Goal: Information Seeking & Learning: Learn about a topic

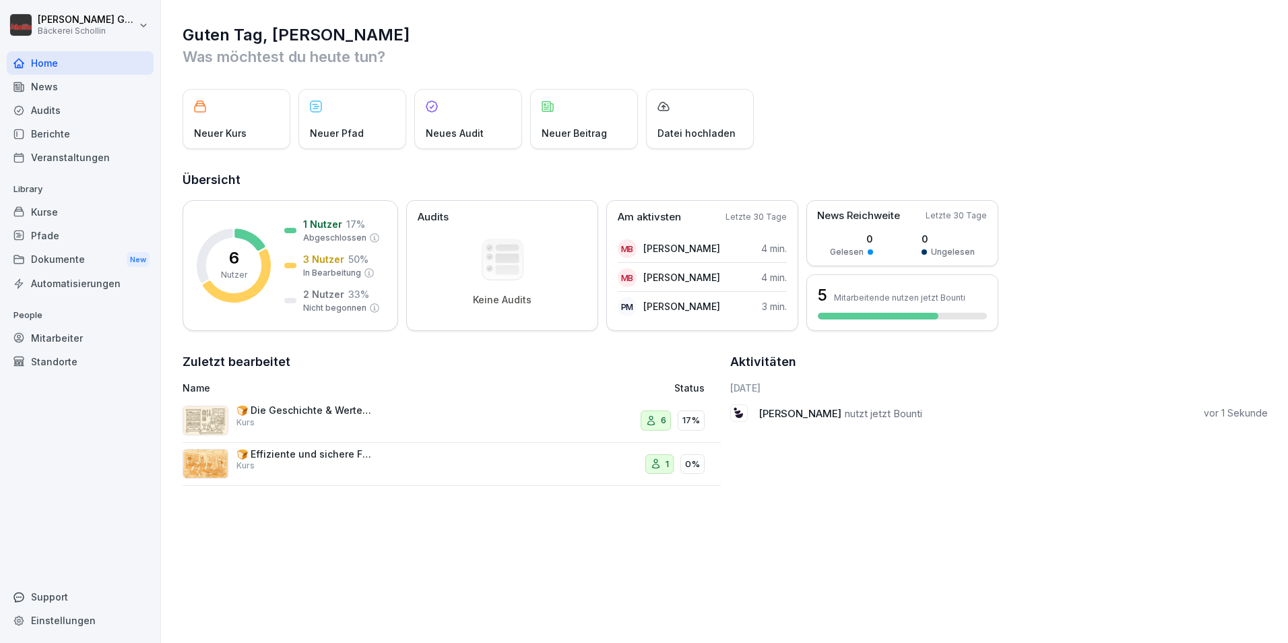
click at [304, 470] on div "🍞 Effiziente und sichere Führung von Backbetrieben Kurs" at bounding box center [303, 460] width 135 height 24
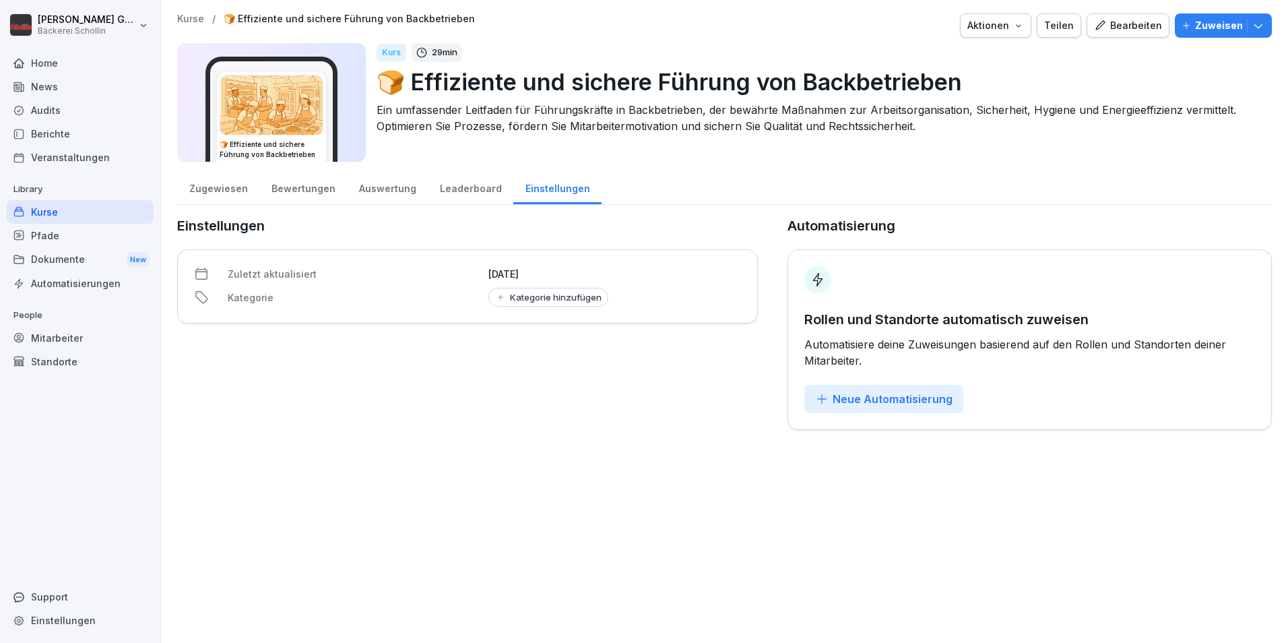
click at [213, 185] on div "Zugewiesen" at bounding box center [218, 187] width 82 height 34
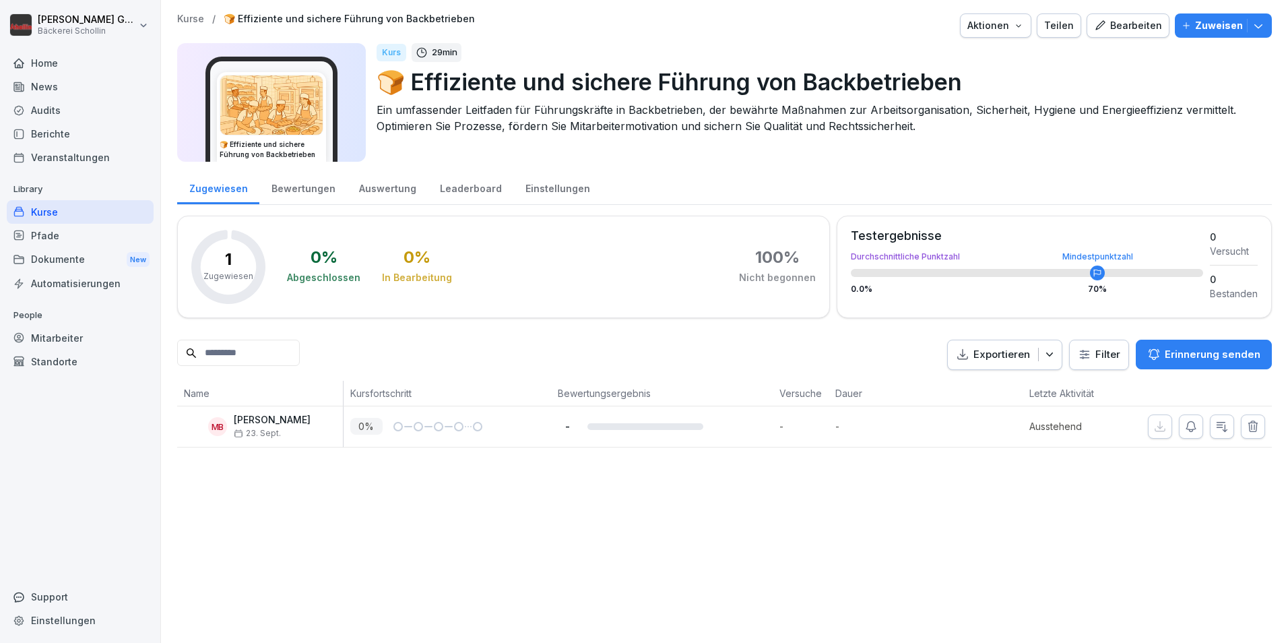
click at [291, 189] on div "Bewertungen" at bounding box center [303, 187] width 88 height 34
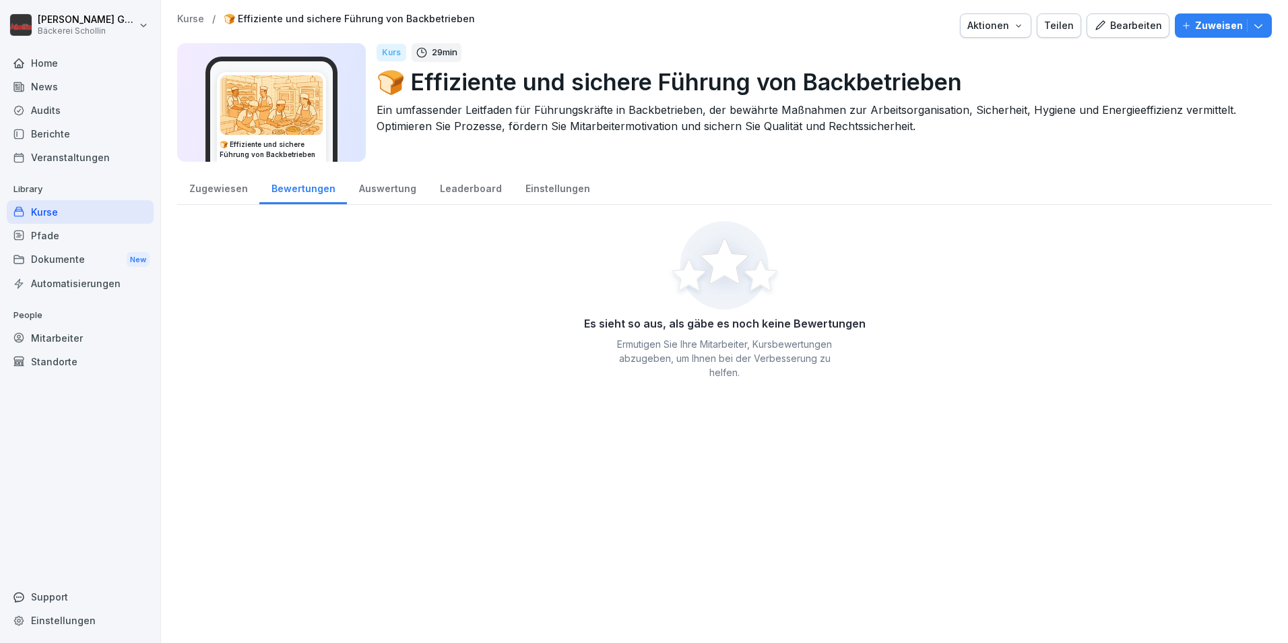
click at [390, 187] on div "Auswertung" at bounding box center [387, 187] width 81 height 34
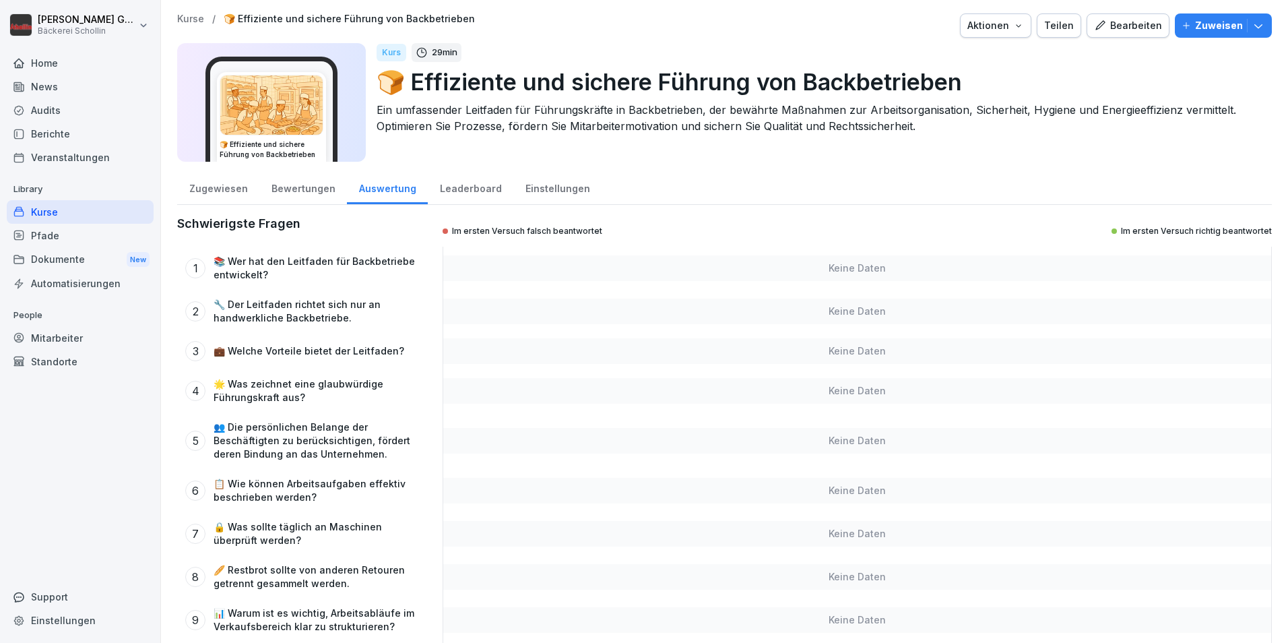
click at [466, 197] on div "Leaderboard" at bounding box center [471, 187] width 86 height 34
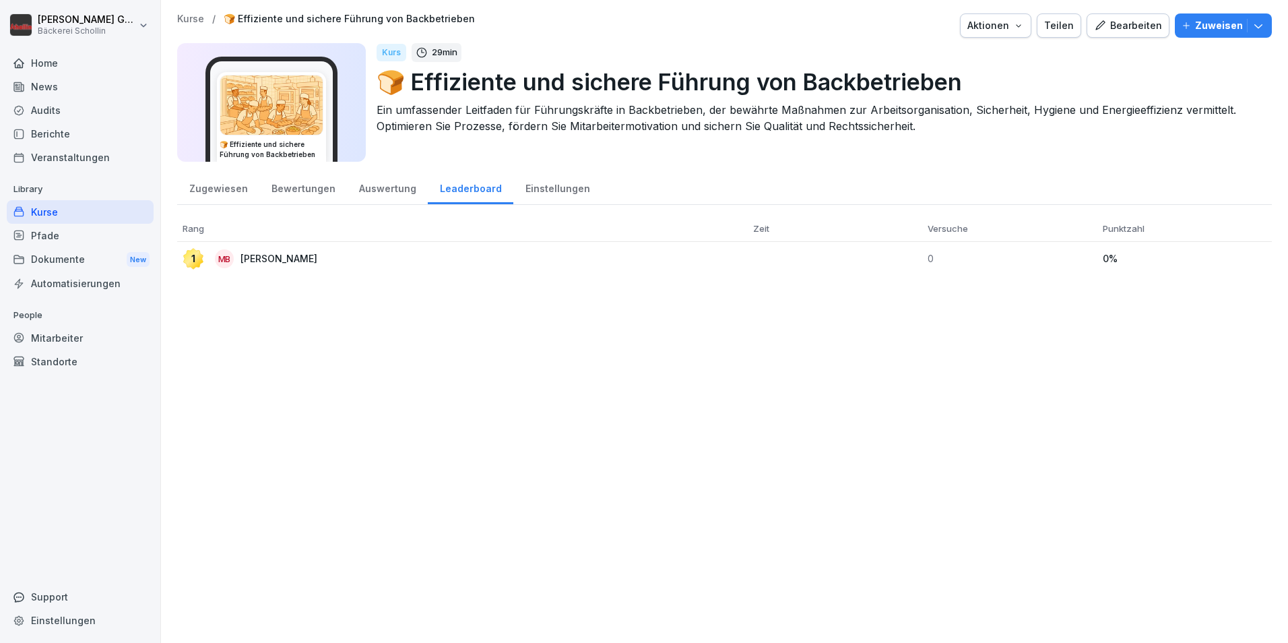
click at [546, 183] on div "Einstellungen" at bounding box center [557, 187] width 88 height 34
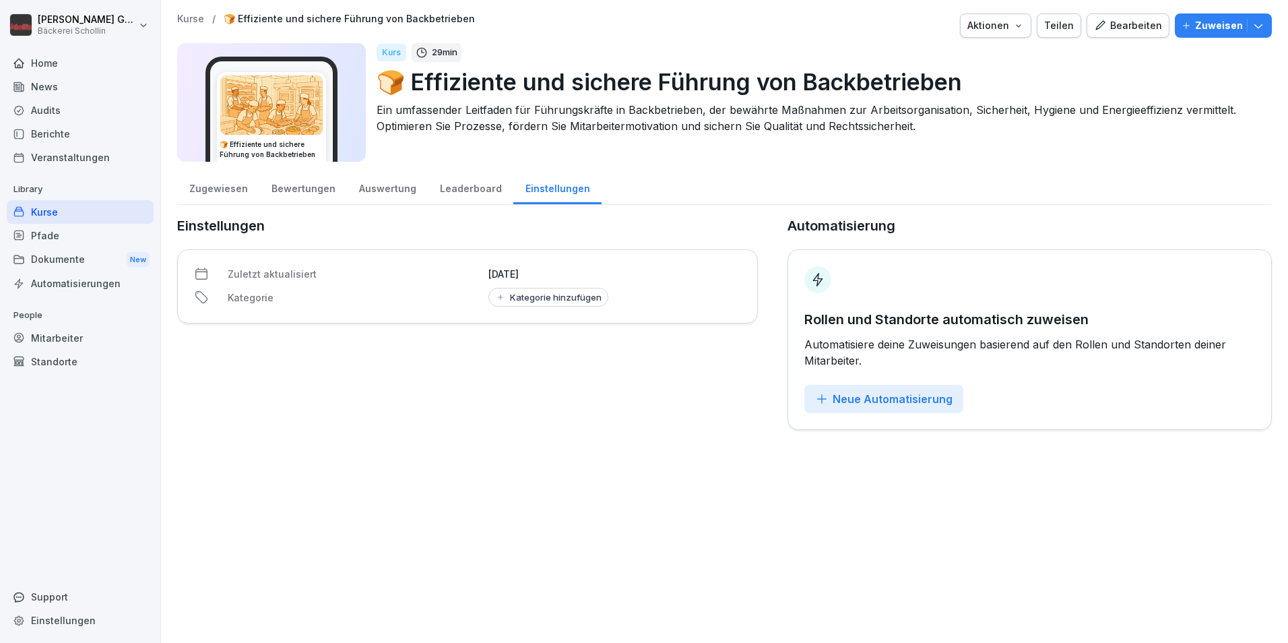
click at [231, 195] on div "Zugewiesen" at bounding box center [218, 187] width 82 height 34
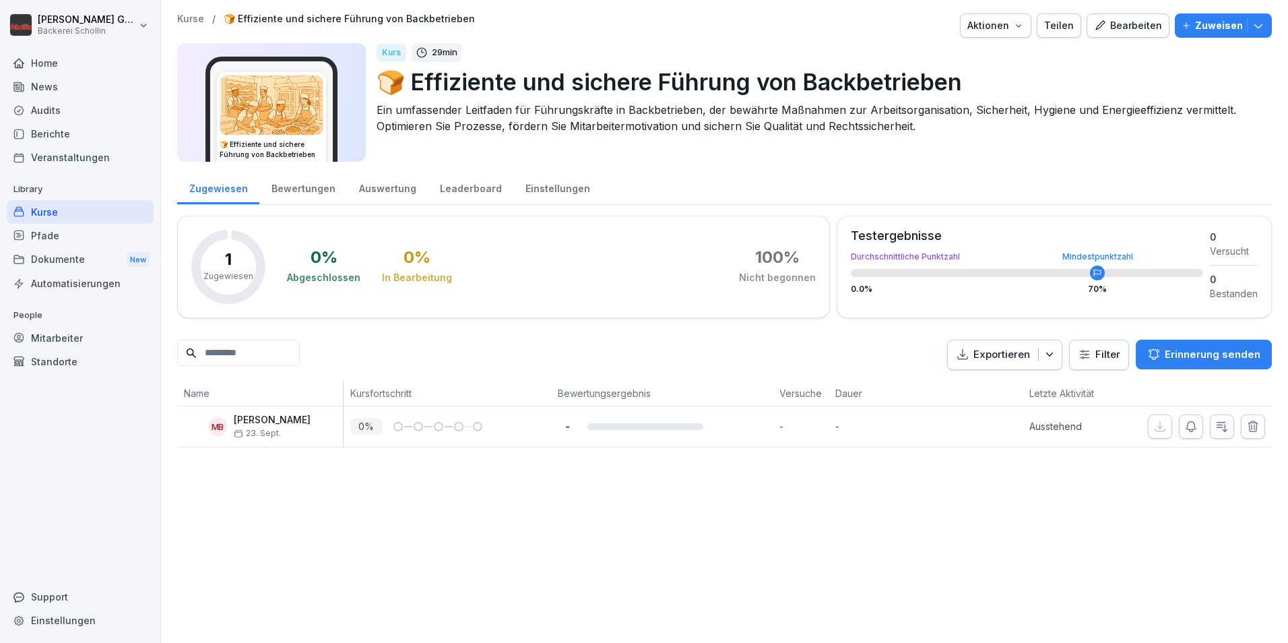
click at [1251, 20] on icon "button" at bounding box center [1257, 25] width 13 height 13
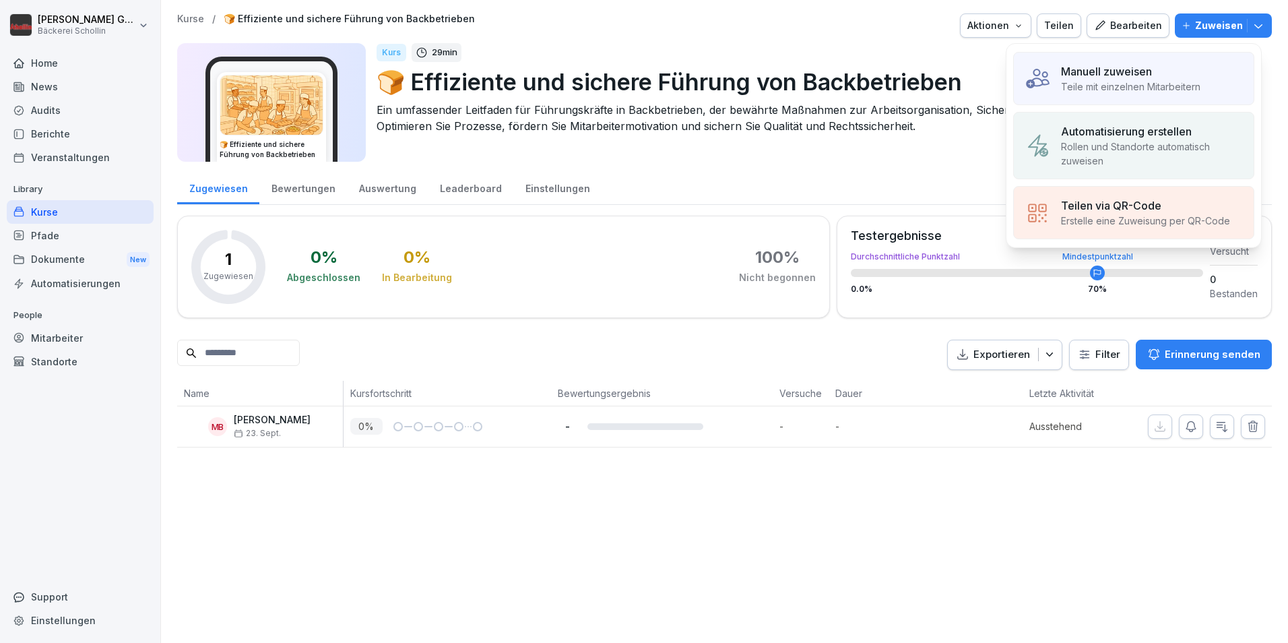
click at [1208, 69] on div "Manuell zuweisen Teile mit einzelnen Mitarbeitern" at bounding box center [1133, 78] width 241 height 53
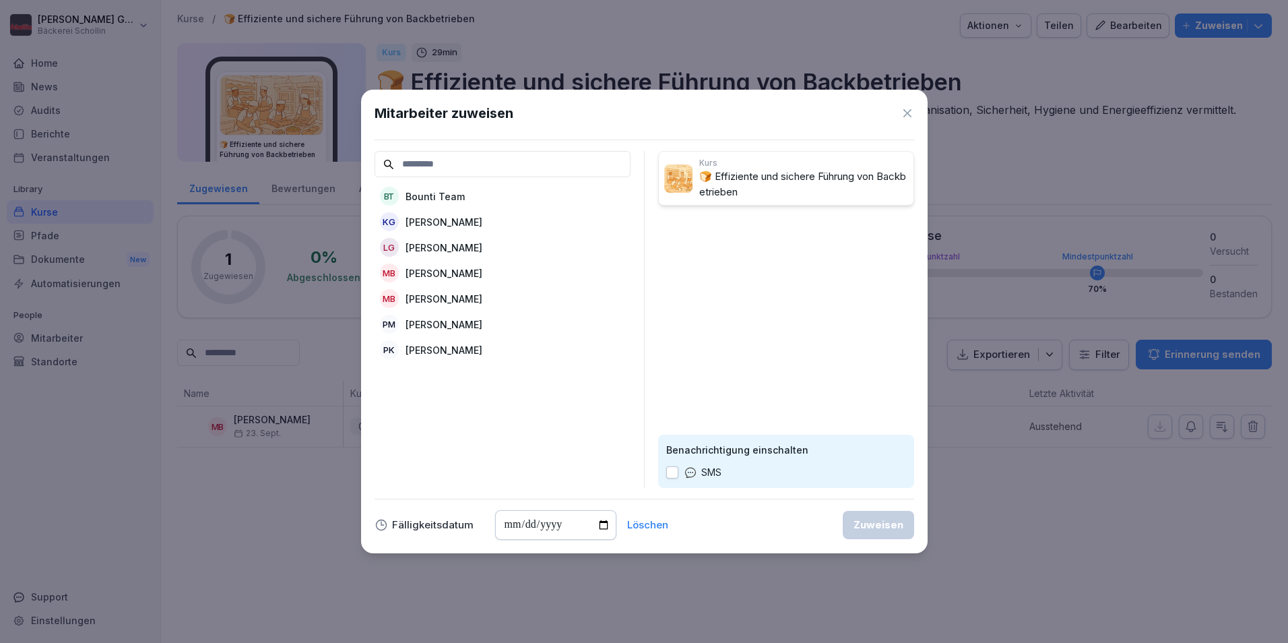
click at [511, 221] on div "KG [PERSON_NAME]" at bounding box center [502, 221] width 256 height 24
click at [872, 530] on div "Zuweisen" at bounding box center [878, 524] width 50 height 15
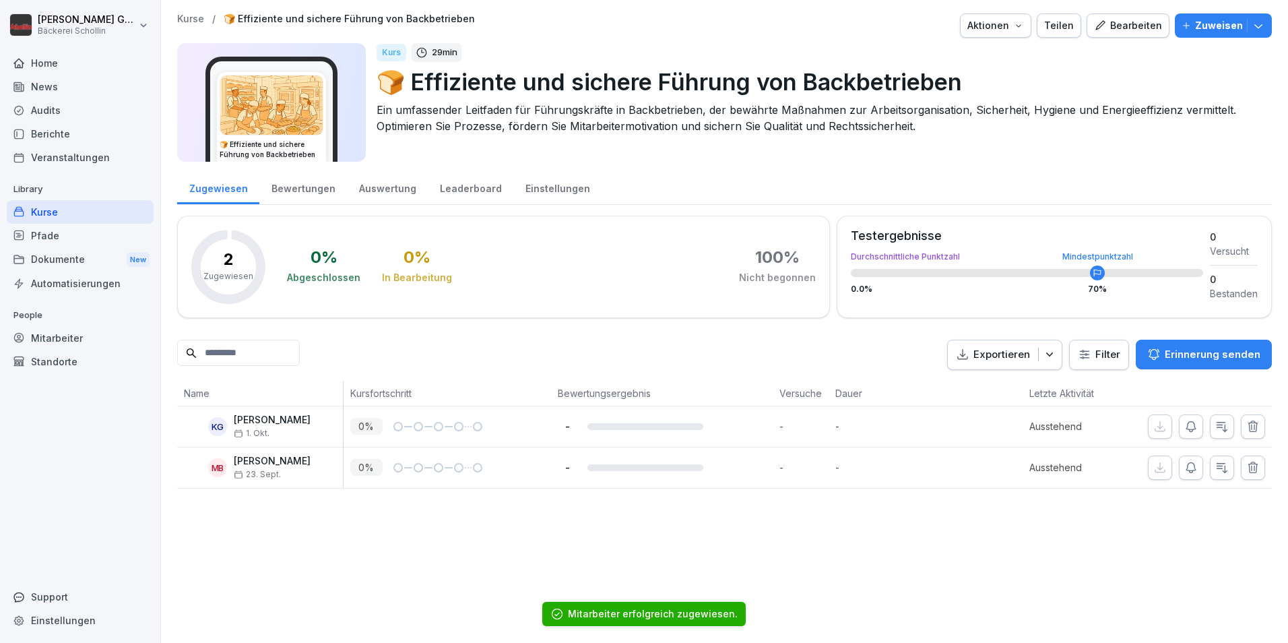
click at [65, 71] on div "Home" at bounding box center [80, 63] width 147 height 24
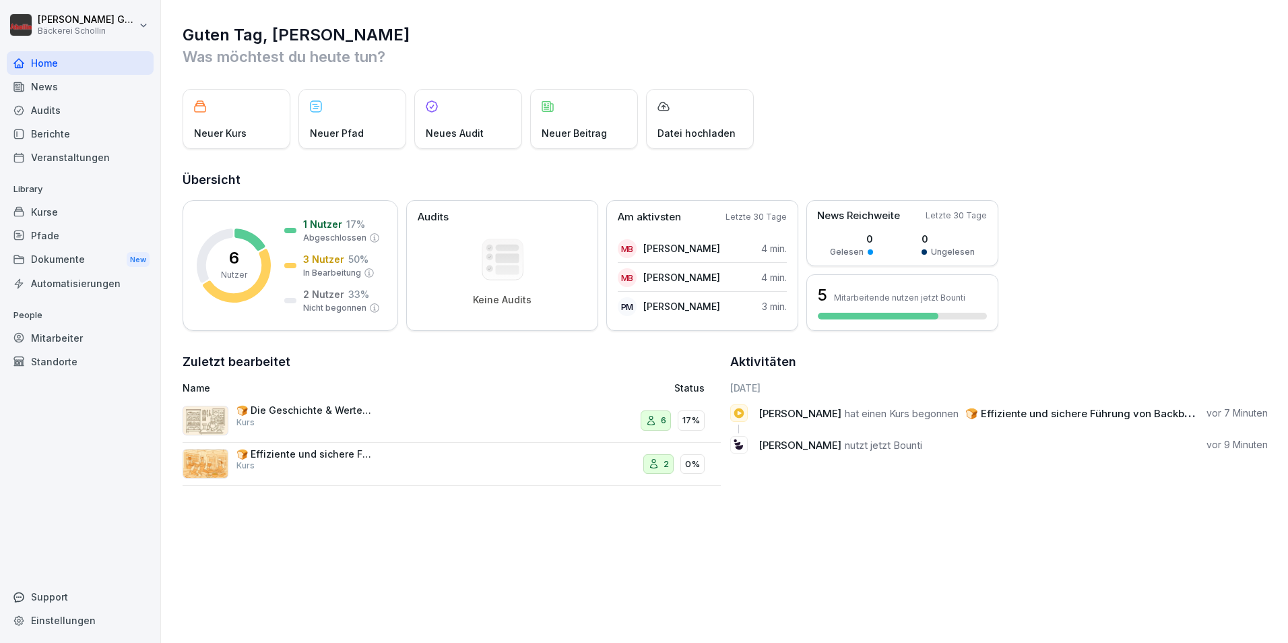
click at [356, 428] on div "🍞 Die Geschichte & Werte der Bäckerei Schollin Kurs" at bounding box center [303, 416] width 135 height 24
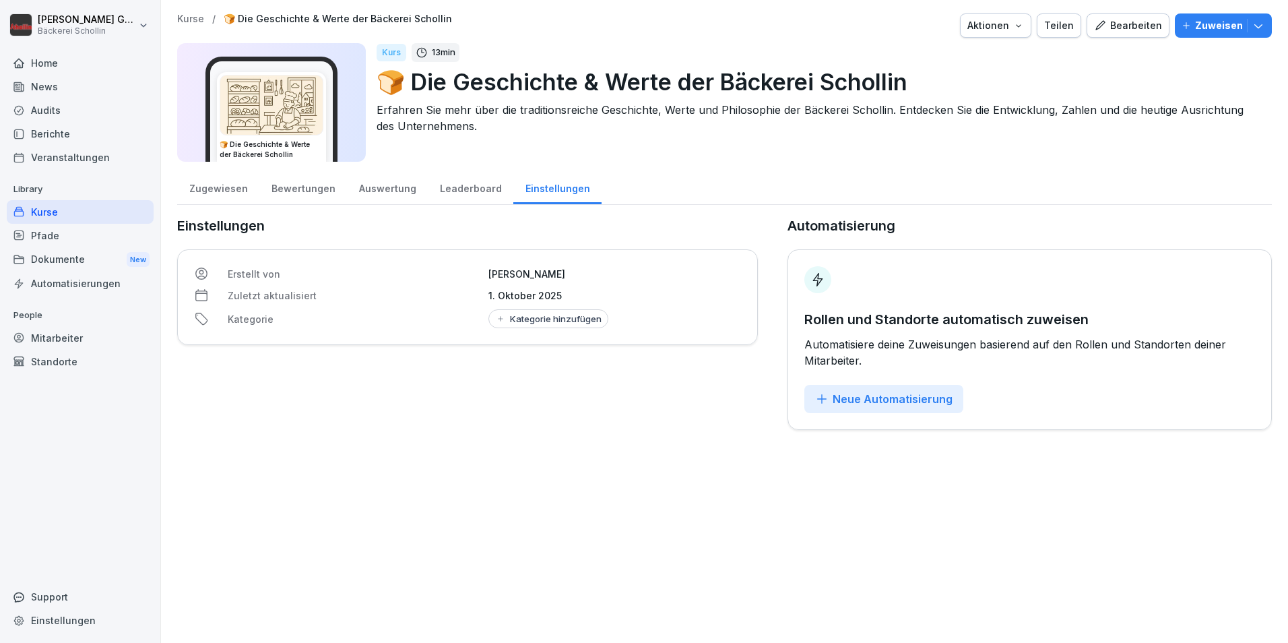
click at [323, 110] on img at bounding box center [271, 104] width 102 height 59
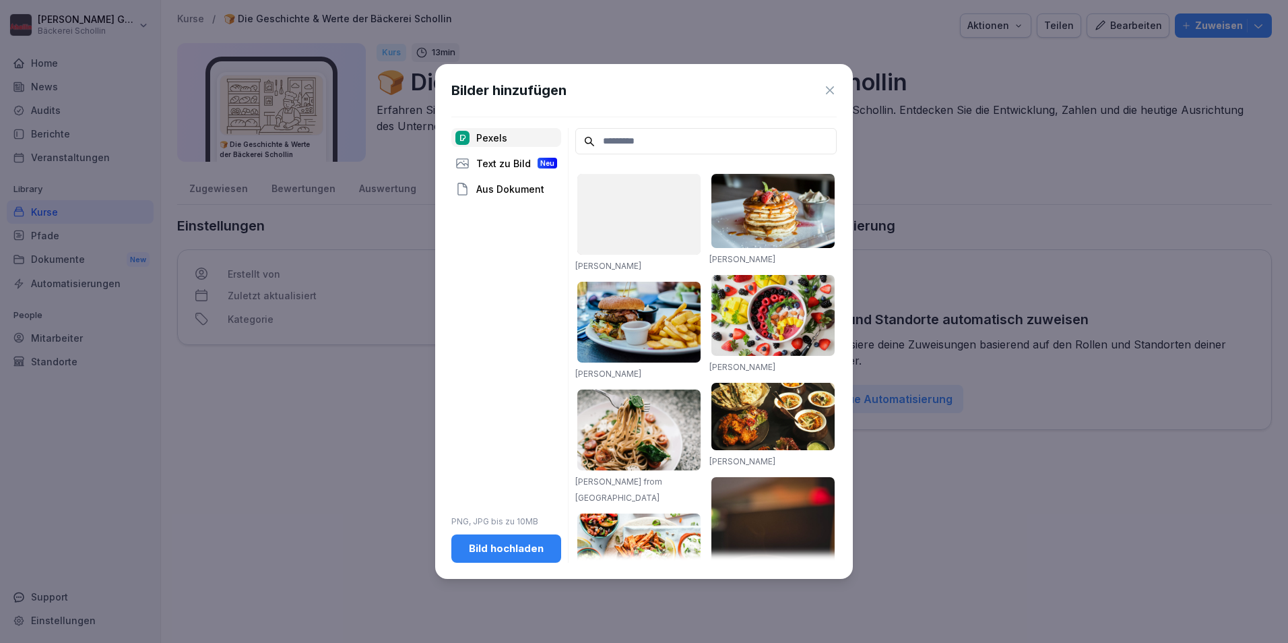
click at [834, 84] on icon at bounding box center [829, 90] width 13 height 13
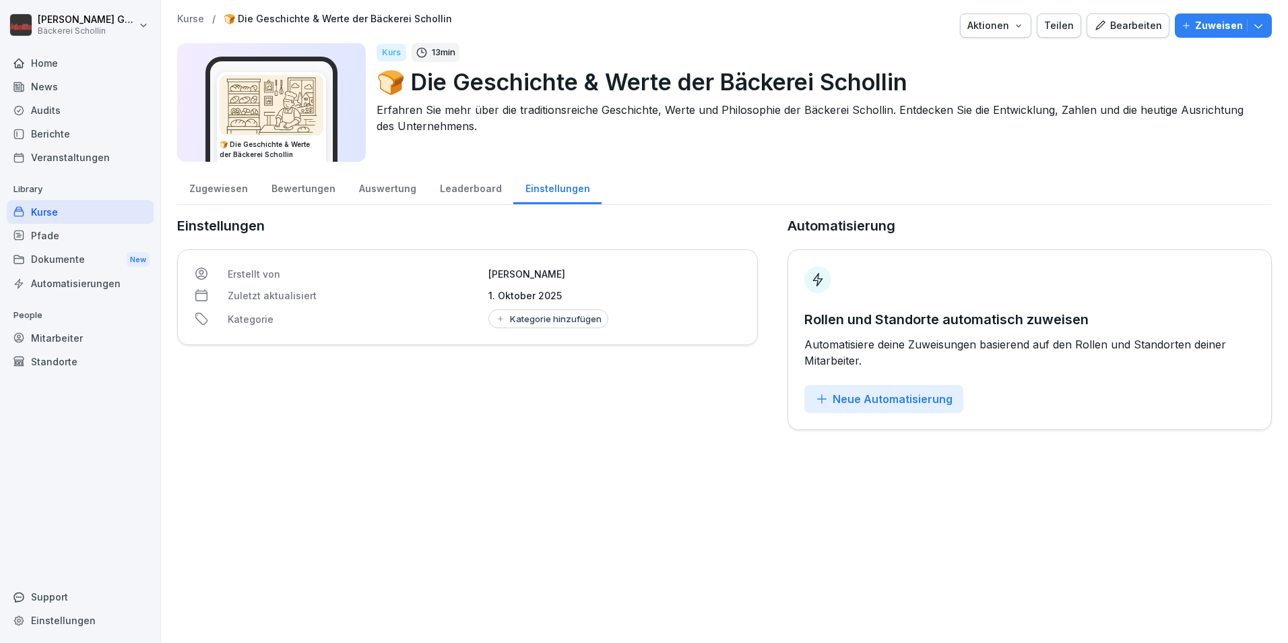
click at [483, 186] on div "Leaderboard" at bounding box center [471, 187] width 86 height 34
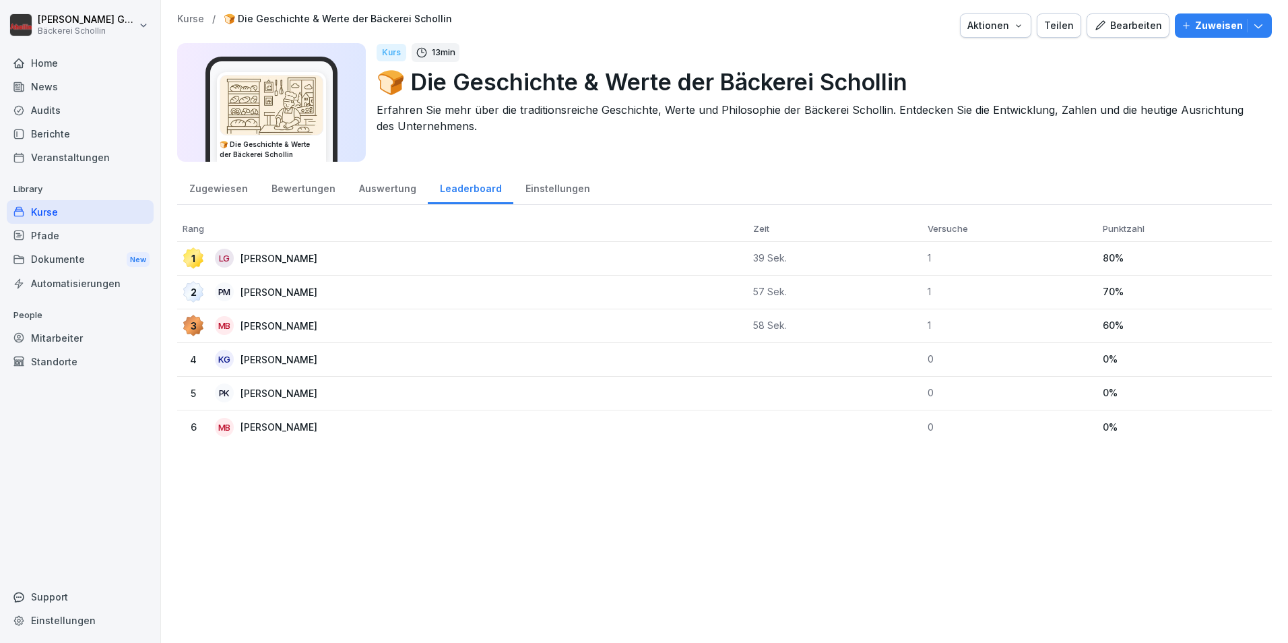
click at [47, 264] on div "Dokumente New" at bounding box center [80, 259] width 147 height 25
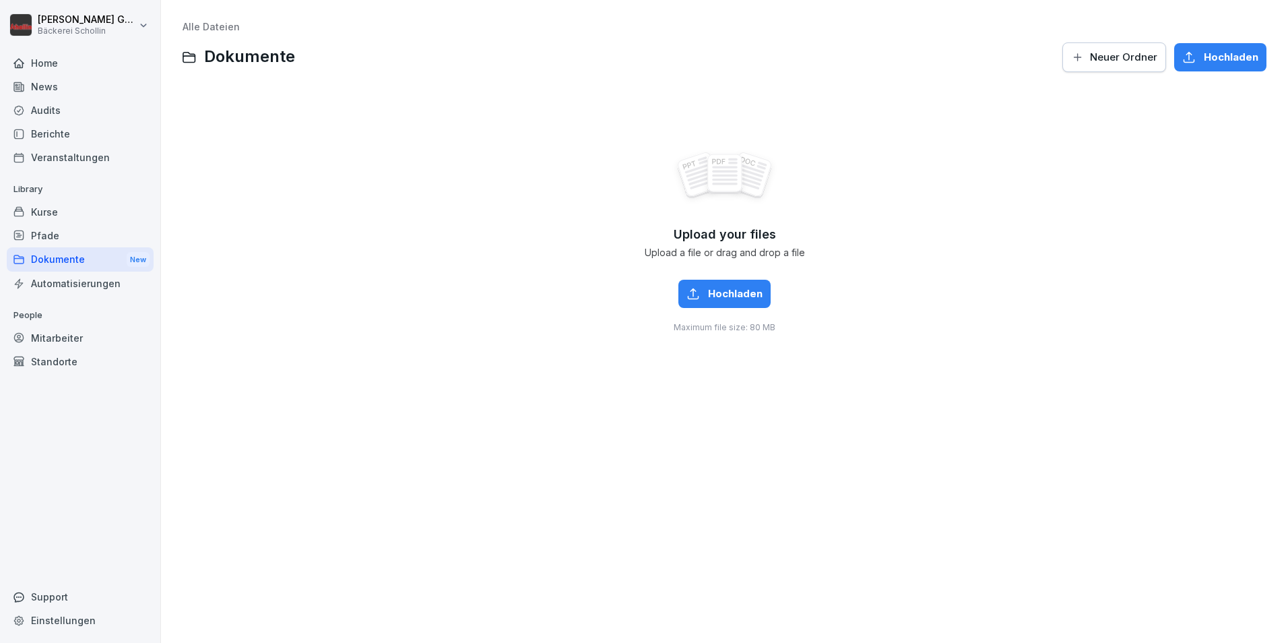
click at [46, 339] on div "Mitarbeiter" at bounding box center [80, 338] width 147 height 24
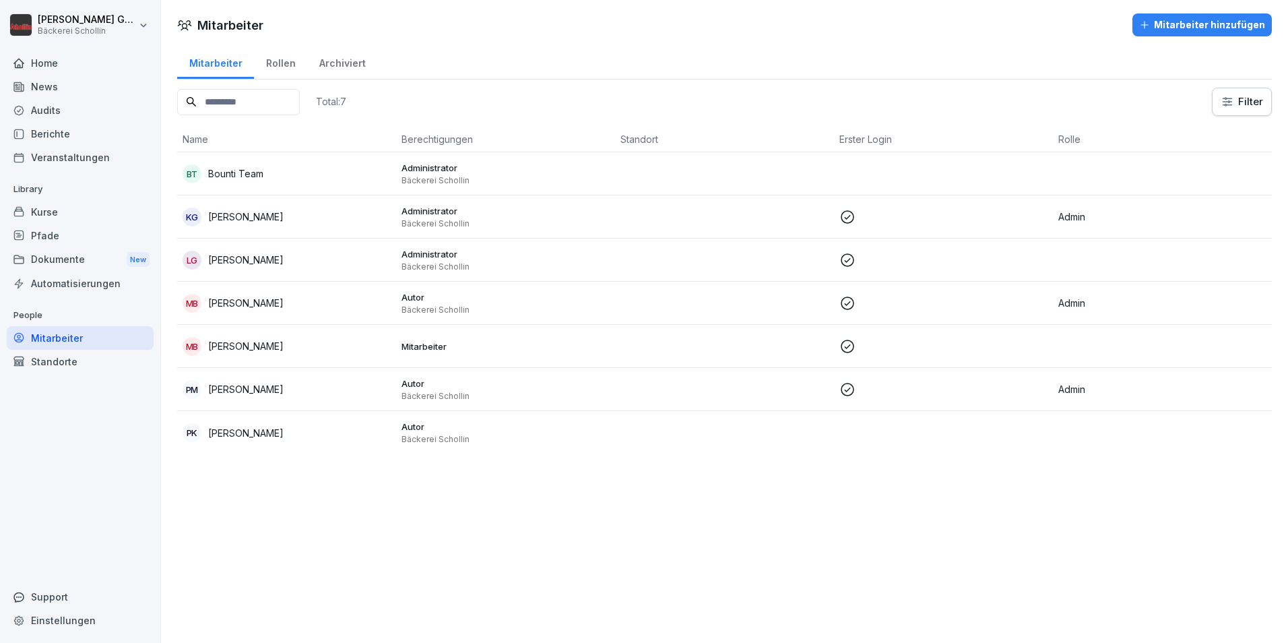
click at [32, 216] on div "Kurse" at bounding box center [80, 212] width 147 height 24
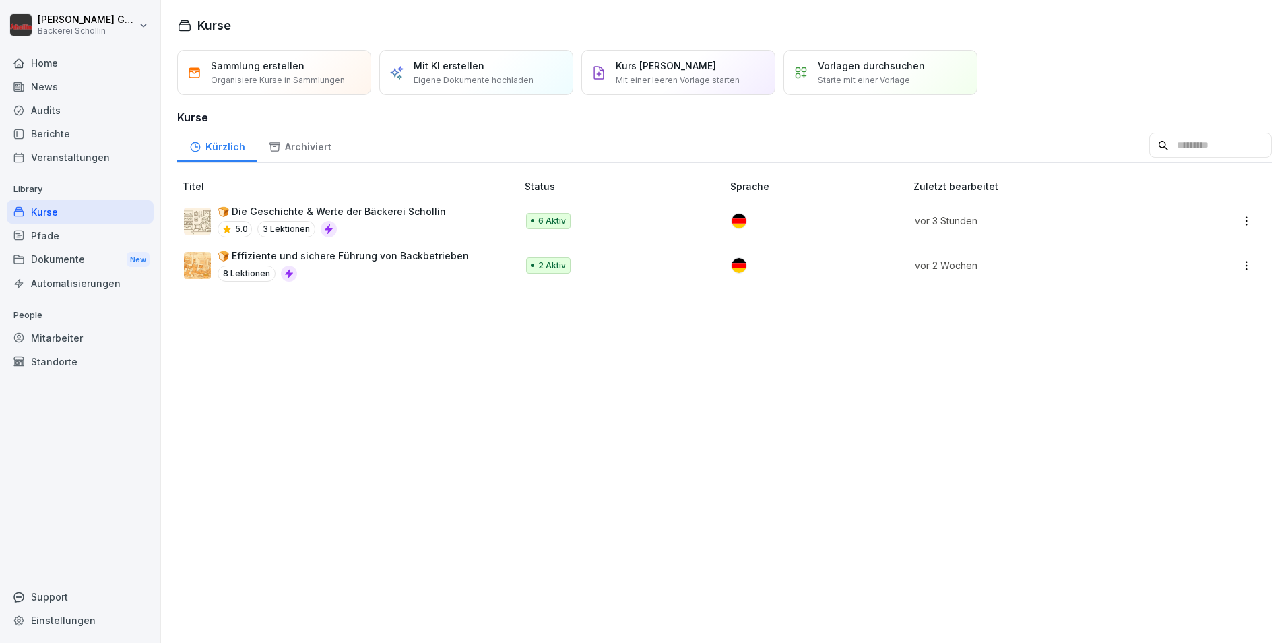
click at [811, 68] on div "Vorlagen durchsuchen Starte mit einer Vorlage" at bounding box center [880, 72] width 194 height 45
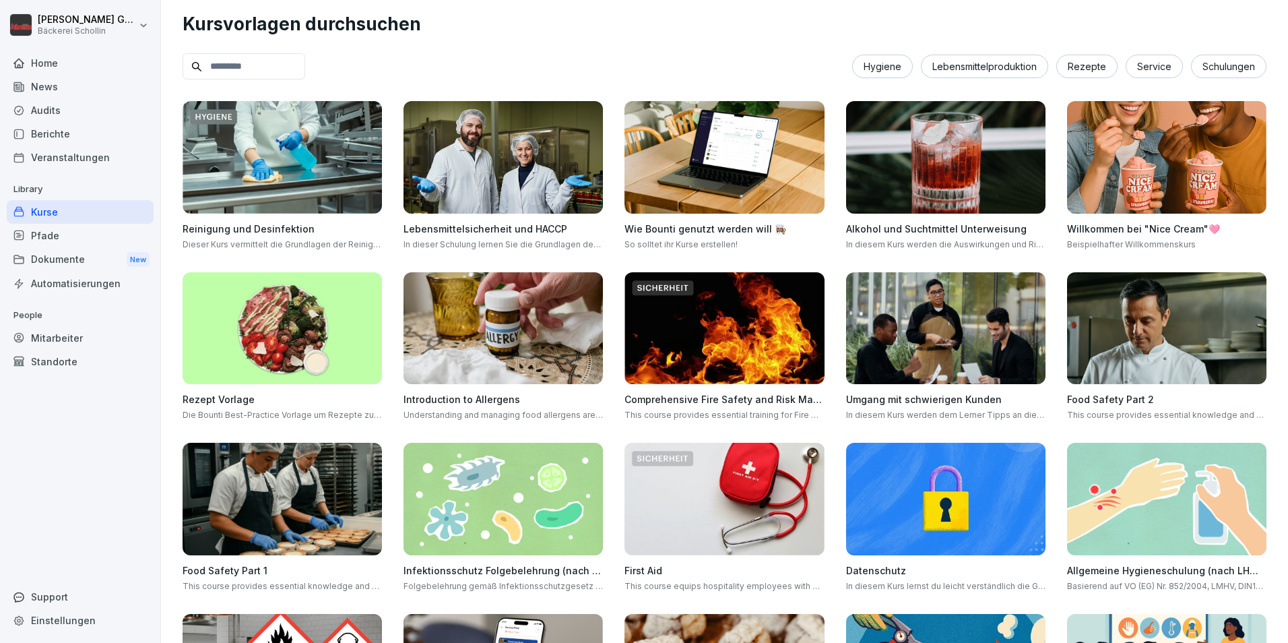
click at [553, 170] on img at bounding box center [502, 157] width 199 height 112
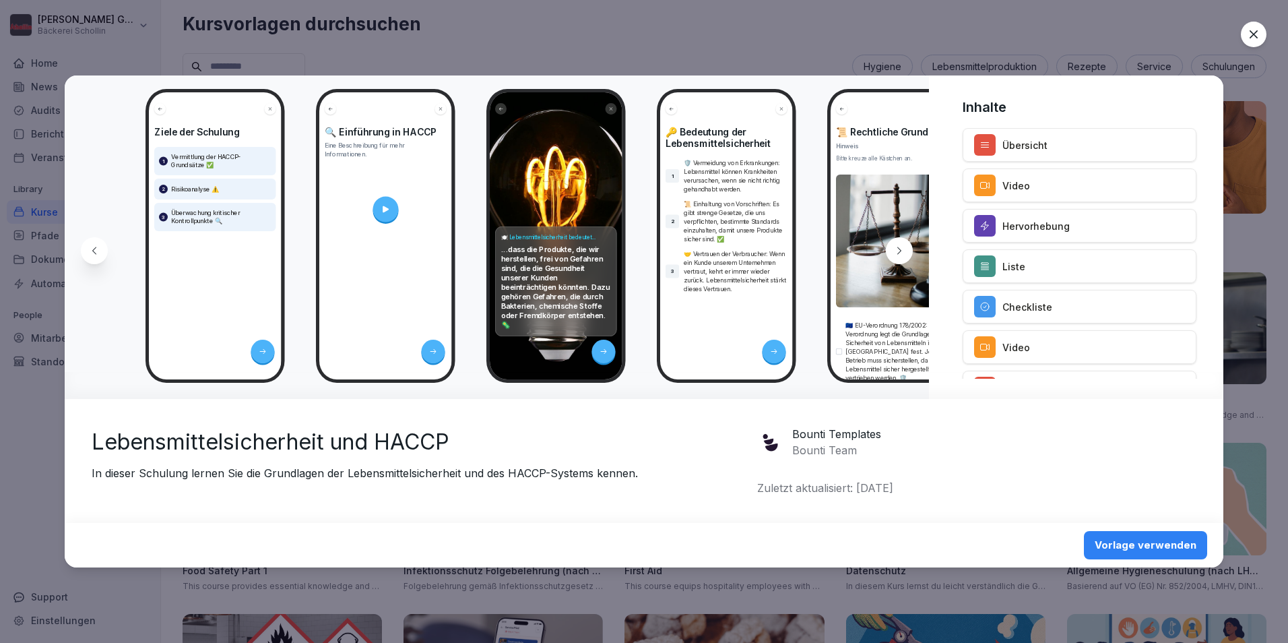
click at [1149, 549] on div "Vorlage verwenden" at bounding box center [1145, 544] width 102 height 15
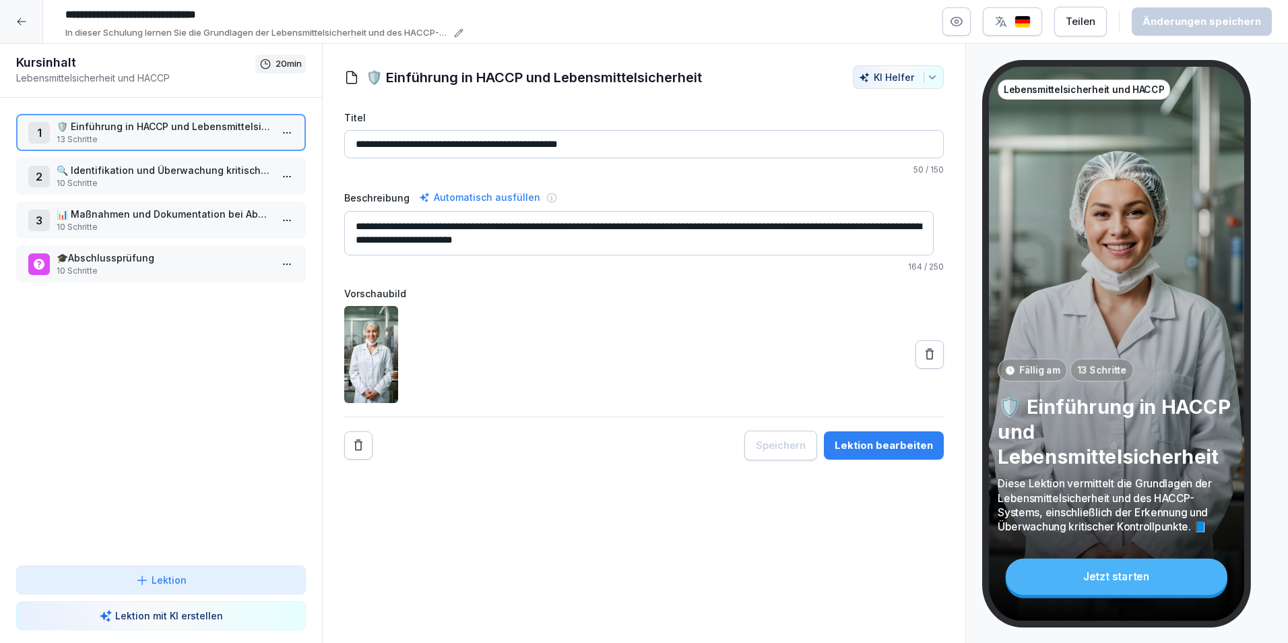
click at [181, 174] on p "🔍 Identifikation und Überwachung kritischer Kontrollpunkte (CCPs)" at bounding box center [164, 170] width 214 height 14
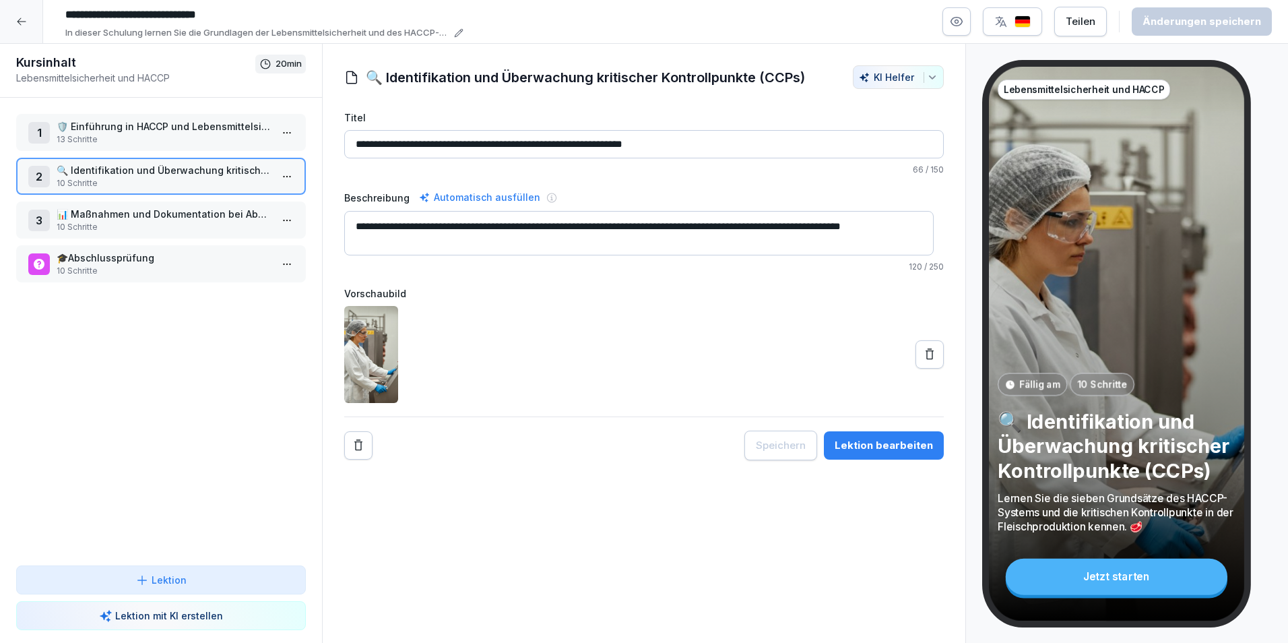
click at [141, 205] on div "3 📊 Maßnahmen und Dokumentation bei Abweichungen 10 Schritte" at bounding box center [161, 219] width 290 height 37
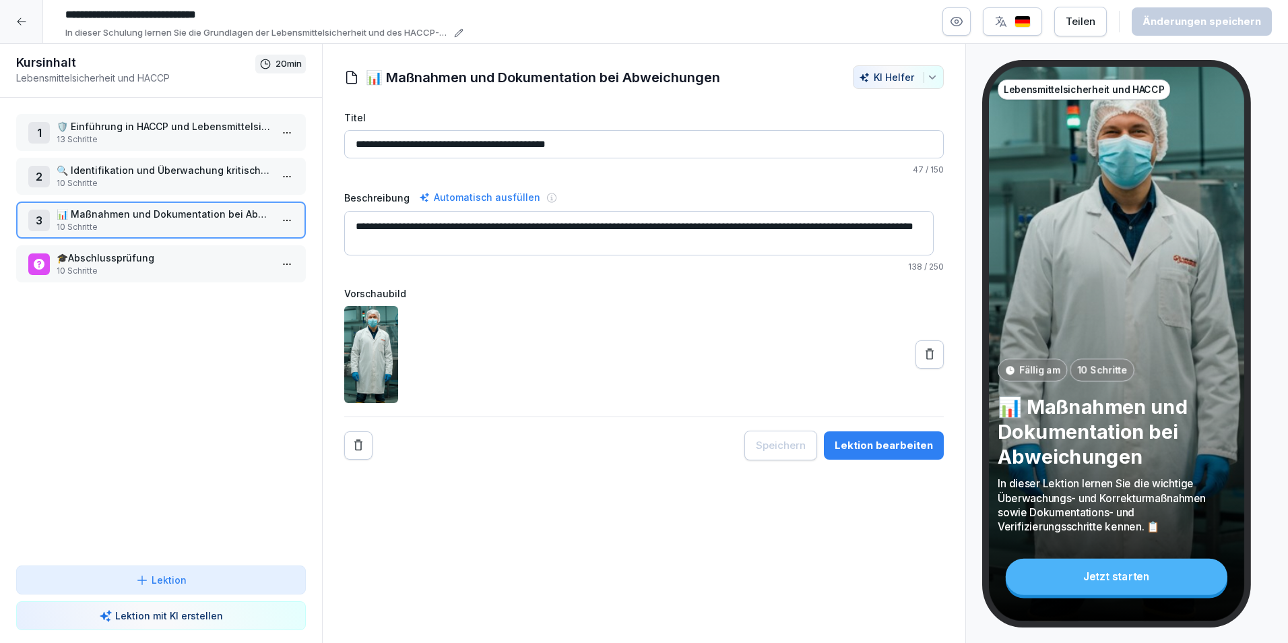
click at [144, 277] on div "🎓Abschlussprüfung 10 Schritte" at bounding box center [161, 263] width 290 height 37
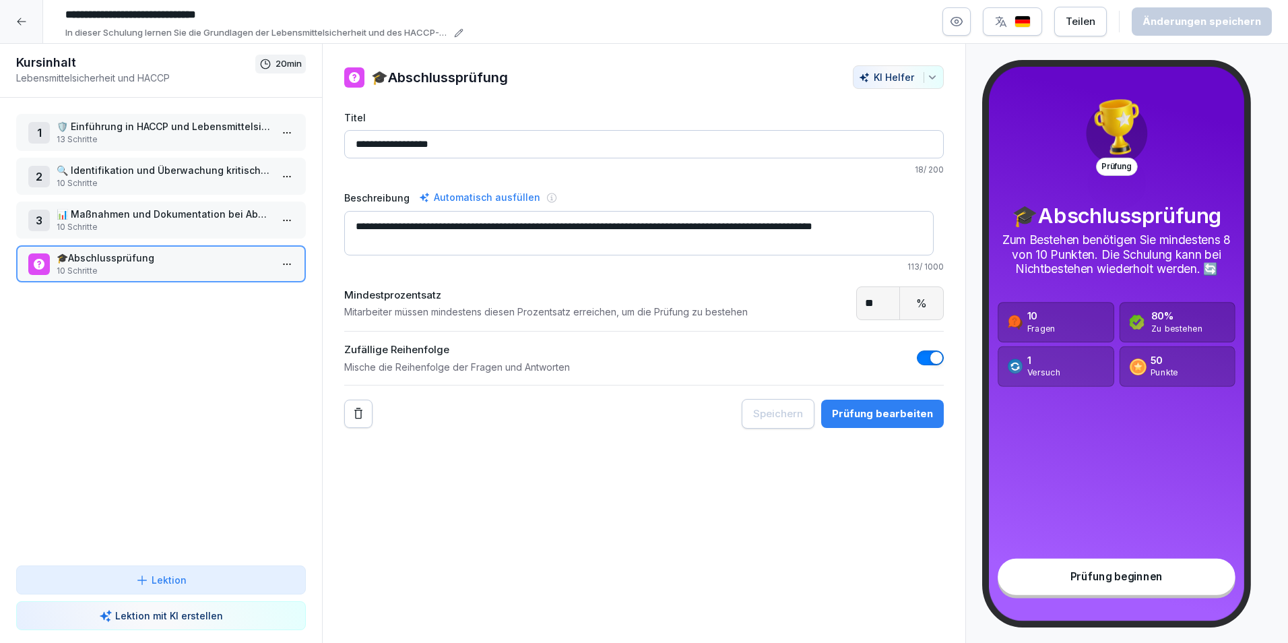
click at [767, 497] on div "**********" at bounding box center [644, 343] width 644 height 599
click at [159, 125] on p "🛡️ Einführung in HACCP und Lebensmittelsicherheit" at bounding box center [164, 126] width 214 height 14
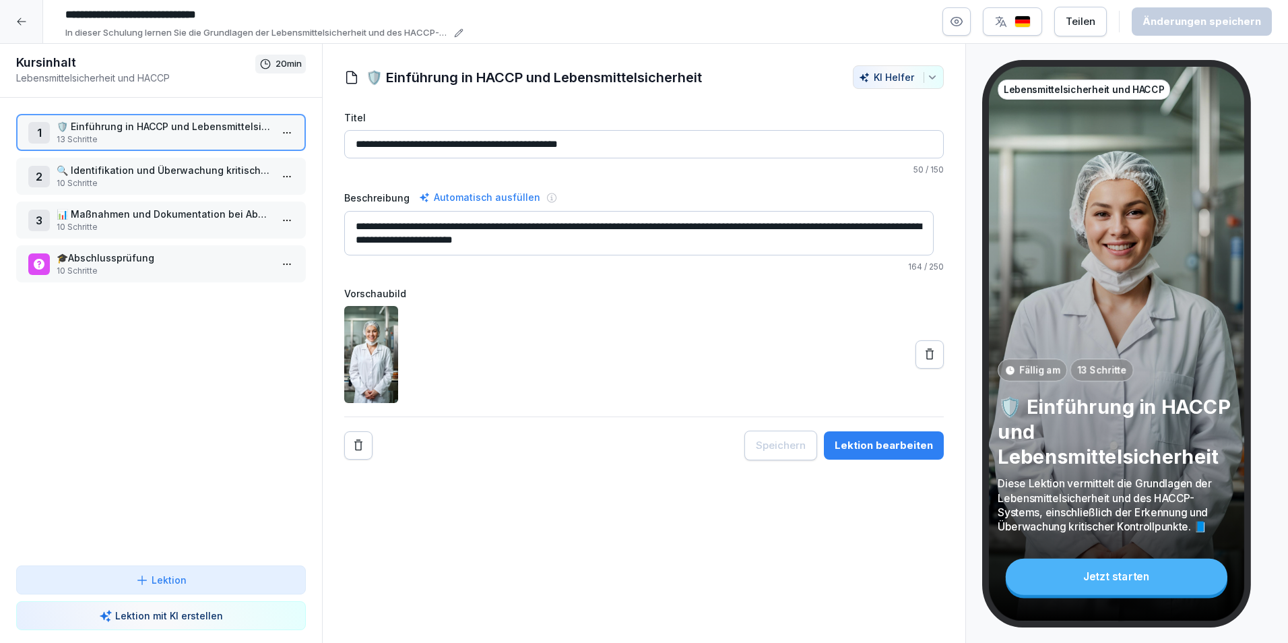
click at [371, 145] on input "**********" at bounding box center [643, 144] width 599 height 28
type input "**********"
click at [1193, 25] on div "Änderungen speichern" at bounding box center [1201, 21] width 119 height 15
click at [675, 612] on div "Kurs erfolgreich aktualisiert" at bounding box center [652, 613] width 131 height 13
click at [1089, 577] on div "Jetzt starten" at bounding box center [1117, 576] width 222 height 36
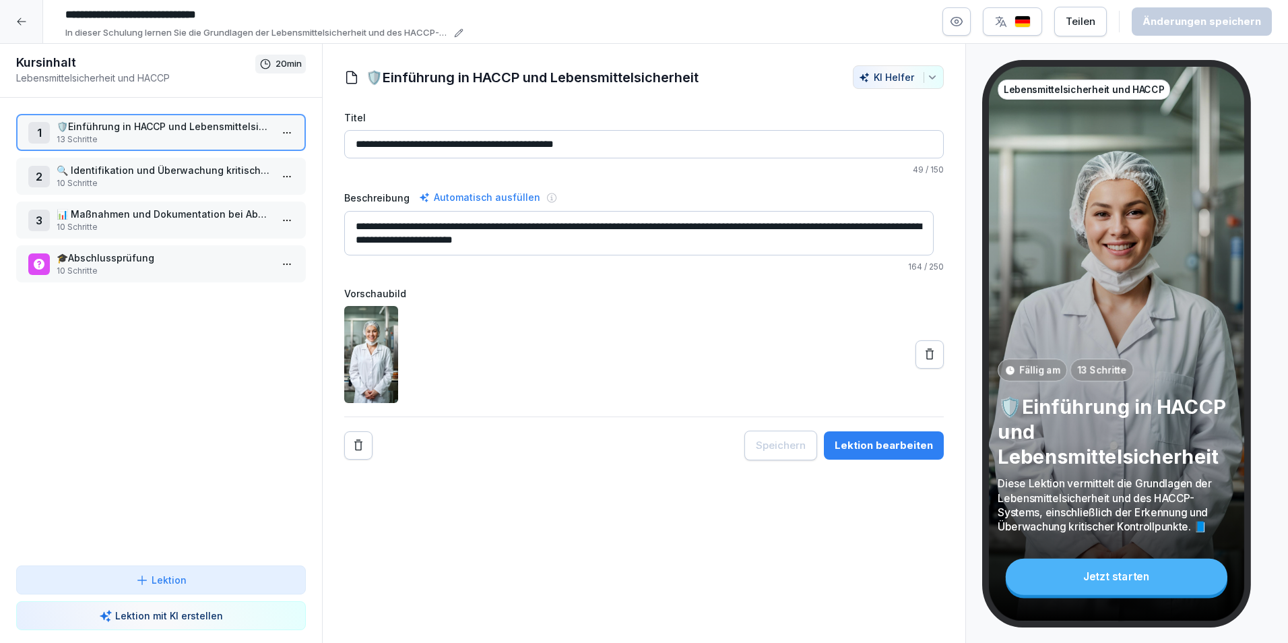
click at [1084, 28] on div "Teilen" at bounding box center [1080, 21] width 30 height 15
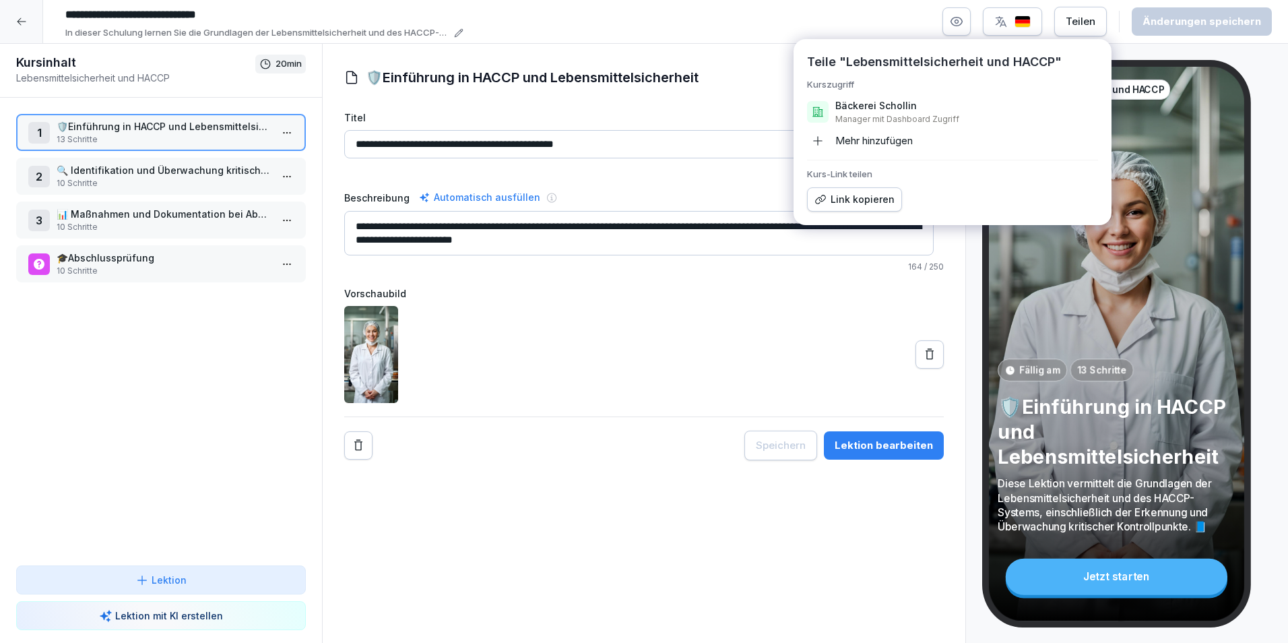
click at [876, 108] on p "Bäckerei Schollin" at bounding box center [875, 105] width 81 height 13
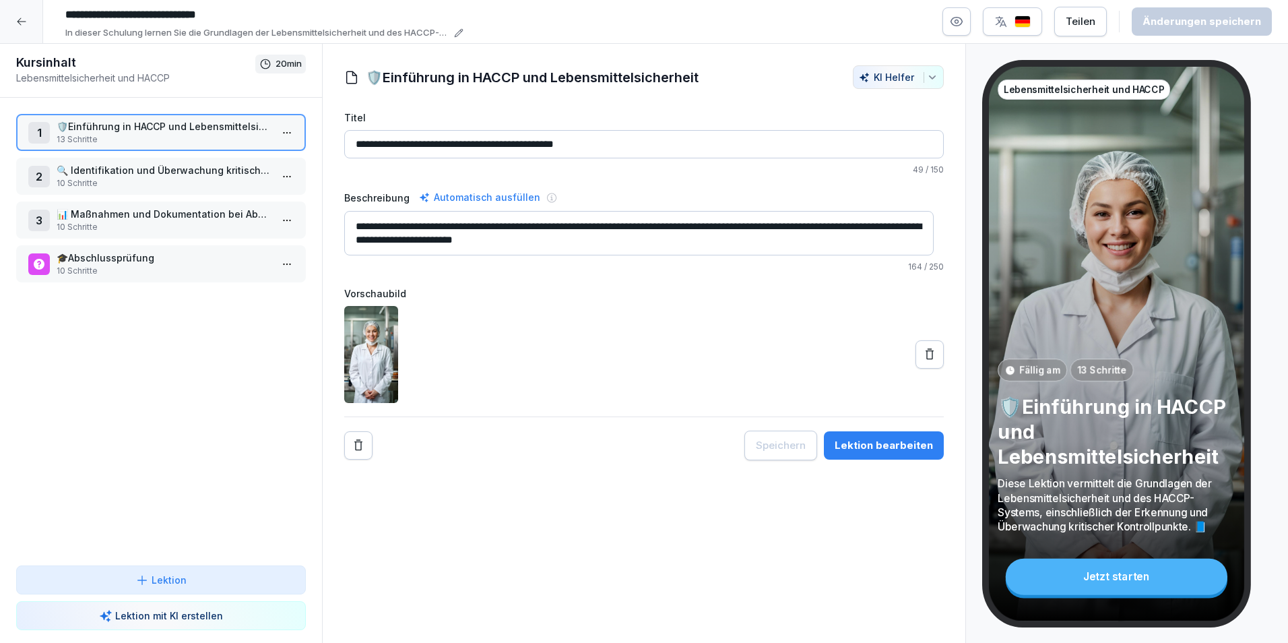
click at [756, 18] on div "**********" at bounding box center [665, 21] width 1212 height 36
click at [33, 26] on div at bounding box center [21, 21] width 43 height 43
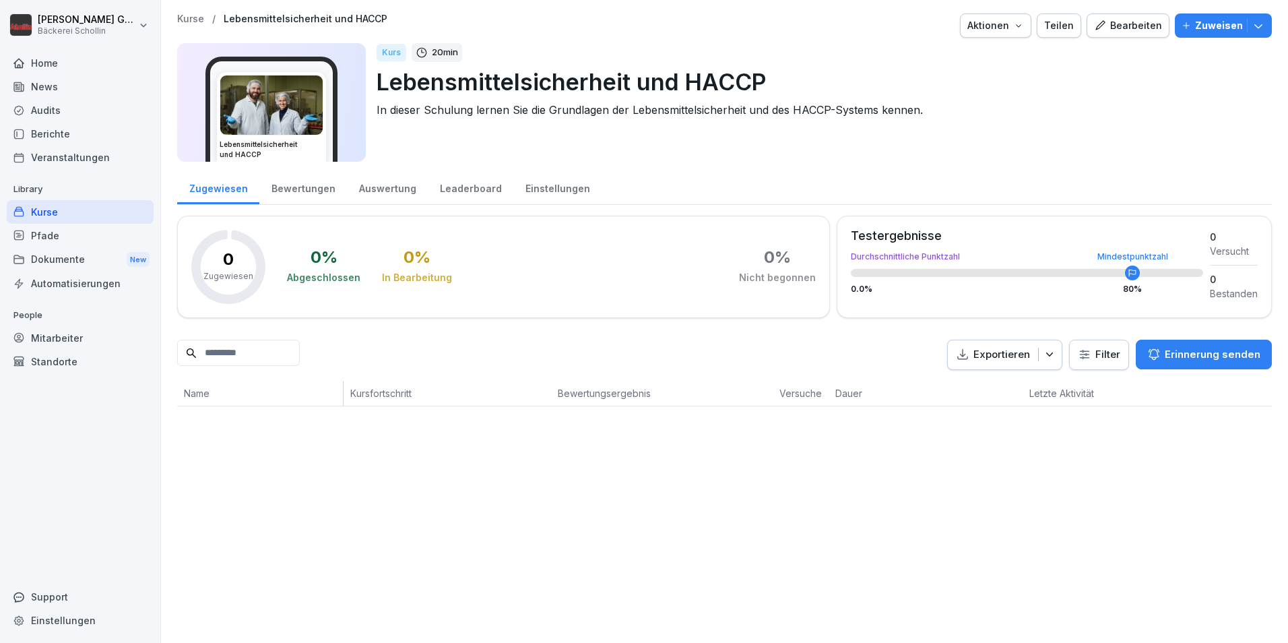
click at [1023, 28] on button "Aktionen" at bounding box center [995, 25] width 71 height 24
click at [1225, 26] on p "Zuweisen" at bounding box center [1219, 25] width 48 height 15
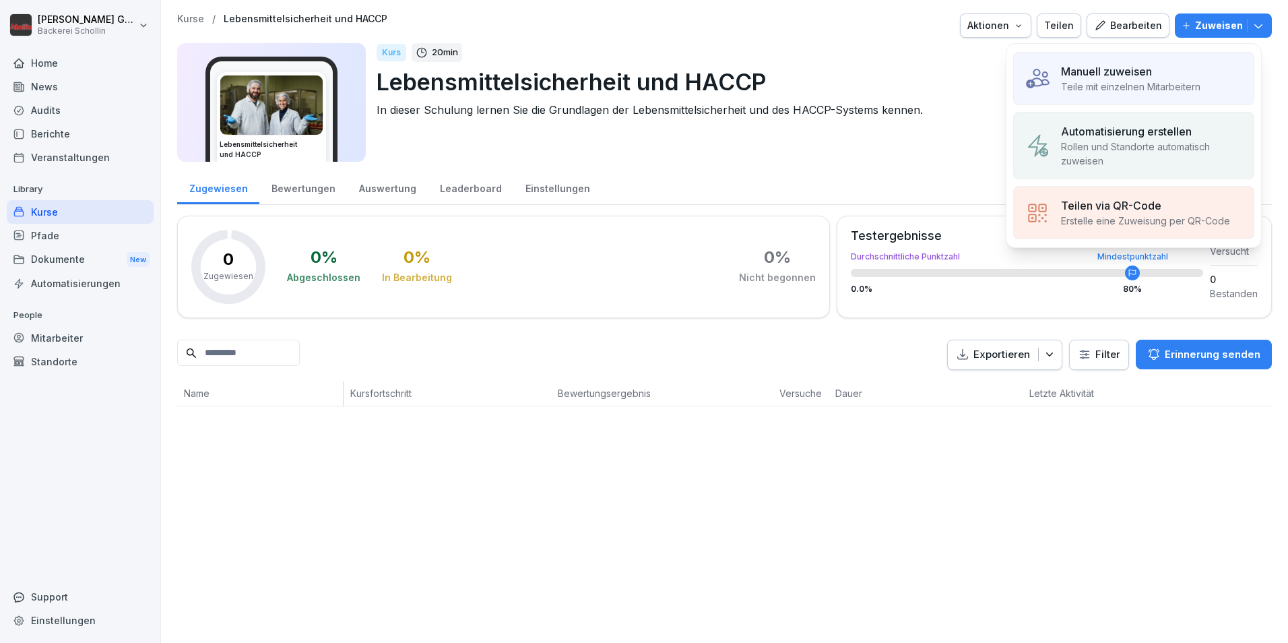
click at [1191, 70] on div "Manuell zuweisen" at bounding box center [1130, 71] width 139 height 16
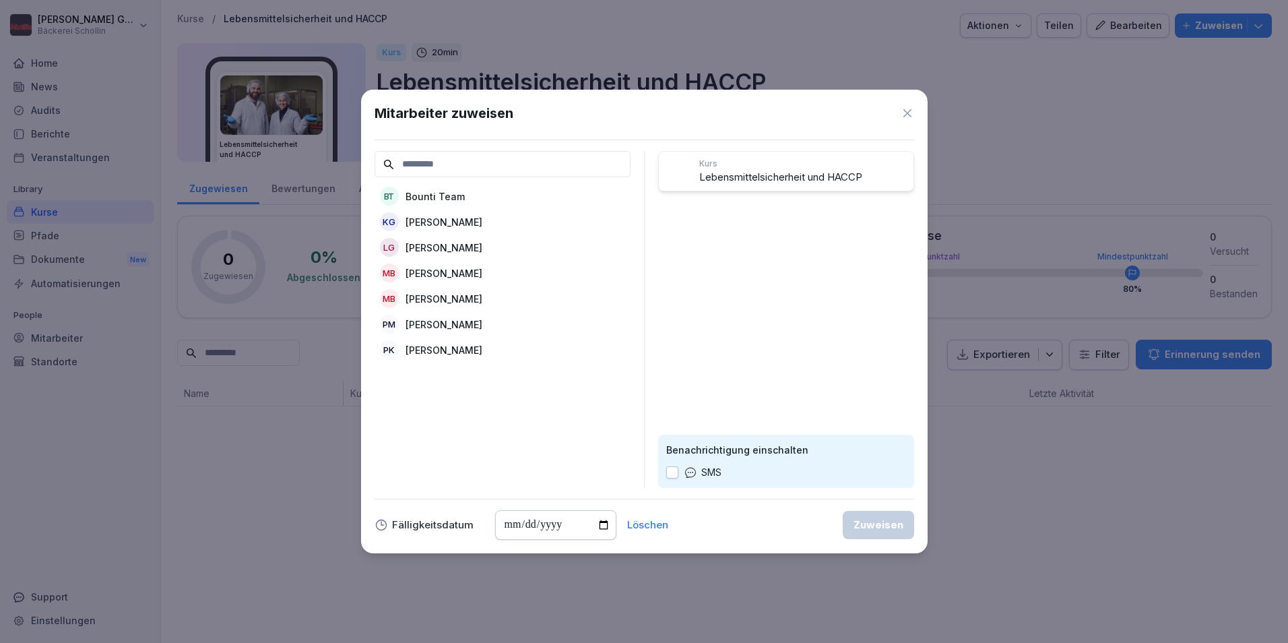
click at [474, 223] on div "KG [PERSON_NAME]" at bounding box center [502, 221] width 256 height 24
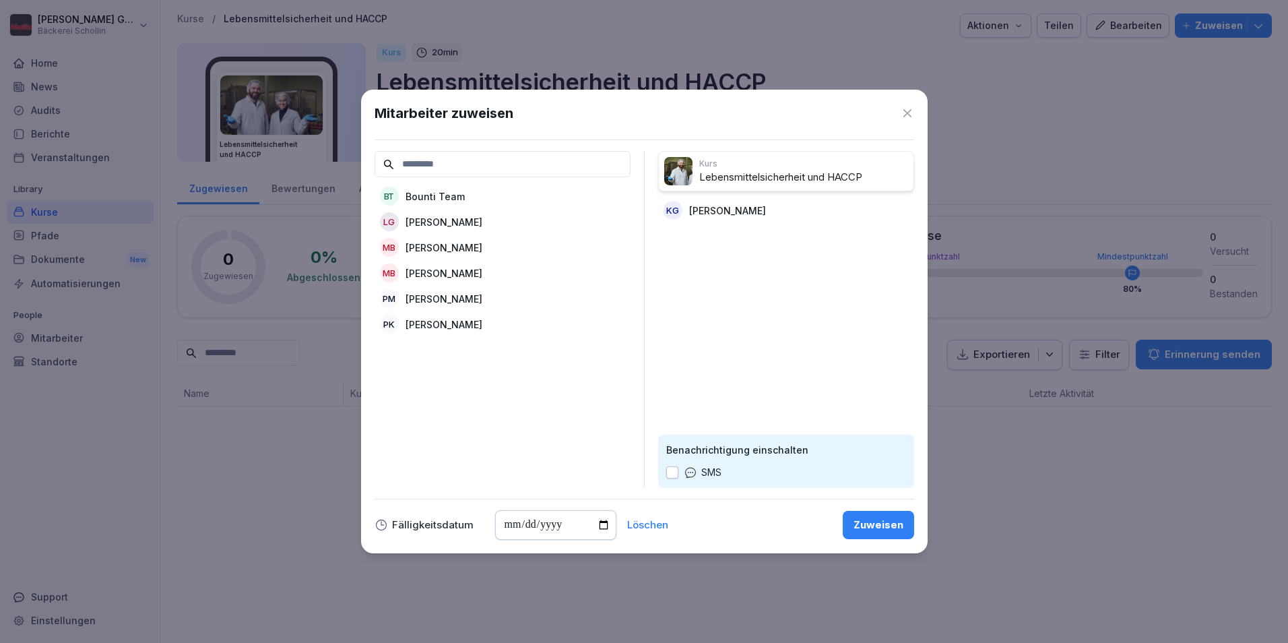
click at [886, 542] on div "Mitarbeiter zuweisen BT Bounti Team LG [PERSON_NAME] MB [PERSON_NAME] MB [PERSO…" at bounding box center [644, 321] width 566 height 463
click at [885, 530] on div "Zuweisen" at bounding box center [878, 524] width 50 height 15
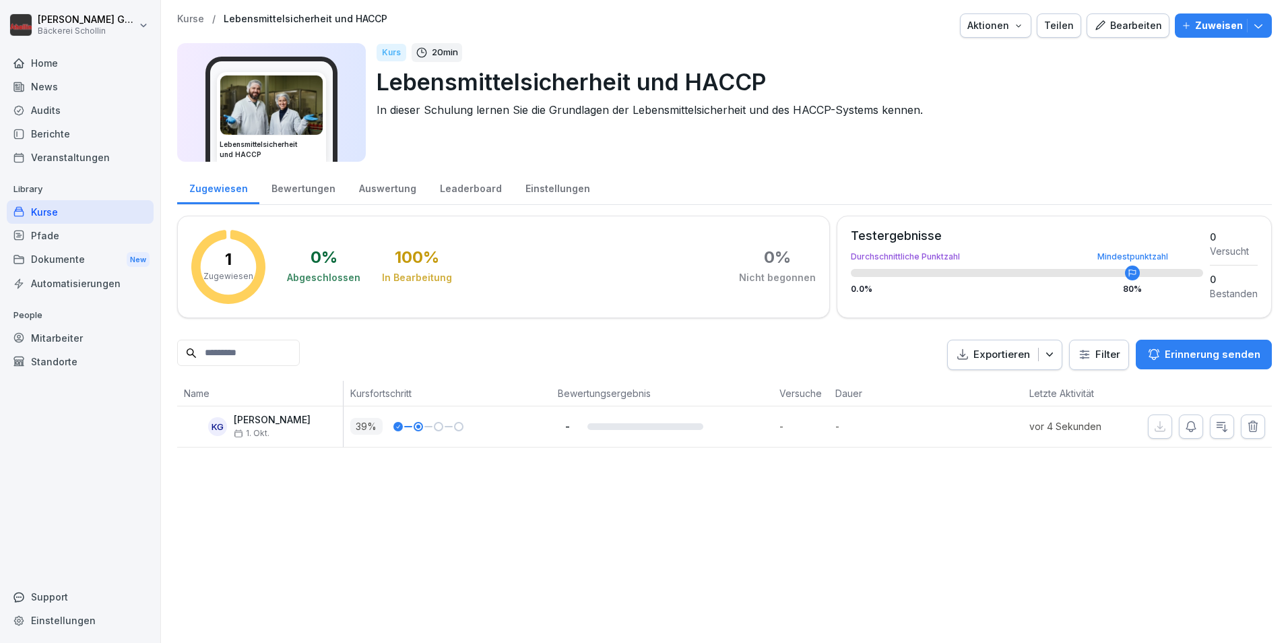
click at [109, 60] on div "Home" at bounding box center [80, 63] width 147 height 24
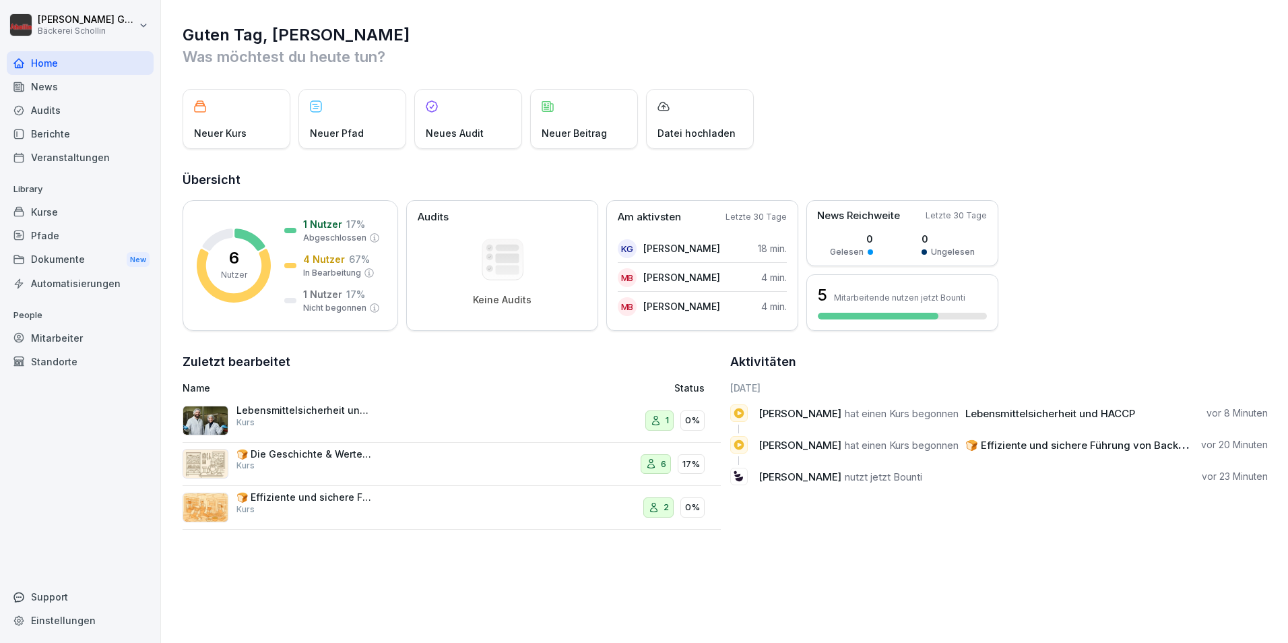
click at [244, 134] on p "Neuer Kurs" at bounding box center [220, 133] width 53 height 14
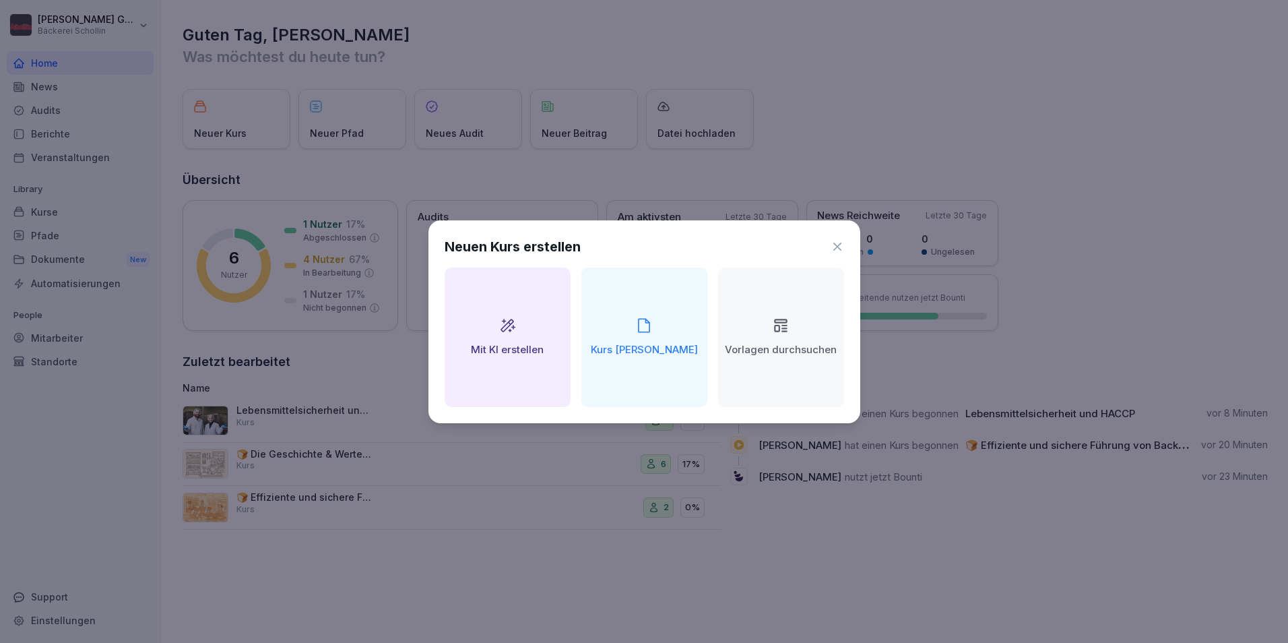
click at [787, 352] on h2 "Vorlagen durchsuchen" at bounding box center [781, 349] width 112 height 15
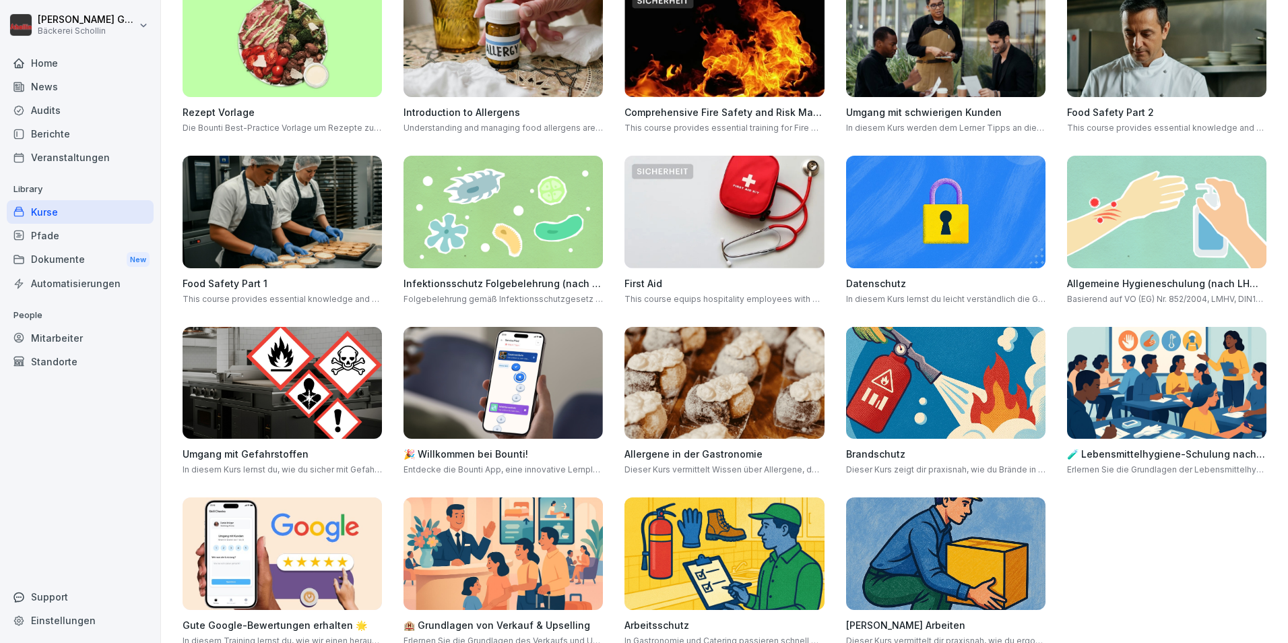
scroll to position [255, 0]
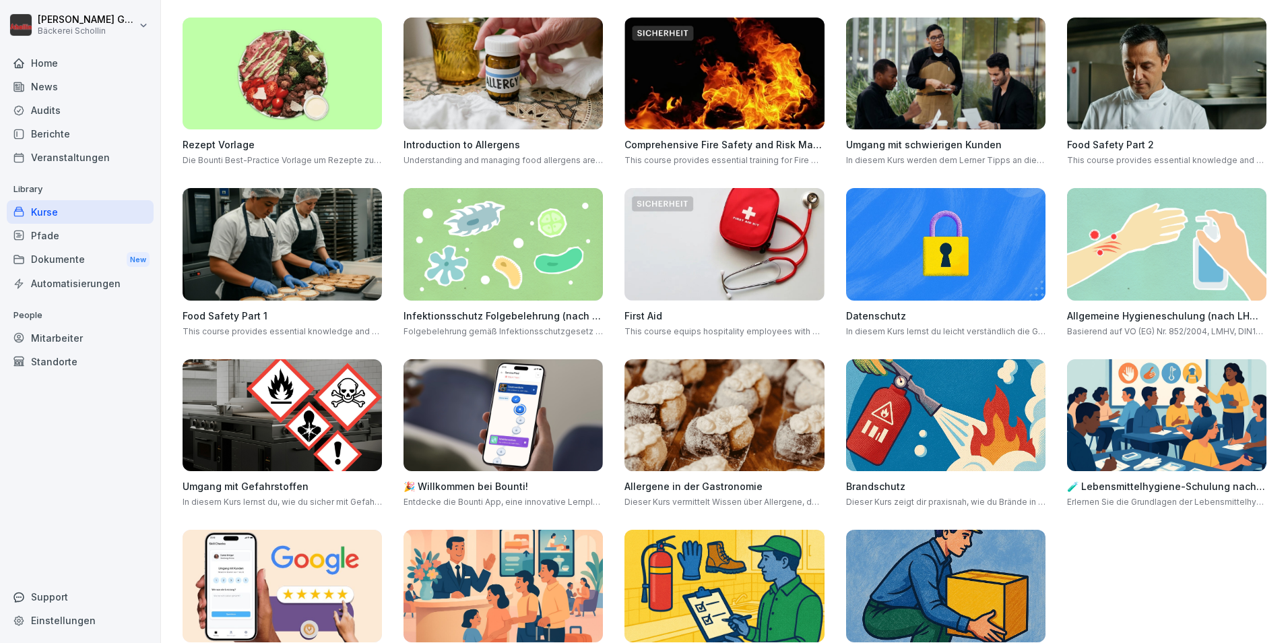
click at [105, 352] on div "Standorte" at bounding box center [80, 362] width 147 height 24
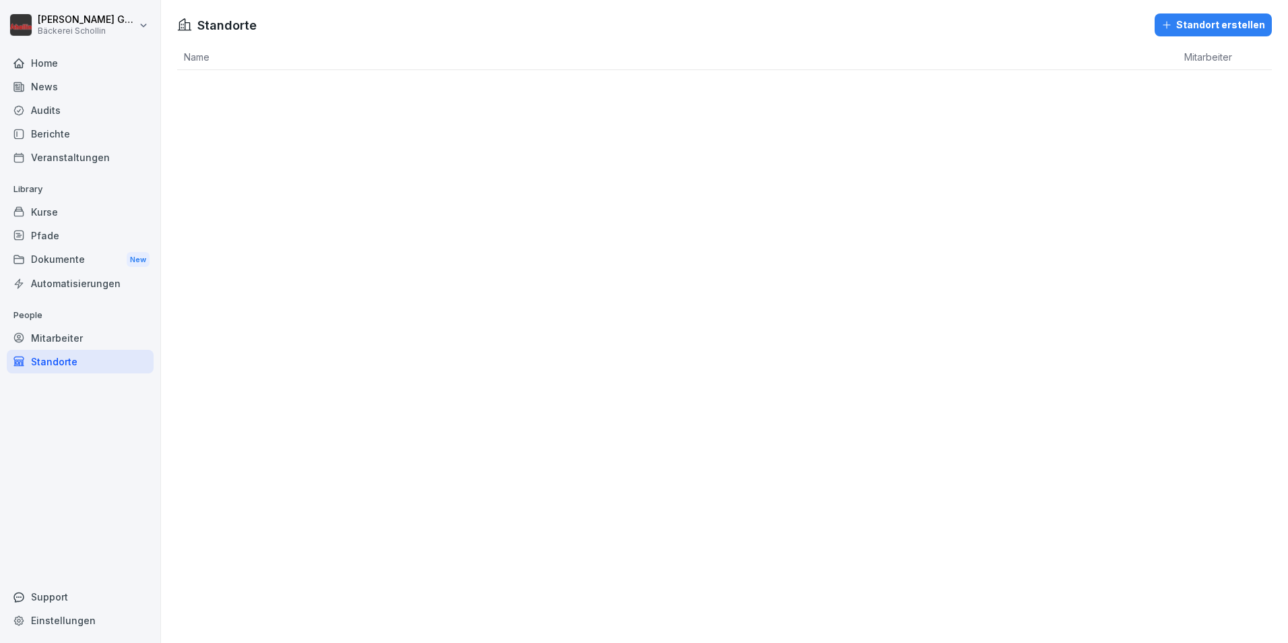
click at [1212, 440] on div "Standorte Standort erstellen Name Mitarbeiter" at bounding box center [724, 321] width 1127 height 643
click at [45, 244] on div "Pfade" at bounding box center [80, 236] width 147 height 24
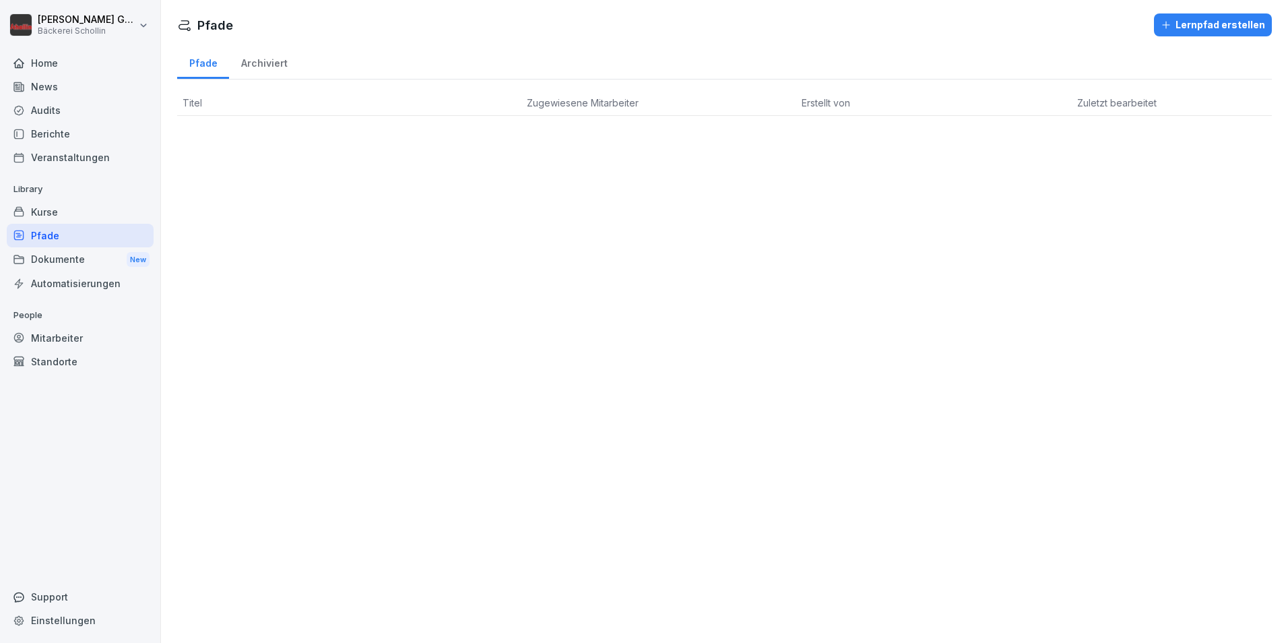
click at [83, 292] on div "Automatisierungen" at bounding box center [80, 283] width 147 height 24
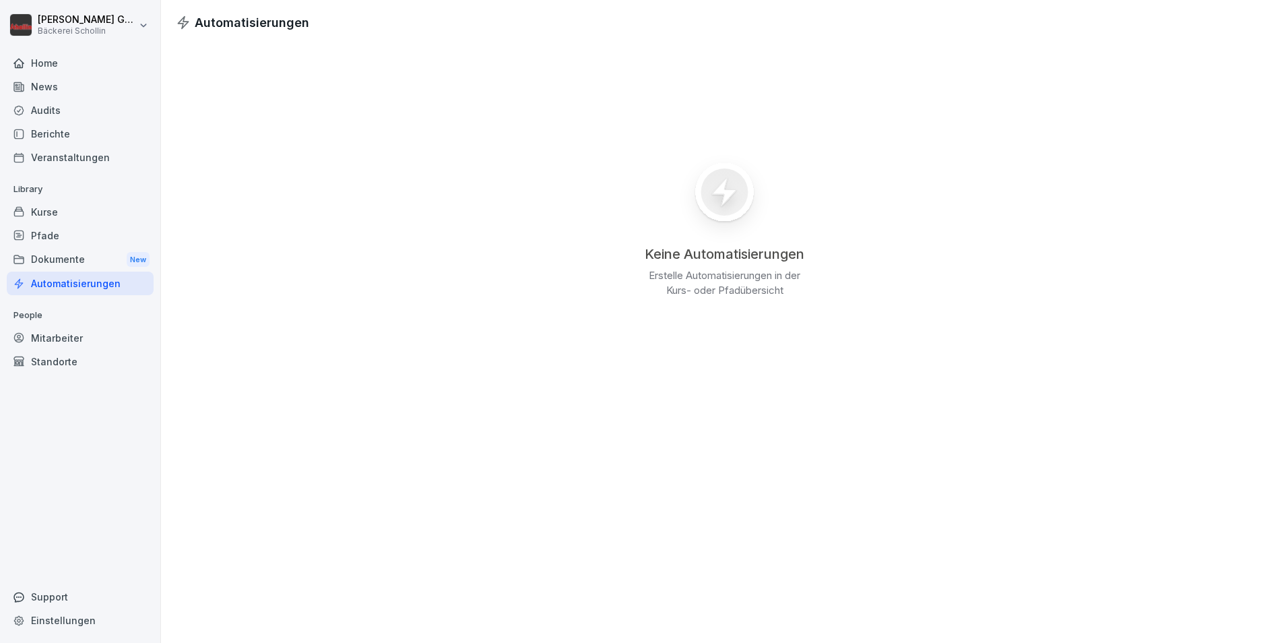
click at [70, 248] on div "Dokumente New" at bounding box center [80, 259] width 147 height 25
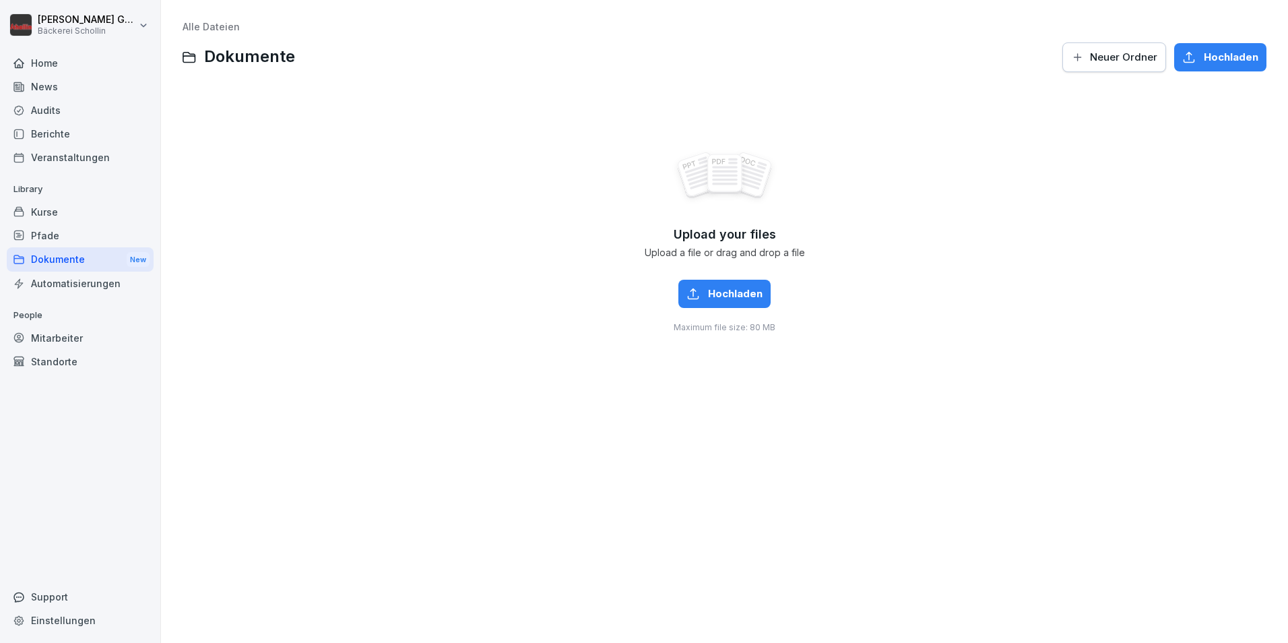
click at [75, 240] on div "Pfade" at bounding box center [80, 236] width 147 height 24
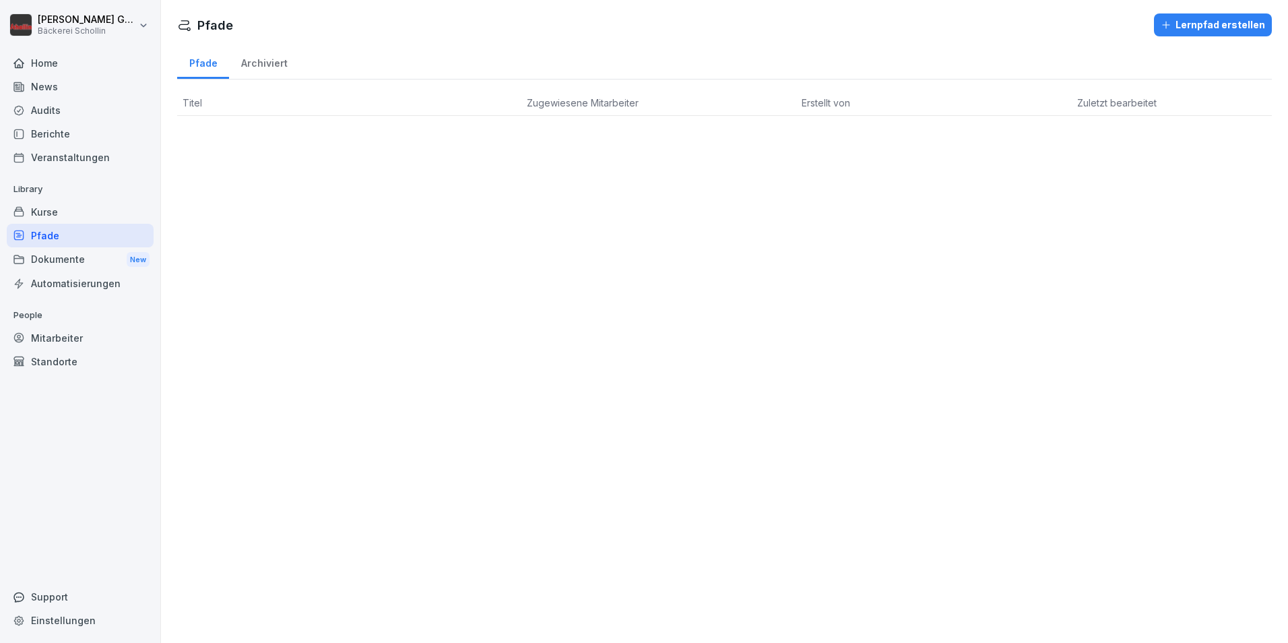
click at [63, 61] on div "Home" at bounding box center [80, 63] width 147 height 24
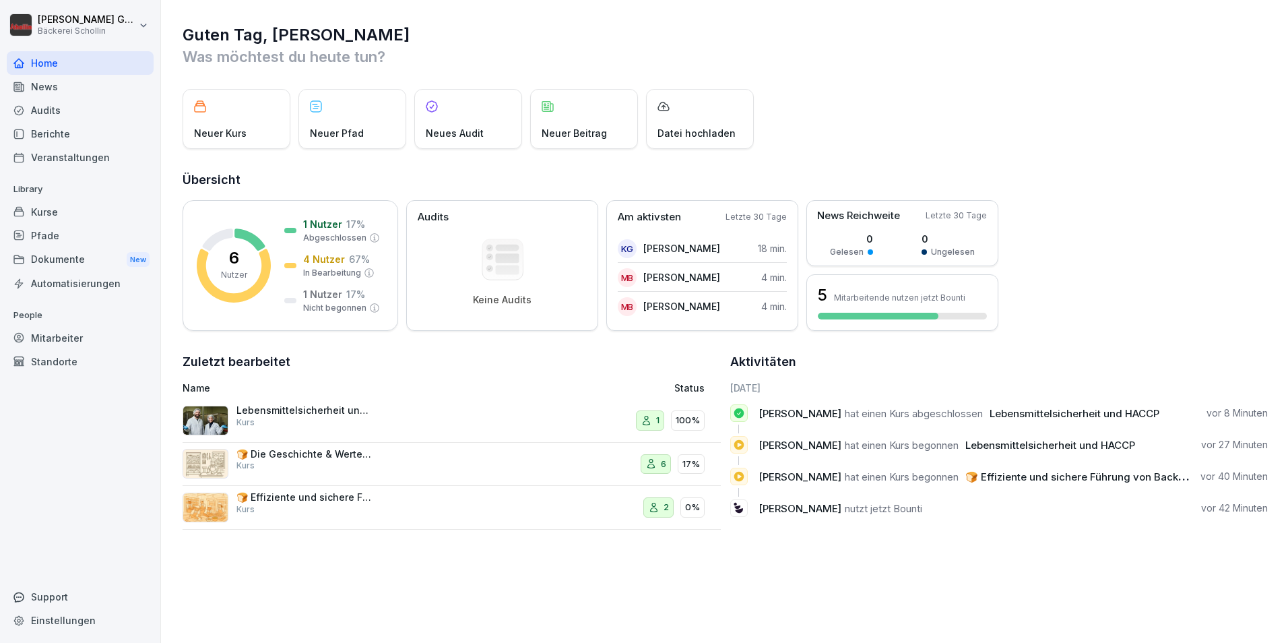
click at [104, 115] on div "Audits" at bounding box center [80, 110] width 147 height 24
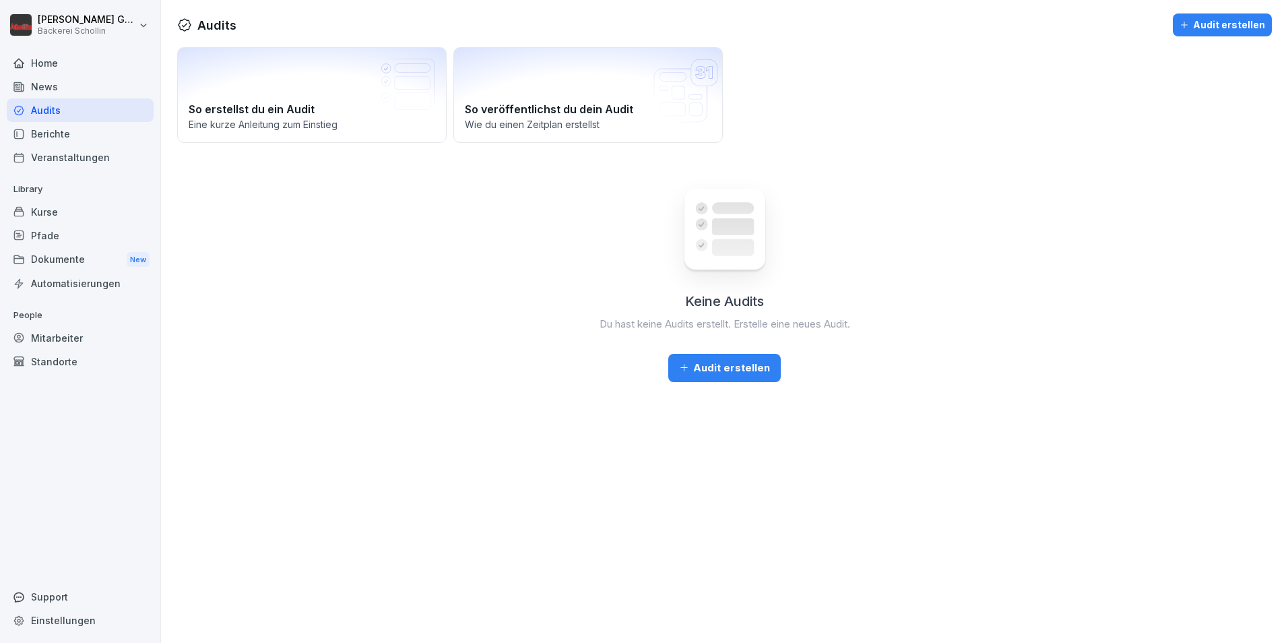
click at [97, 84] on div "News" at bounding box center [80, 87] width 147 height 24
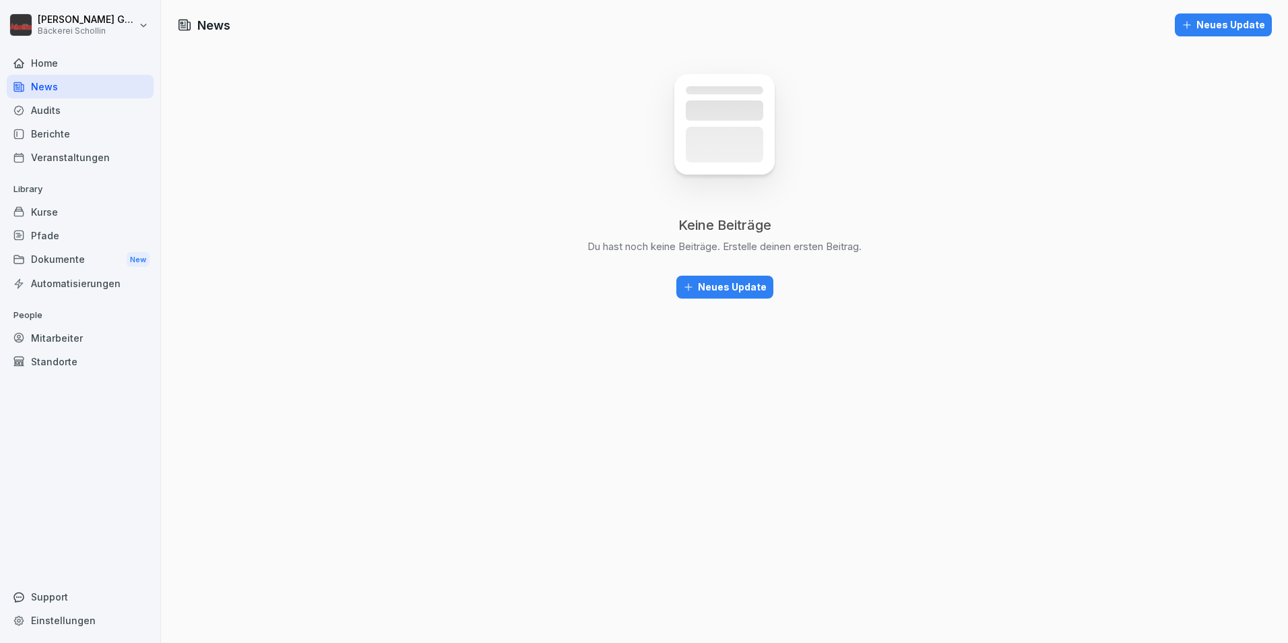
click at [74, 112] on div "Audits" at bounding box center [80, 110] width 147 height 24
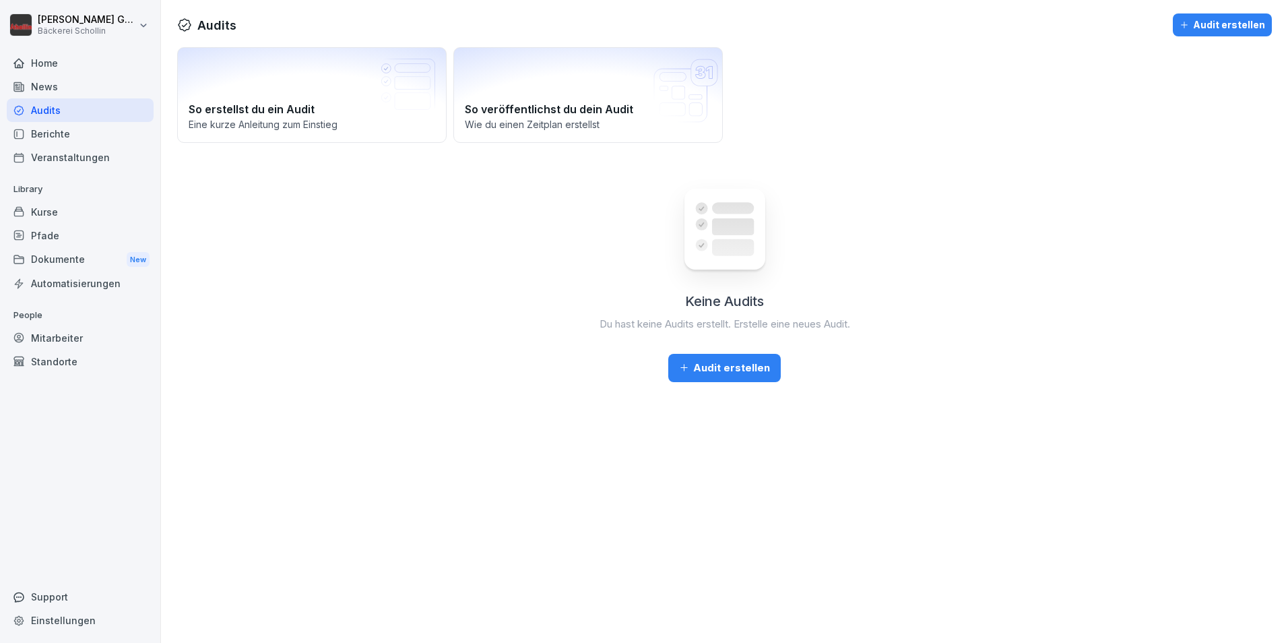
click at [765, 370] on button "Audit erstellen" at bounding box center [724, 368] width 112 height 28
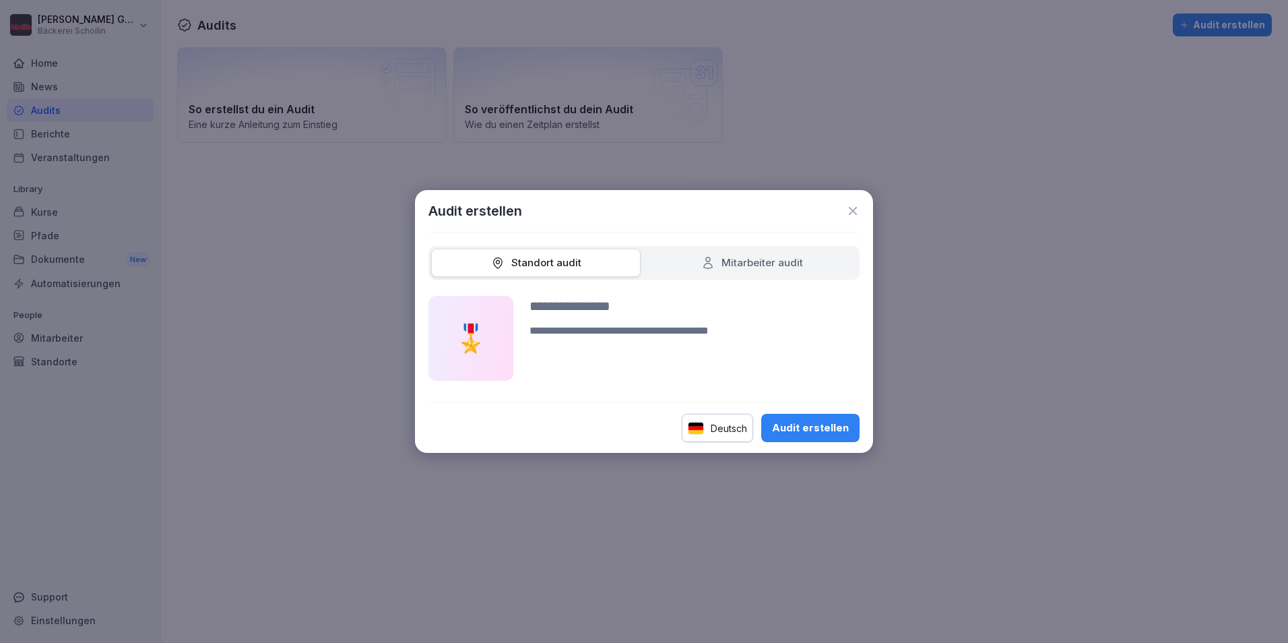
click at [851, 210] on icon at bounding box center [852, 210] width 13 height 13
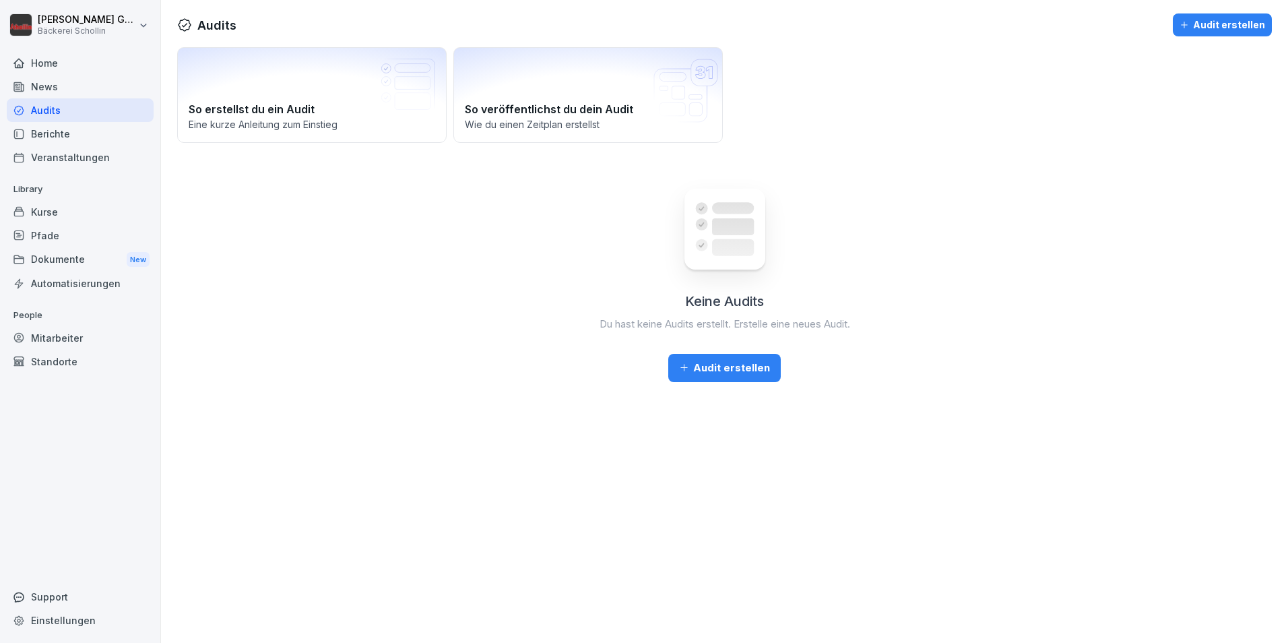
click at [88, 164] on div "Veranstaltungen" at bounding box center [80, 157] width 147 height 24
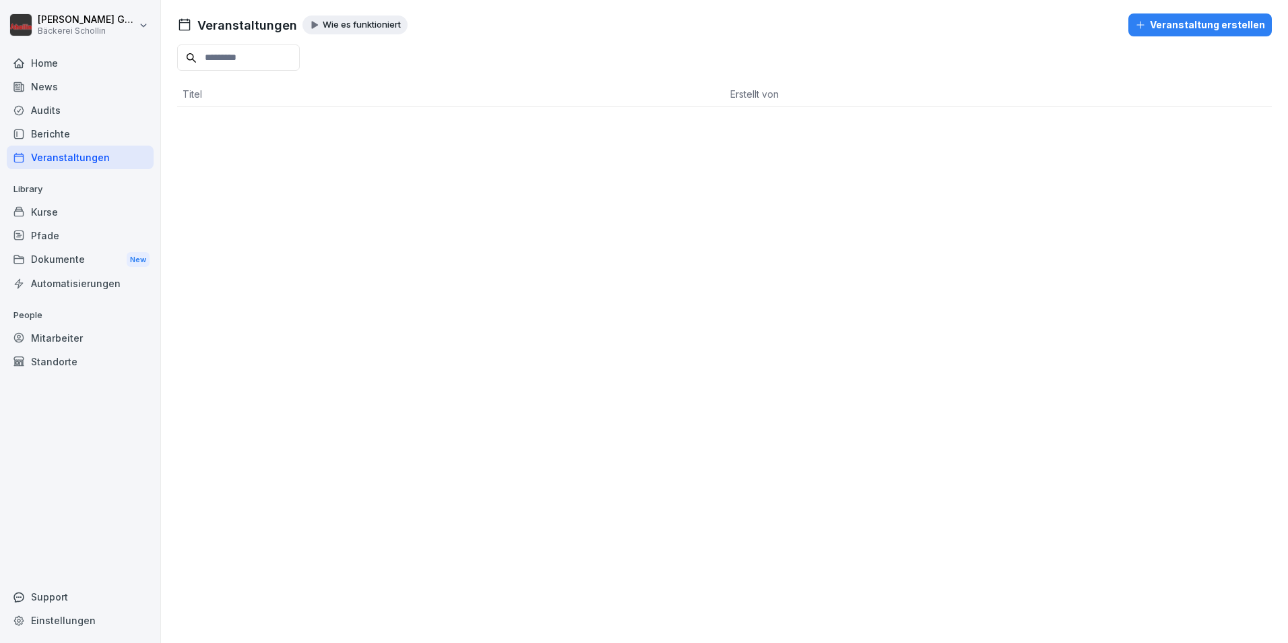
click at [1169, 31] on div "Veranstaltung erstellen" at bounding box center [1200, 25] width 130 height 15
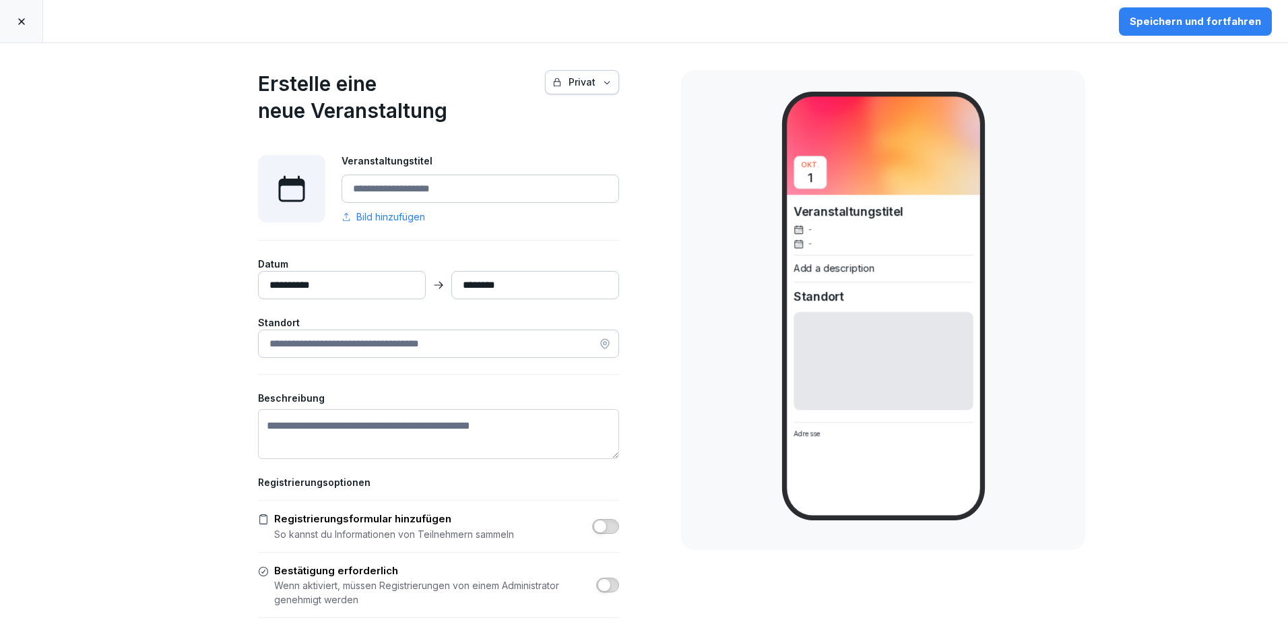
click at [488, 198] on input "Veranstaltungstitel" at bounding box center [479, 188] width 277 height 28
click at [403, 197] on input "Veranstaltungstitel" at bounding box center [479, 188] width 277 height 28
click at [375, 288] on input "**********" at bounding box center [342, 285] width 168 height 28
click at [431, 190] on input "**********" at bounding box center [479, 188] width 277 height 28
type input "**********"
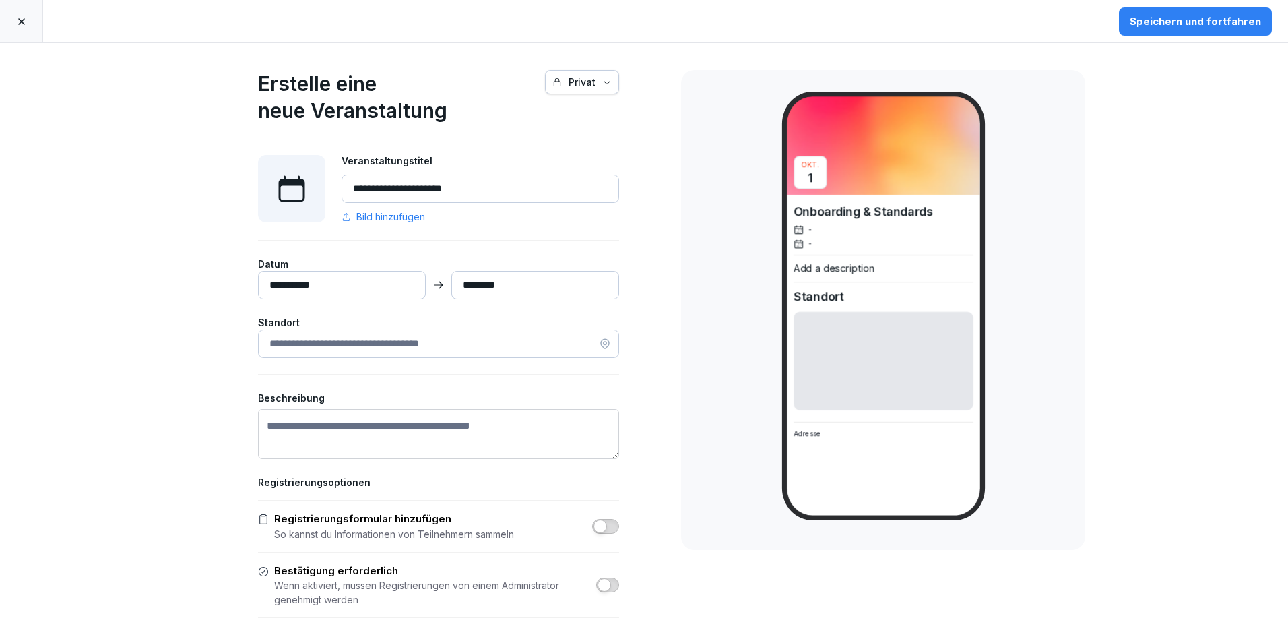
click at [385, 284] on input "**********" at bounding box center [342, 285] width 168 height 28
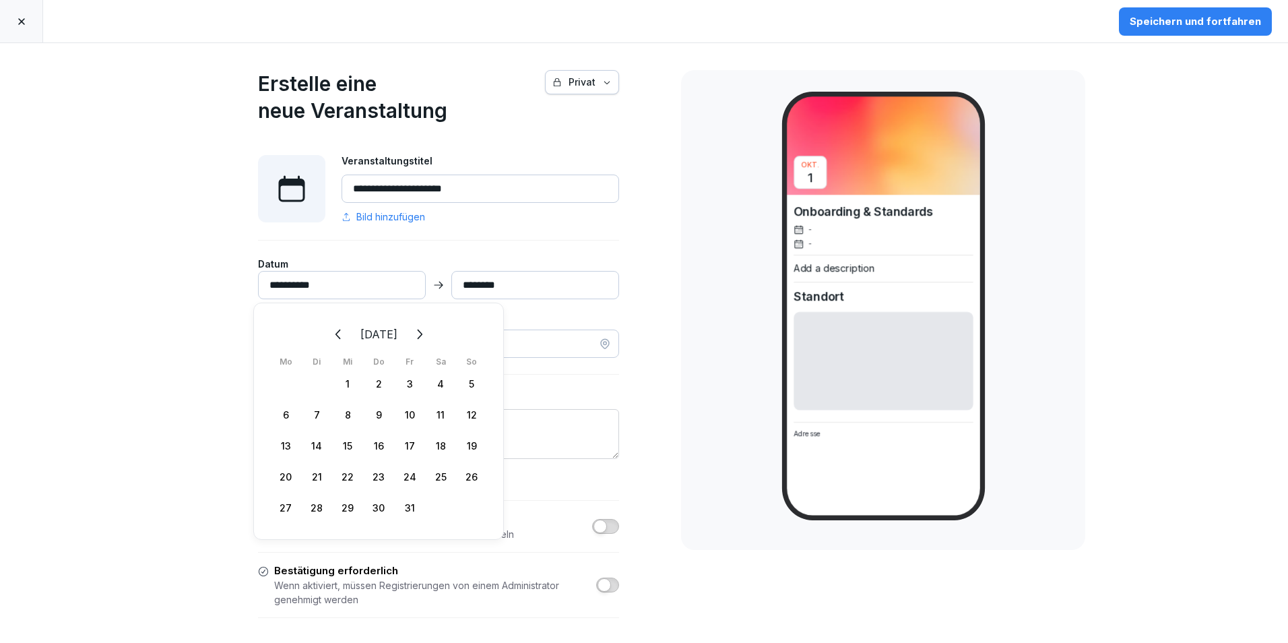
click at [383, 476] on div "23" at bounding box center [378, 476] width 31 height 31
click at [572, 504] on div "Registrierungsoptionen Registrierungsformular hinzufügen So kannst du Informati…" at bounding box center [438, 546] width 361 height 143
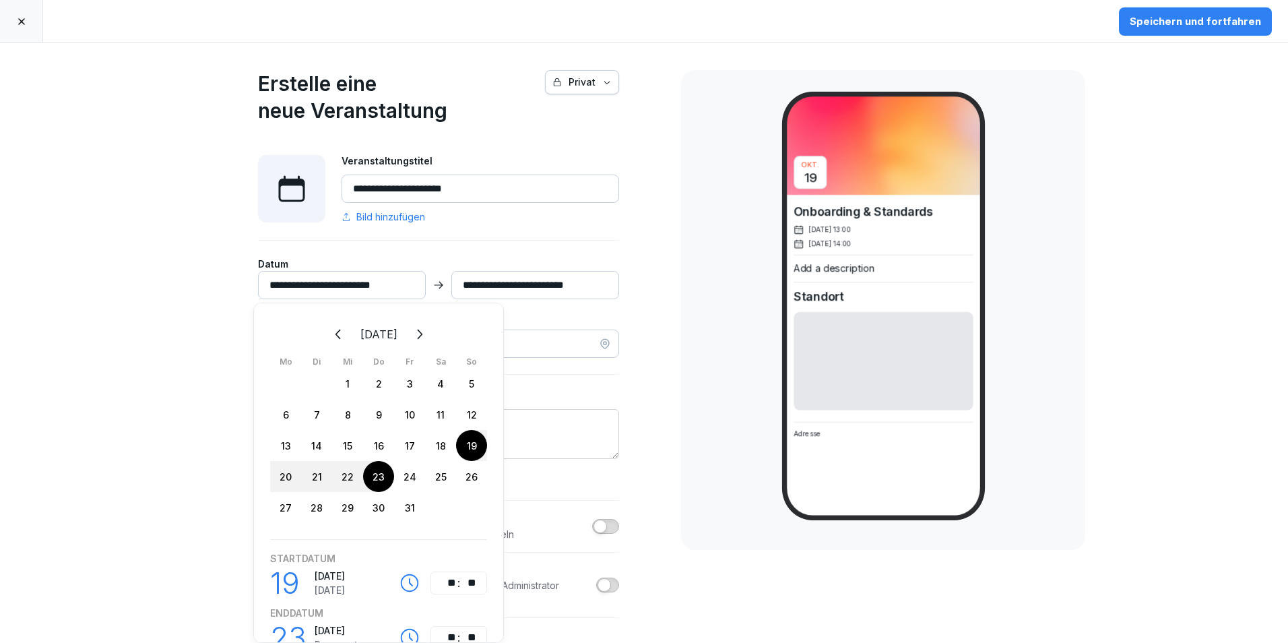
type input "**********"
click at [383, 478] on div "23" at bounding box center [378, 476] width 31 height 31
type input "**********"
click at [554, 506] on div "Registrierungsoptionen Registrierungsformular hinzufügen So kannst du Informati…" at bounding box center [438, 546] width 361 height 143
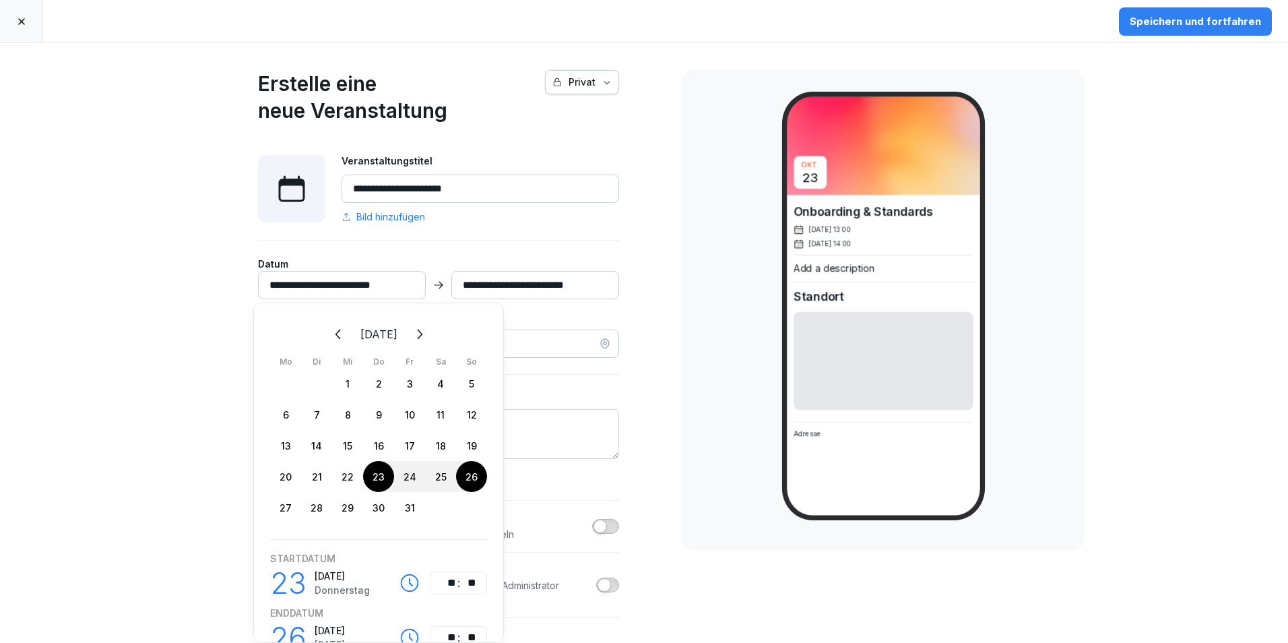
click at [381, 482] on div "23" at bounding box center [378, 476] width 31 height 31
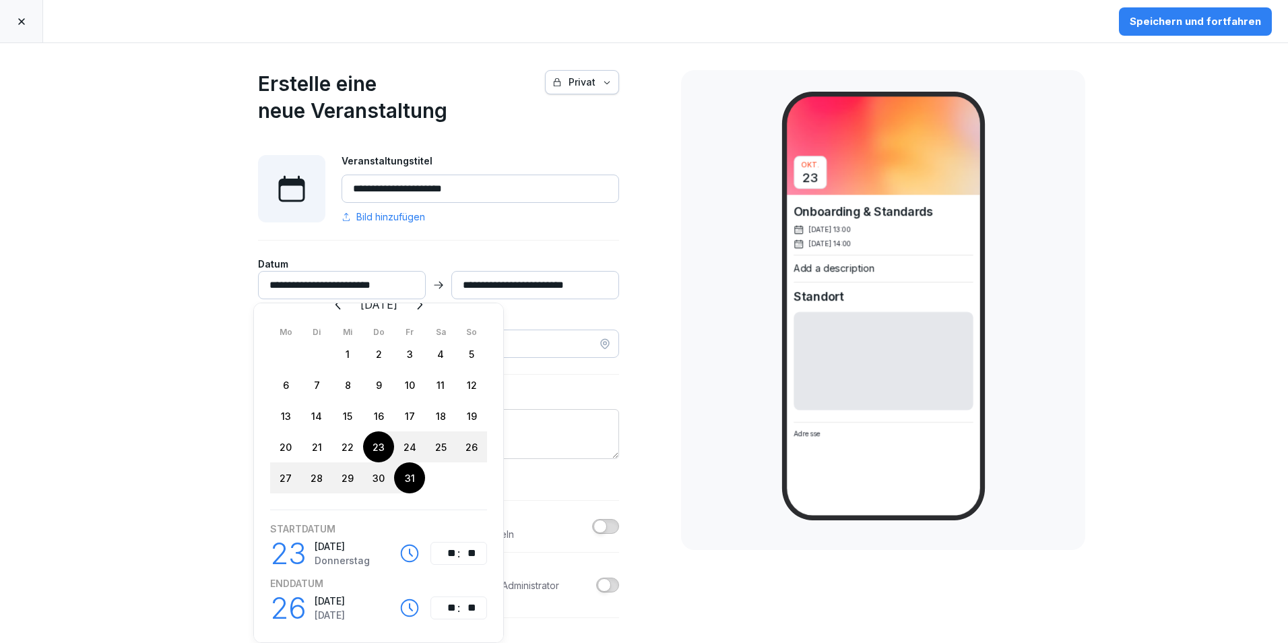
scroll to position [44, 0]
type input "**********"
click at [453, 541] on div "**" at bounding box center [448, 549] width 16 height 16
type input "**********"
click at [448, 595] on div "**" at bounding box center [448, 603] width 16 height 16
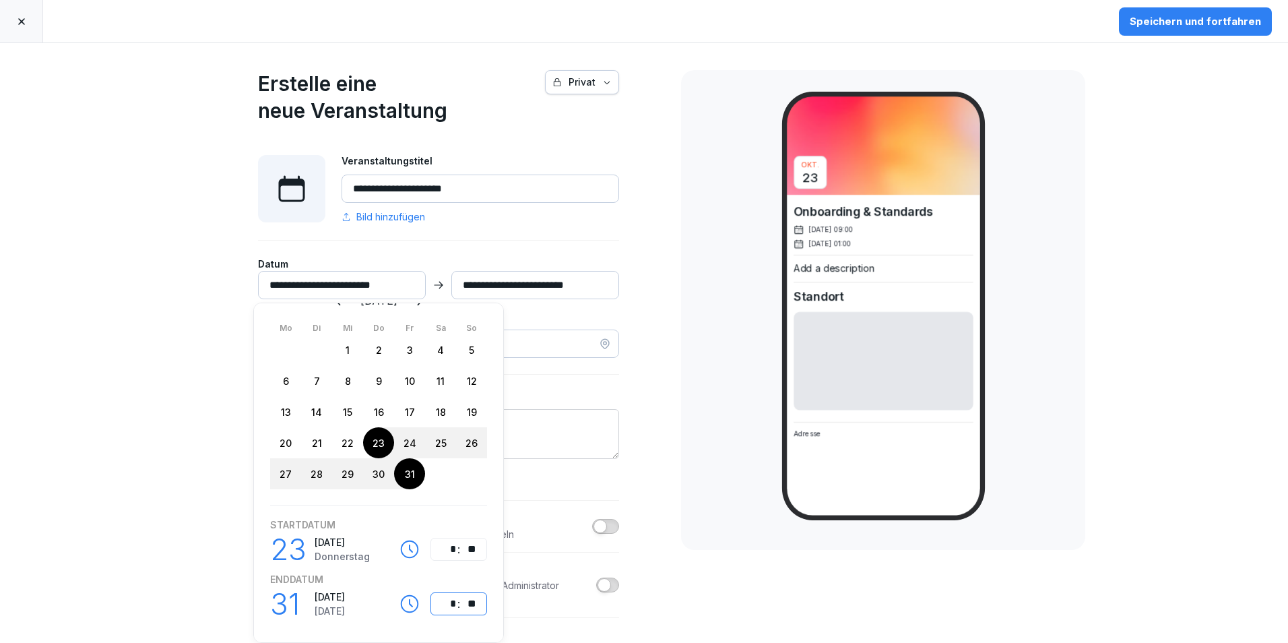
type input "**********"
click at [690, 595] on div "**********" at bounding box center [644, 342] width 1288 height 599
click at [651, 525] on div "**********" at bounding box center [438, 397] width 471 height 709
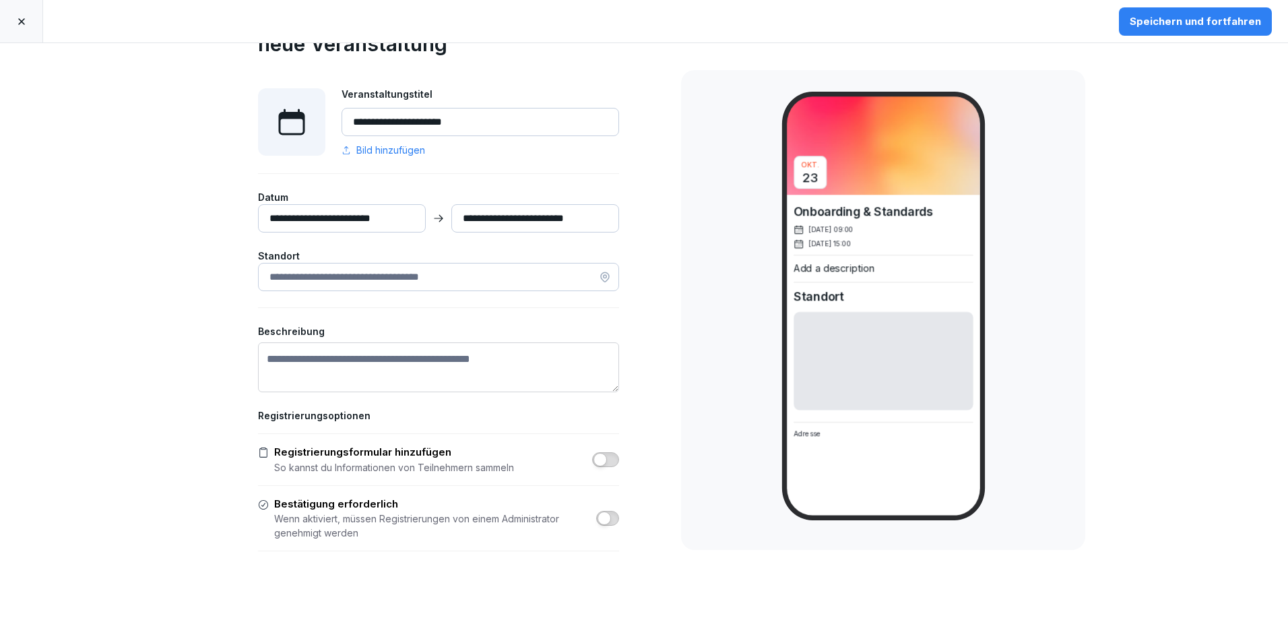
scroll to position [67, 0]
click at [535, 268] on input at bounding box center [438, 276] width 361 height 28
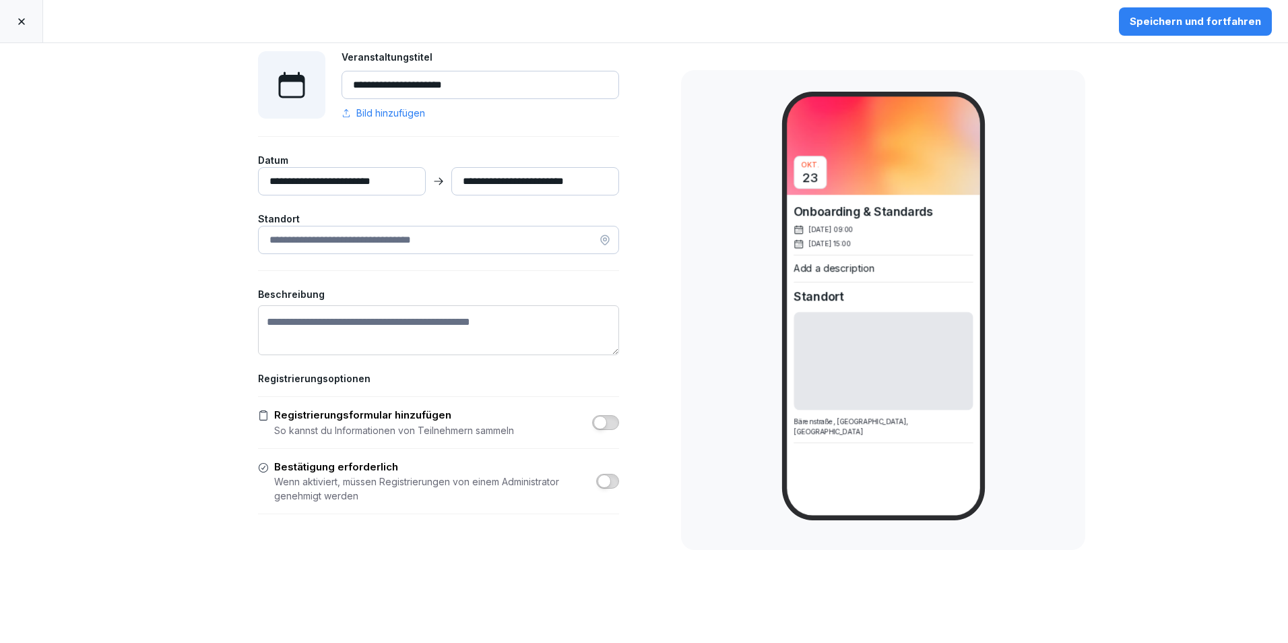
scroll to position [120, 0]
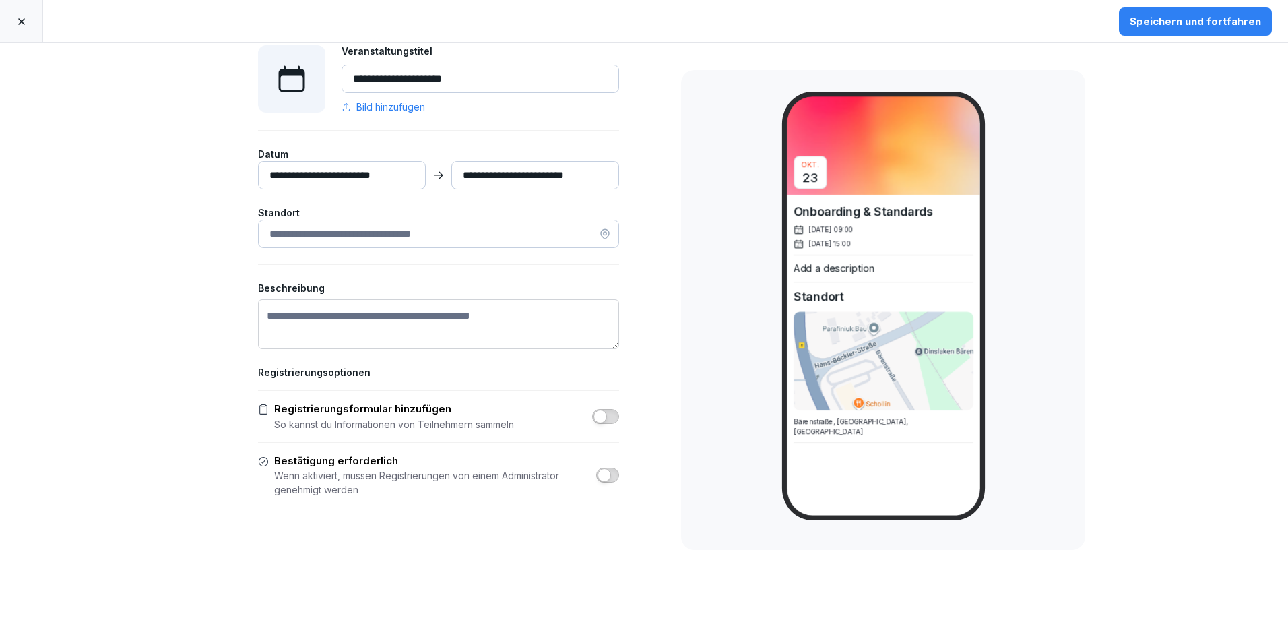
type input "**********"
click at [1146, 34] on button "Speichern und fortfahren" at bounding box center [1195, 21] width 153 height 28
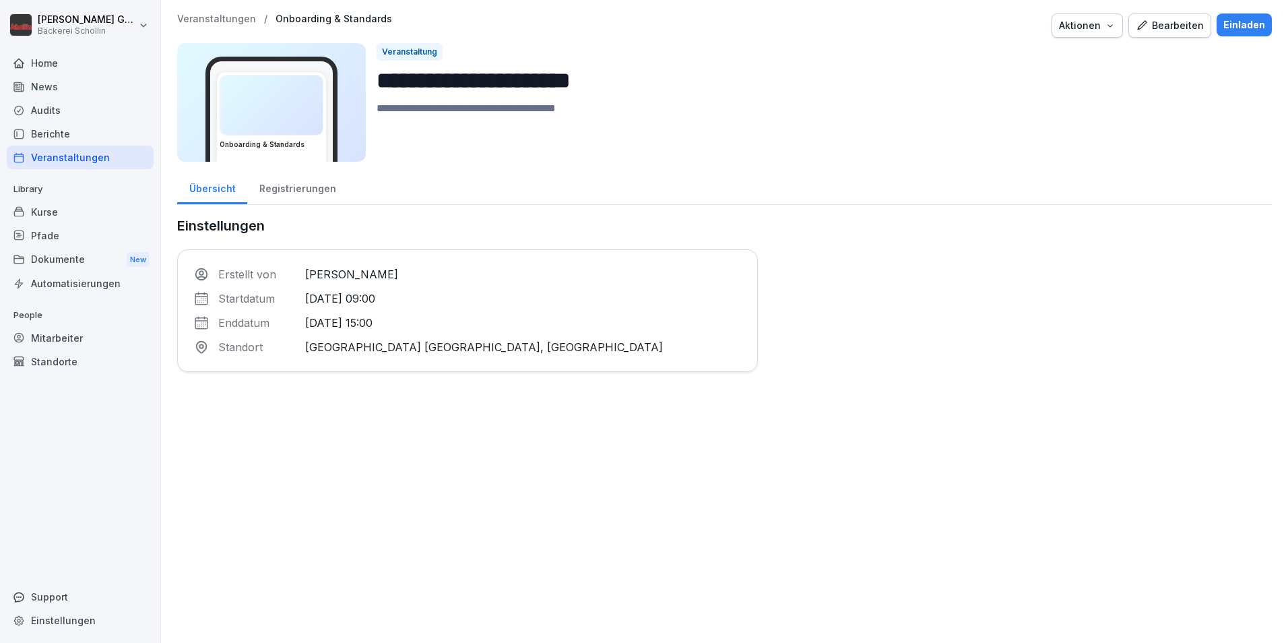
click at [300, 104] on div at bounding box center [271, 104] width 102 height 59
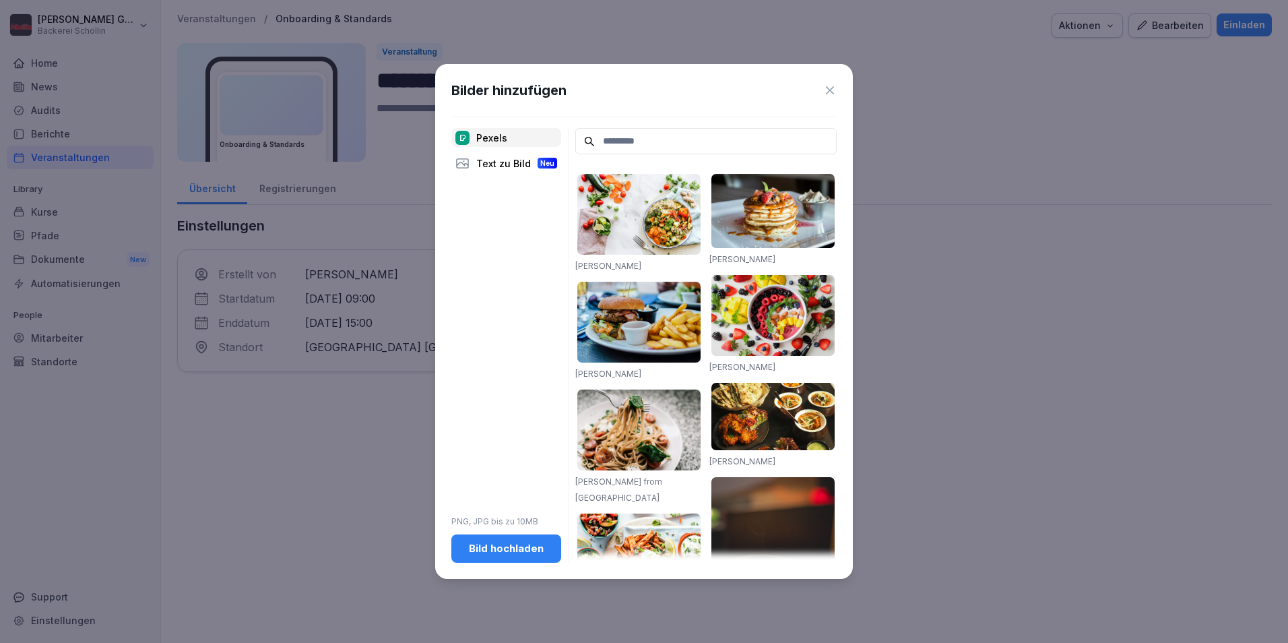
click at [690, 144] on input at bounding box center [705, 141] width 261 height 26
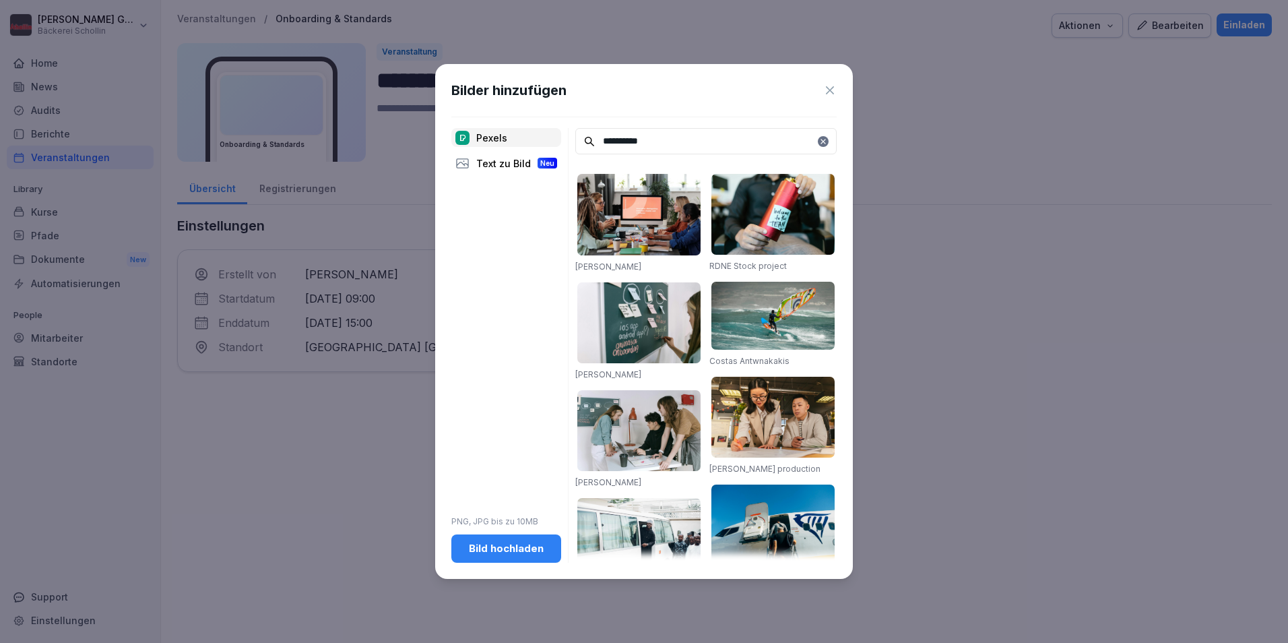
drag, startPoint x: 652, startPoint y: 145, endPoint x: 534, endPoint y: 143, distance: 117.9
click at [535, 144] on div "**********" at bounding box center [643, 345] width 385 height 434
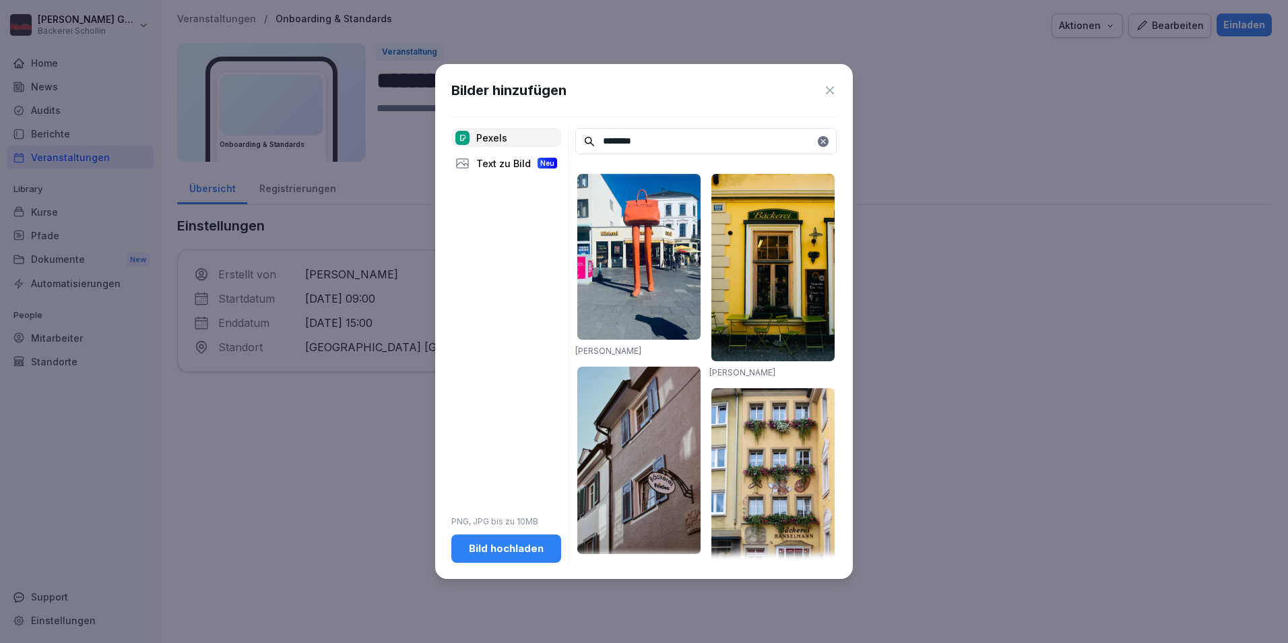
drag, startPoint x: 651, startPoint y: 137, endPoint x: 548, endPoint y: 151, distance: 103.9
click at [548, 151] on div "Pexels Text zu Bild Neu PNG, JPG bis zu 10MB Bild hochladen ******** [PERSON_NA…" at bounding box center [643, 345] width 385 height 434
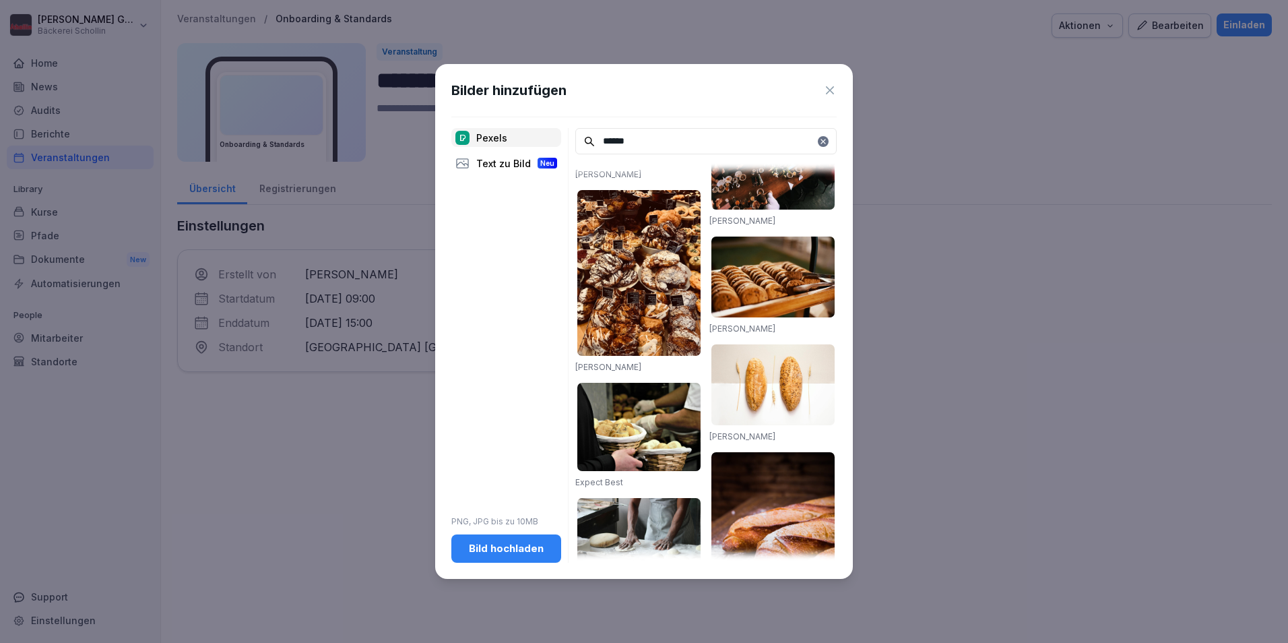
scroll to position [606, 0]
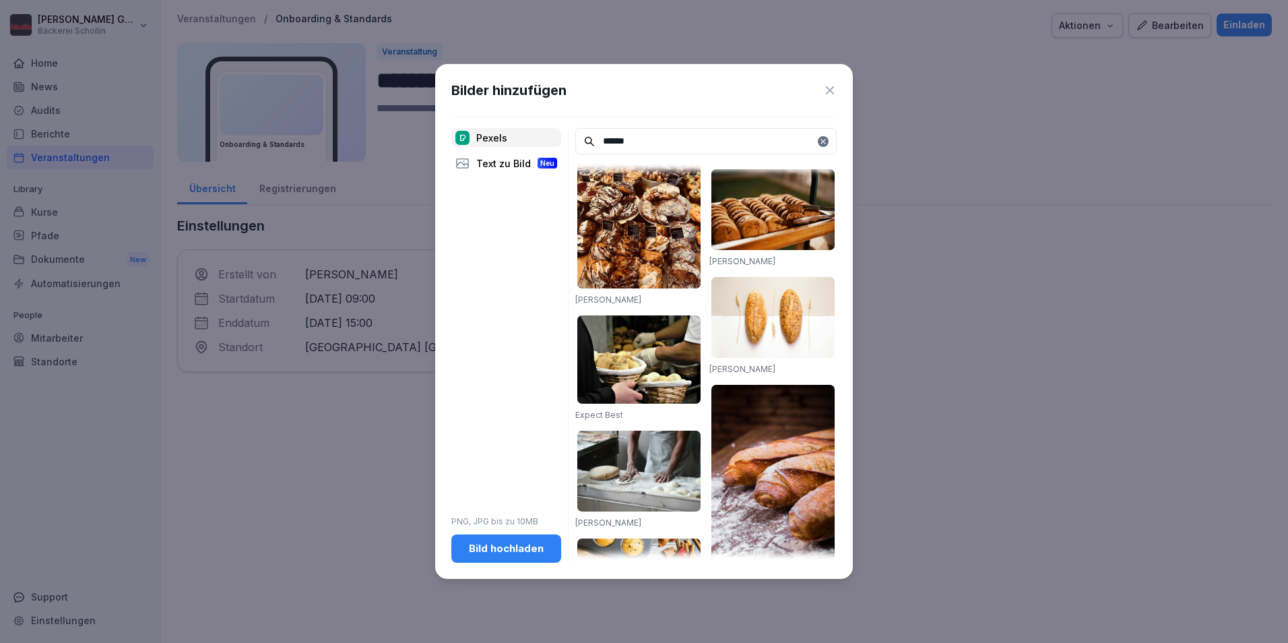
type input "******"
click at [732, 318] on img at bounding box center [772, 317] width 123 height 81
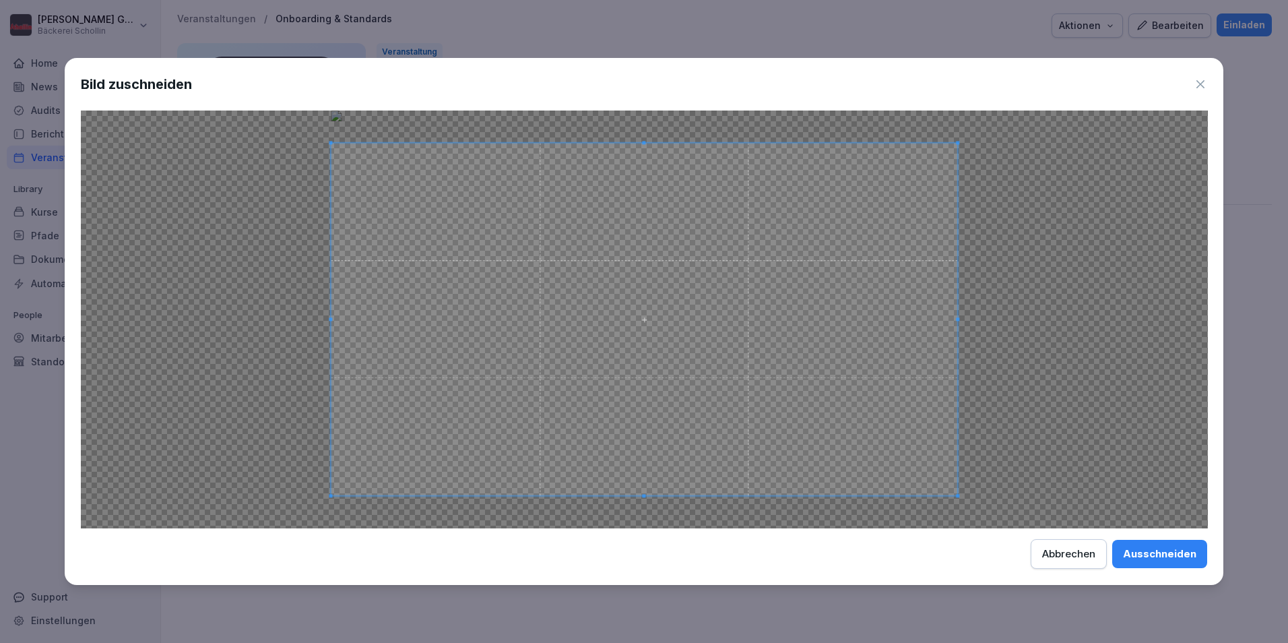
click at [1150, 548] on div "Ausschneiden" at bounding box center [1159, 553] width 73 height 15
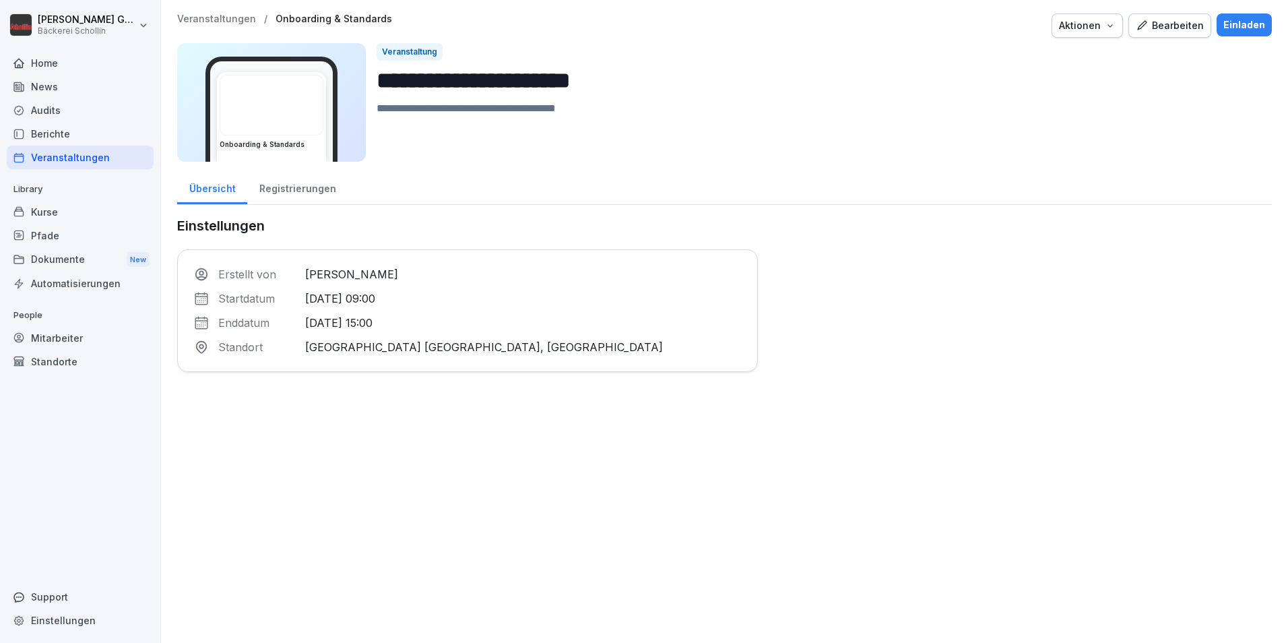
click at [305, 179] on div "Registrierungen" at bounding box center [297, 187] width 100 height 34
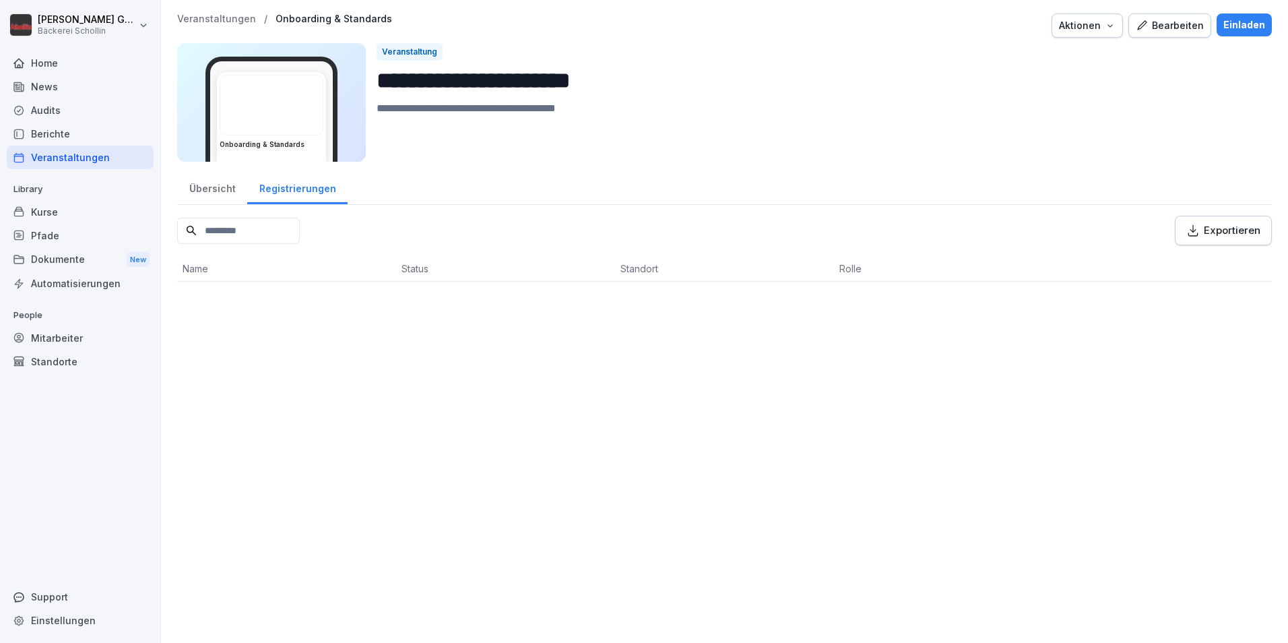
click at [195, 195] on div "Übersicht" at bounding box center [212, 187] width 70 height 34
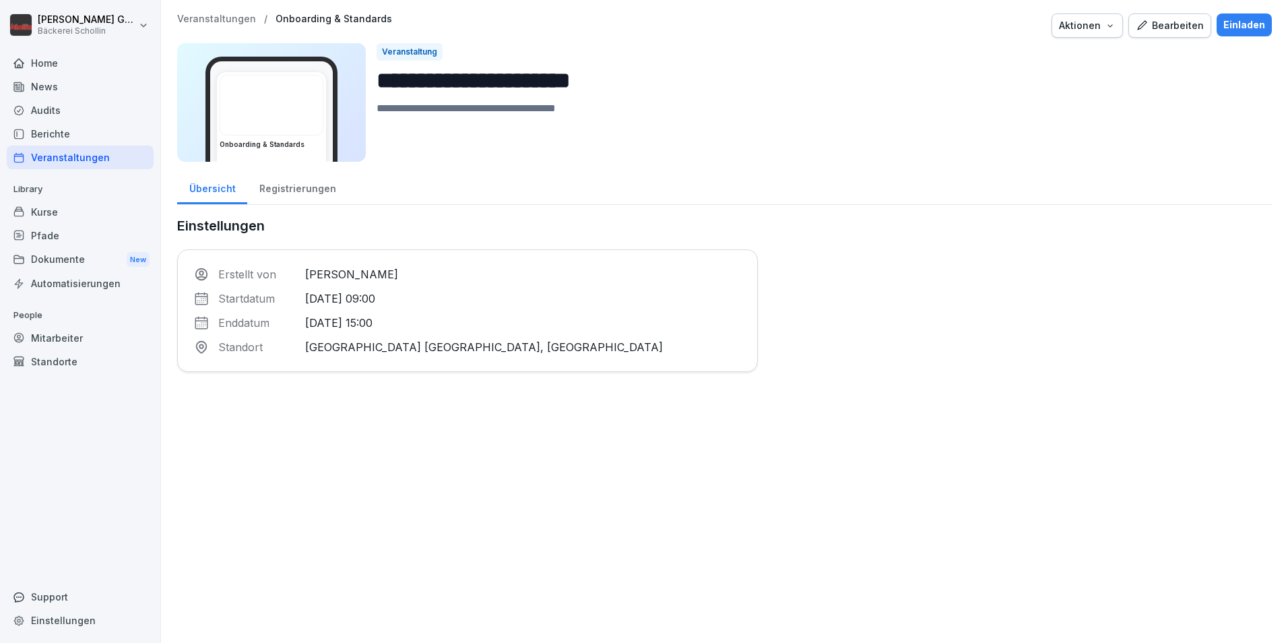
click at [1099, 23] on div "Aktionen" at bounding box center [1087, 25] width 57 height 15
click at [1144, 26] on div "Bearbeiten" at bounding box center [1170, 25] width 68 height 15
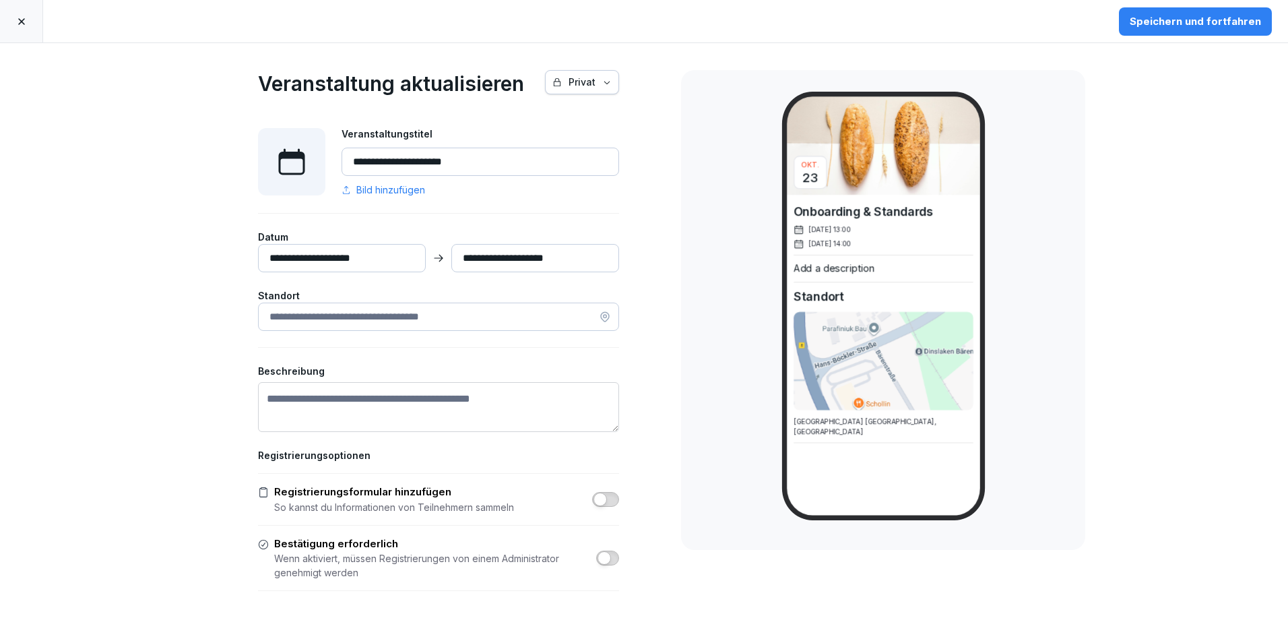
click at [1184, 16] on div "Speichern und fortfahren" at bounding box center [1194, 21] width 131 height 15
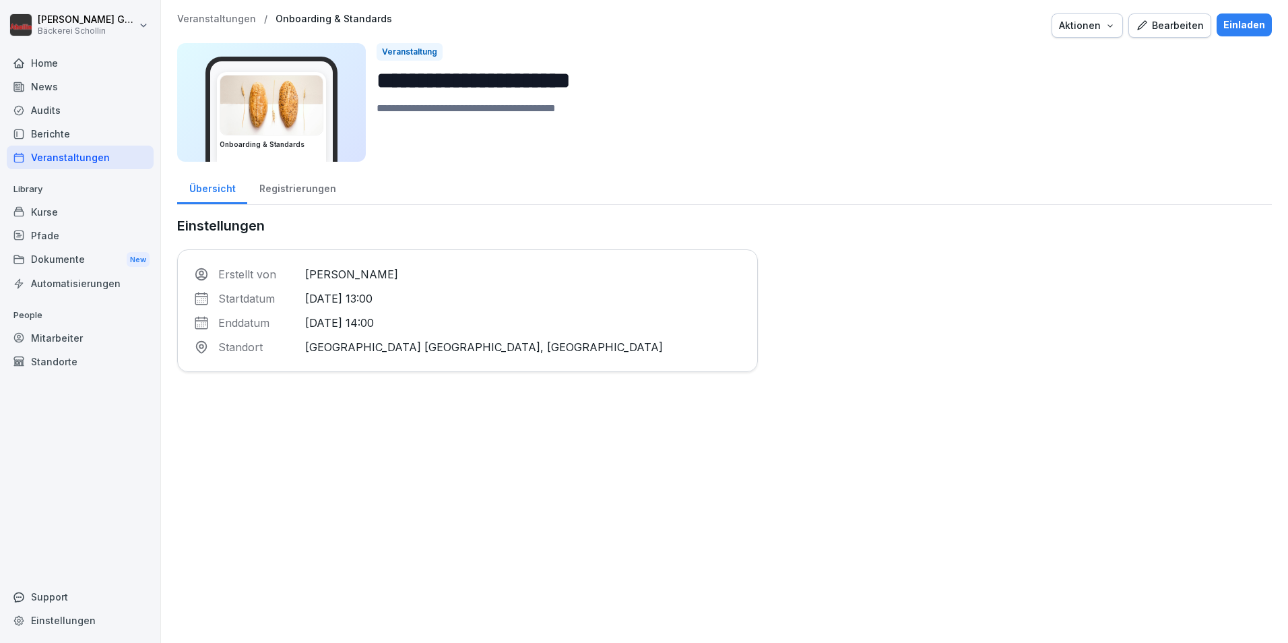
click at [1233, 18] on div "Einladen" at bounding box center [1244, 25] width 42 height 15
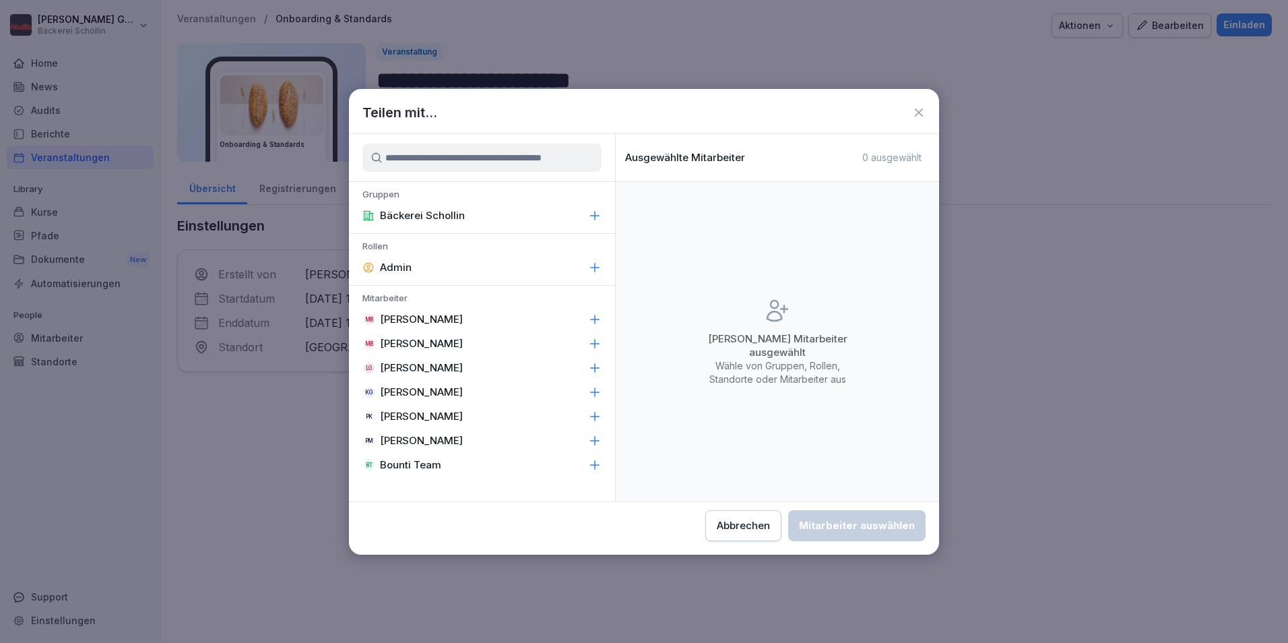
click at [916, 112] on icon at bounding box center [918, 112] width 13 height 13
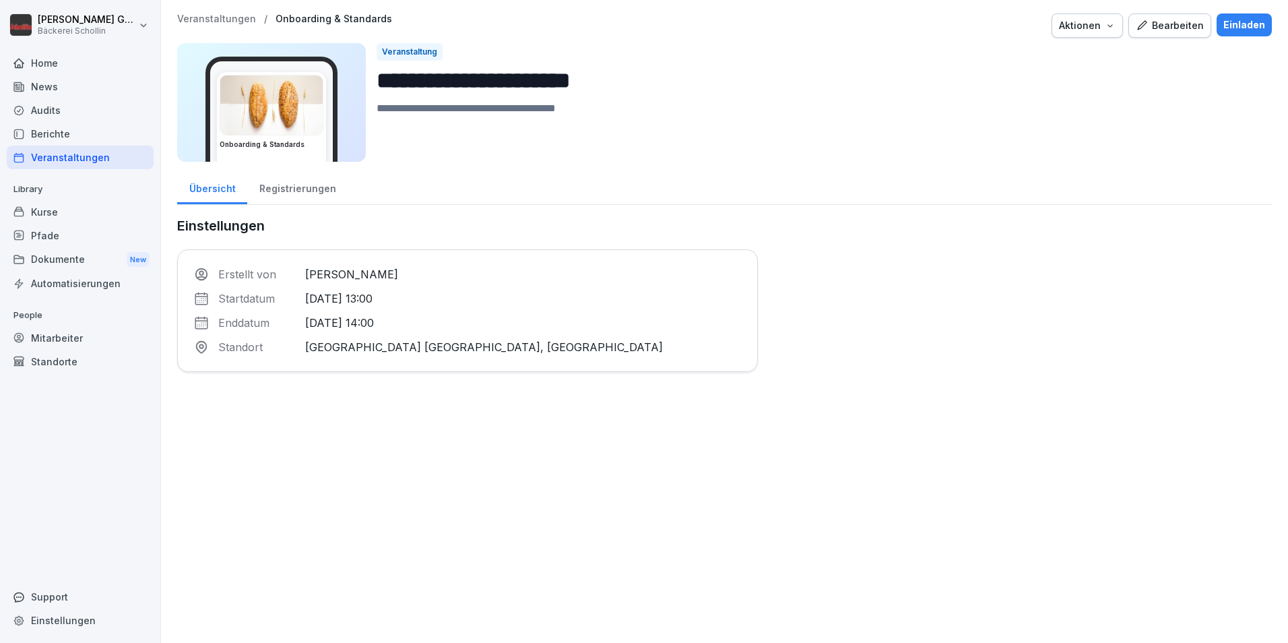
drag, startPoint x: 745, startPoint y: 553, endPoint x: 769, endPoint y: 604, distance: 56.6
click at [745, 553] on div "**********" at bounding box center [724, 321] width 1127 height 643
click at [288, 199] on div "Registrierungen" at bounding box center [297, 187] width 100 height 34
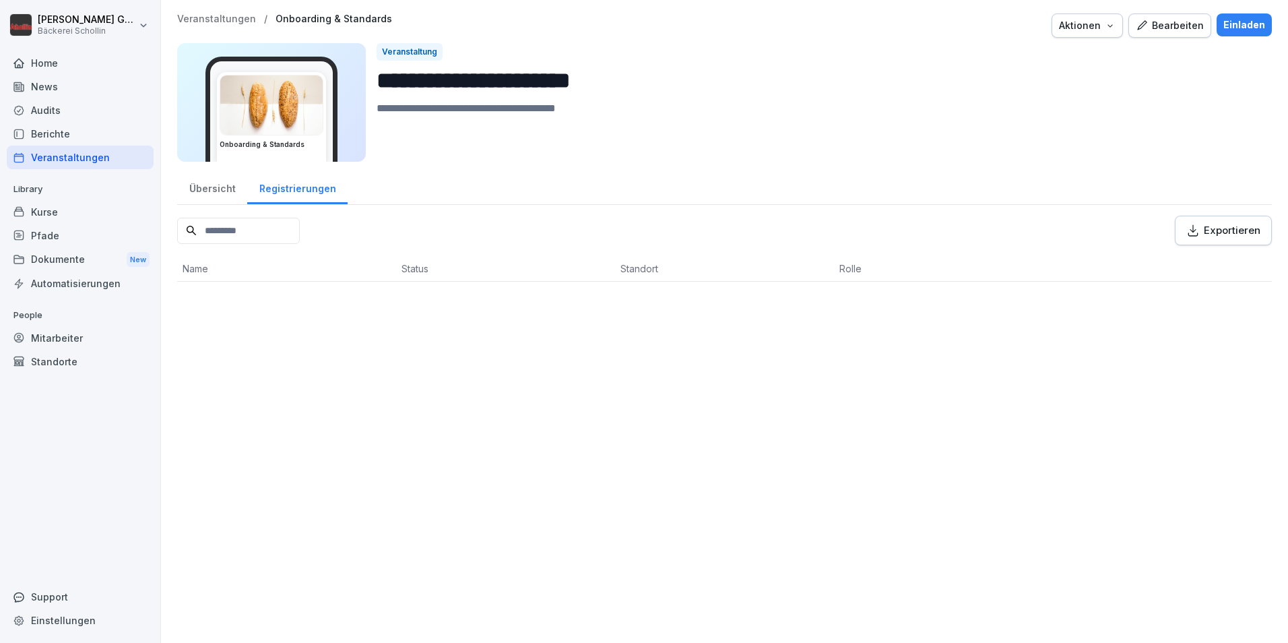
click at [214, 192] on div "Übersicht" at bounding box center [212, 187] width 70 height 34
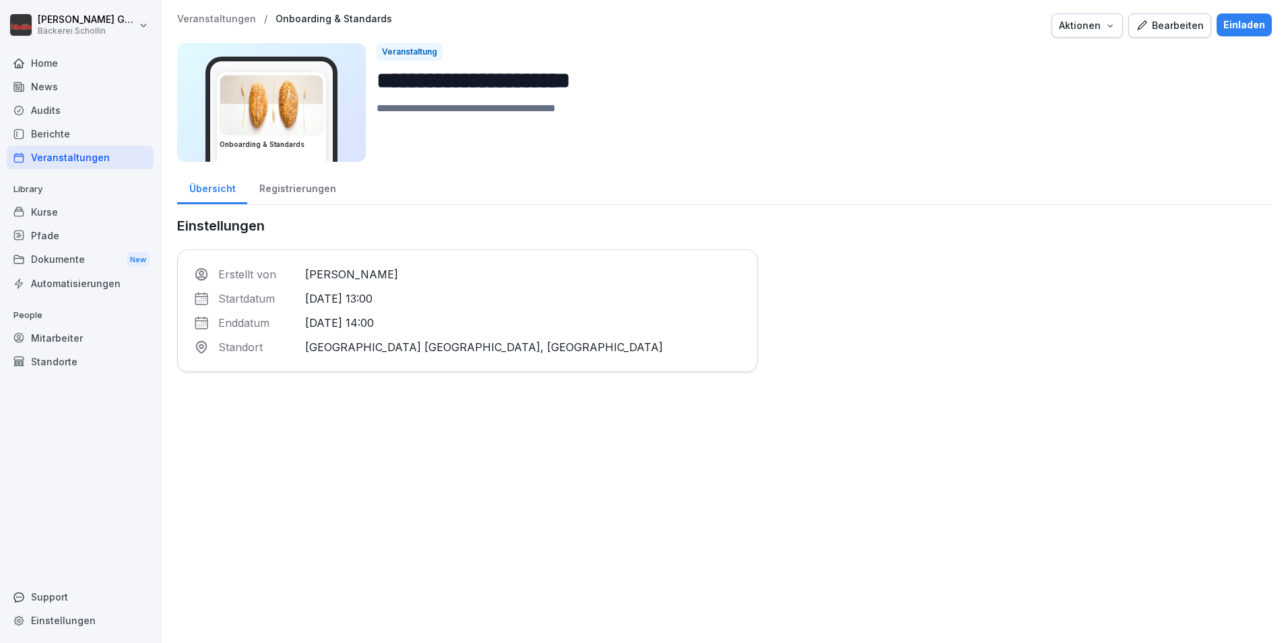
click at [135, 123] on div "Berichte" at bounding box center [80, 134] width 147 height 24
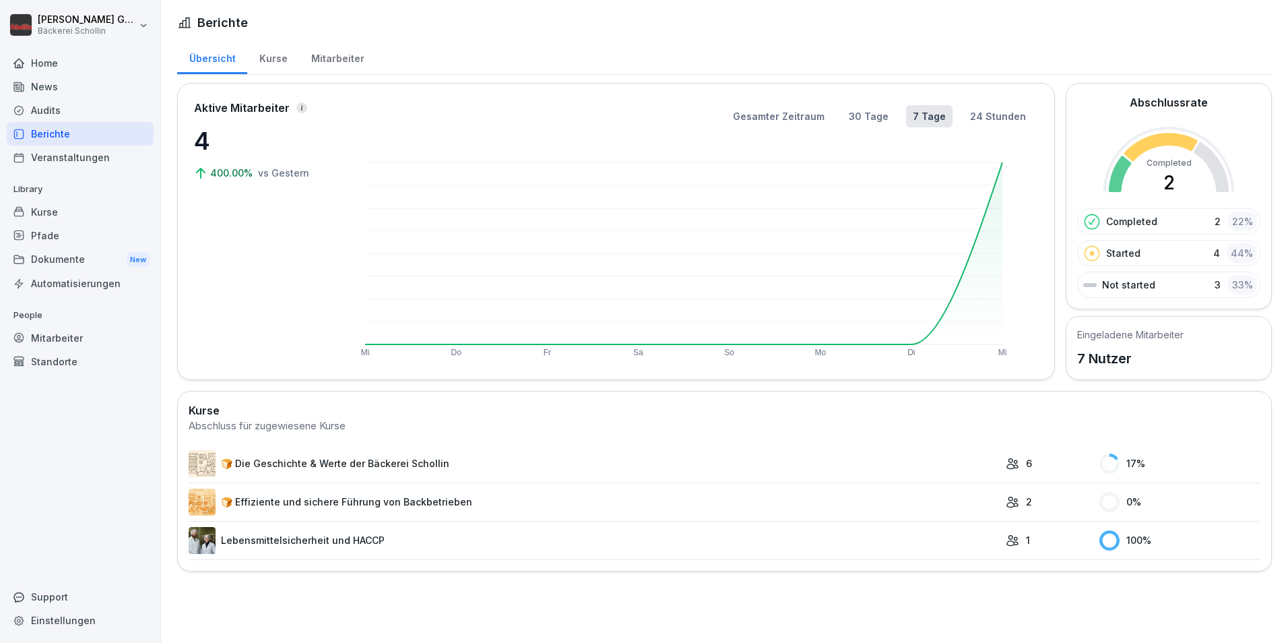
click at [84, 91] on div "News" at bounding box center [80, 87] width 147 height 24
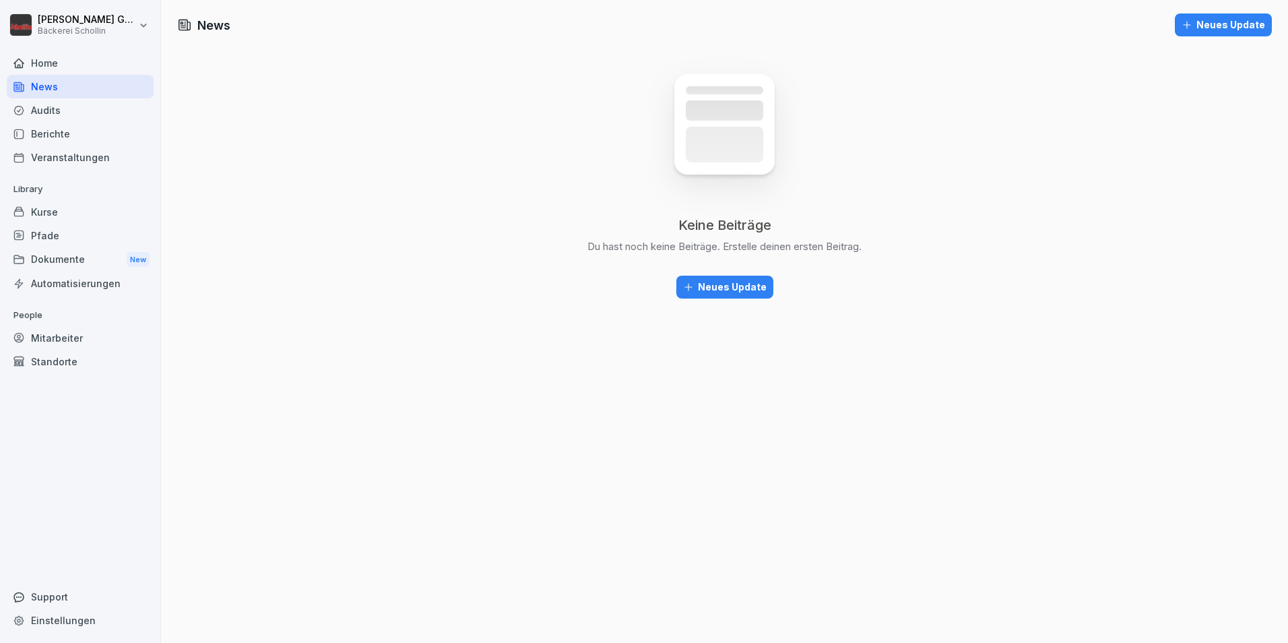
click at [754, 290] on div "Neues Update" at bounding box center [725, 287] width 84 height 15
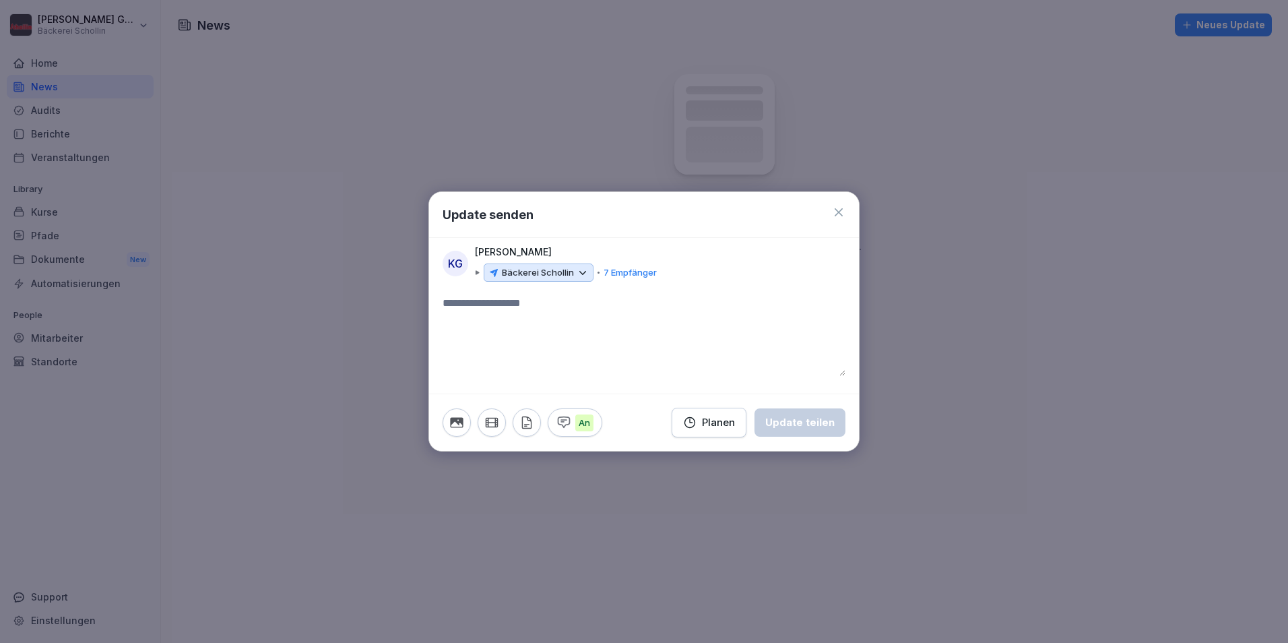
click at [839, 209] on icon at bounding box center [838, 211] width 13 height 13
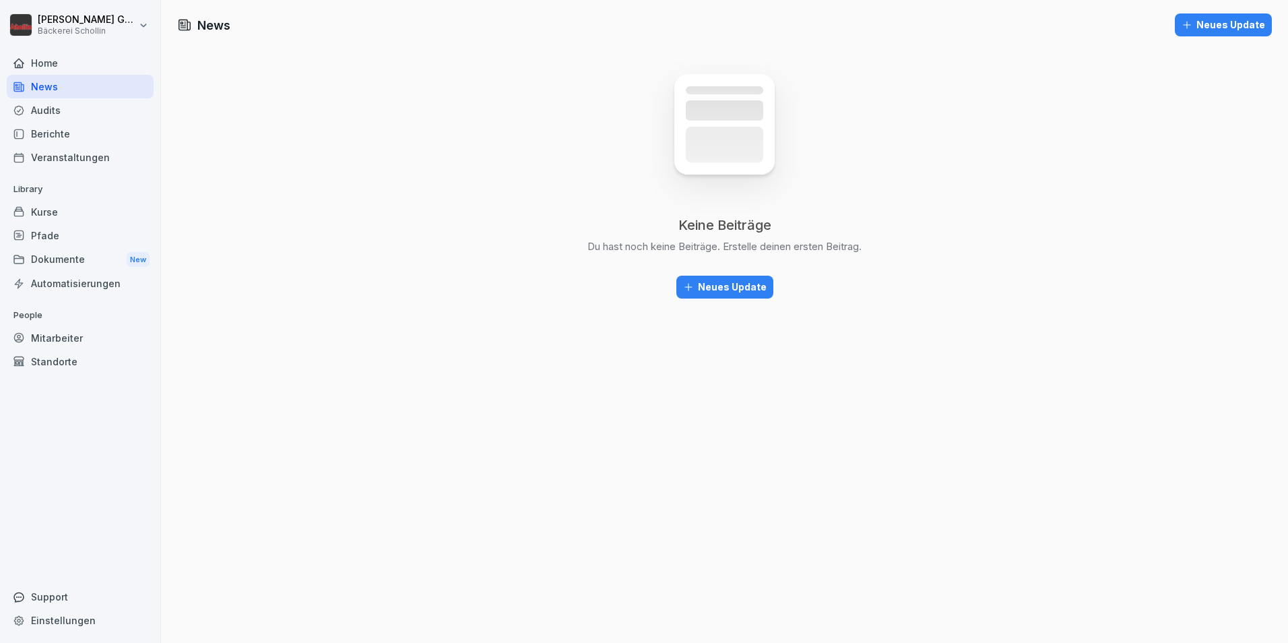
click at [685, 263] on div "Keine Beiträge Du hast noch keine Beiträge. Erstelle deinen ersten Beitrag. Neu…" at bounding box center [724, 176] width 274 height 243
click at [685, 276] on button "Neues Update" at bounding box center [724, 286] width 97 height 23
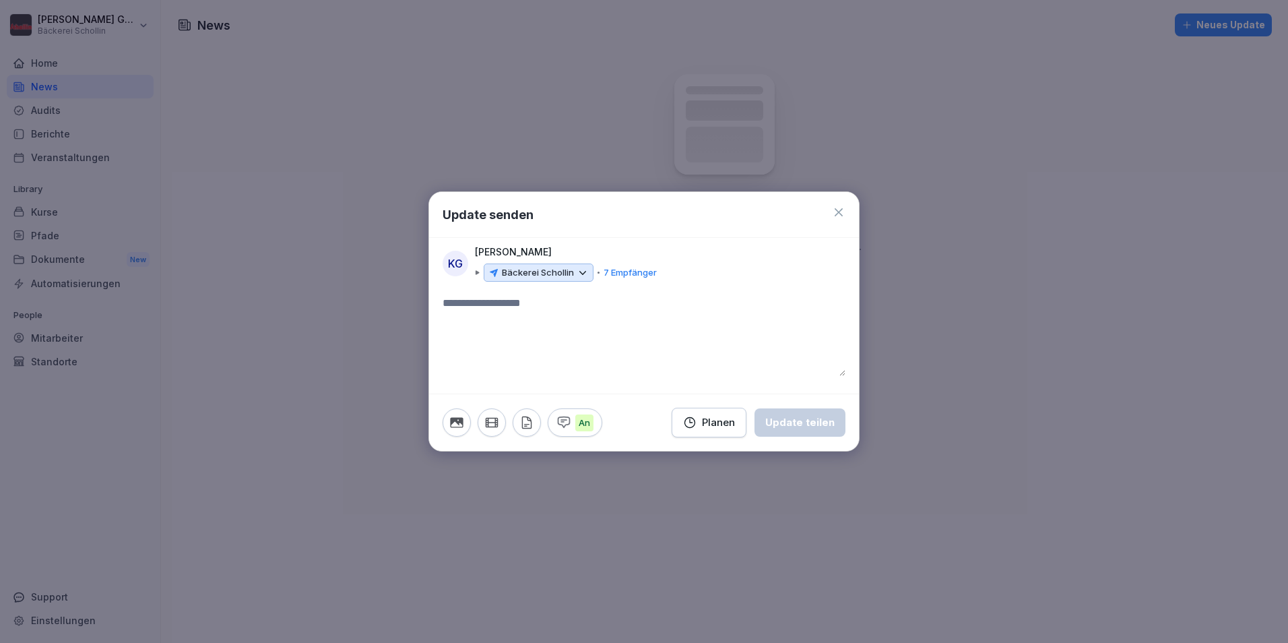
click at [839, 216] on icon at bounding box center [838, 211] width 13 height 13
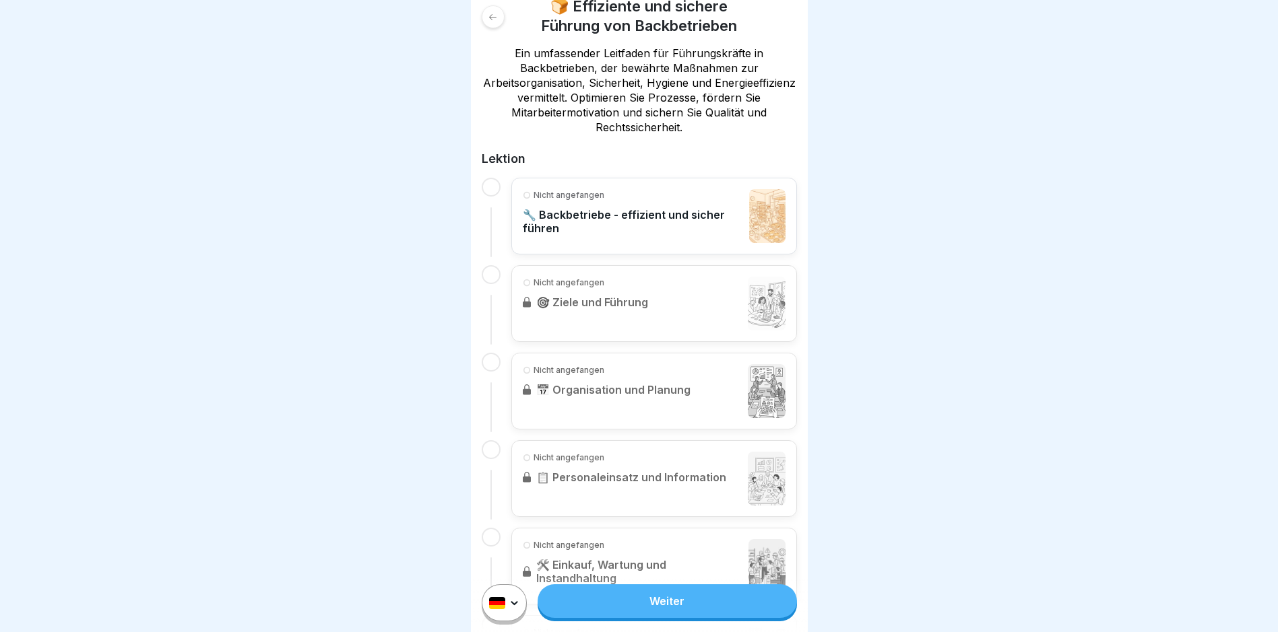
scroll to position [269, 0]
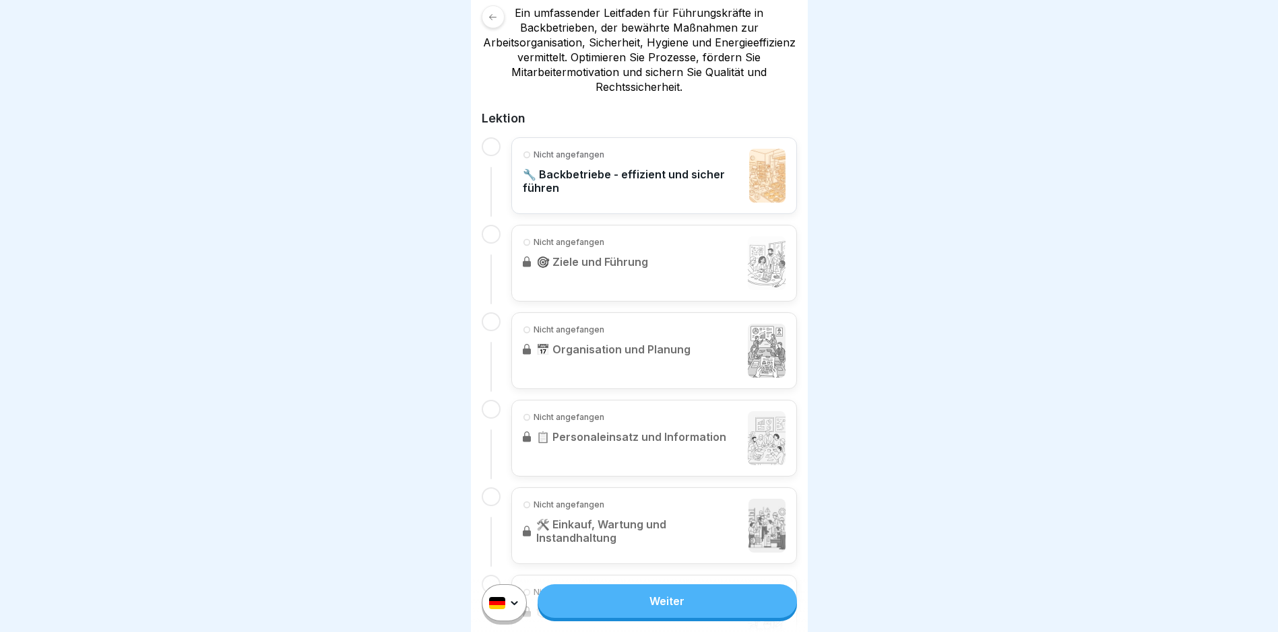
click at [620, 186] on p "🔧 Backbetriebe - effizient und sicher führen" at bounding box center [633, 181] width 220 height 27
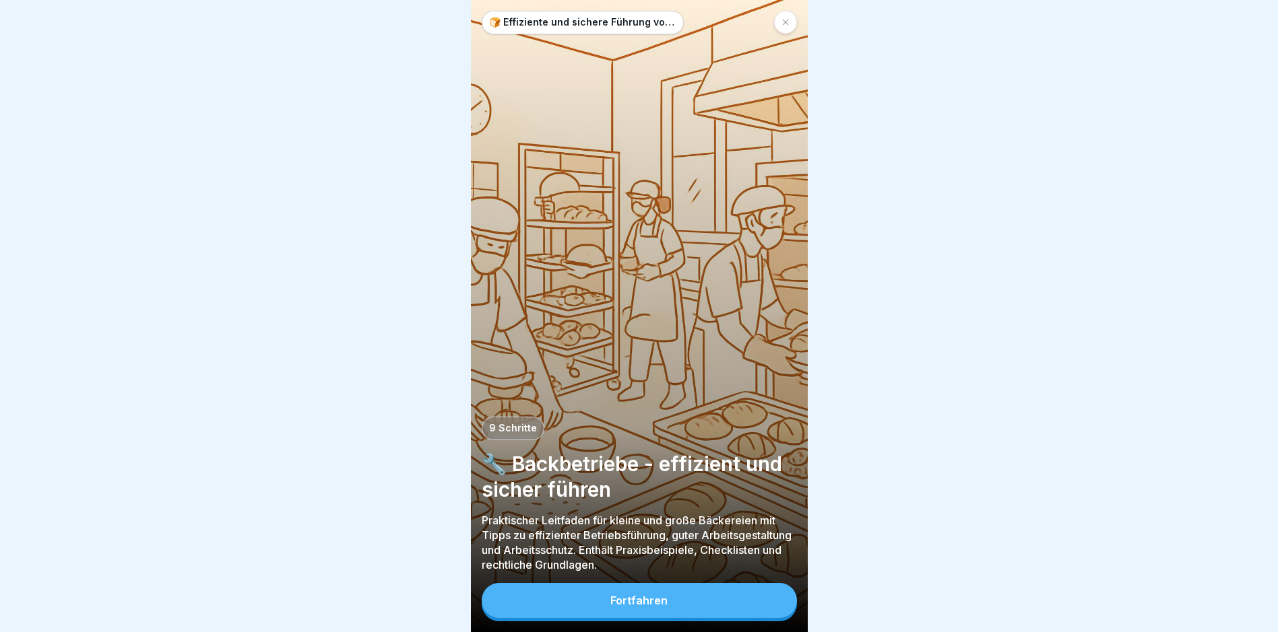
scroll to position [10, 0]
click at [605, 605] on button "Fortfahren" at bounding box center [639, 600] width 315 height 35
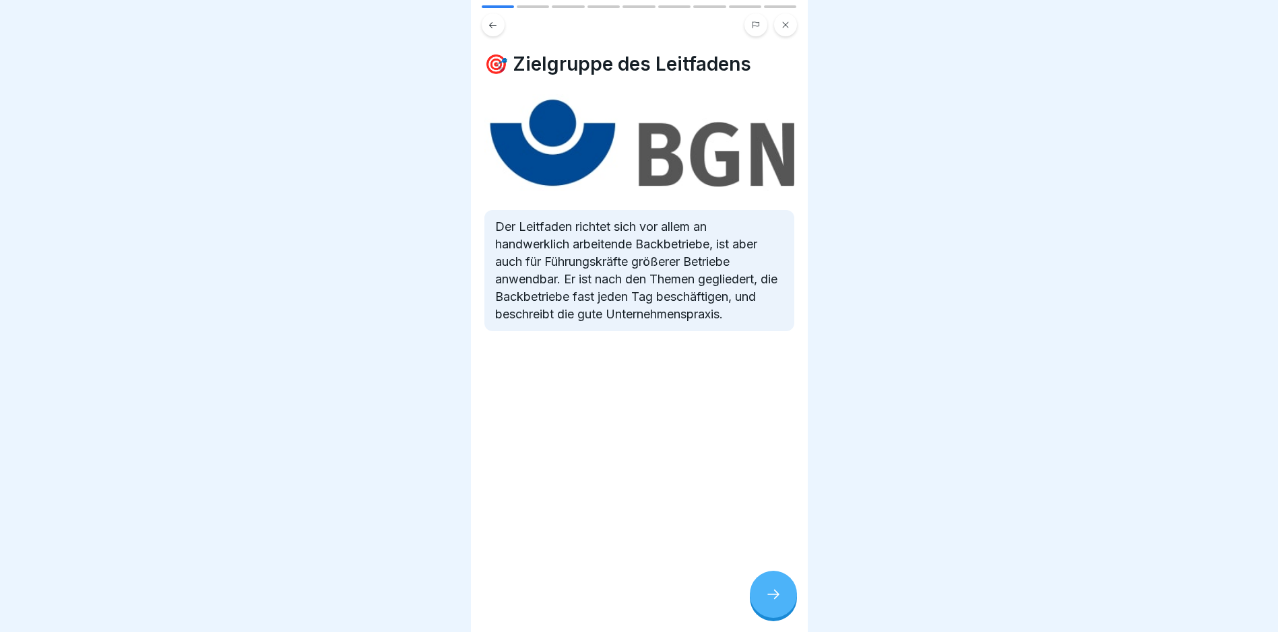
click at [778, 594] on icon at bounding box center [773, 595] width 16 height 16
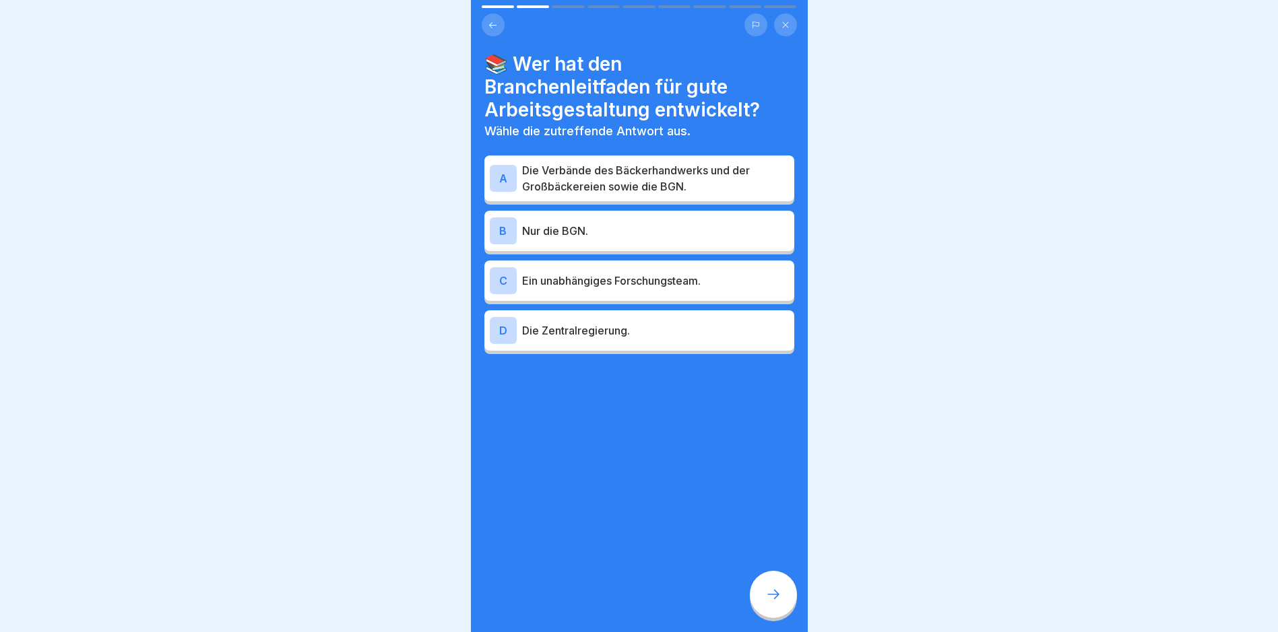
click at [616, 162] on p "Die Verbände des Bäckerhandwerks und der Großbäckereien sowie die BGN." at bounding box center [655, 178] width 267 height 32
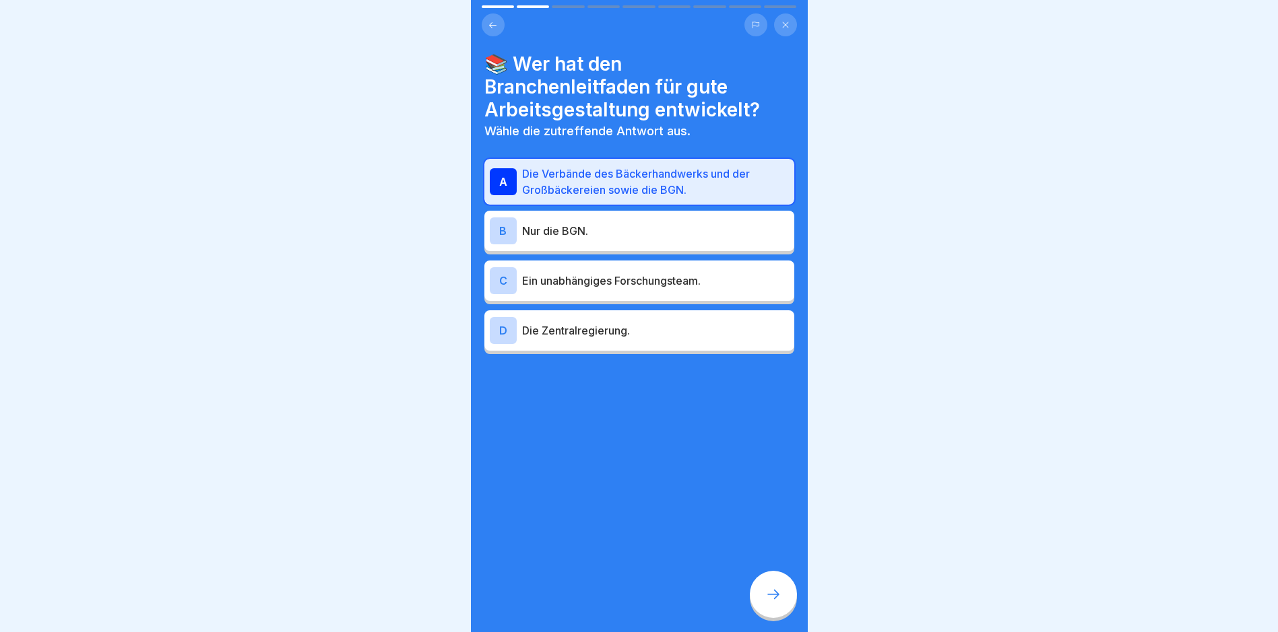
click at [766, 601] on icon at bounding box center [773, 595] width 16 height 16
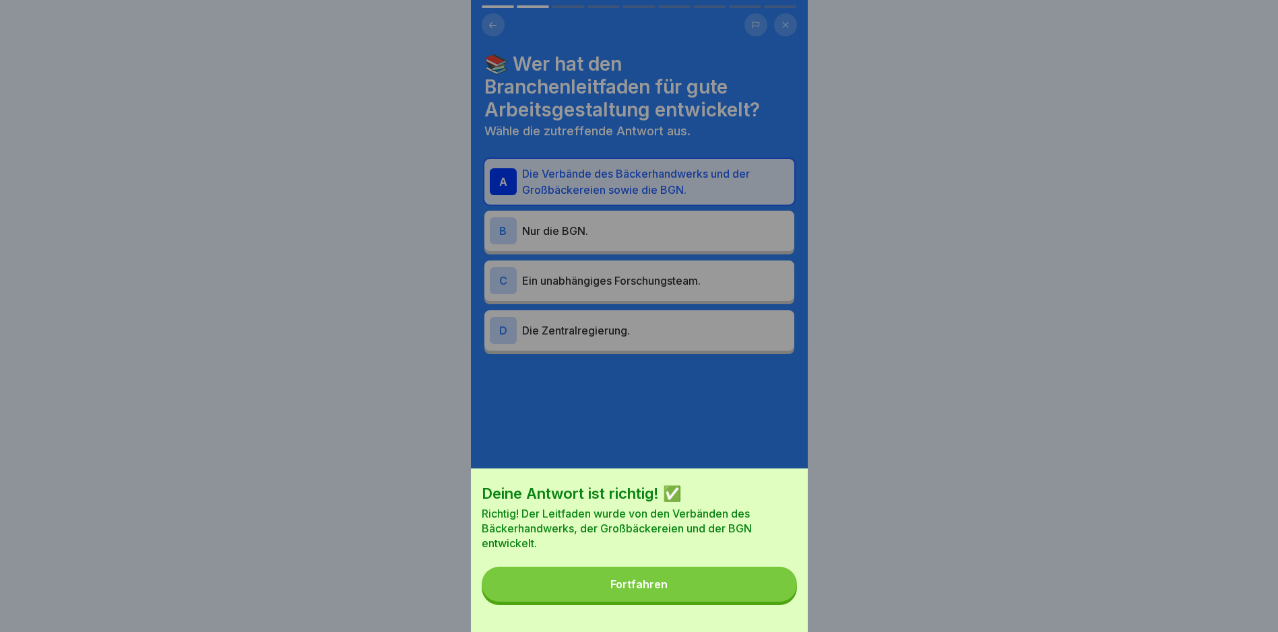
click at [572, 593] on button "Fortfahren" at bounding box center [639, 584] width 315 height 35
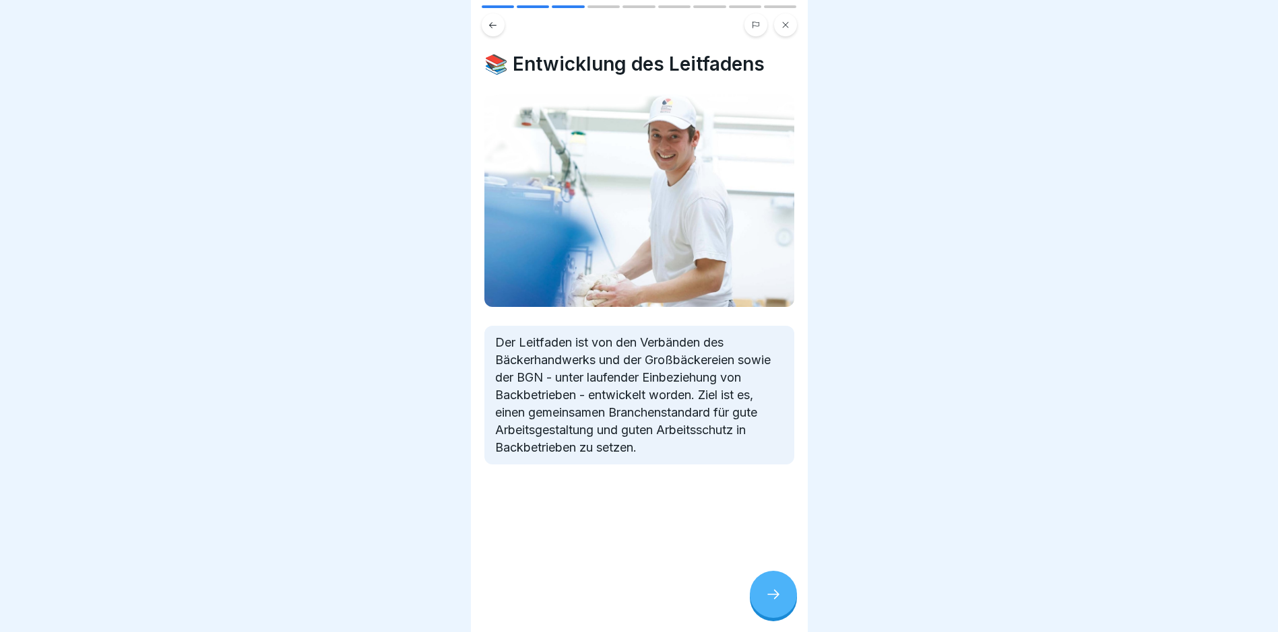
click at [785, 597] on div at bounding box center [773, 594] width 47 height 47
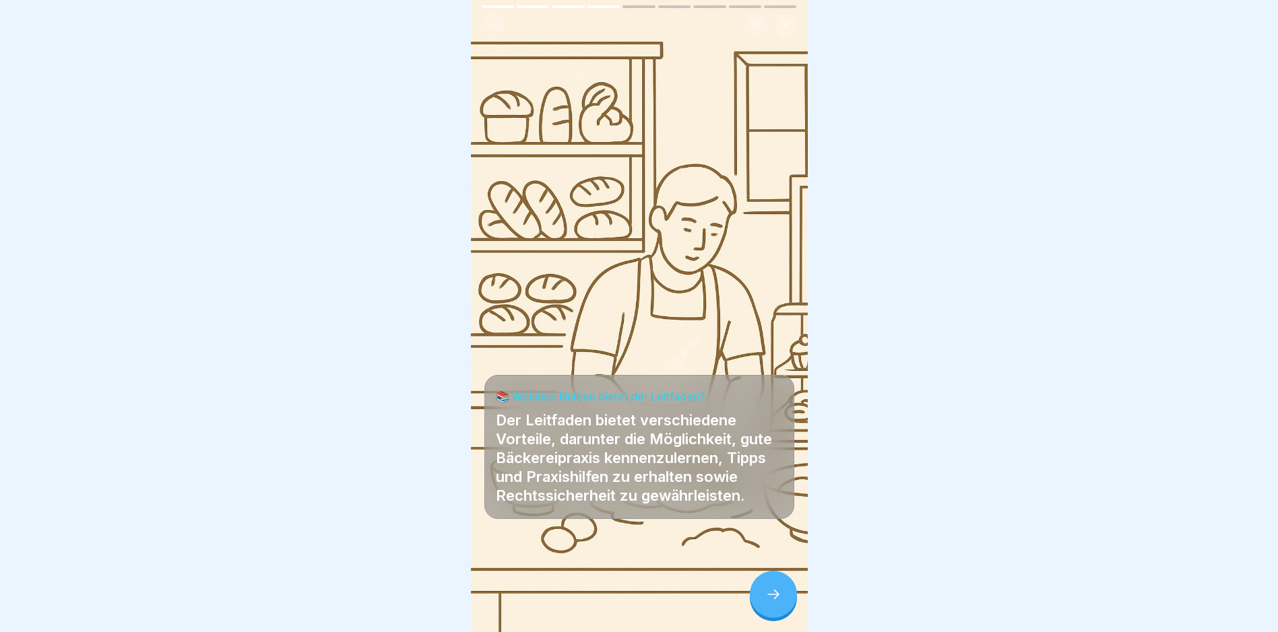
click at [762, 603] on div at bounding box center [773, 594] width 47 height 47
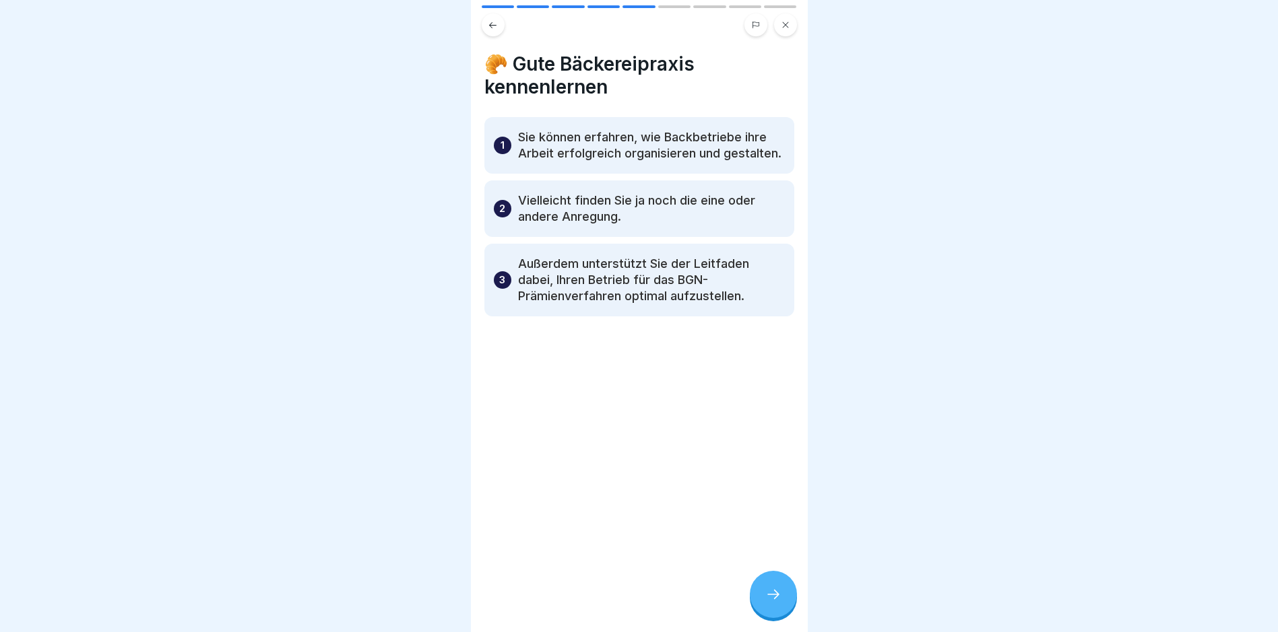
click at [775, 605] on div at bounding box center [773, 594] width 47 height 47
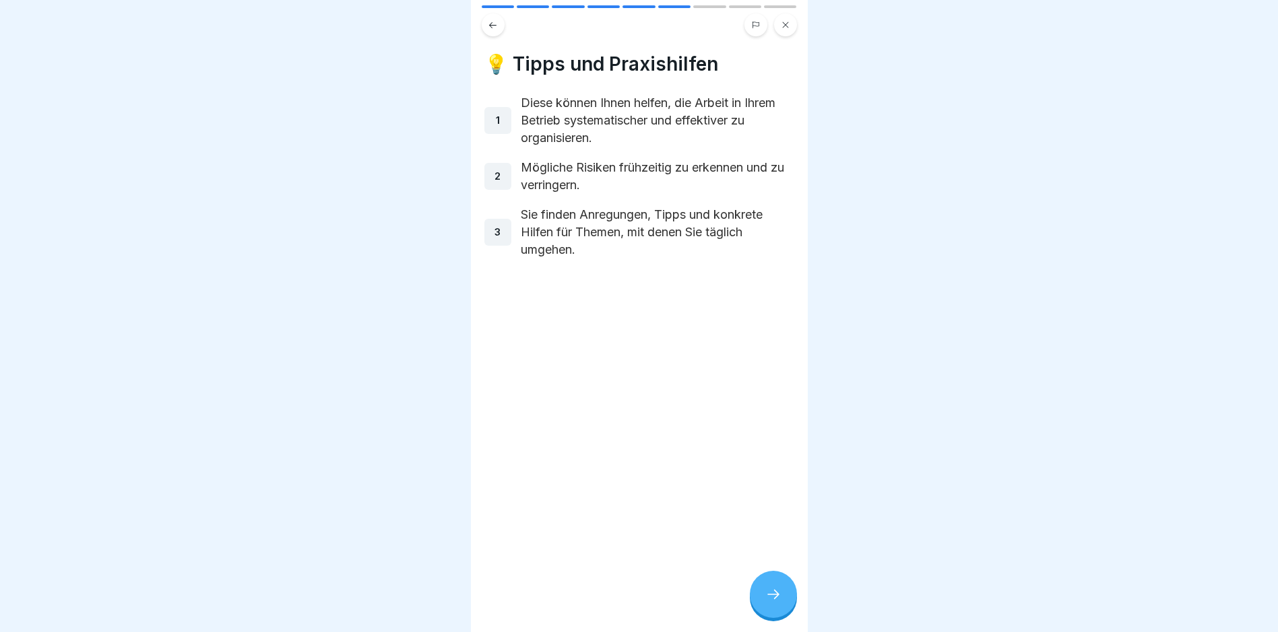
click at [771, 594] on icon at bounding box center [773, 595] width 16 height 16
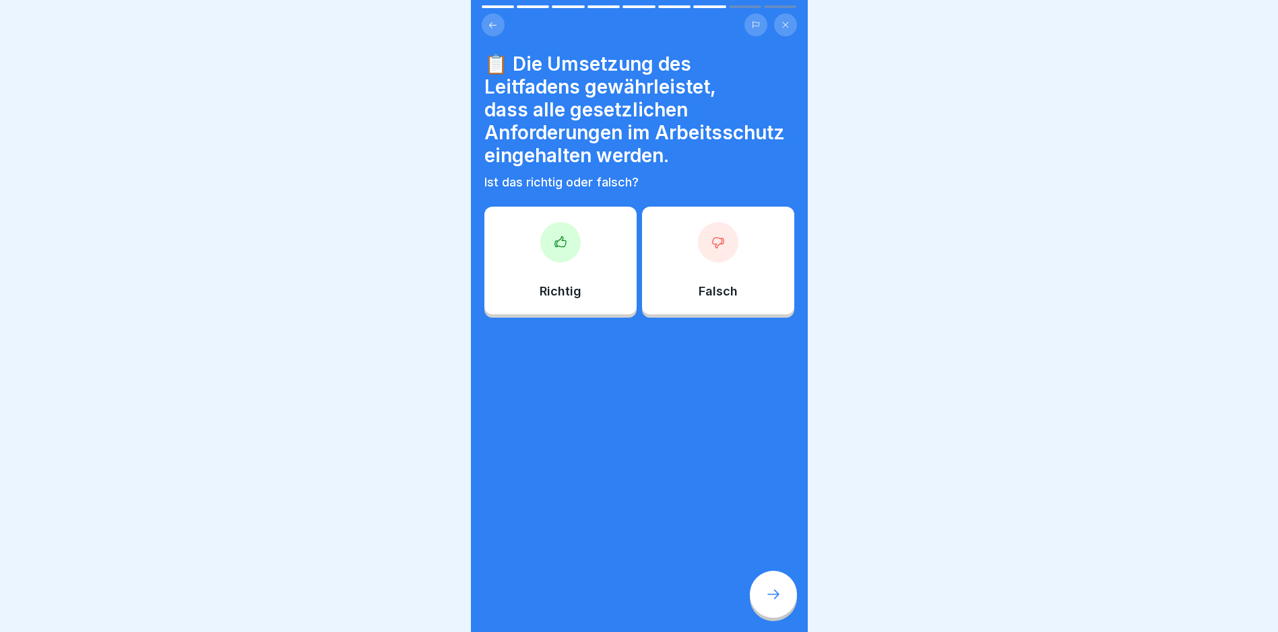
click at [537, 240] on div "Richtig" at bounding box center [560, 261] width 152 height 108
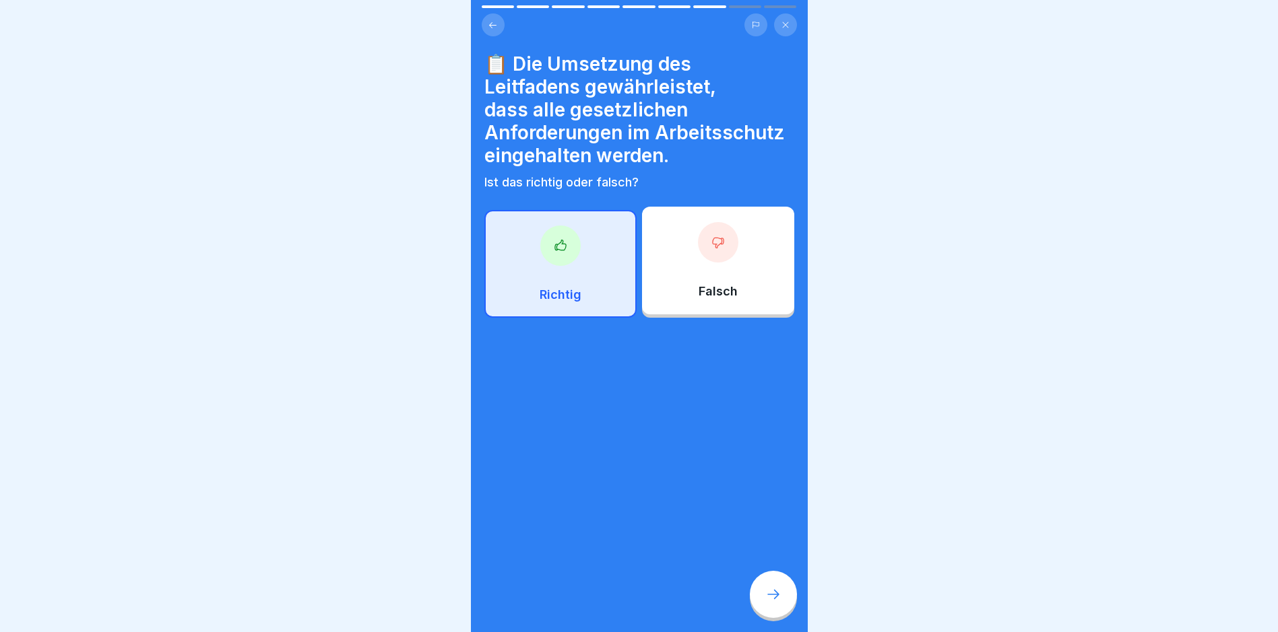
click at [773, 582] on div at bounding box center [773, 594] width 47 height 47
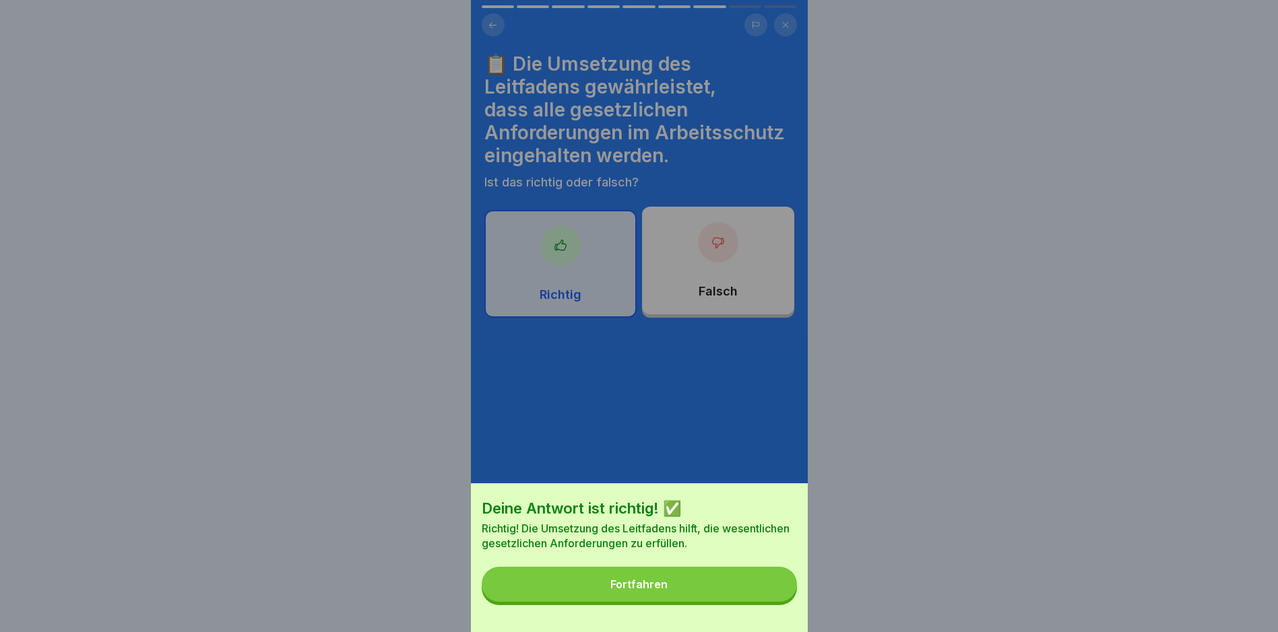
click at [643, 591] on div "Fortfahren" at bounding box center [638, 585] width 57 height 12
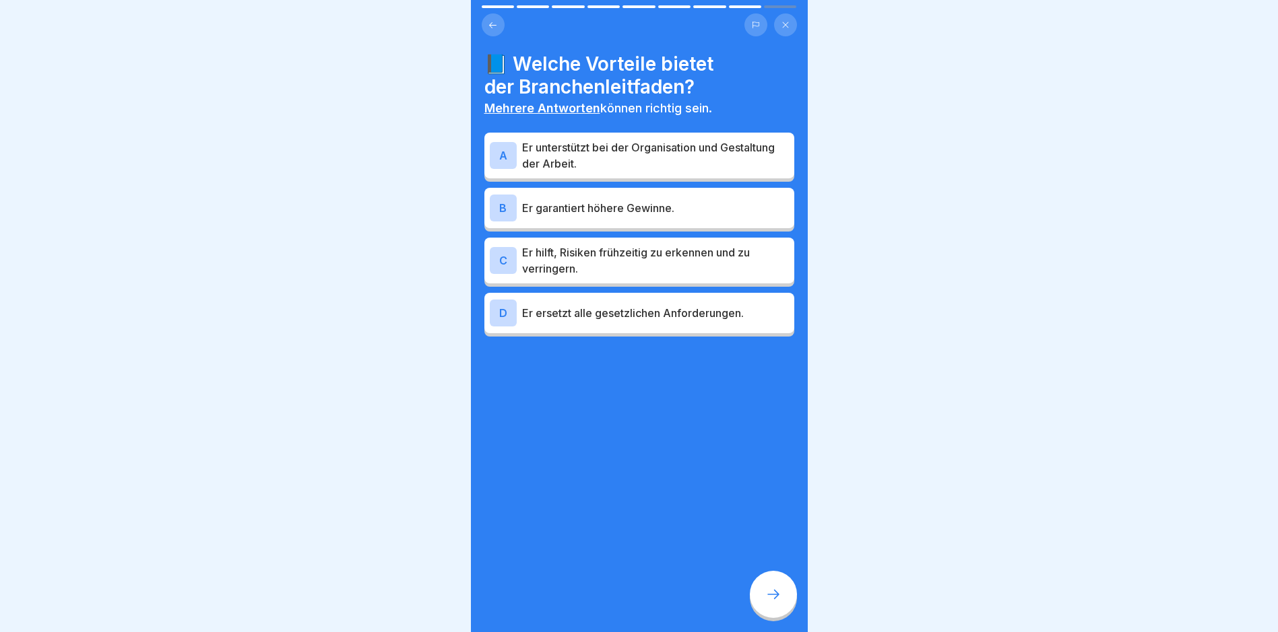
click at [614, 143] on p "Er unterstützt bei der Organisation und Gestaltung der Arbeit." at bounding box center [655, 155] width 267 height 32
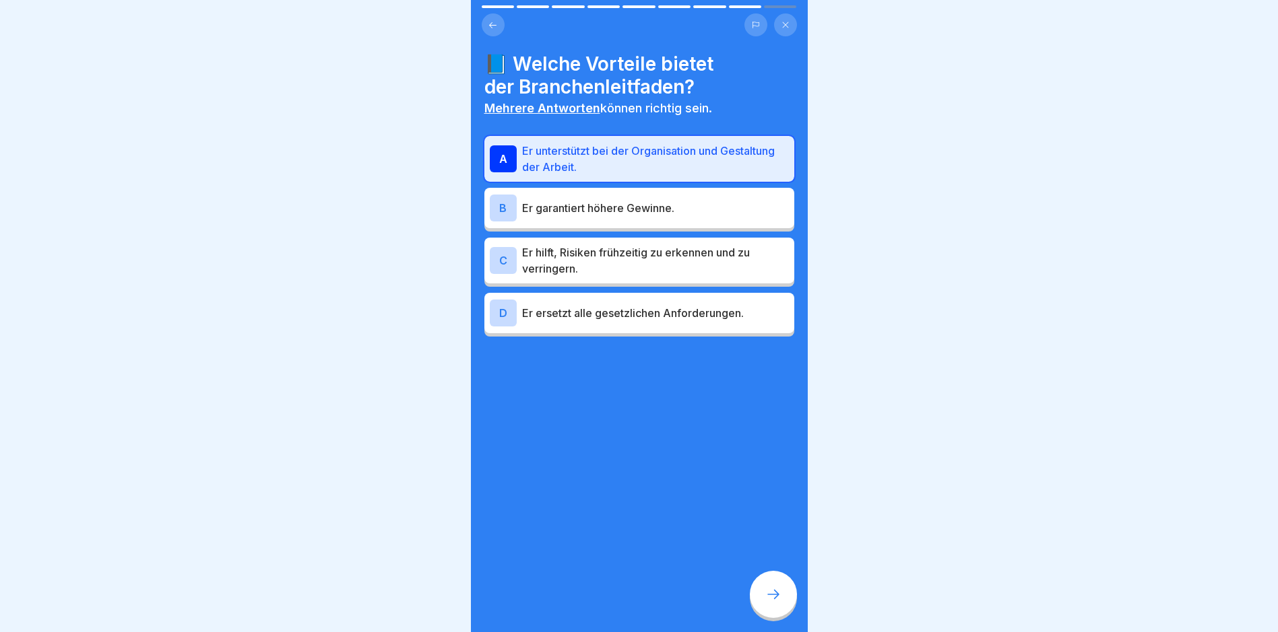
click at [593, 254] on p "Er hilft, Risiken frühzeitig zu erkennen und zu verringern." at bounding box center [655, 260] width 267 height 32
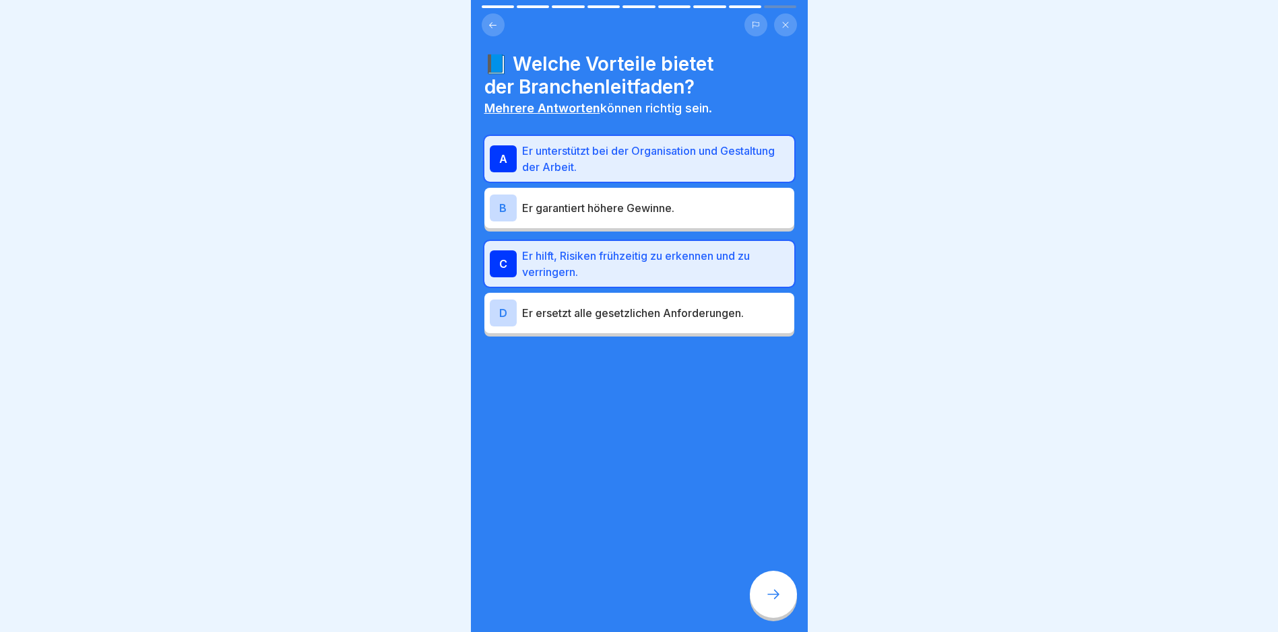
click at [748, 585] on div "📘 Welche Vorteile bietet der Branchenleitfaden? Mehrere Antworten können richti…" at bounding box center [639, 316] width 337 height 632
click at [758, 591] on div at bounding box center [773, 594] width 47 height 47
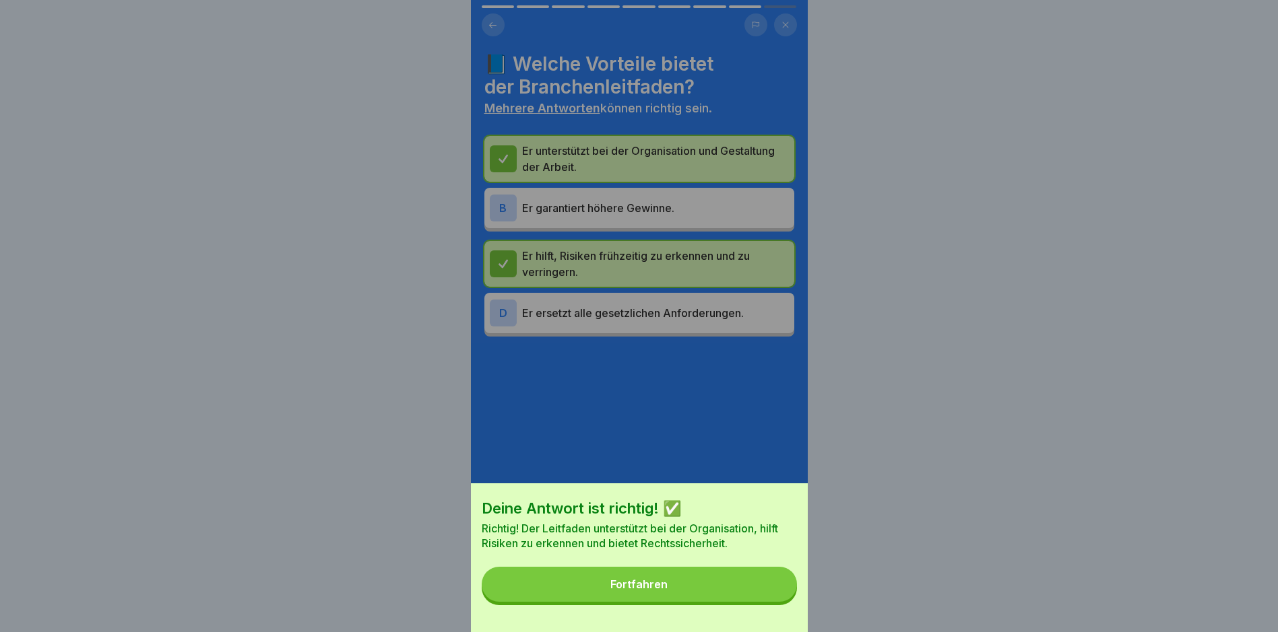
click at [642, 591] on div "Fortfahren" at bounding box center [638, 585] width 57 height 12
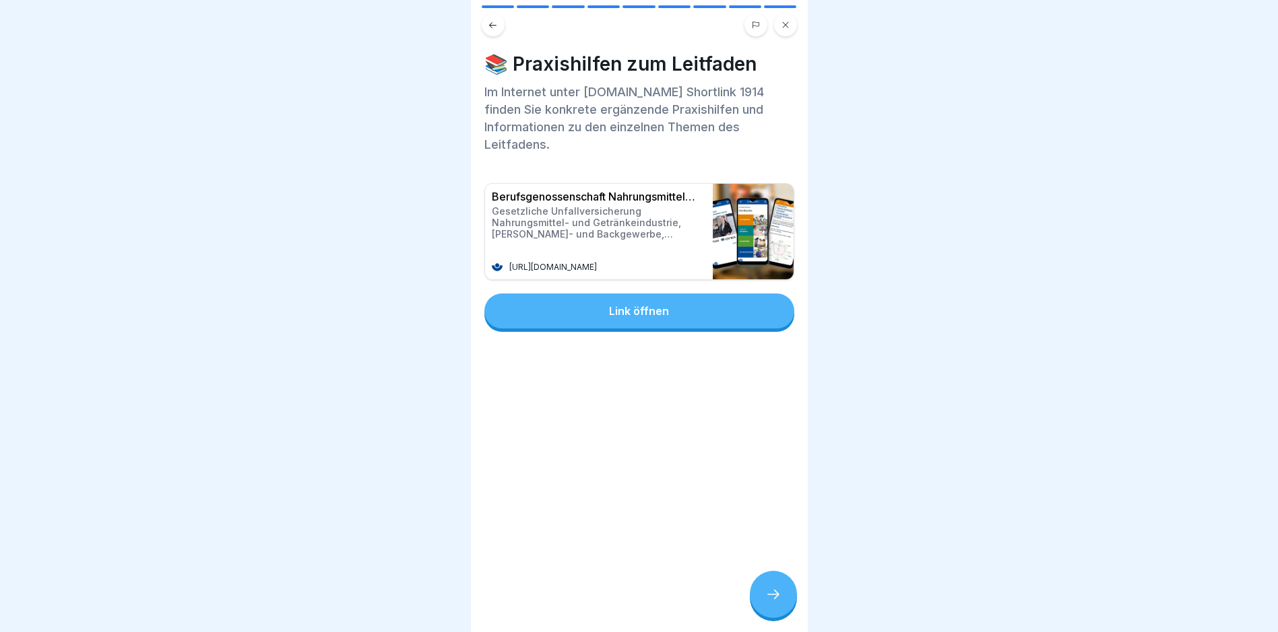
click at [776, 613] on div at bounding box center [773, 594] width 47 height 47
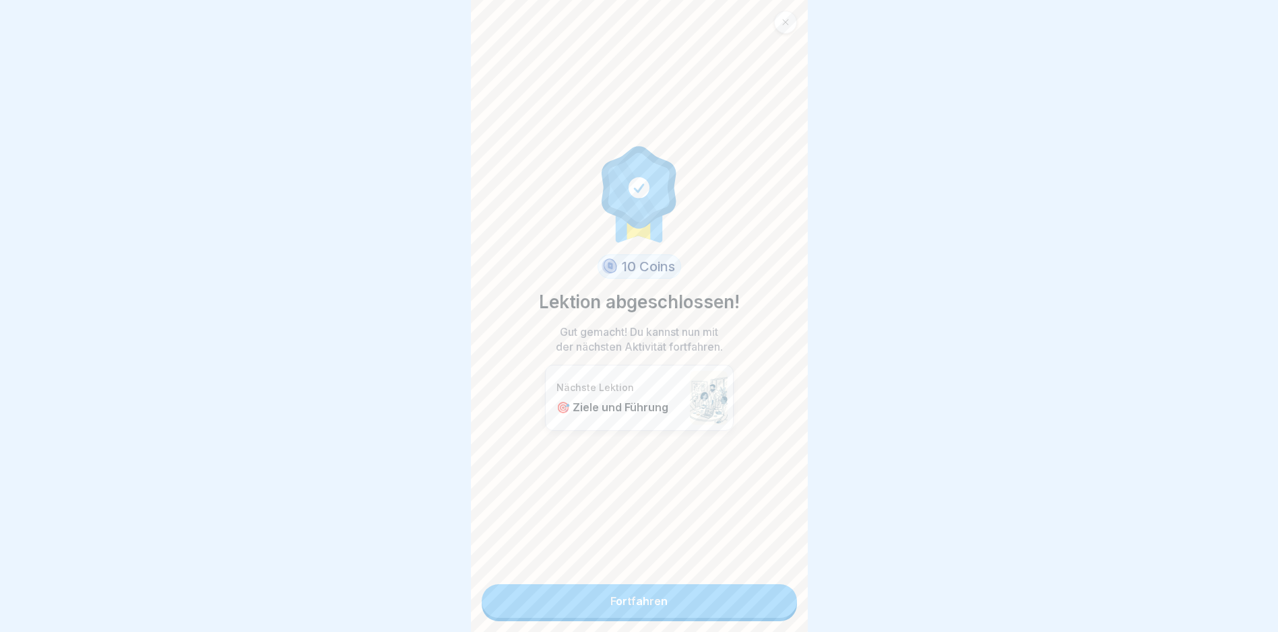
click at [589, 585] on link "Fortfahren" at bounding box center [639, 602] width 315 height 34
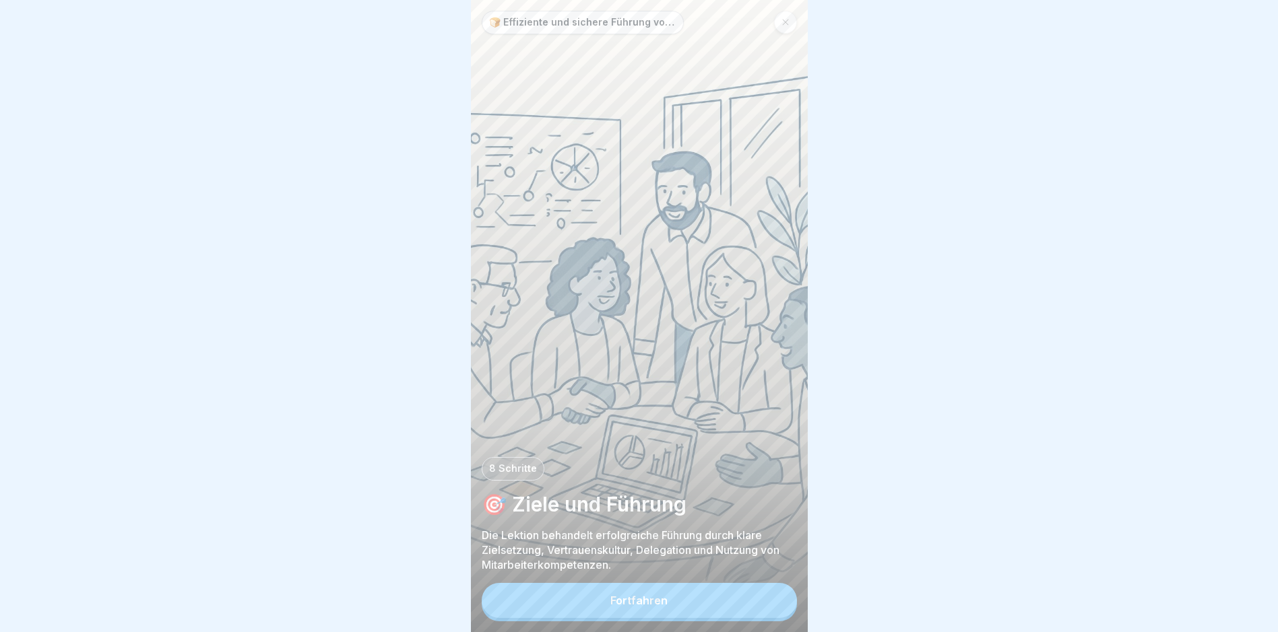
click at [584, 604] on button "Fortfahren" at bounding box center [639, 600] width 315 height 35
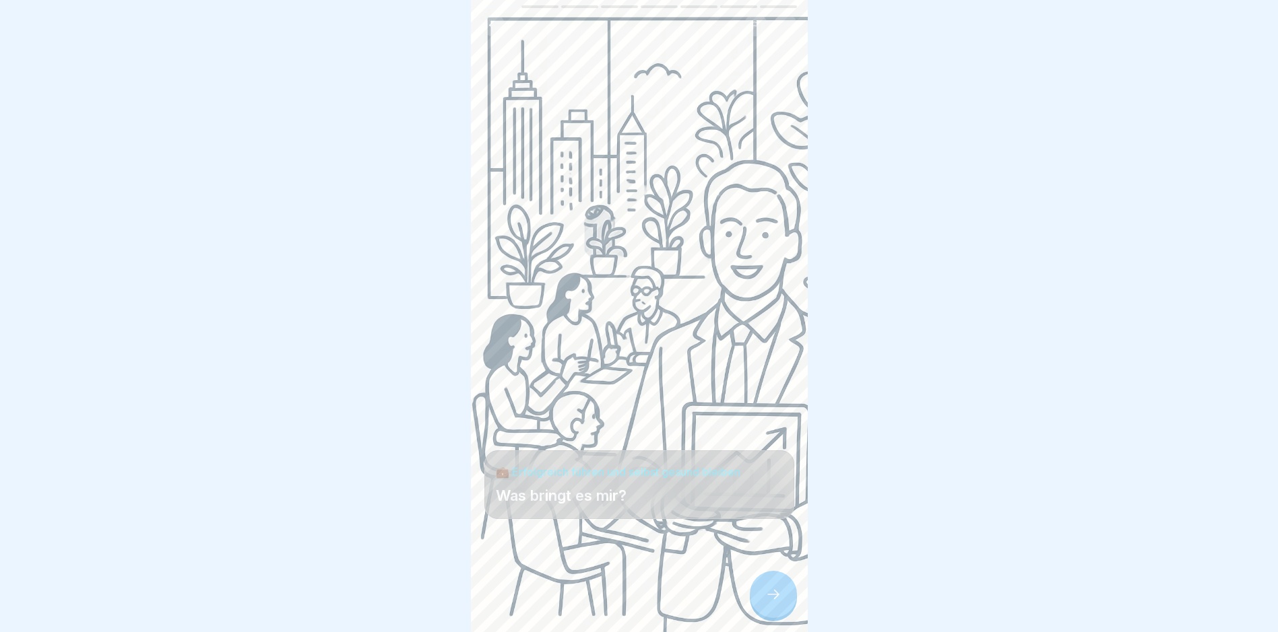
click at [783, 606] on div at bounding box center [773, 594] width 47 height 47
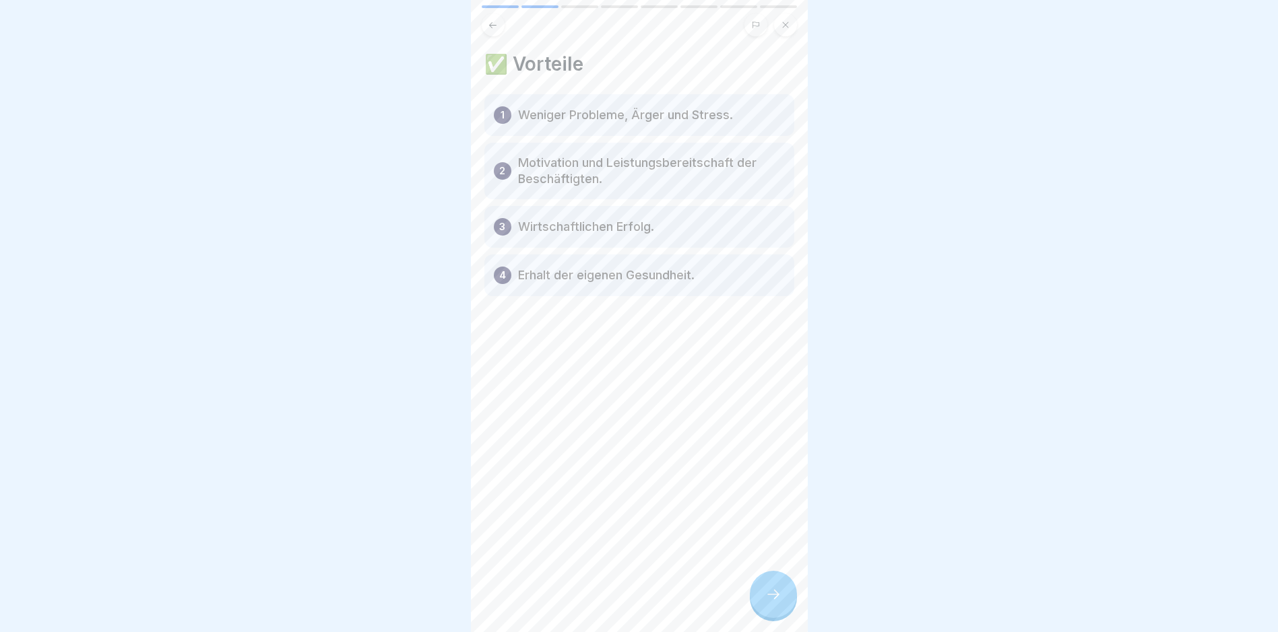
click at [756, 608] on div at bounding box center [773, 594] width 47 height 47
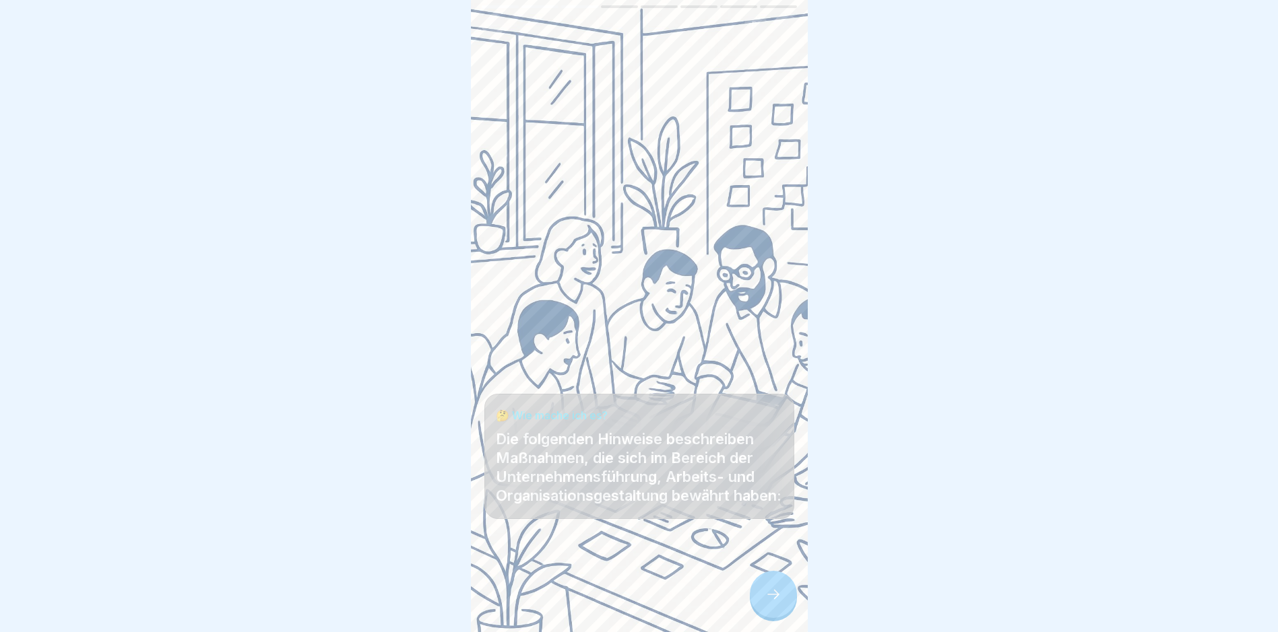
click at [770, 615] on div at bounding box center [773, 594] width 47 height 47
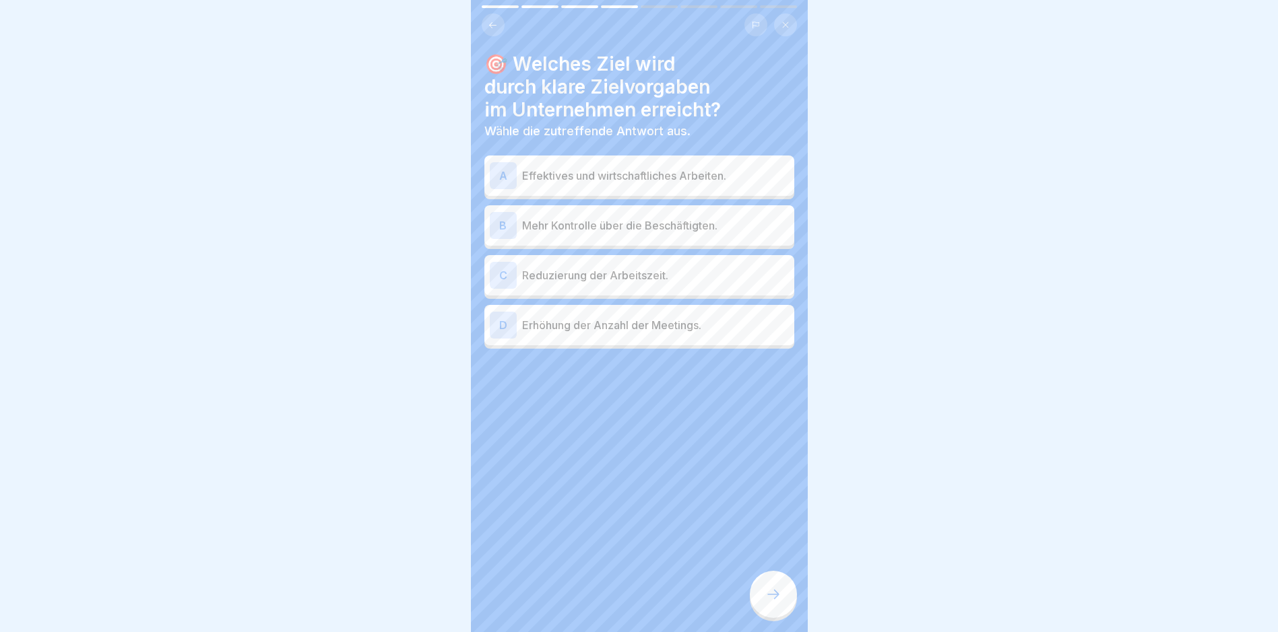
click at [587, 175] on p "Effektives und wirtschaftliches Arbeiten." at bounding box center [655, 176] width 267 height 16
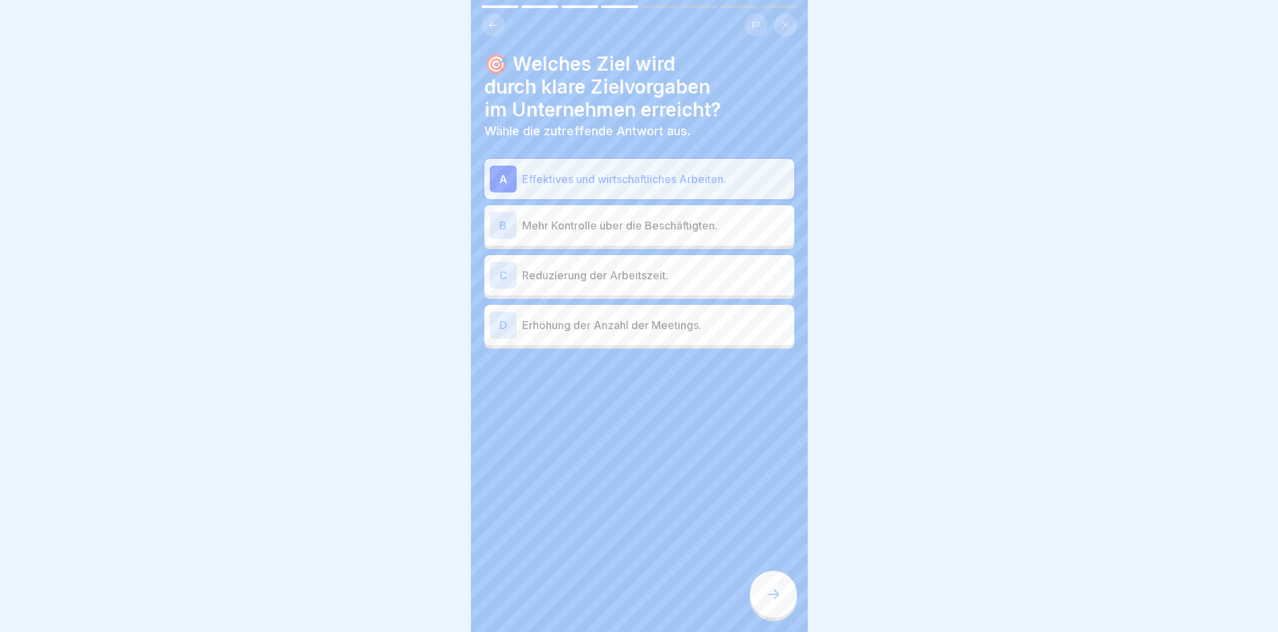
click at [783, 596] on div at bounding box center [773, 594] width 47 height 47
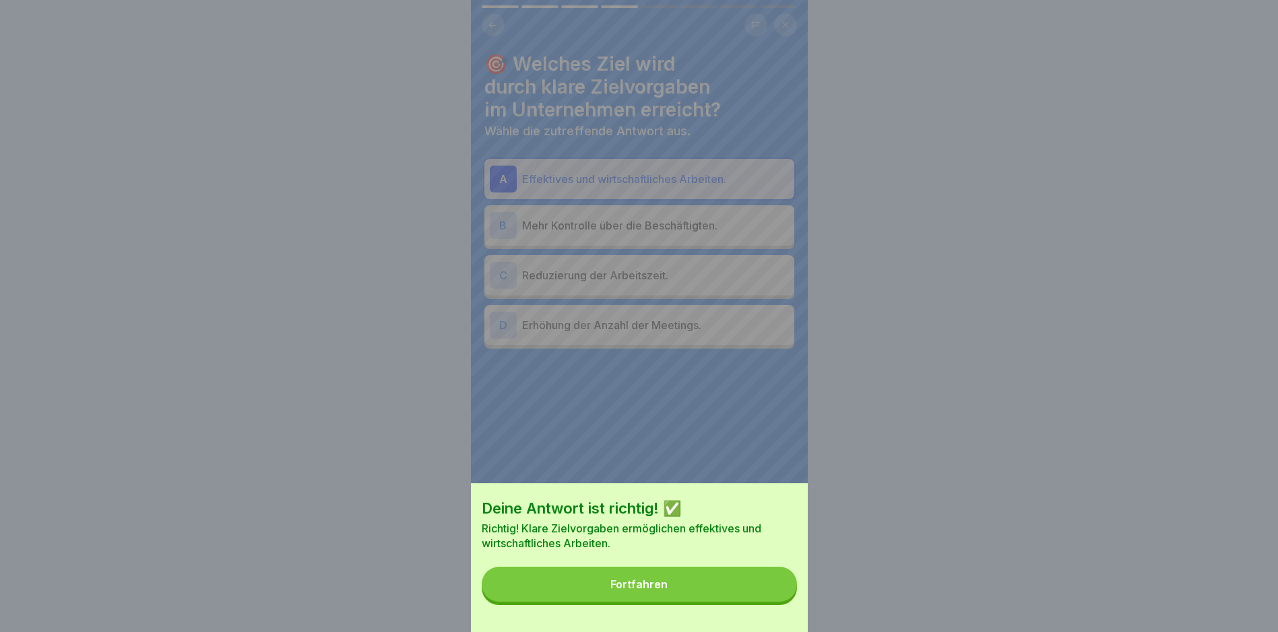
click at [705, 590] on button "Fortfahren" at bounding box center [639, 584] width 315 height 35
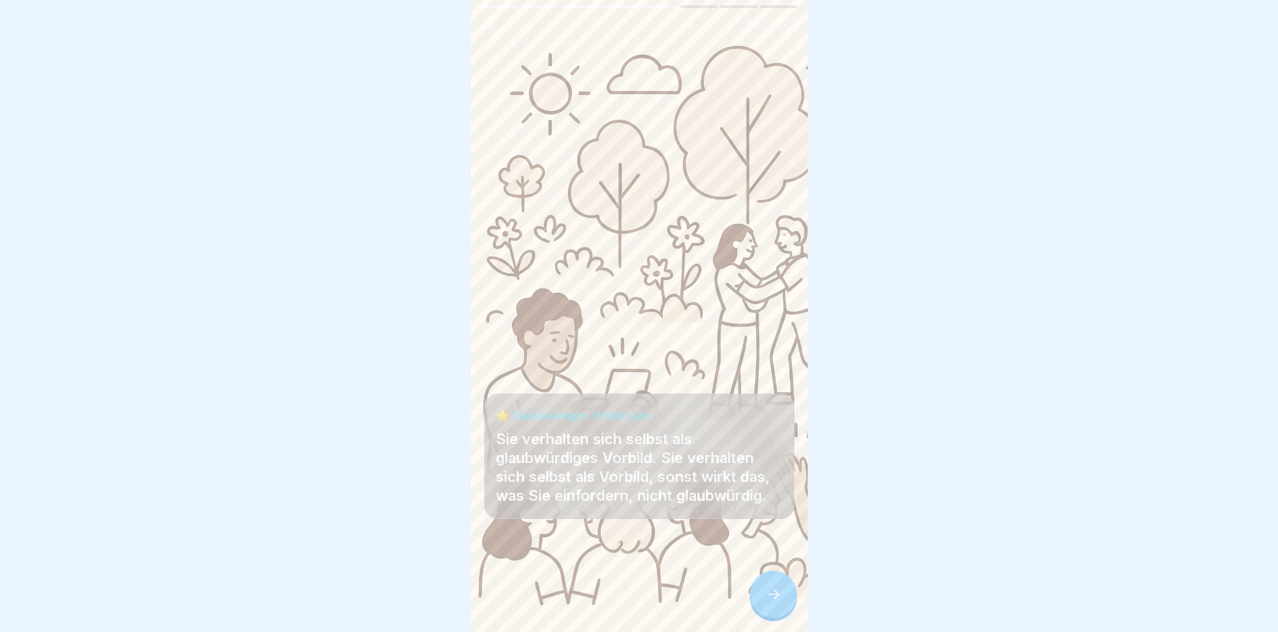
click at [754, 593] on div at bounding box center [773, 594] width 47 height 47
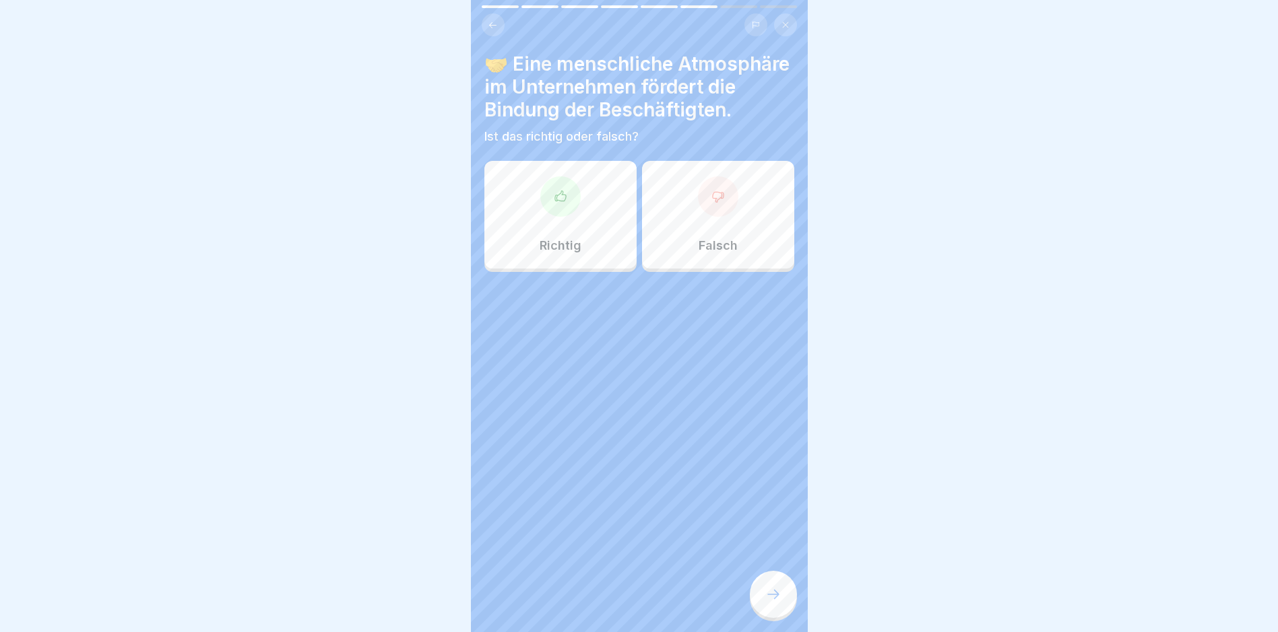
click at [569, 253] on p "Richtig" at bounding box center [560, 245] width 42 height 15
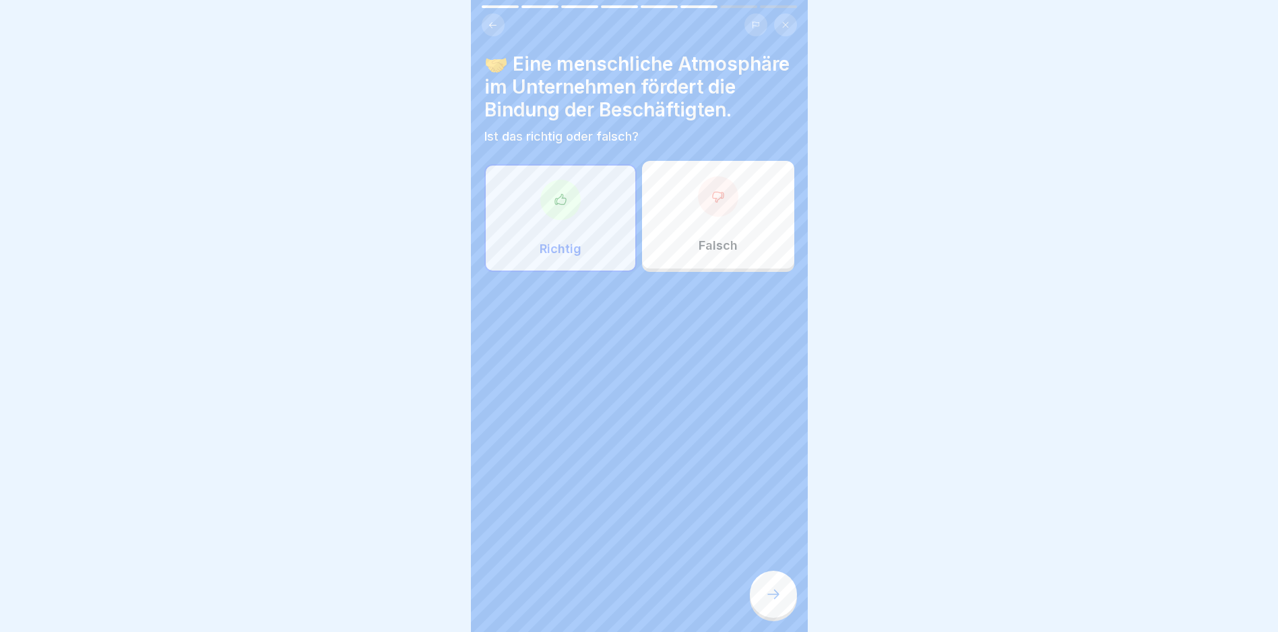
click at [761, 627] on div "🤝 Eine menschliche Atmosphäre im Unternehmen fördert die Bindung der Beschäftig…" at bounding box center [639, 316] width 337 height 632
click at [762, 615] on div at bounding box center [773, 594] width 47 height 47
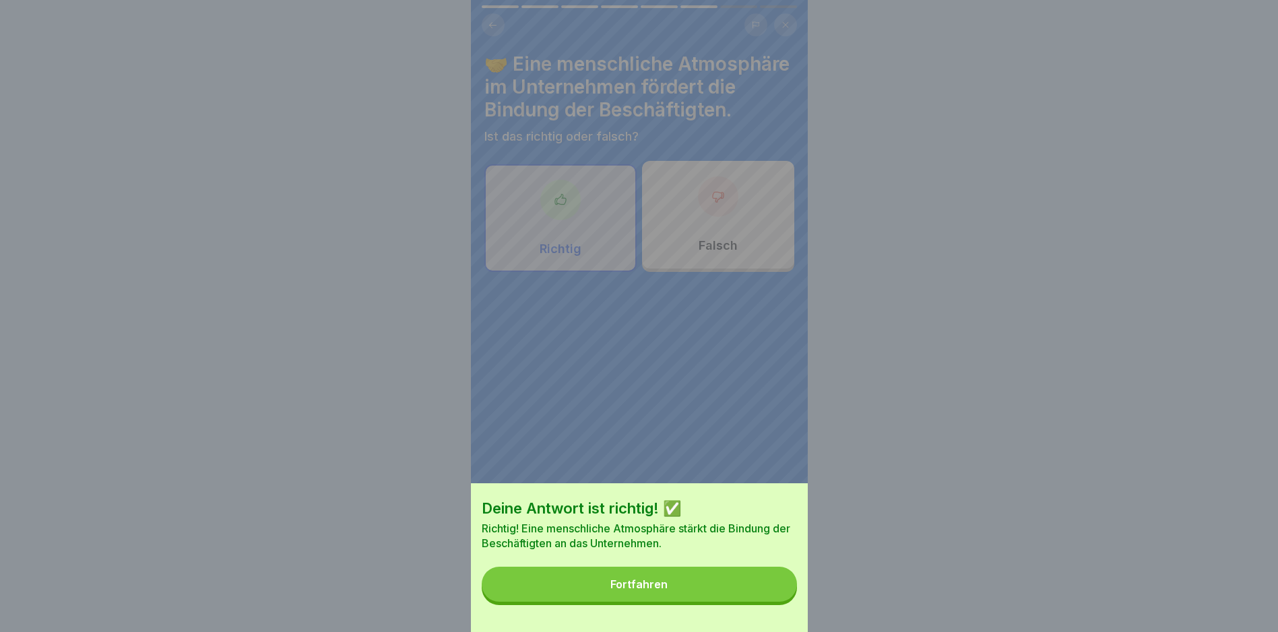
click at [572, 589] on button "Fortfahren" at bounding box center [639, 584] width 315 height 35
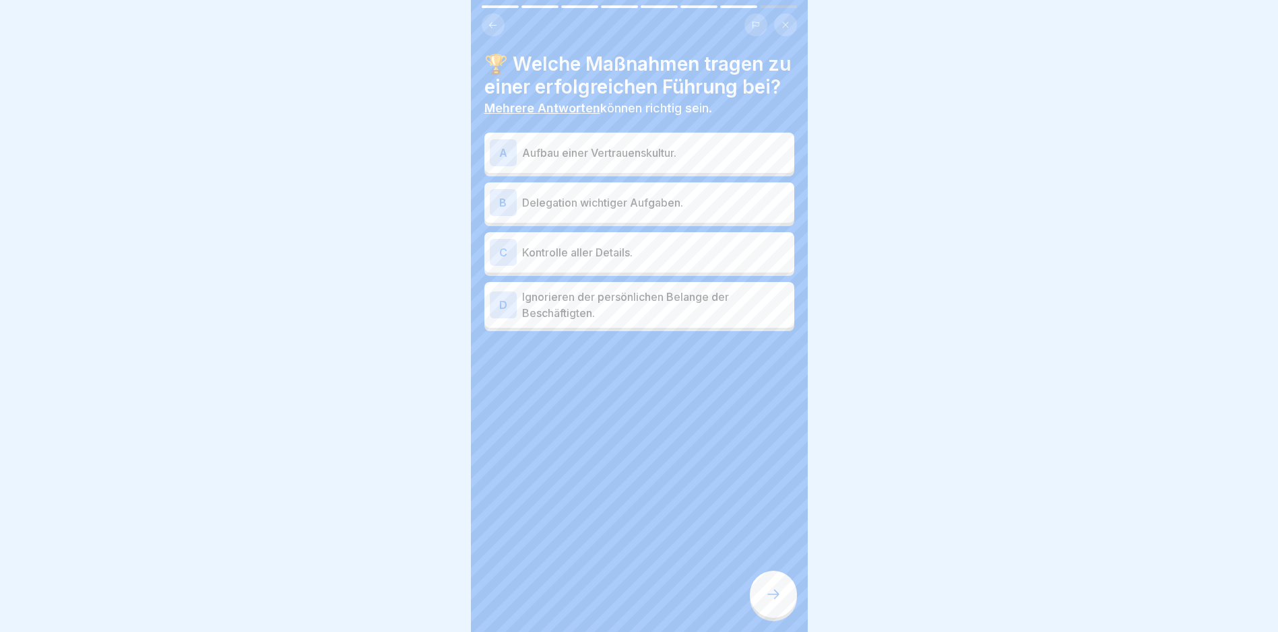
click at [574, 161] on p "Aufbau einer Vertrauenskultur." at bounding box center [655, 153] width 267 height 16
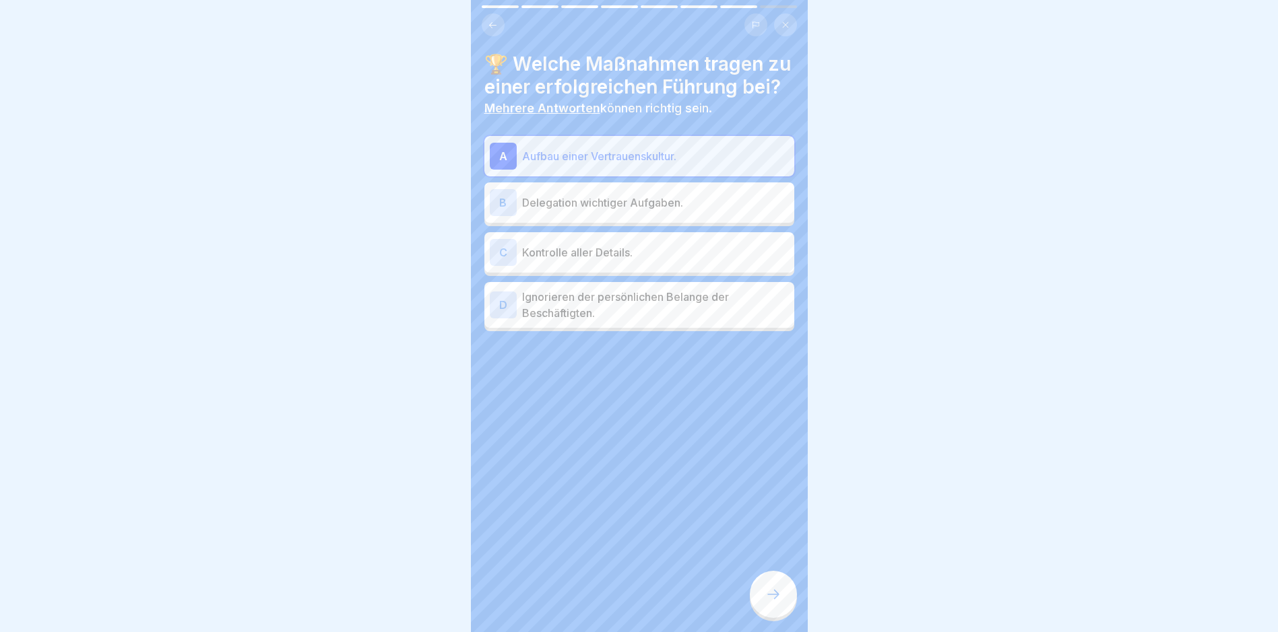
click at [567, 211] on p "Delegation wichtiger Aufgaben." at bounding box center [655, 203] width 267 height 16
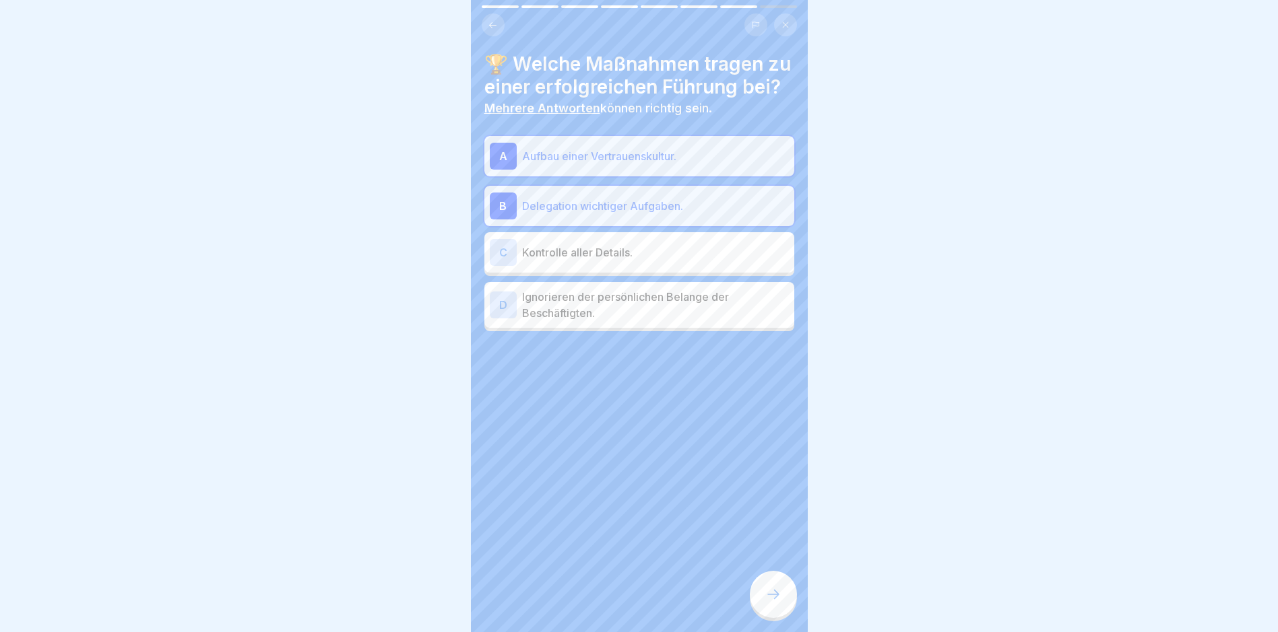
click at [778, 613] on div at bounding box center [773, 594] width 47 height 47
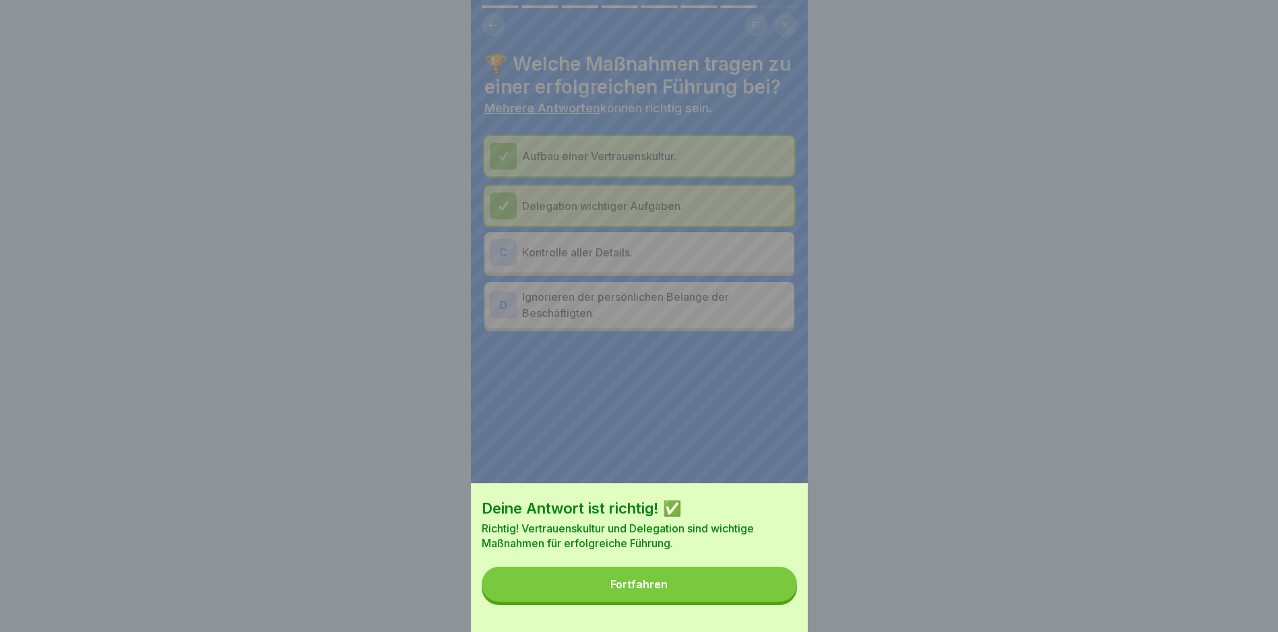
click at [724, 602] on button "Fortfahren" at bounding box center [639, 584] width 315 height 35
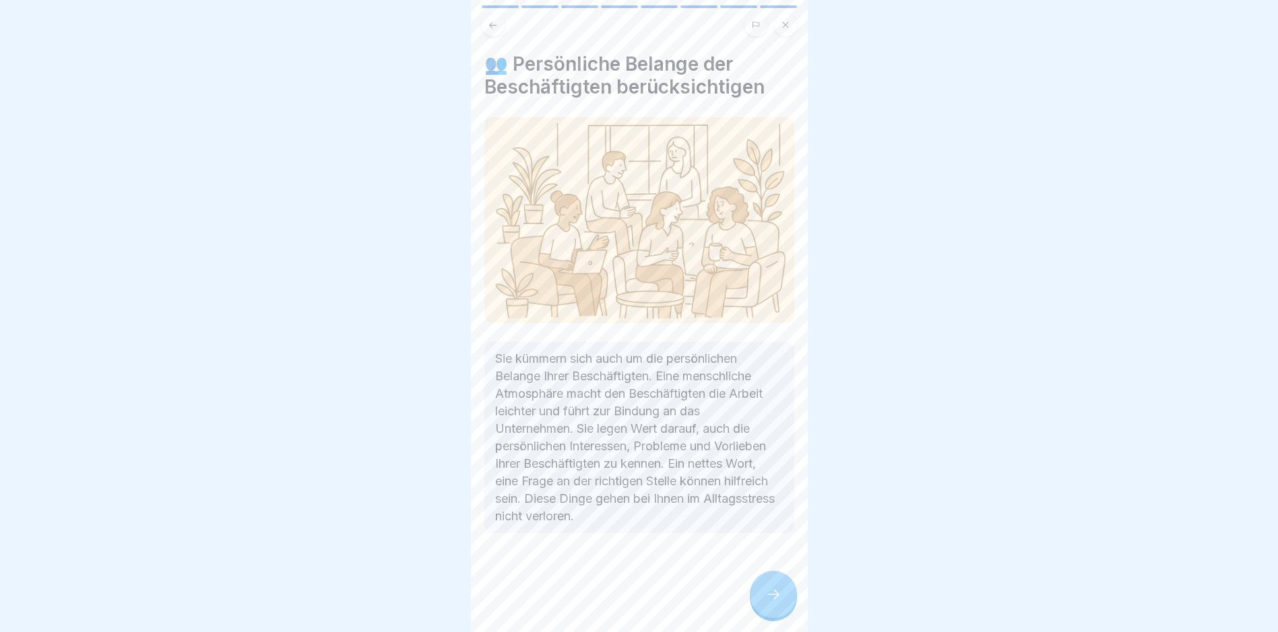
click at [750, 609] on div at bounding box center [773, 594] width 47 height 47
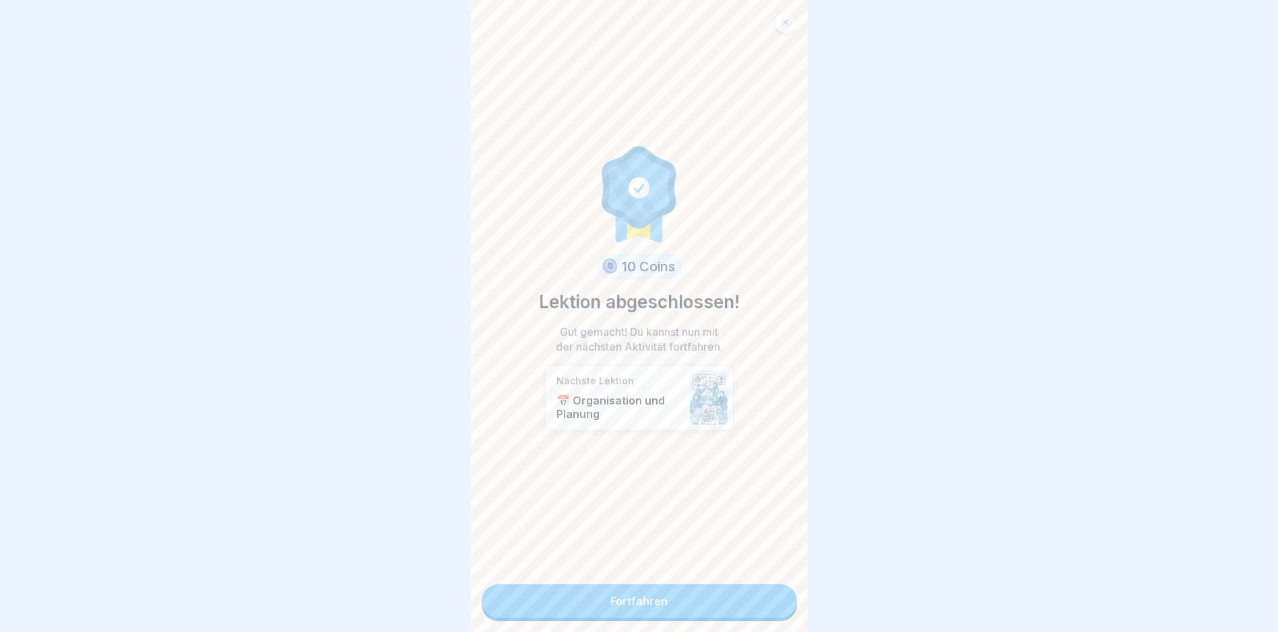
click at [620, 603] on link "Fortfahren" at bounding box center [639, 602] width 315 height 34
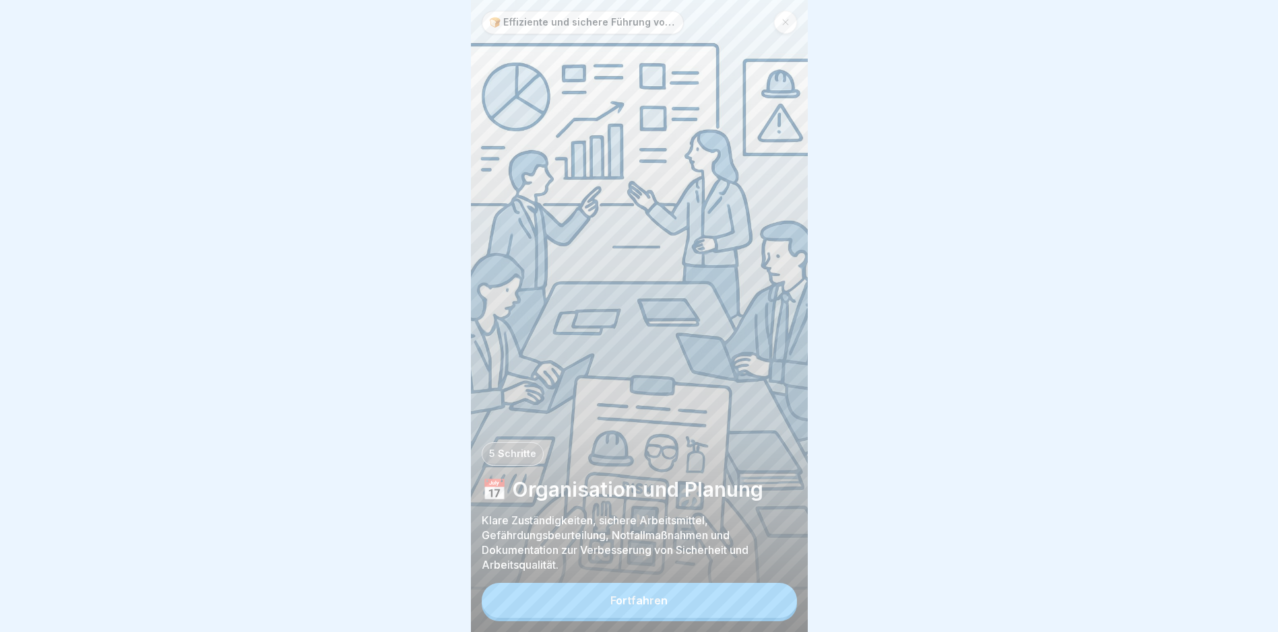
click at [630, 605] on div "Fortfahren" at bounding box center [638, 601] width 57 height 12
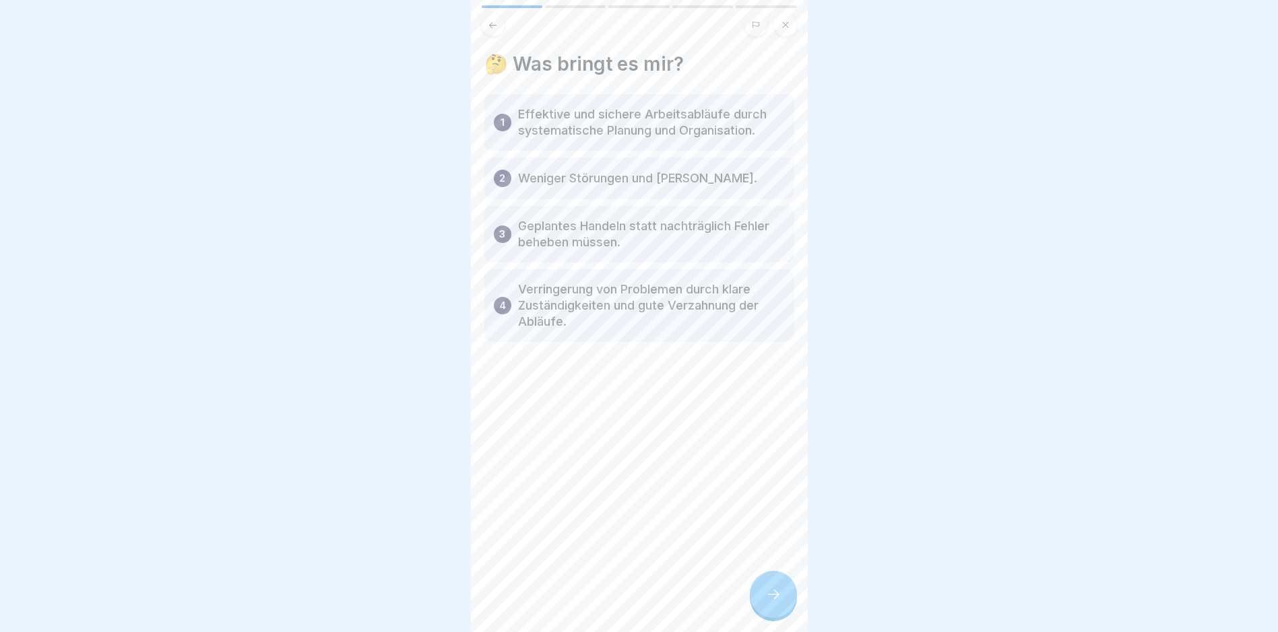
click at [782, 597] on div at bounding box center [773, 594] width 47 height 47
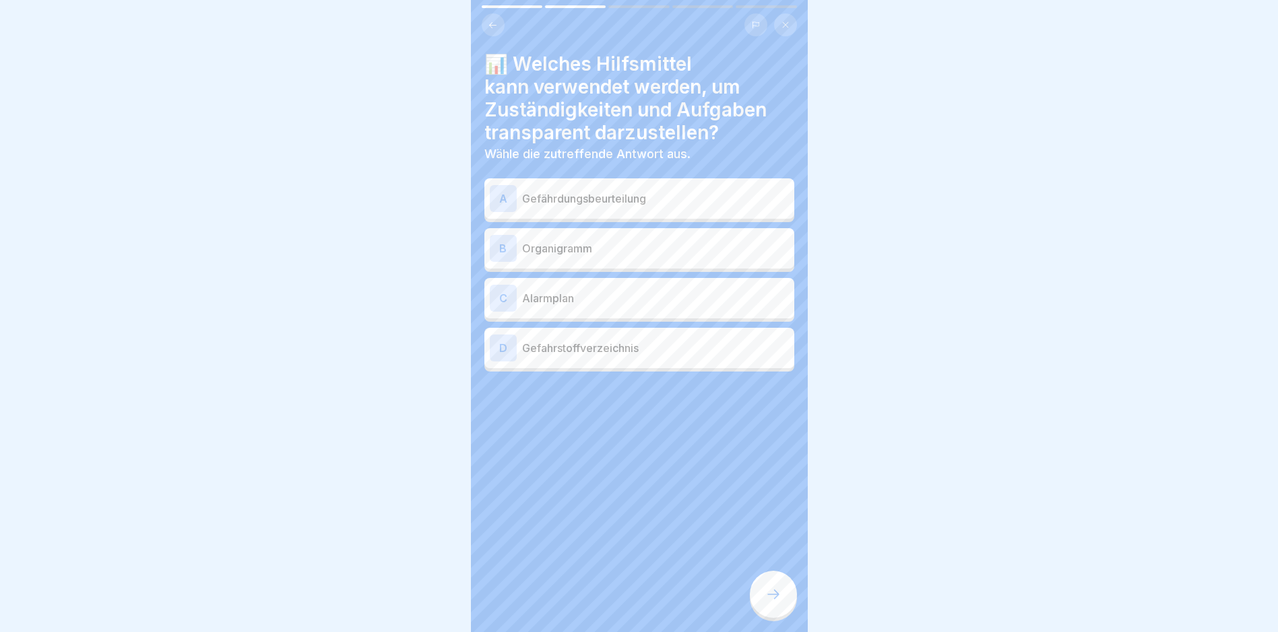
click at [626, 253] on p "Organigramm" at bounding box center [655, 248] width 267 height 16
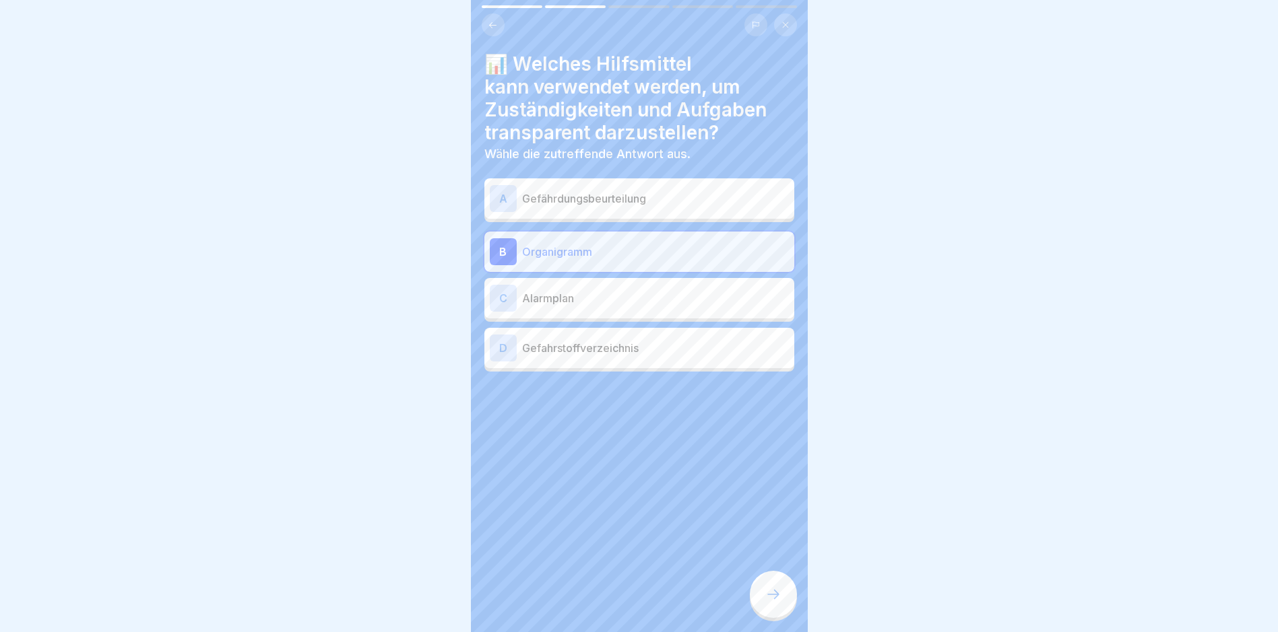
click at [611, 290] on p "Alarmplan" at bounding box center [655, 298] width 267 height 16
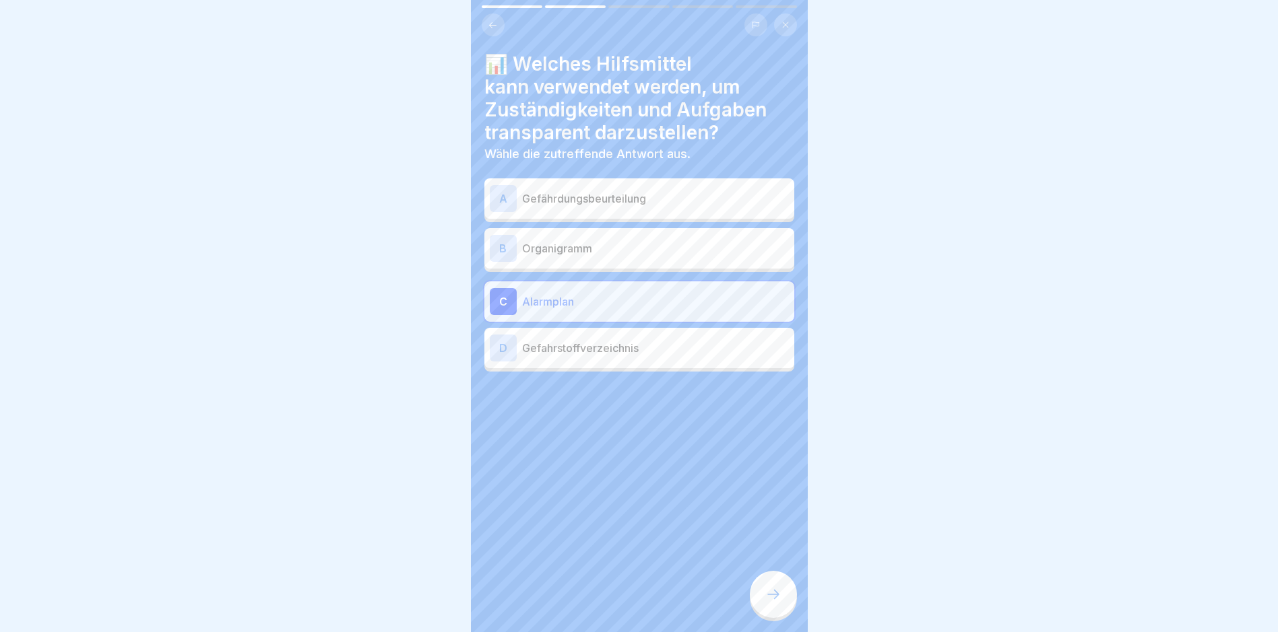
click at [591, 247] on p "Organigramm" at bounding box center [655, 248] width 267 height 16
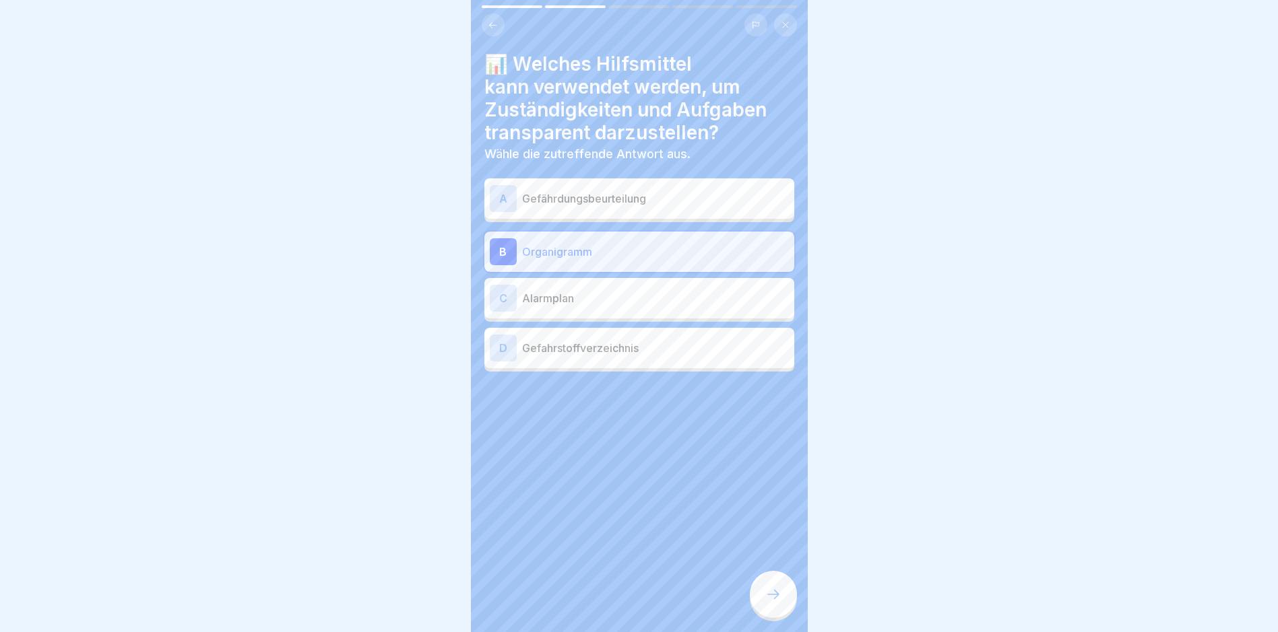
click at [589, 205] on p "Gefährdungsbeurteilung" at bounding box center [655, 199] width 267 height 16
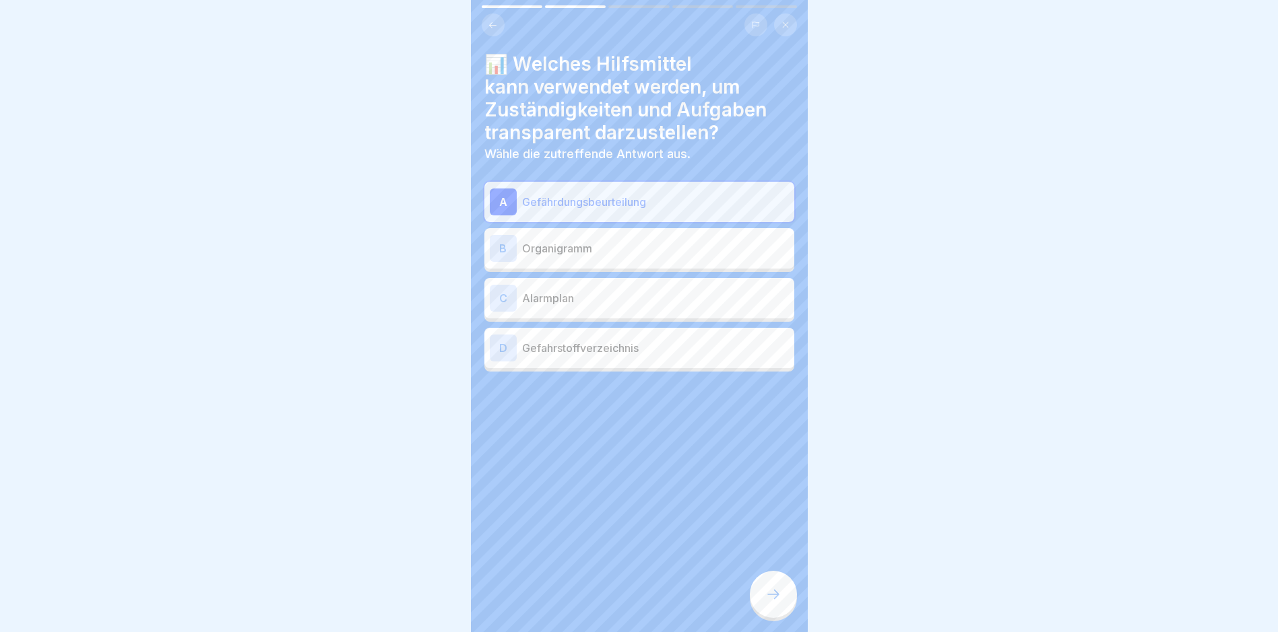
click at [589, 235] on div "B Organigramm" at bounding box center [639, 248] width 299 height 27
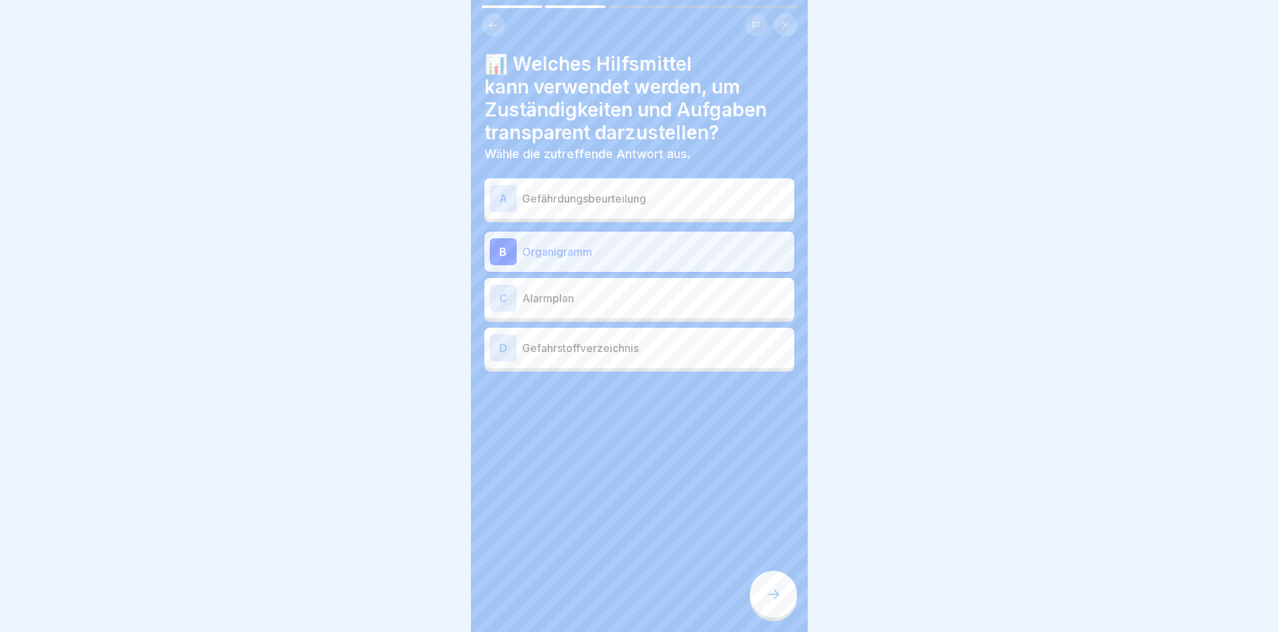
click at [792, 602] on div at bounding box center [773, 594] width 47 height 47
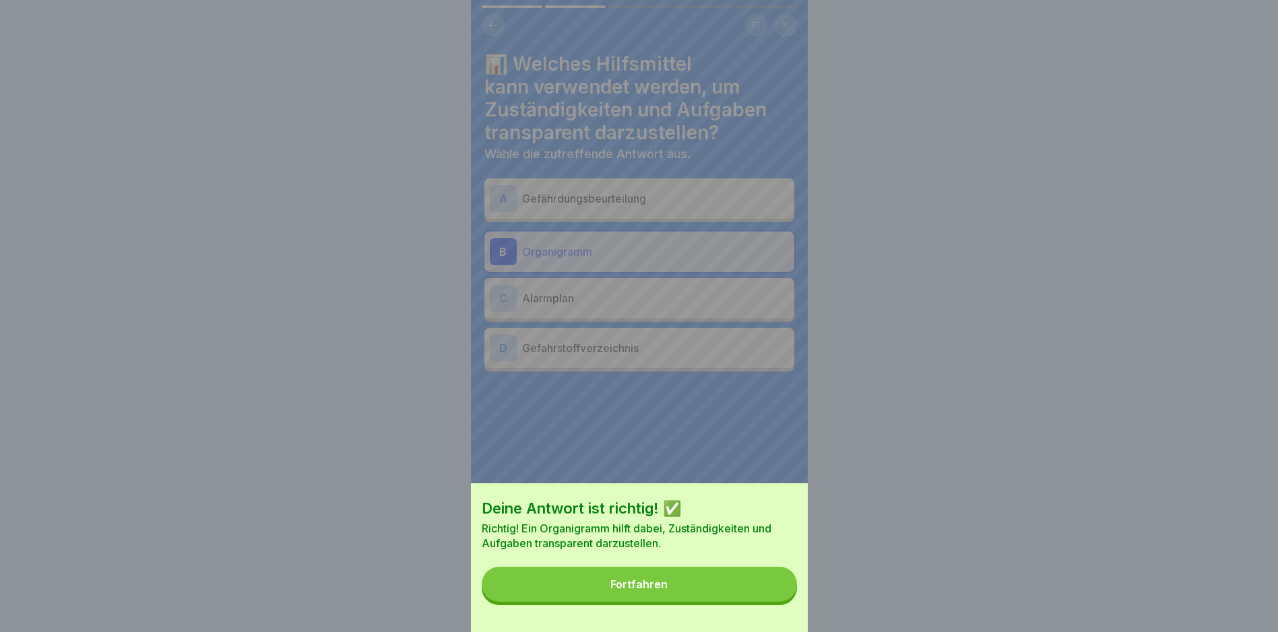
click at [719, 593] on button "Fortfahren" at bounding box center [639, 584] width 315 height 35
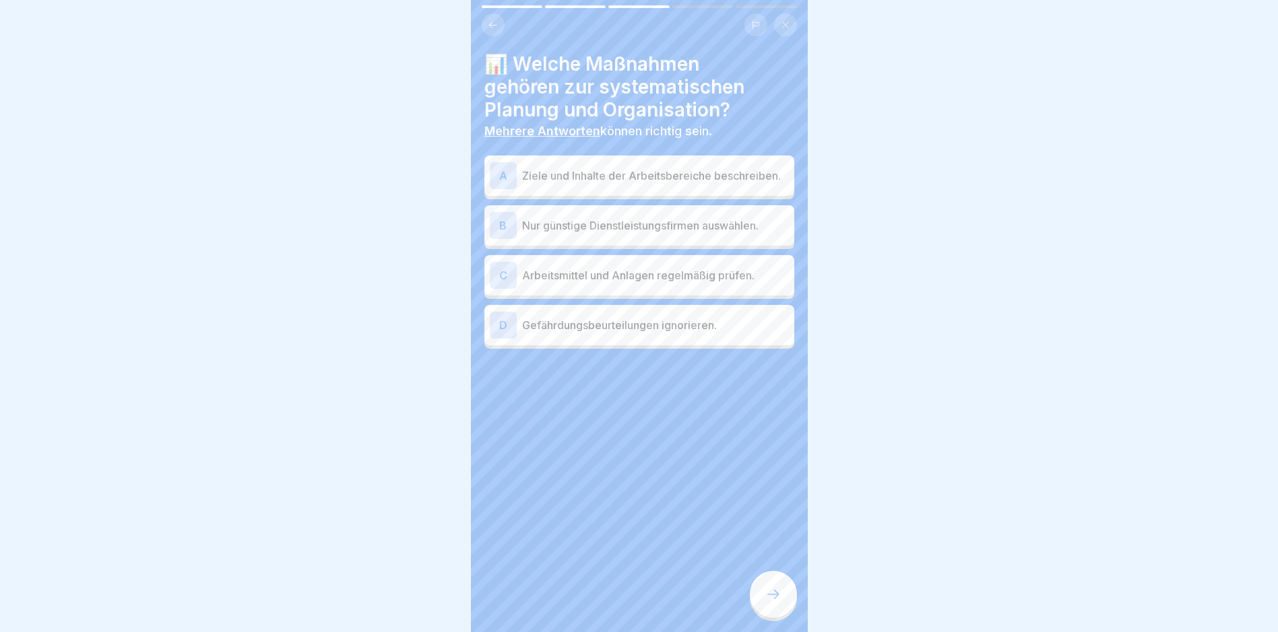
click at [563, 178] on p "Ziele und Inhalte der Arbeitsbereiche beschreiben." at bounding box center [655, 176] width 267 height 16
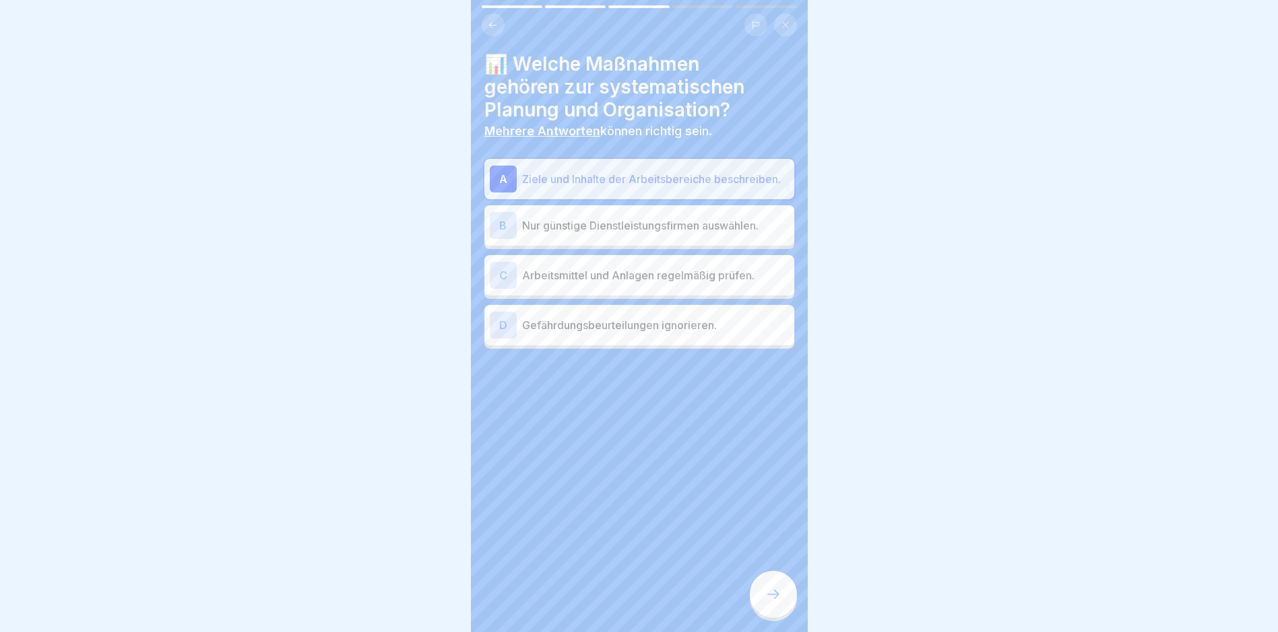
click at [644, 284] on p "Arbeitsmittel und Anlagen regelmäßig prüfen." at bounding box center [655, 275] width 267 height 16
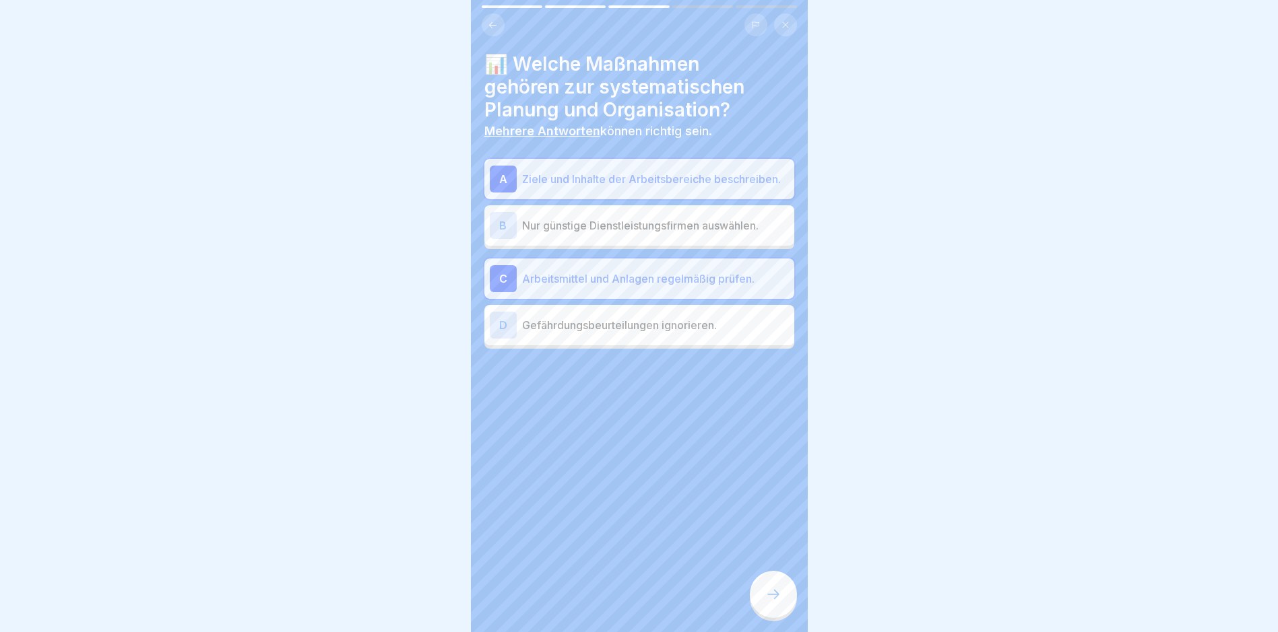
click at [777, 603] on icon at bounding box center [773, 595] width 16 height 16
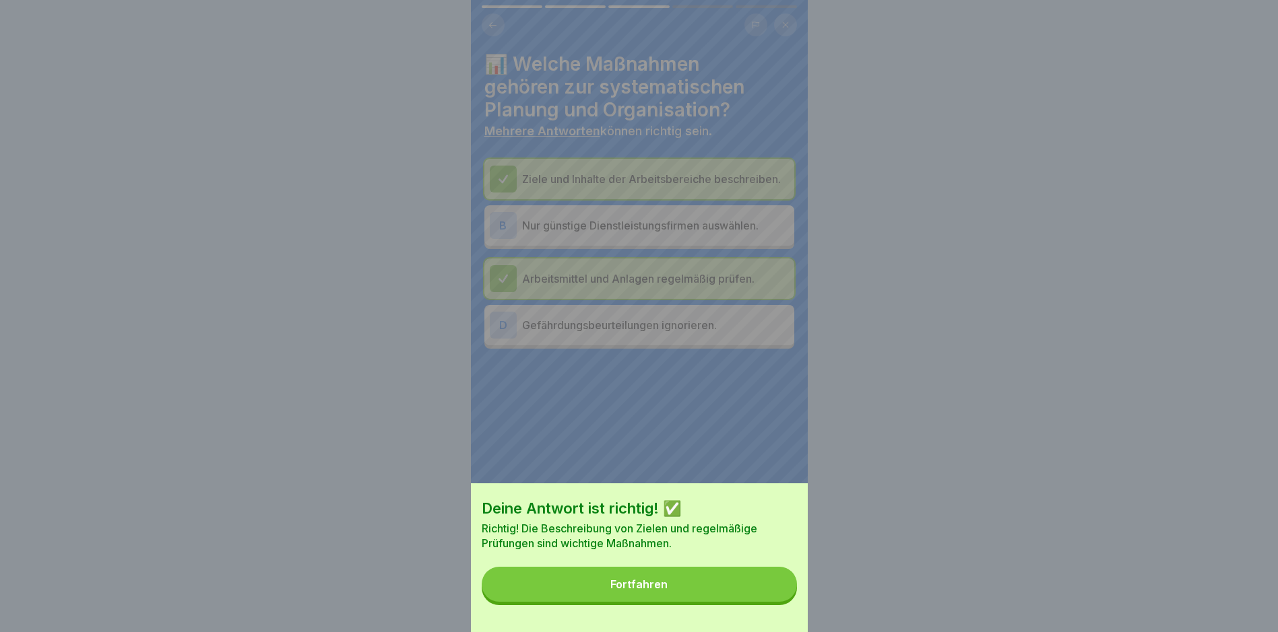
click at [620, 591] on div "Fortfahren" at bounding box center [638, 585] width 57 height 12
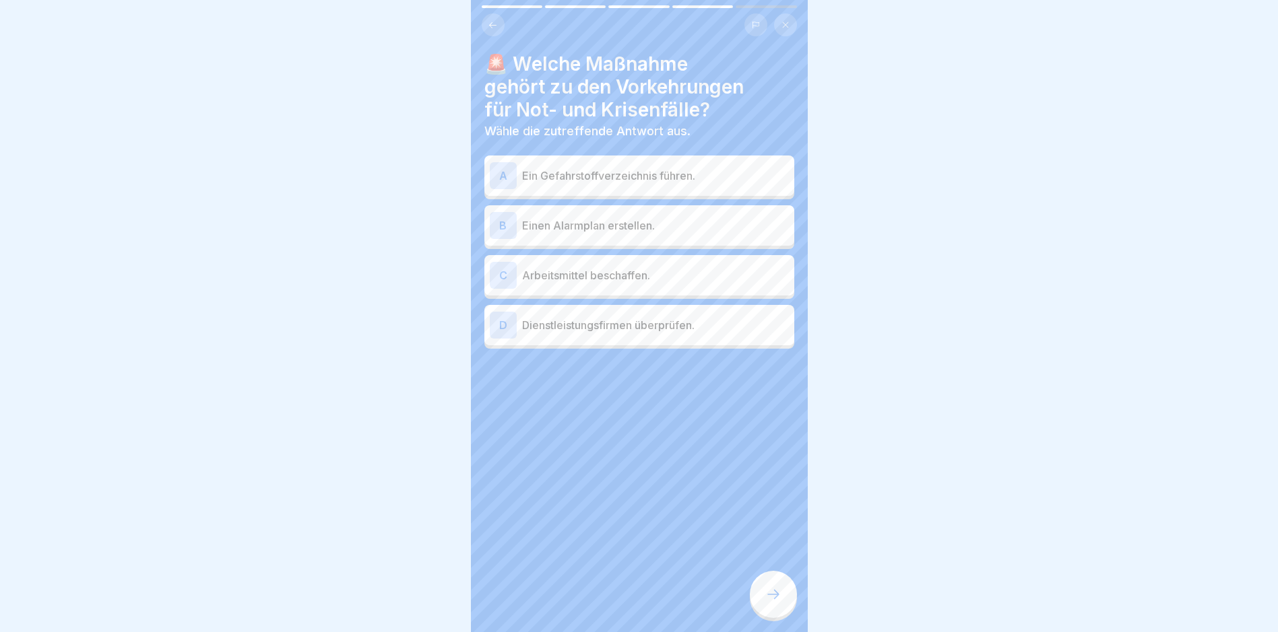
click at [718, 173] on p "Ein Gefahrstoffverzeichnis führen." at bounding box center [655, 176] width 267 height 16
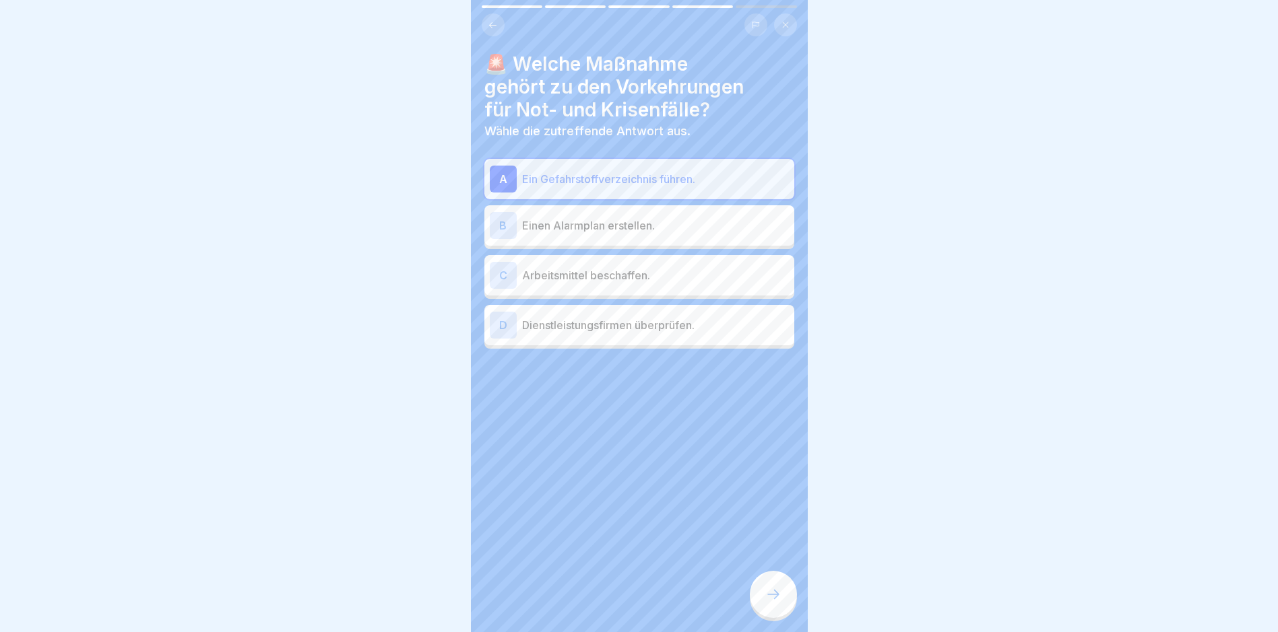
click at [676, 184] on p "Ein Gefahrstoffverzeichnis führen." at bounding box center [655, 179] width 267 height 16
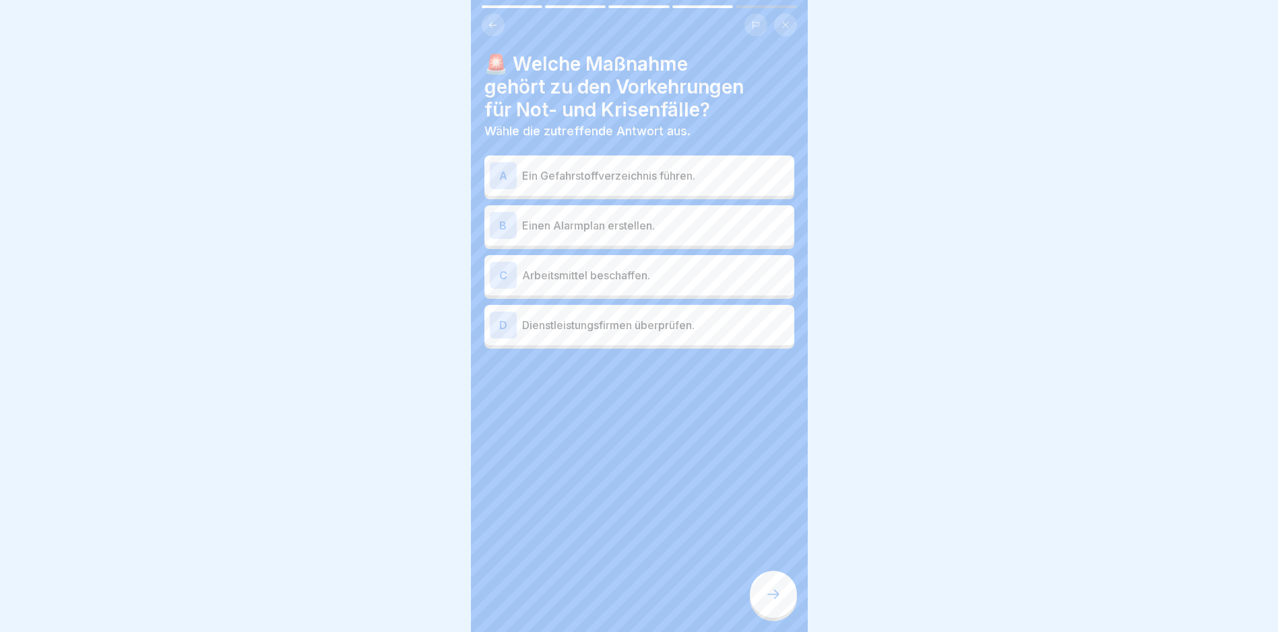
click at [592, 222] on p "Einen Alarmplan erstellen." at bounding box center [655, 226] width 267 height 16
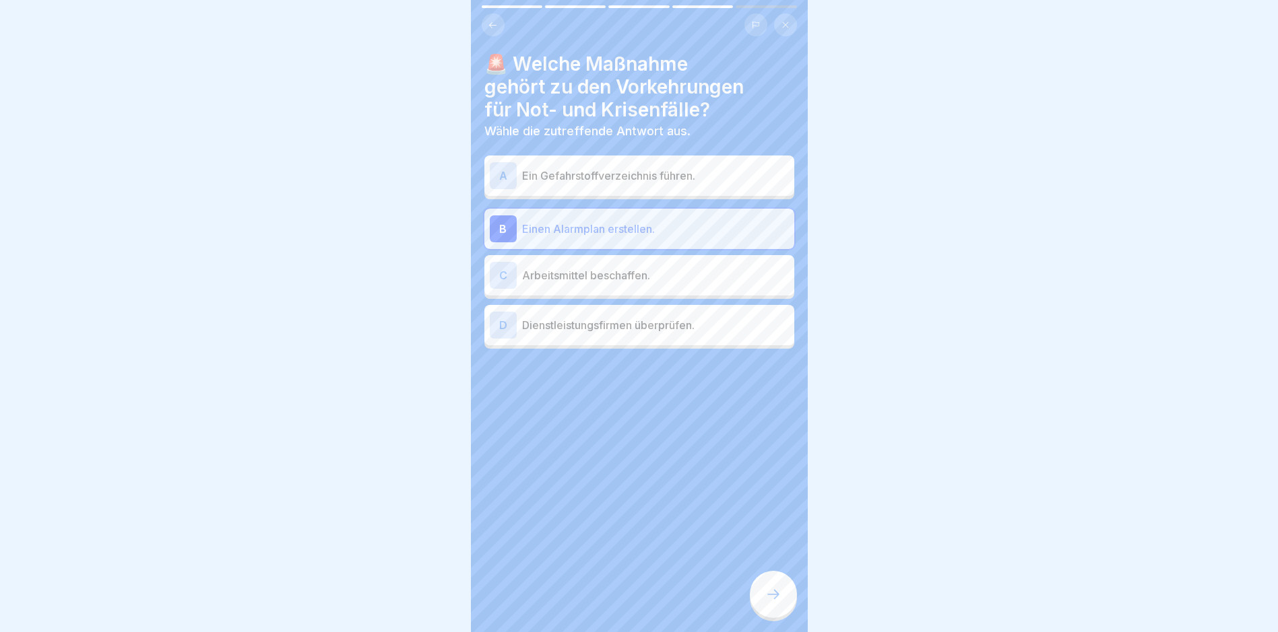
click at [599, 187] on div "A Ein Gefahrstoffverzeichnis führen." at bounding box center [639, 175] width 299 height 27
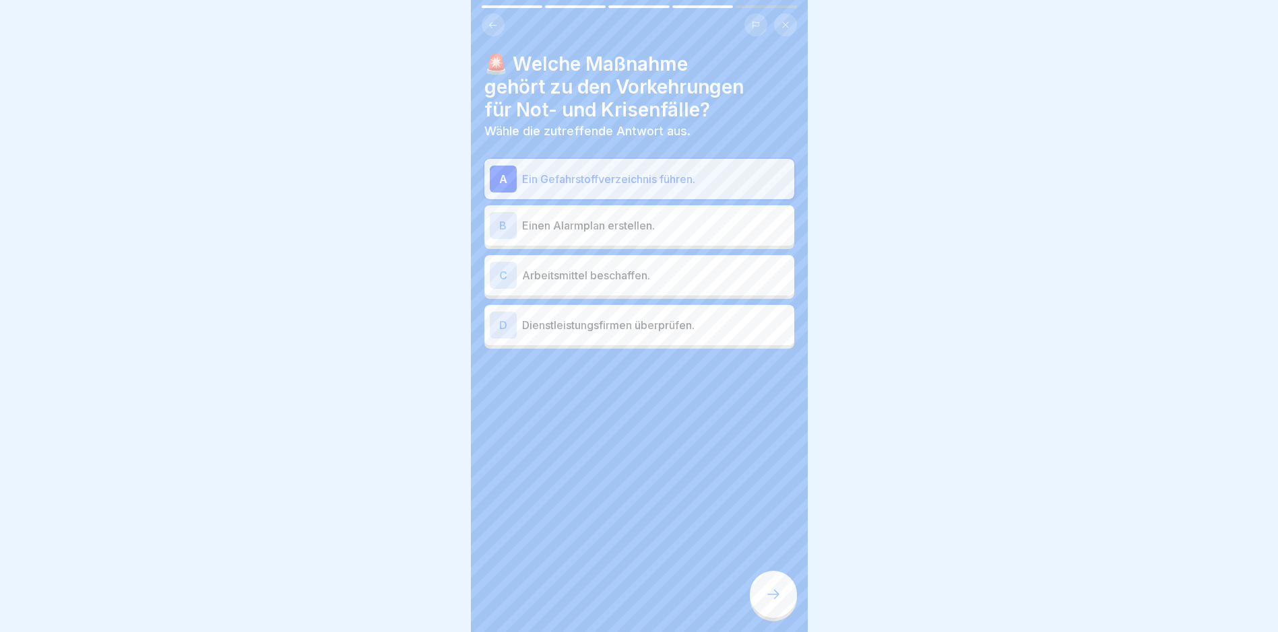
click at [651, 236] on div "B Einen Alarmplan erstellen." at bounding box center [639, 225] width 299 height 27
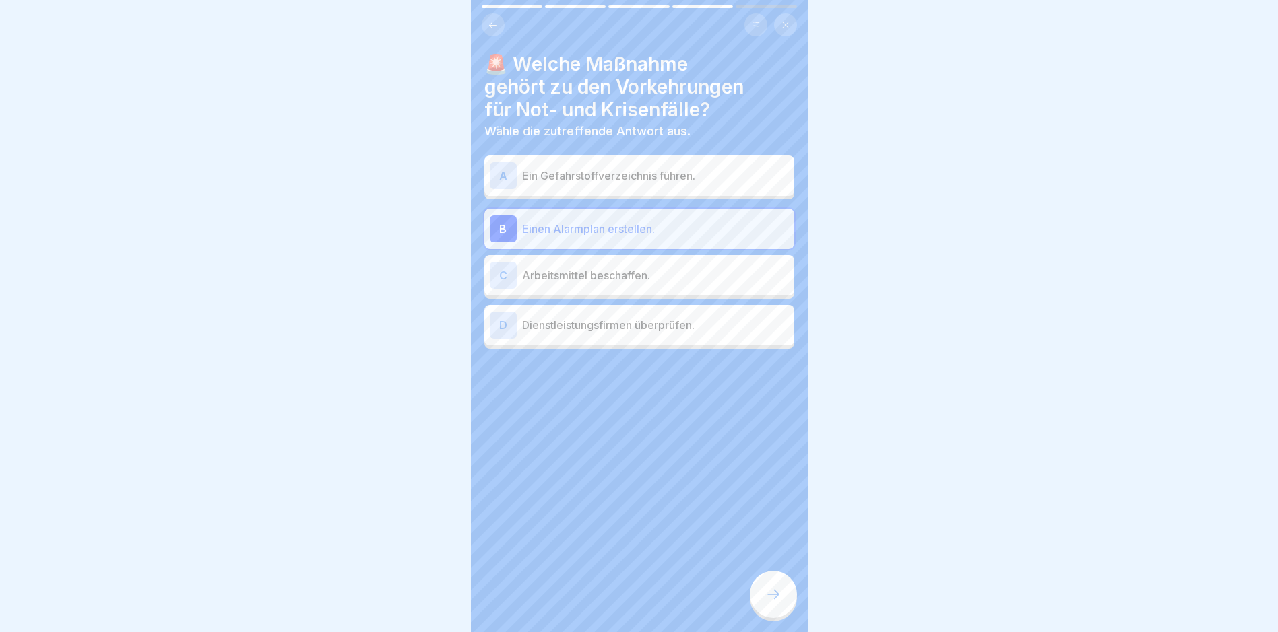
click at [778, 603] on icon at bounding box center [773, 595] width 16 height 16
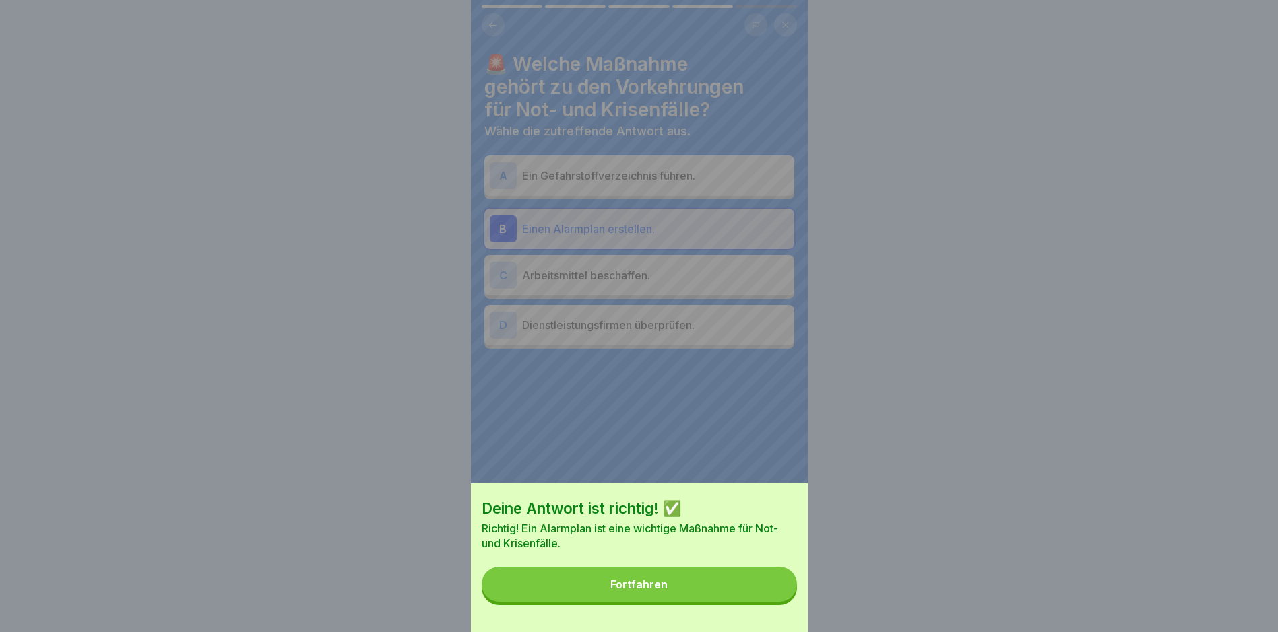
click at [737, 597] on button "Fortfahren" at bounding box center [639, 584] width 315 height 35
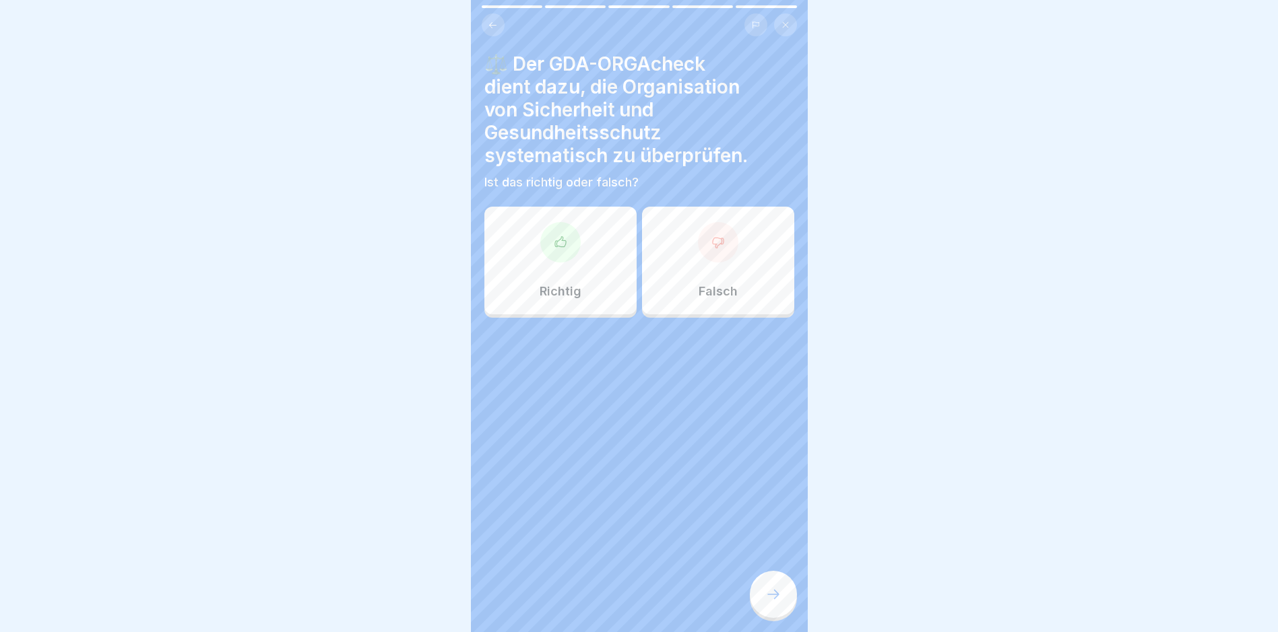
click at [575, 291] on p "Richtig" at bounding box center [560, 291] width 42 height 15
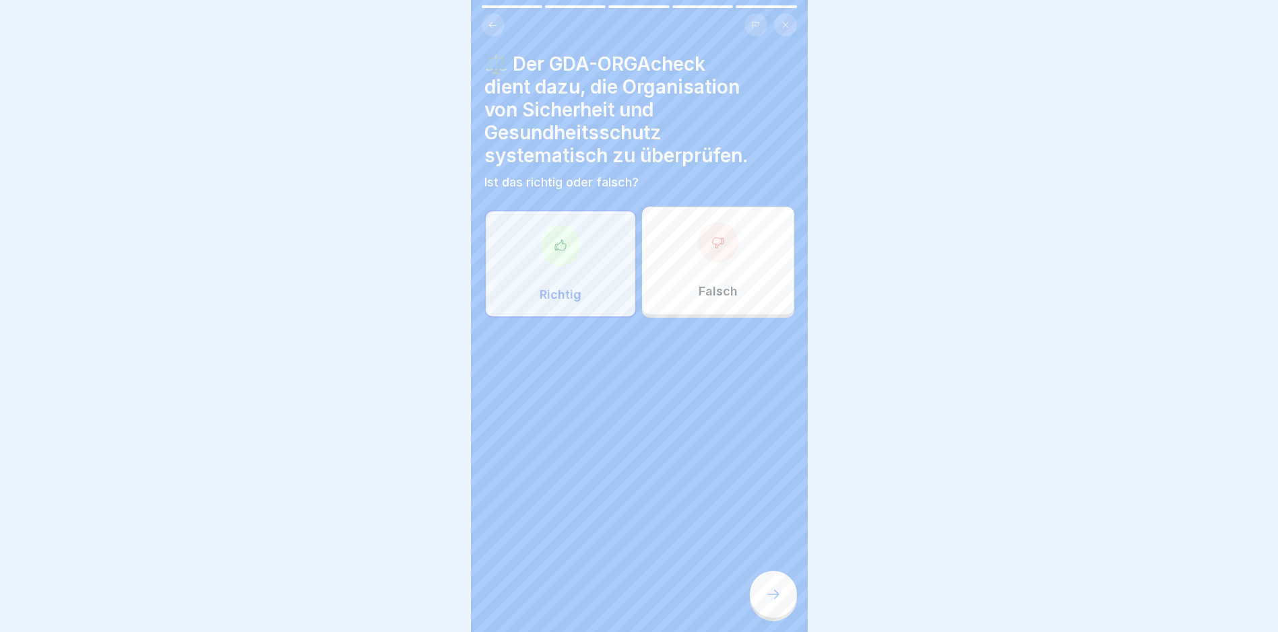
click at [768, 603] on icon at bounding box center [773, 595] width 16 height 16
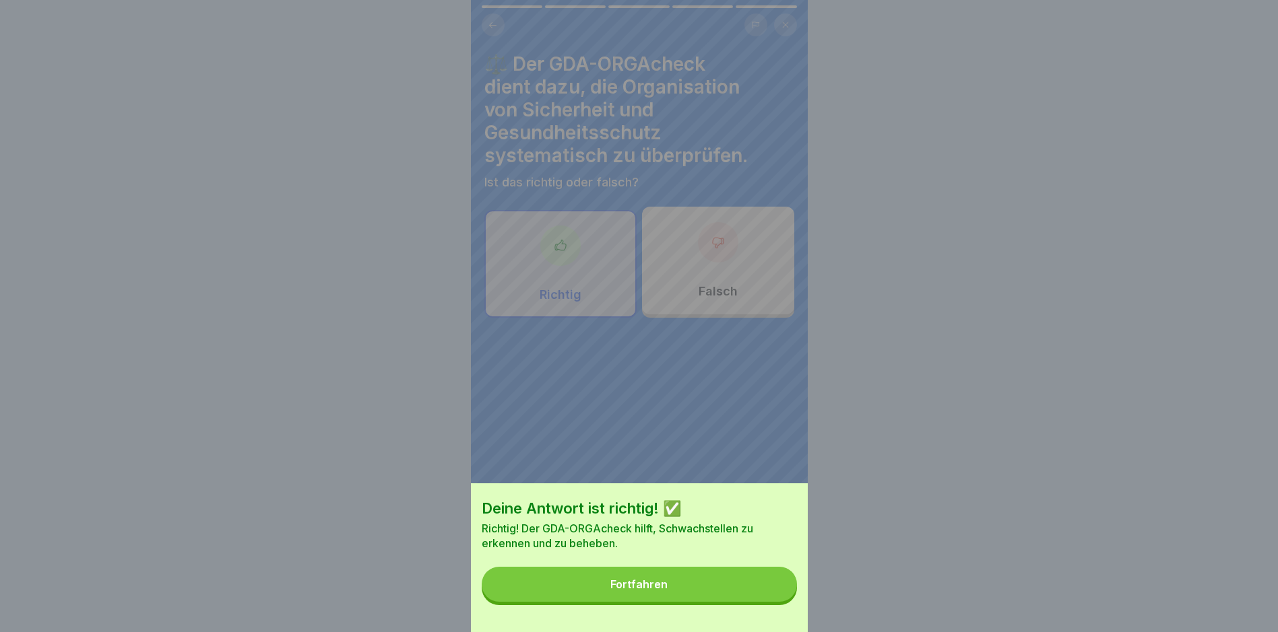
click at [659, 602] on button "Fortfahren" at bounding box center [639, 584] width 315 height 35
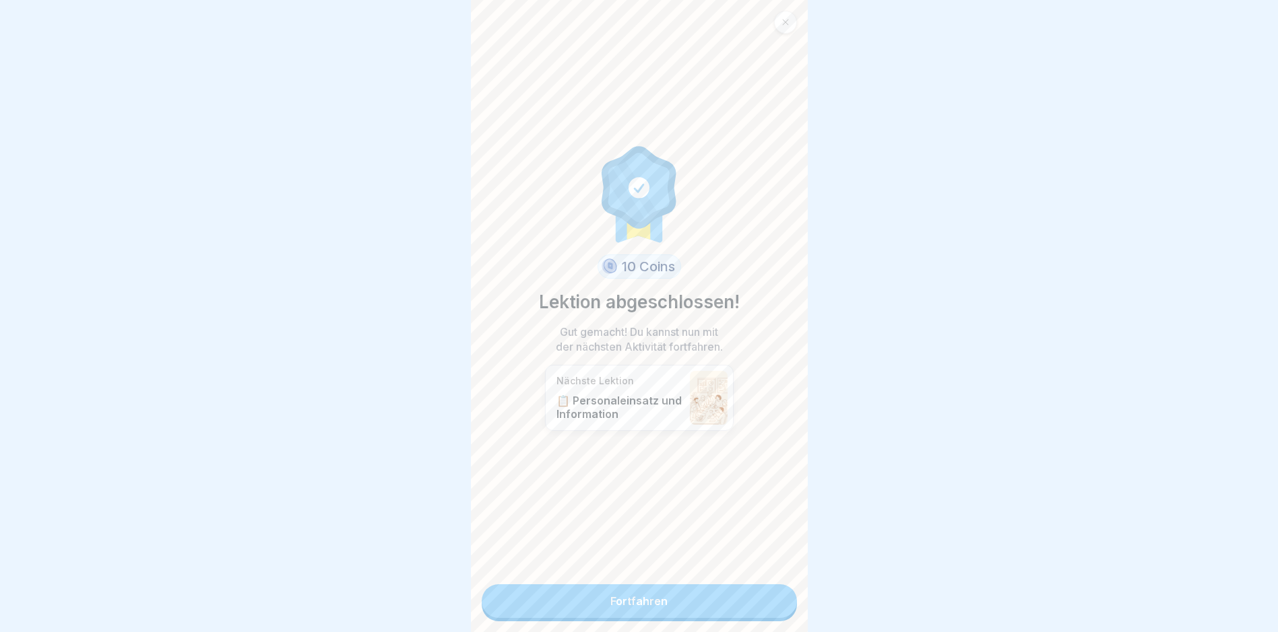
click at [665, 597] on link "Fortfahren" at bounding box center [639, 602] width 315 height 34
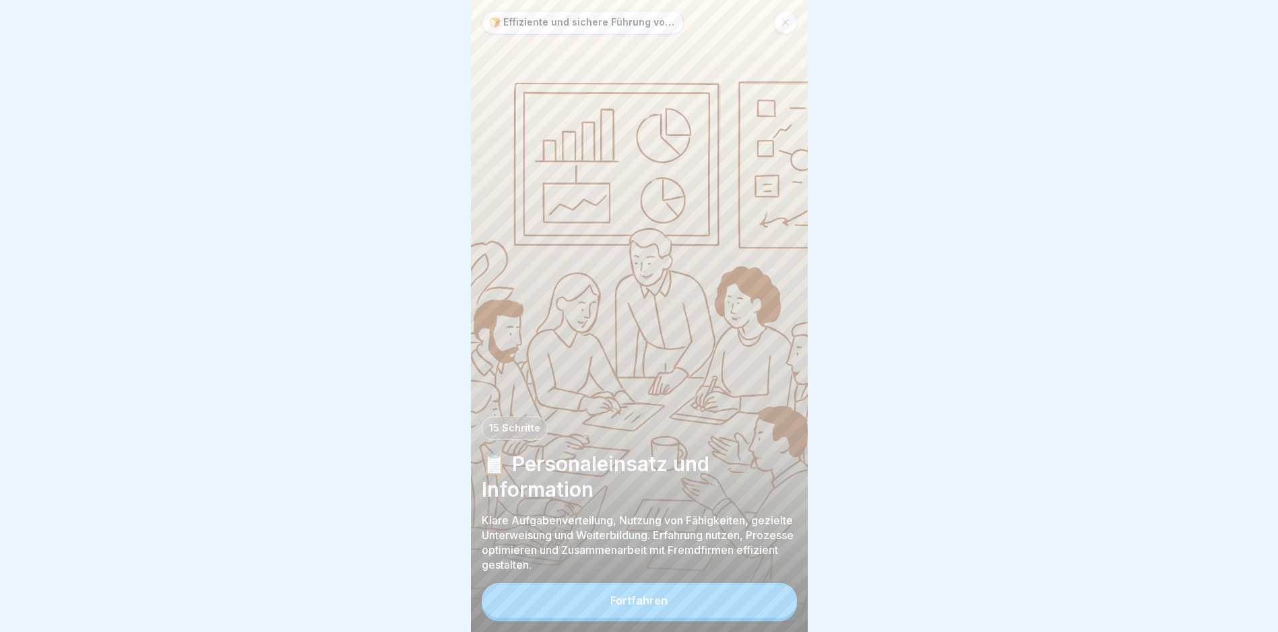
click at [600, 607] on button "Fortfahren" at bounding box center [639, 600] width 315 height 35
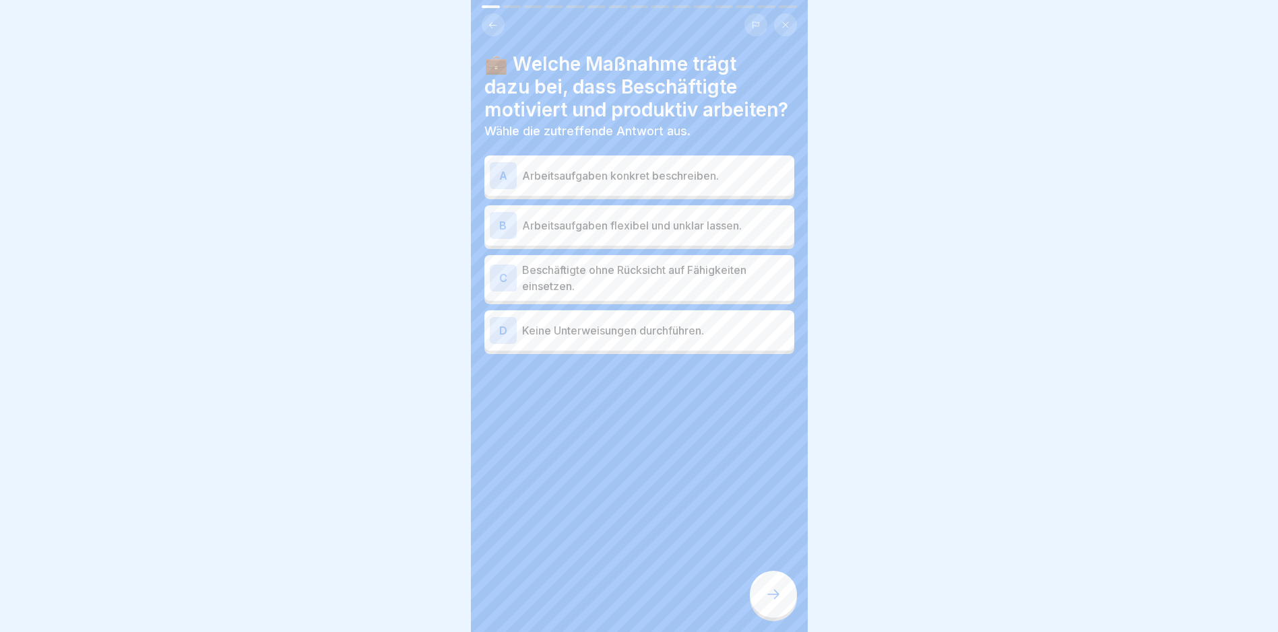
click at [591, 181] on div "A Arbeitsaufgaben konkret beschreiben." at bounding box center [639, 176] width 310 height 40
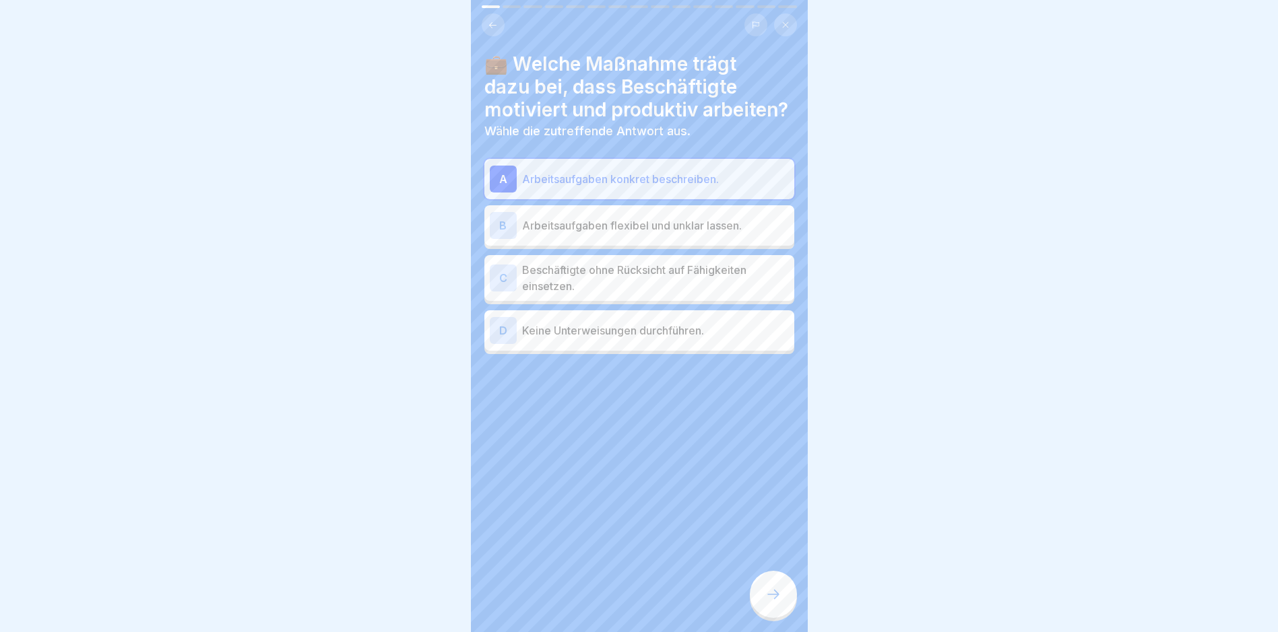
click at [767, 618] on div at bounding box center [773, 594] width 47 height 47
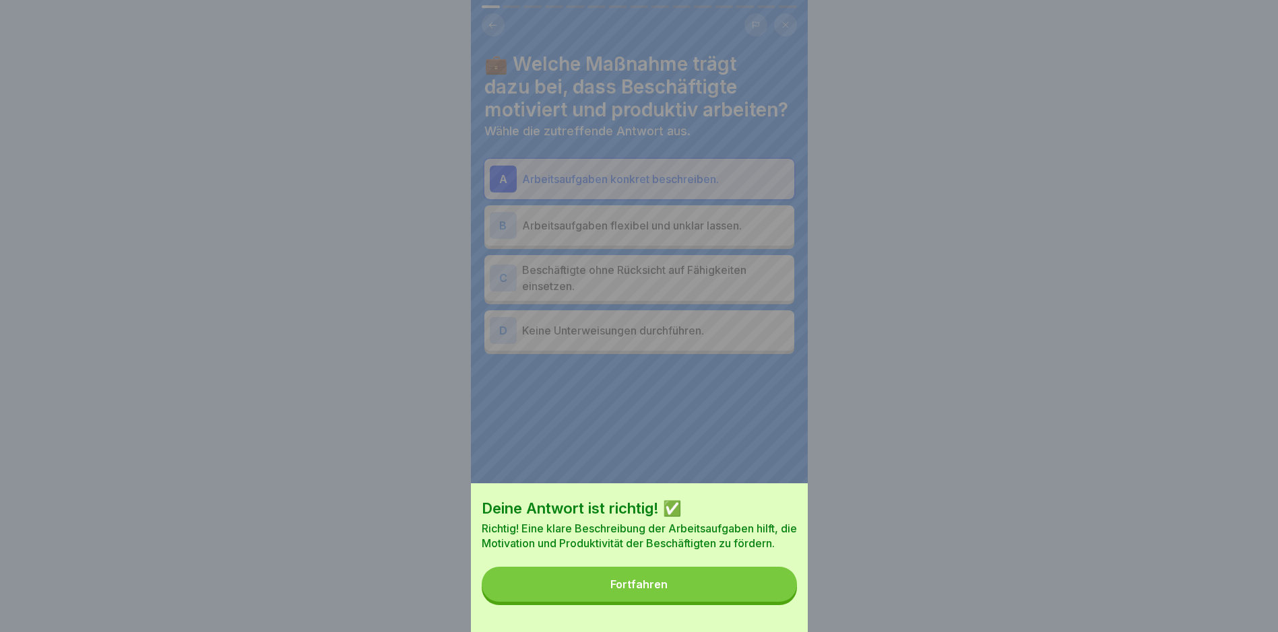
click at [692, 599] on button "Fortfahren" at bounding box center [639, 584] width 315 height 35
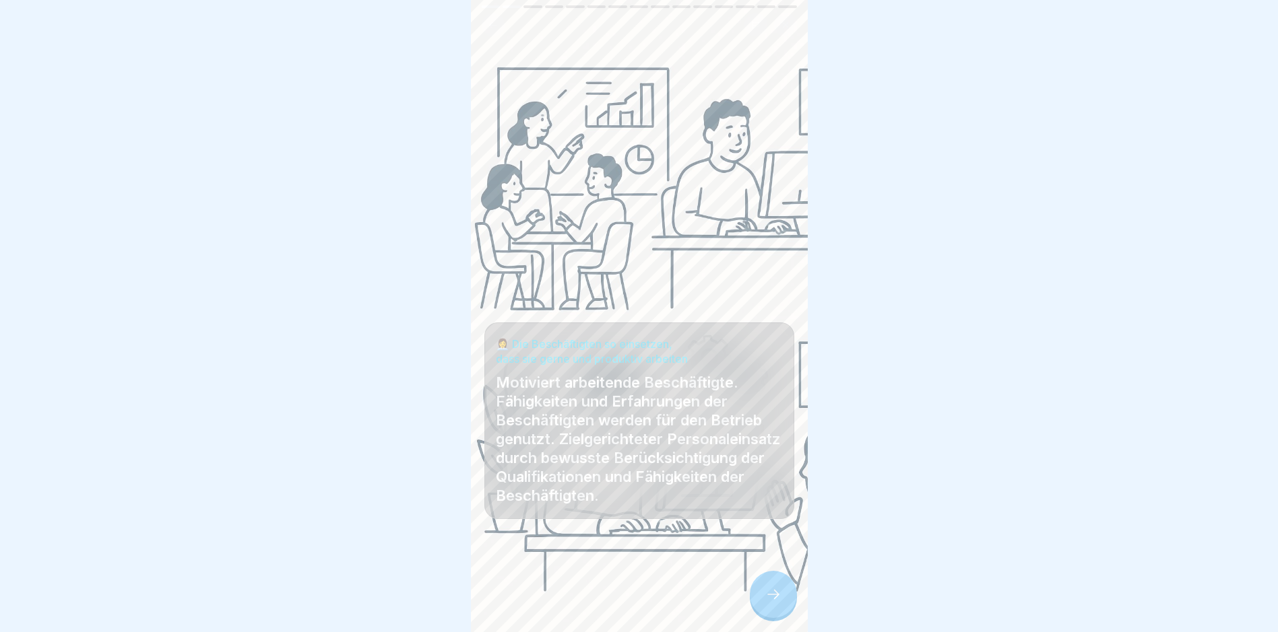
click at [772, 603] on icon at bounding box center [773, 595] width 16 height 16
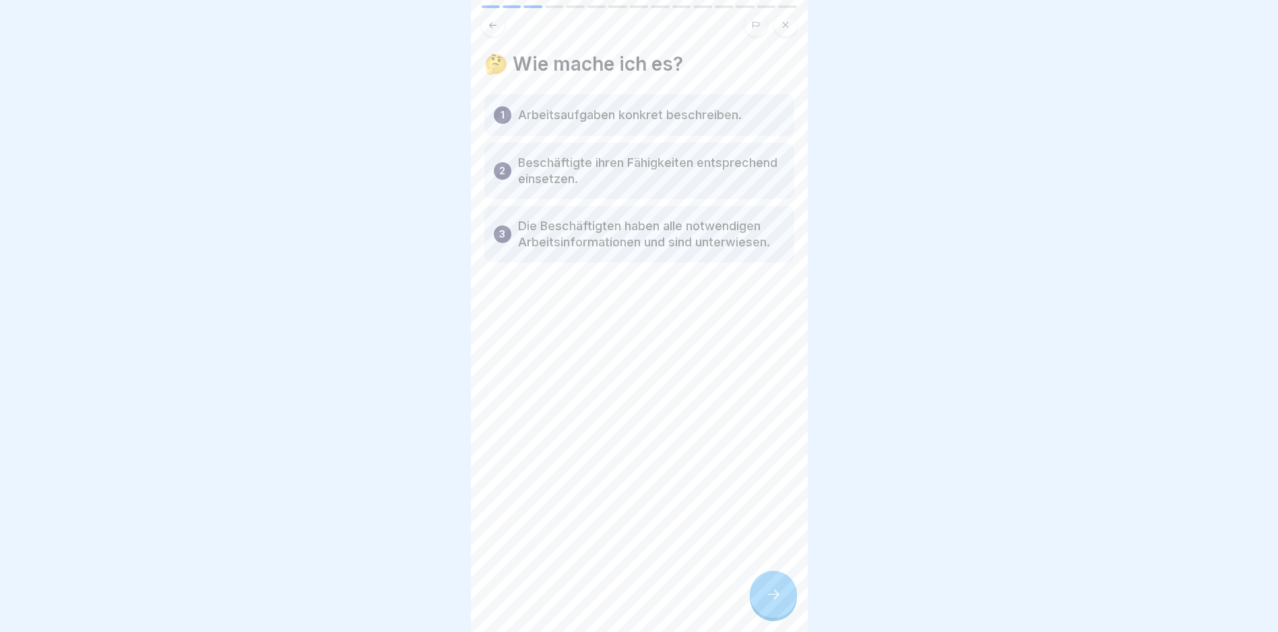
click at [784, 25] on icon at bounding box center [785, 25] width 8 height 8
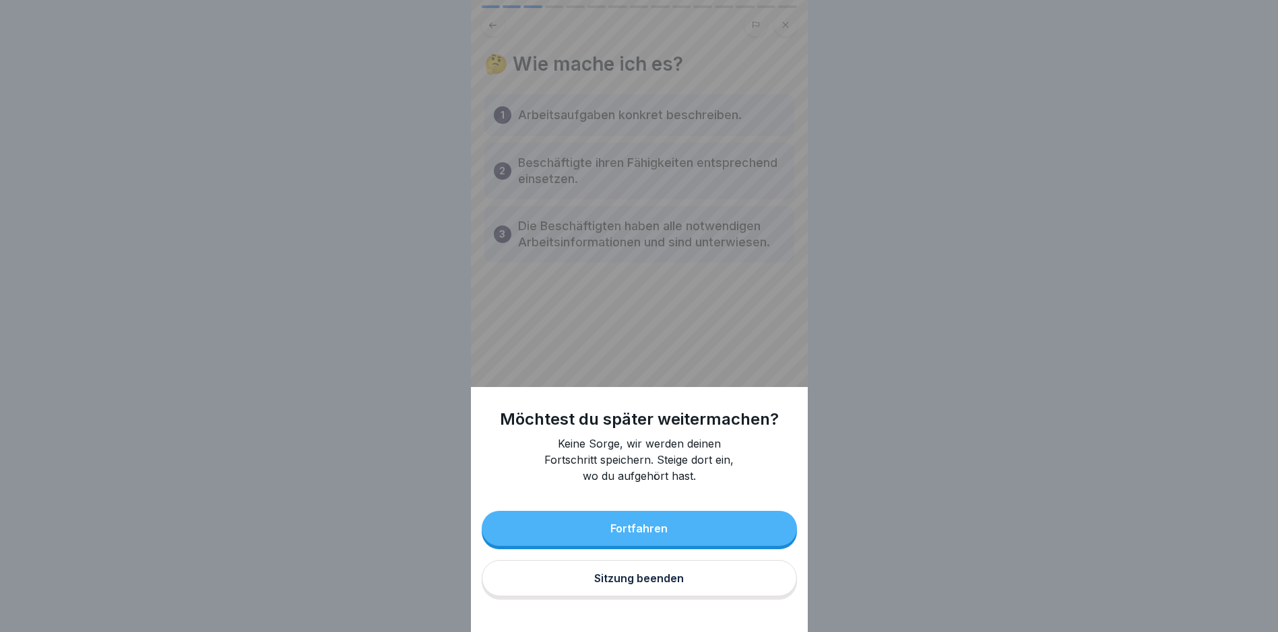
click at [633, 597] on button "Sitzung beenden" at bounding box center [639, 578] width 315 height 36
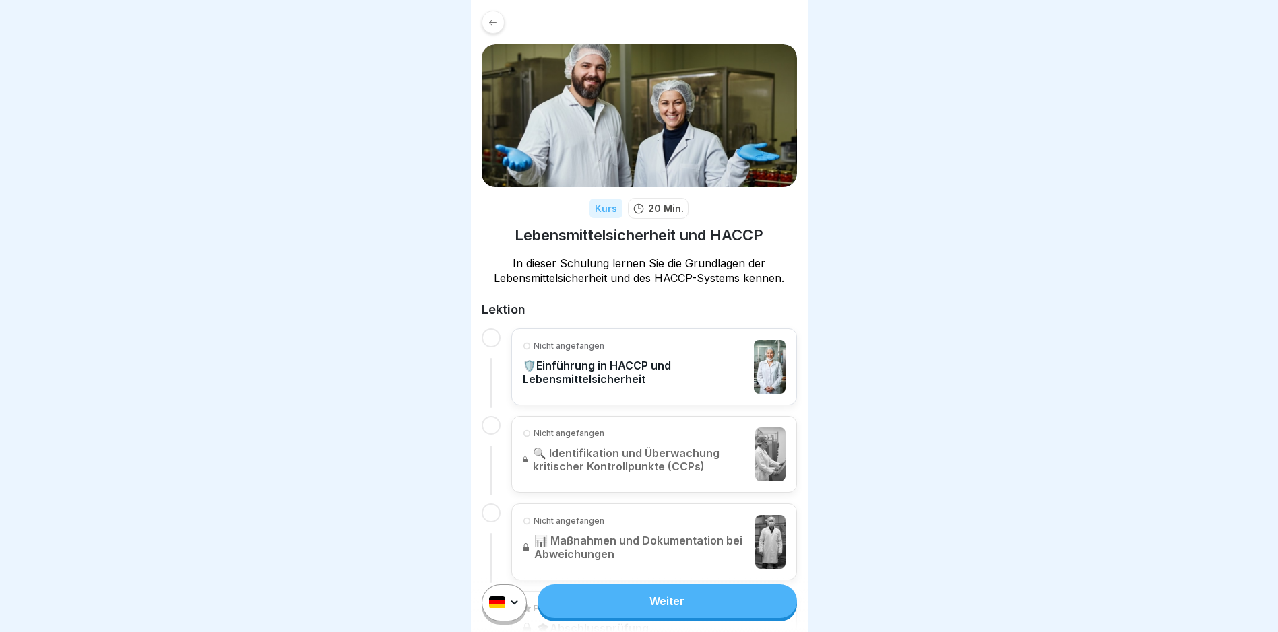
click at [637, 361] on p "🛡️Einführung in HACCP und Lebensmittelsicherheit" at bounding box center [635, 372] width 225 height 27
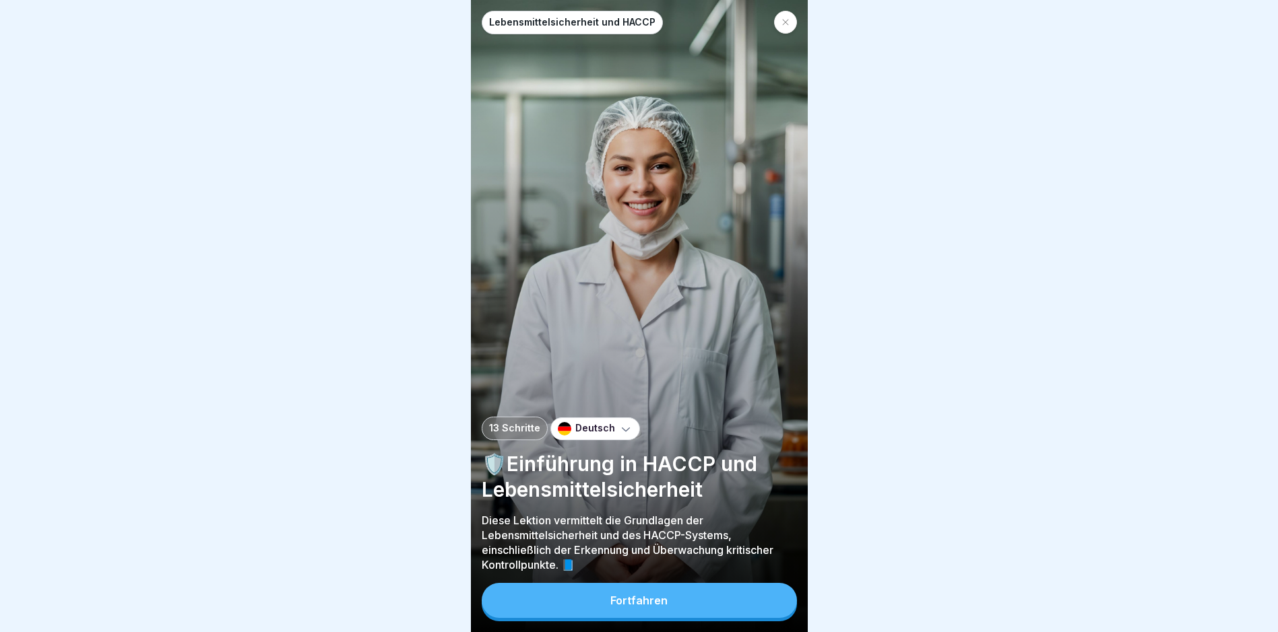
click at [596, 617] on button "Fortfahren" at bounding box center [639, 600] width 315 height 35
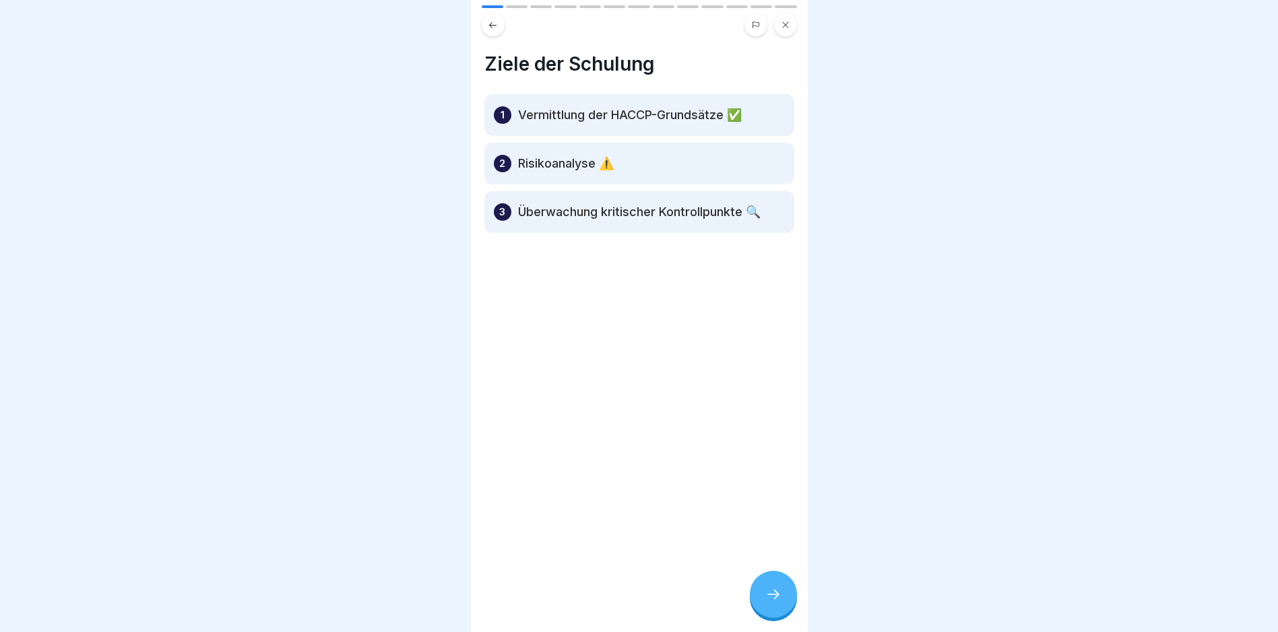
click at [763, 597] on div at bounding box center [773, 594] width 47 height 47
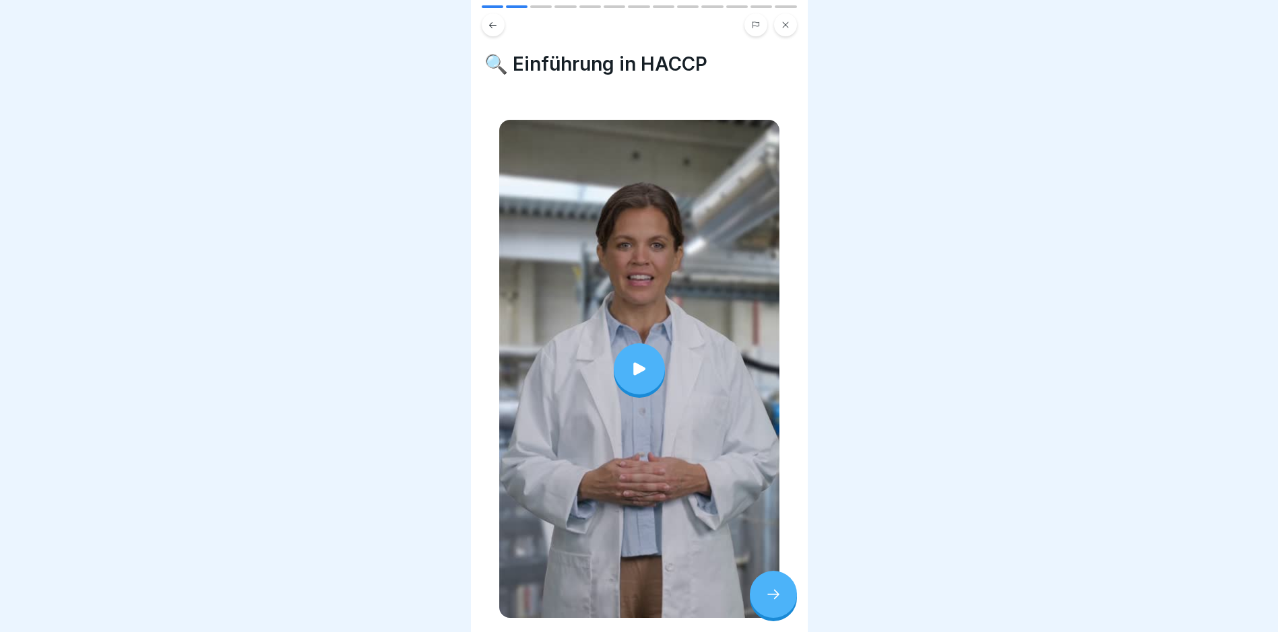
click at [652, 364] on div at bounding box center [639, 368] width 51 height 51
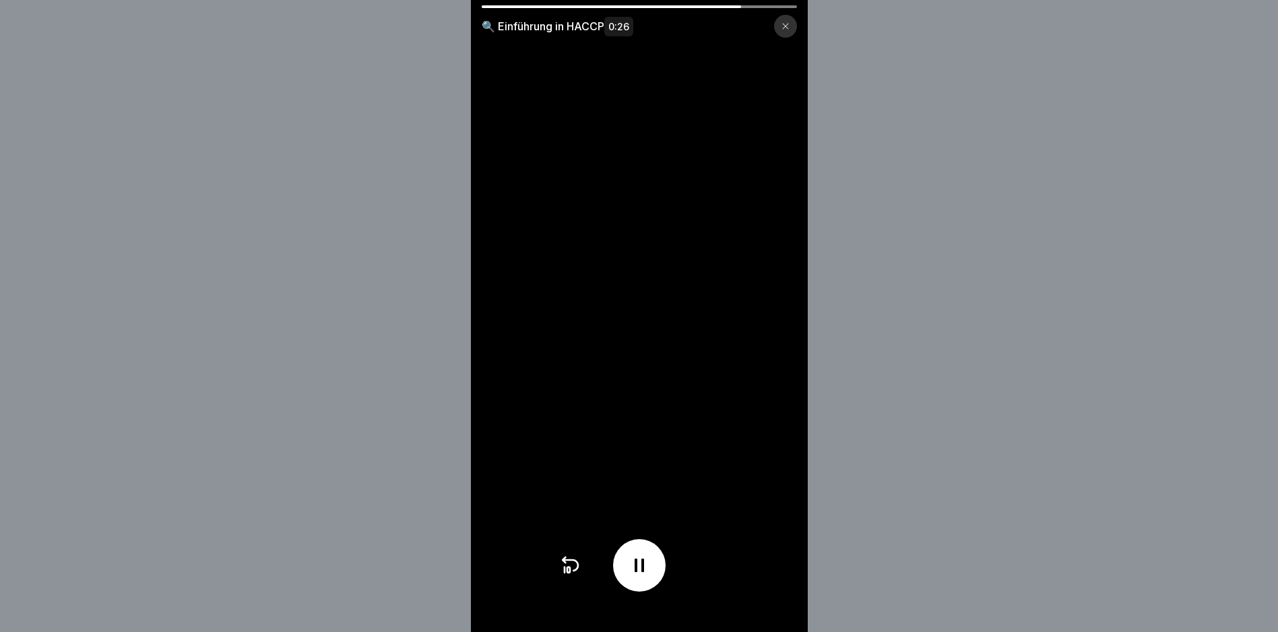
click at [658, 570] on div at bounding box center [639, 565] width 53 height 53
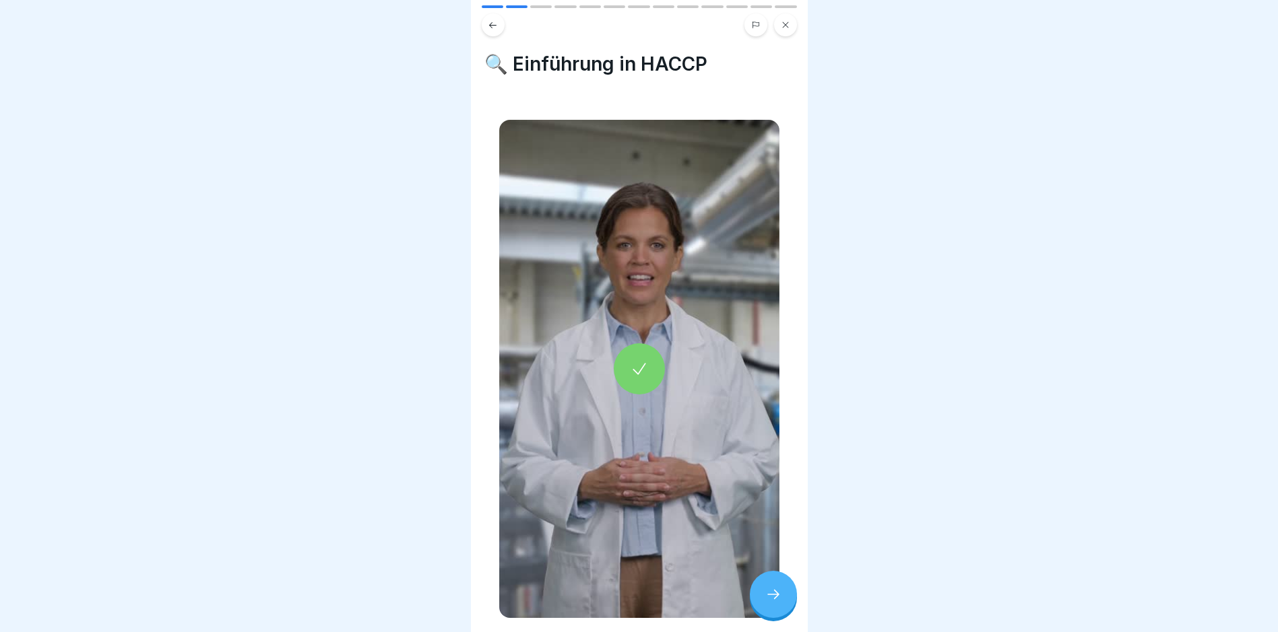
click at [794, 608] on div at bounding box center [773, 594] width 47 height 47
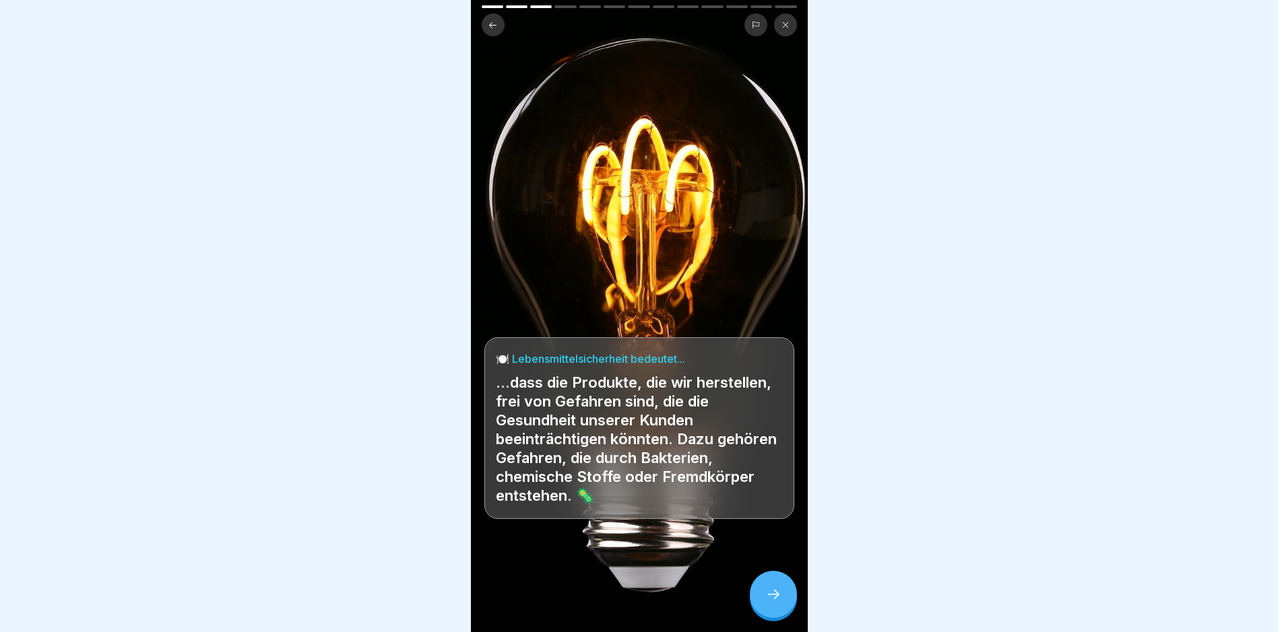
click at [773, 600] on icon at bounding box center [773, 595] width 16 height 16
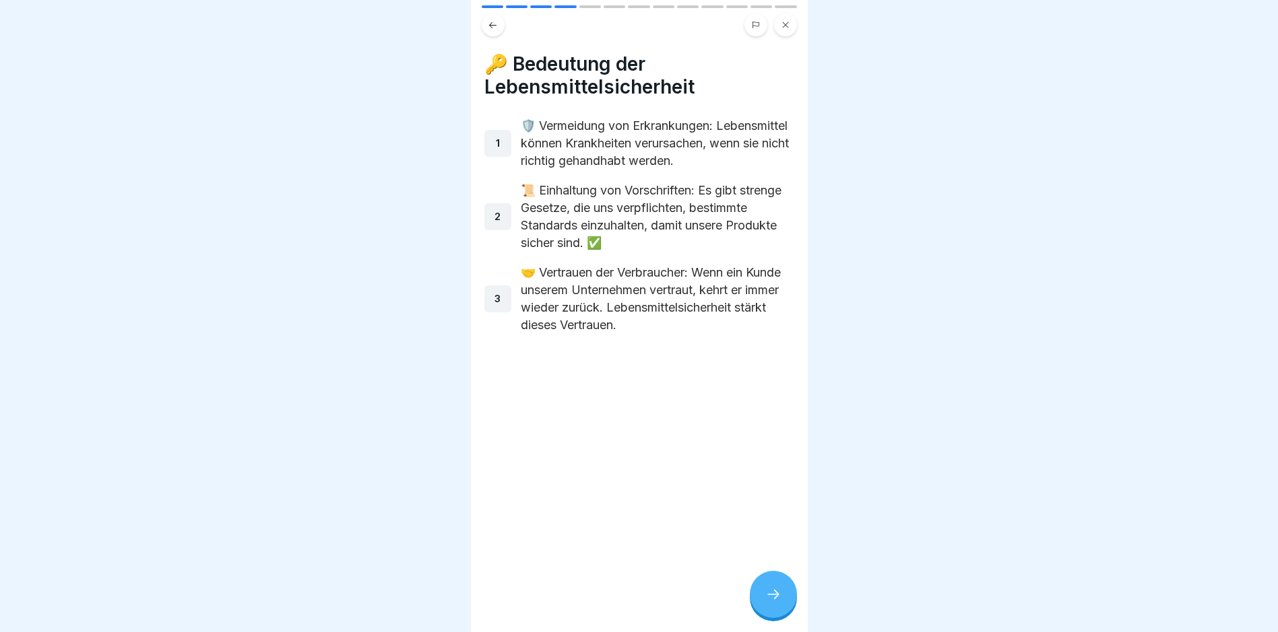
click at [768, 618] on div at bounding box center [773, 594] width 47 height 47
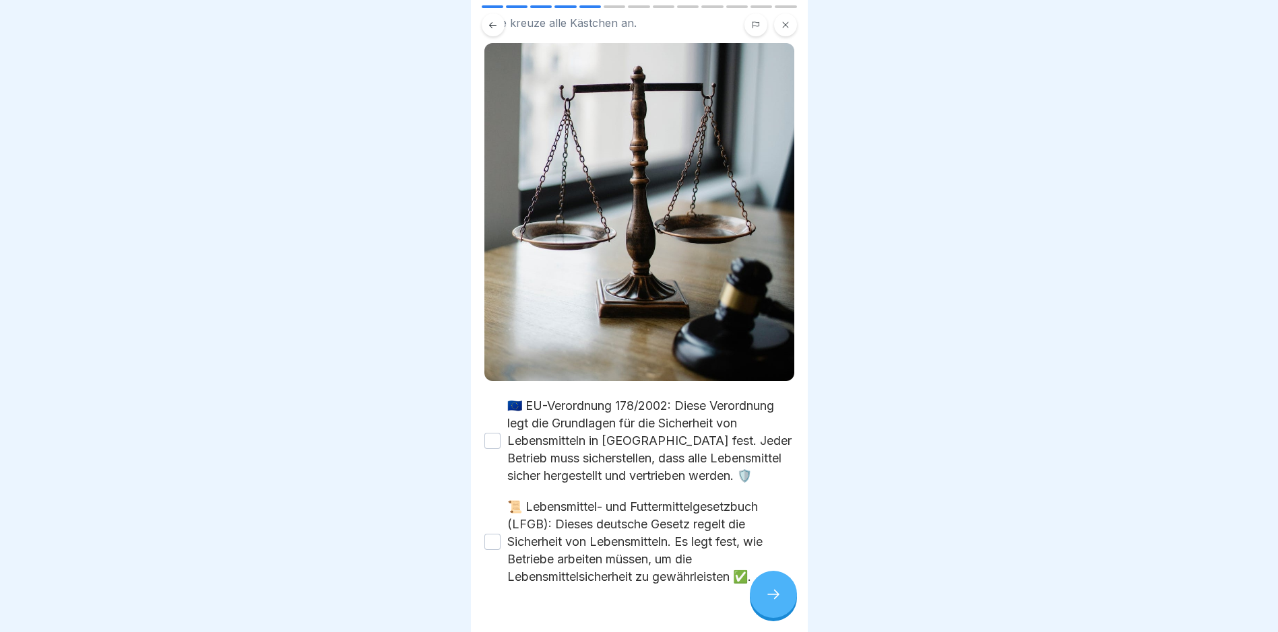
scroll to position [98, 0]
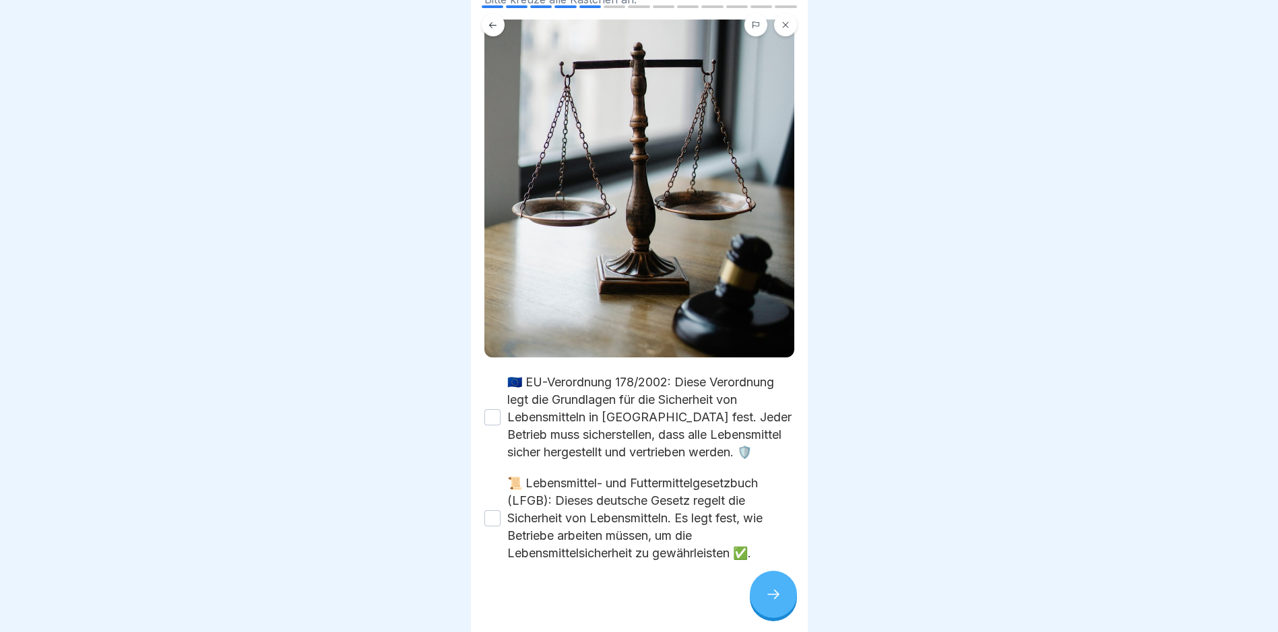
click at [498, 383] on div "🇪🇺 EU-Verordnung 178/2002: Diese Verordnung legt die Grundlagen für die Sicherh…" at bounding box center [639, 418] width 310 height 88
click at [494, 409] on button "🇪🇺 EU-Verordnung 178/2002: Diese Verordnung legt die Grundlagen für die Sicherh…" at bounding box center [492, 417] width 16 height 16
click at [781, 587] on icon at bounding box center [773, 595] width 16 height 16
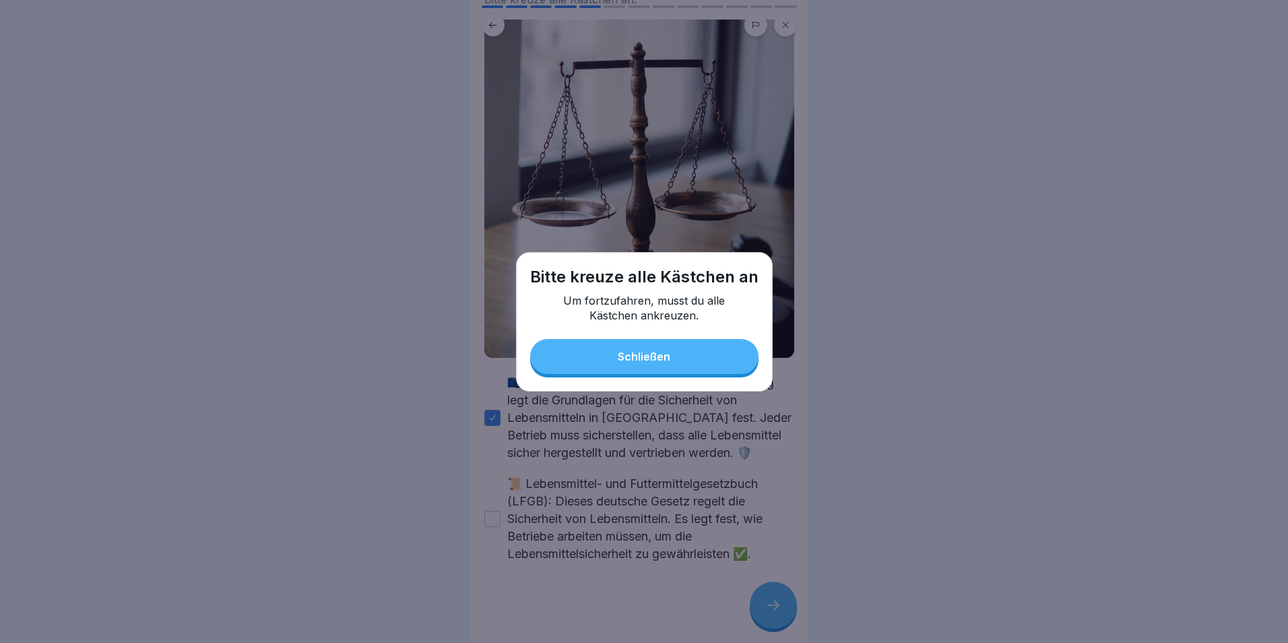
click at [624, 360] on div "Schließen" at bounding box center [644, 356] width 53 height 12
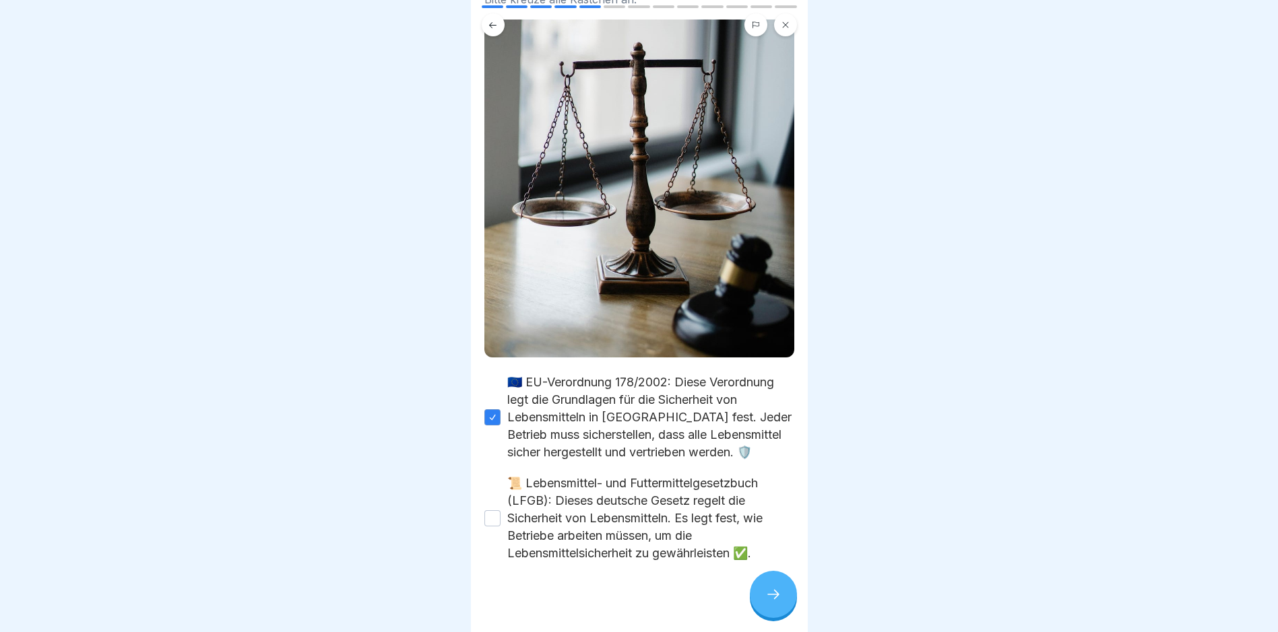
click at [496, 496] on div "📜 Lebensmittel- und Futtermittelgesetzbuch (LFGB): Dieses deutsche Gesetz regel…" at bounding box center [639, 519] width 310 height 88
click at [496, 511] on button "📜 Lebensmittel- und Futtermittelgesetzbuch (LFGB): Dieses deutsche Gesetz regel…" at bounding box center [492, 519] width 16 height 16
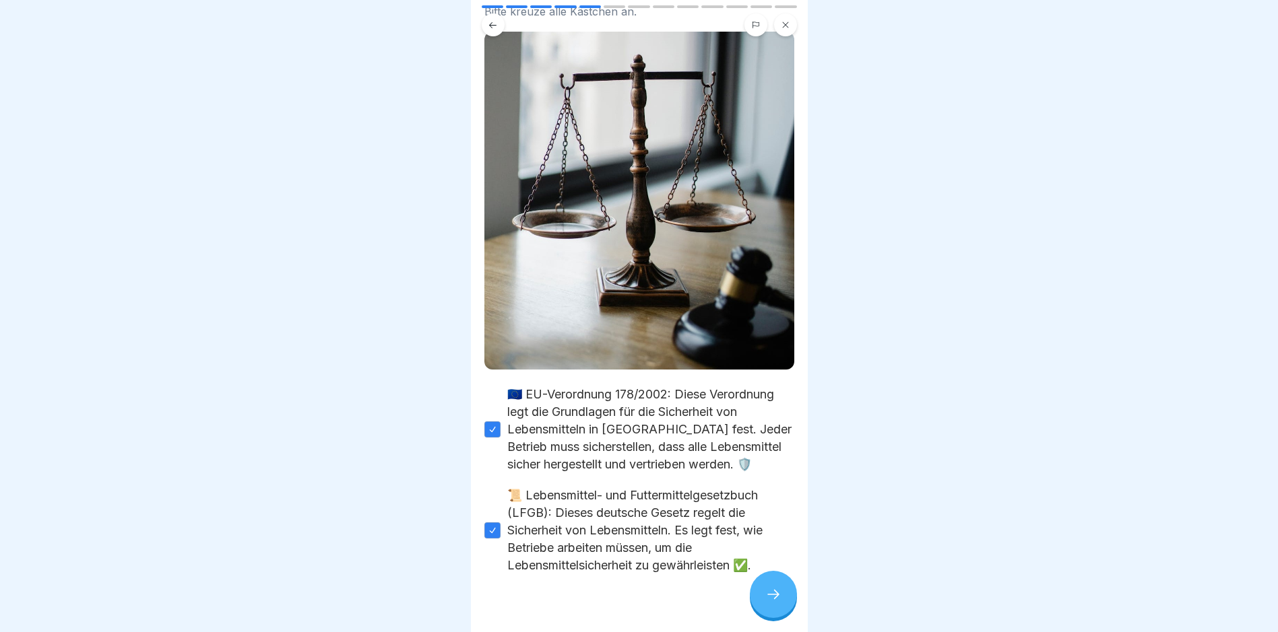
scroll to position [98, 0]
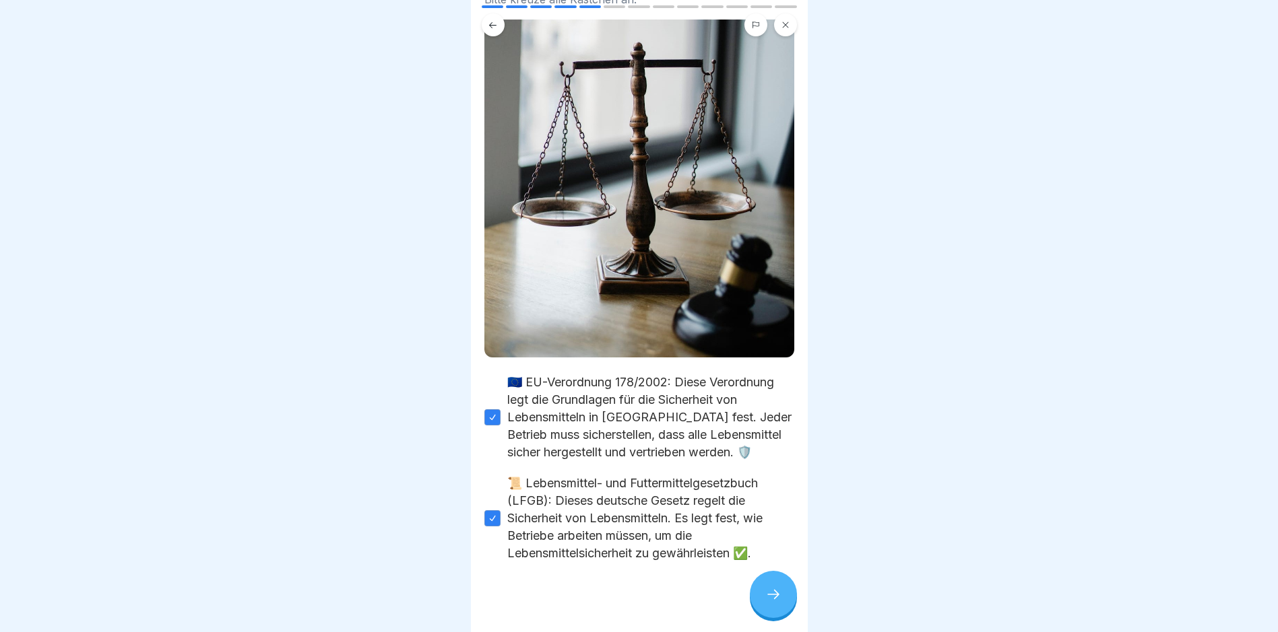
click at [752, 608] on div at bounding box center [773, 594] width 47 height 47
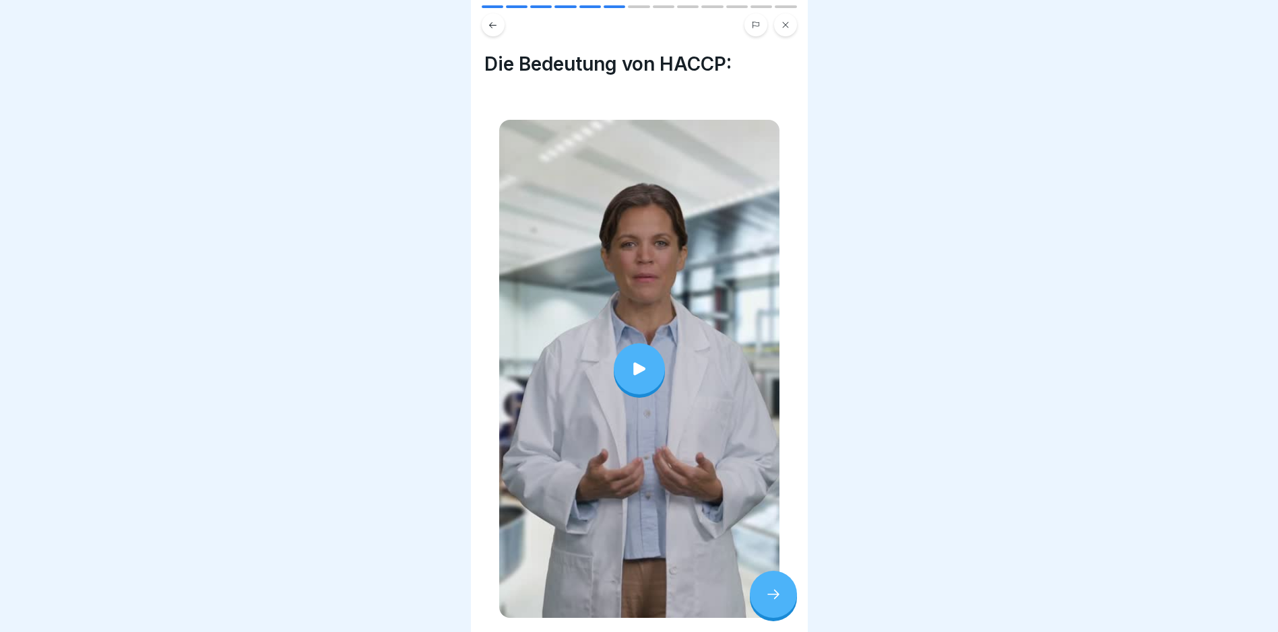
click at [640, 363] on icon at bounding box center [639, 369] width 19 height 19
click at [782, 599] on div at bounding box center [773, 594] width 47 height 47
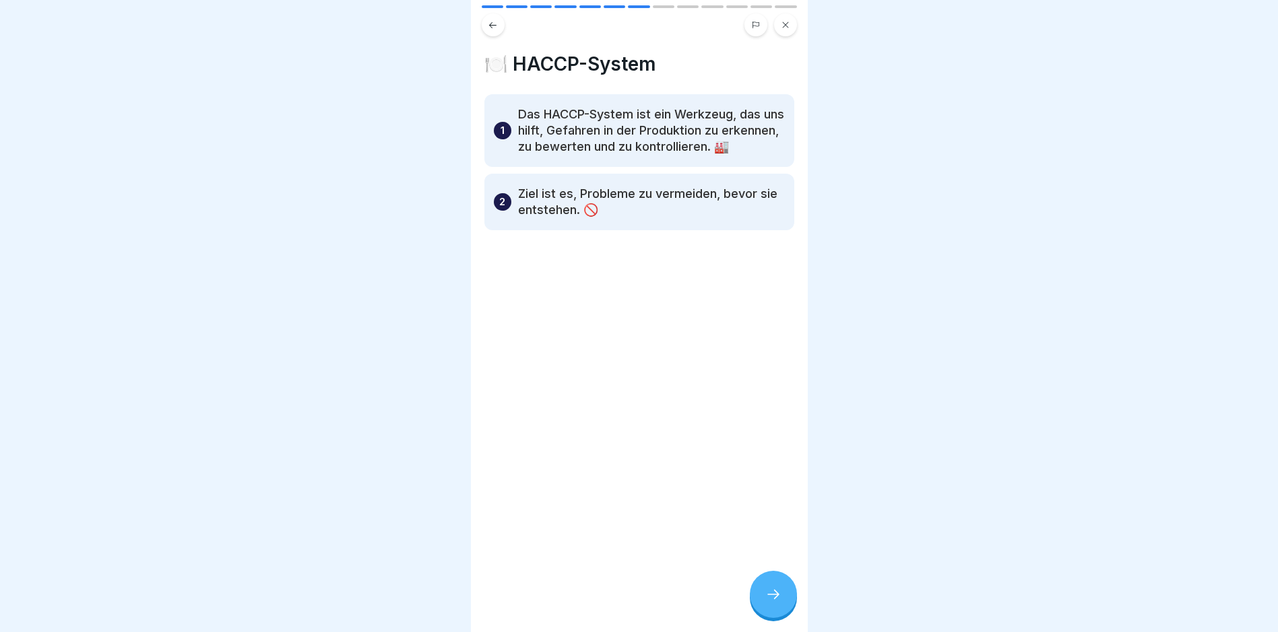
click at [770, 603] on icon at bounding box center [773, 595] width 16 height 16
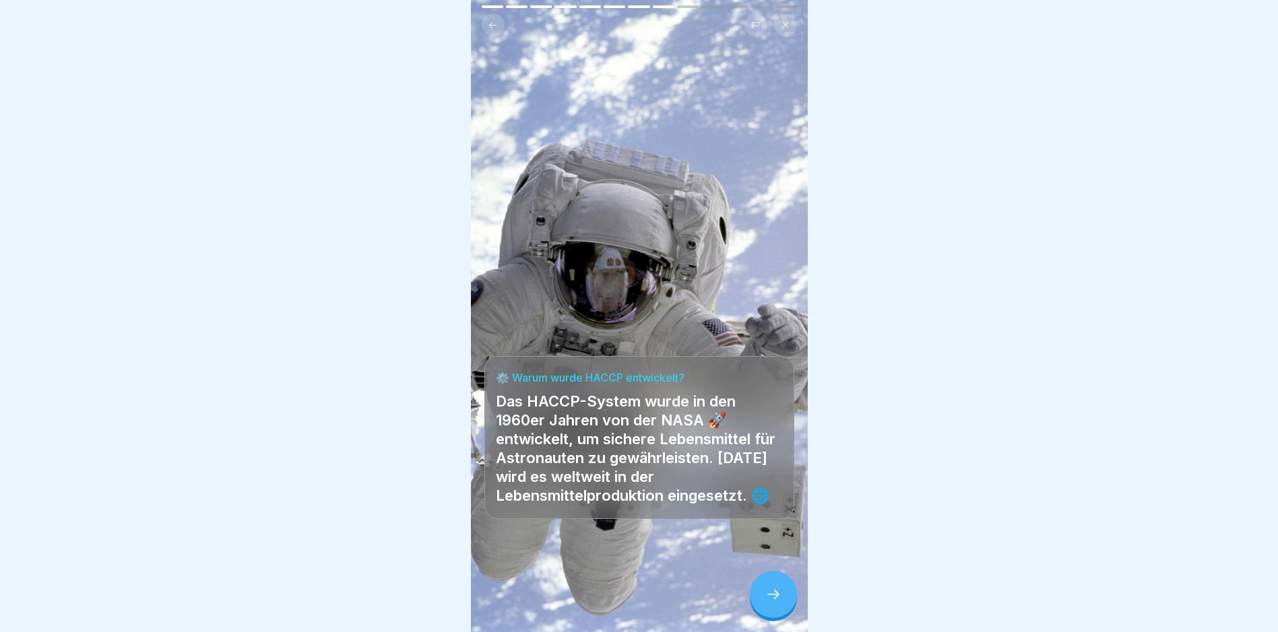
click at [775, 632] on html "Lebensmittelsicherheit und HACCP 13 Schritte Deutsch 🛡️Einführung in HACCP und …" at bounding box center [639, 316] width 1278 height 632
click at [781, 618] on div at bounding box center [773, 594] width 47 height 47
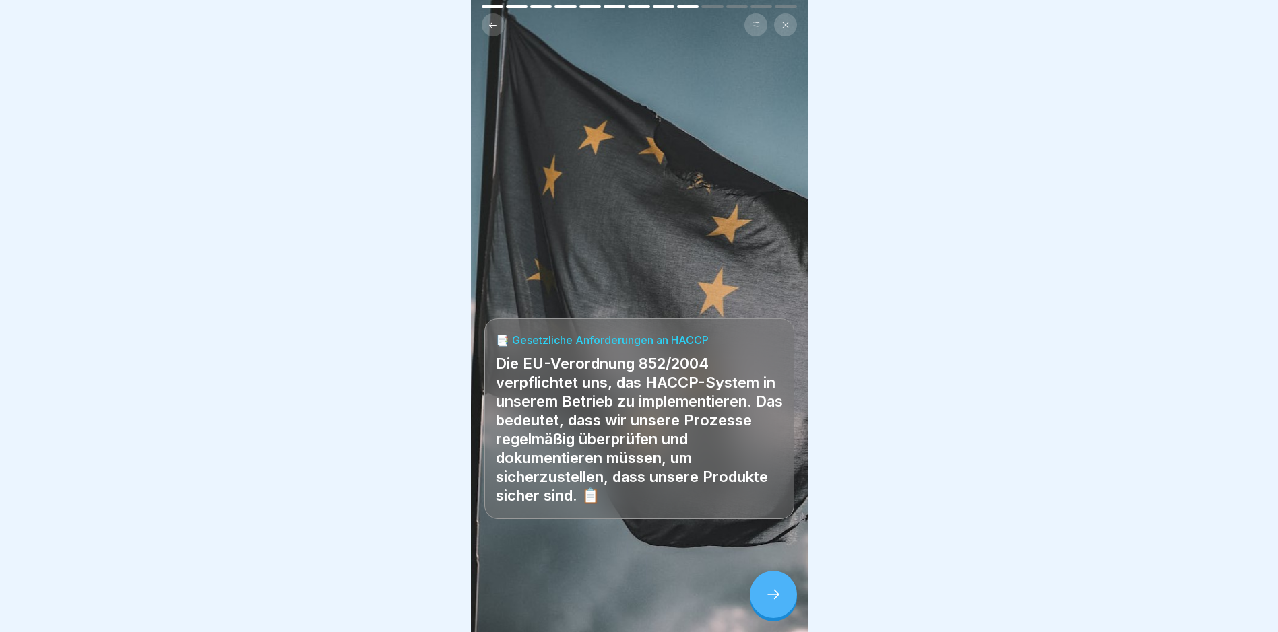
click at [760, 614] on div at bounding box center [773, 594] width 47 height 47
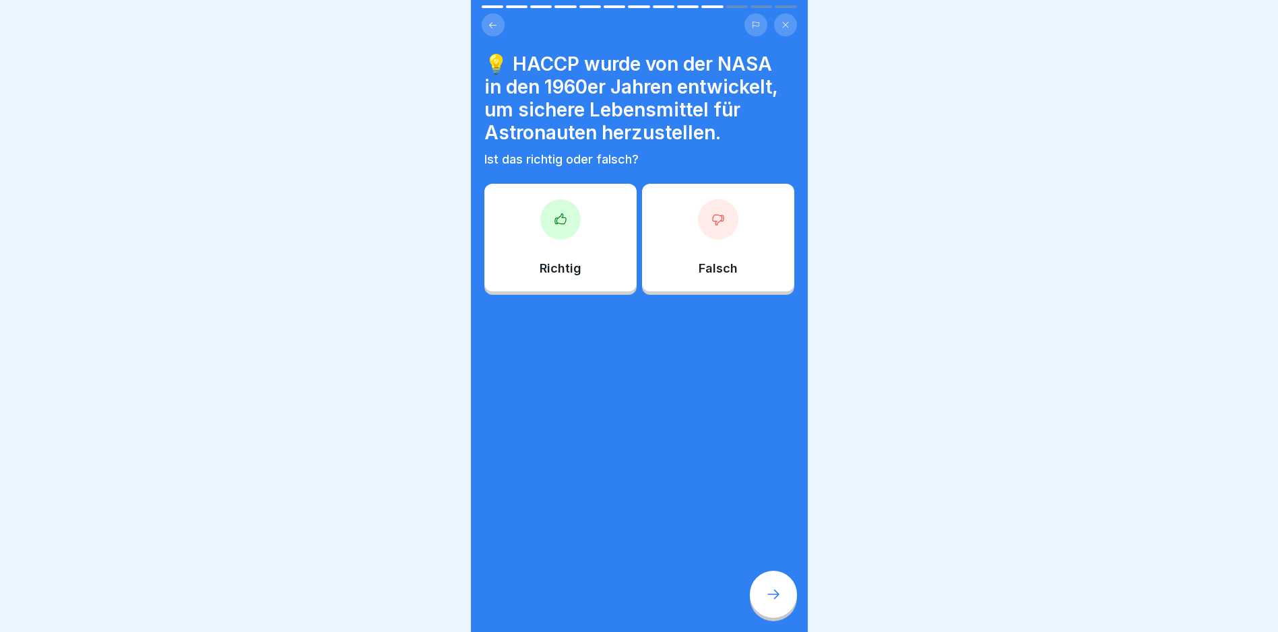
click at [542, 268] on p "Richtig" at bounding box center [560, 268] width 42 height 15
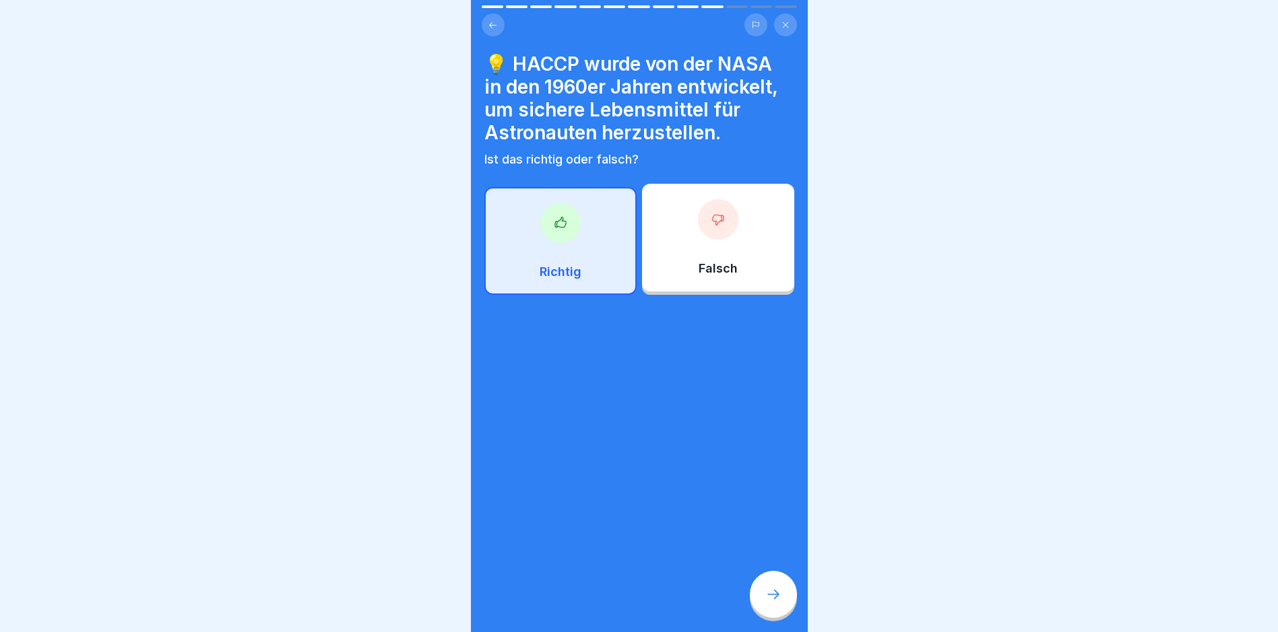
click at [790, 618] on div at bounding box center [773, 594] width 47 height 47
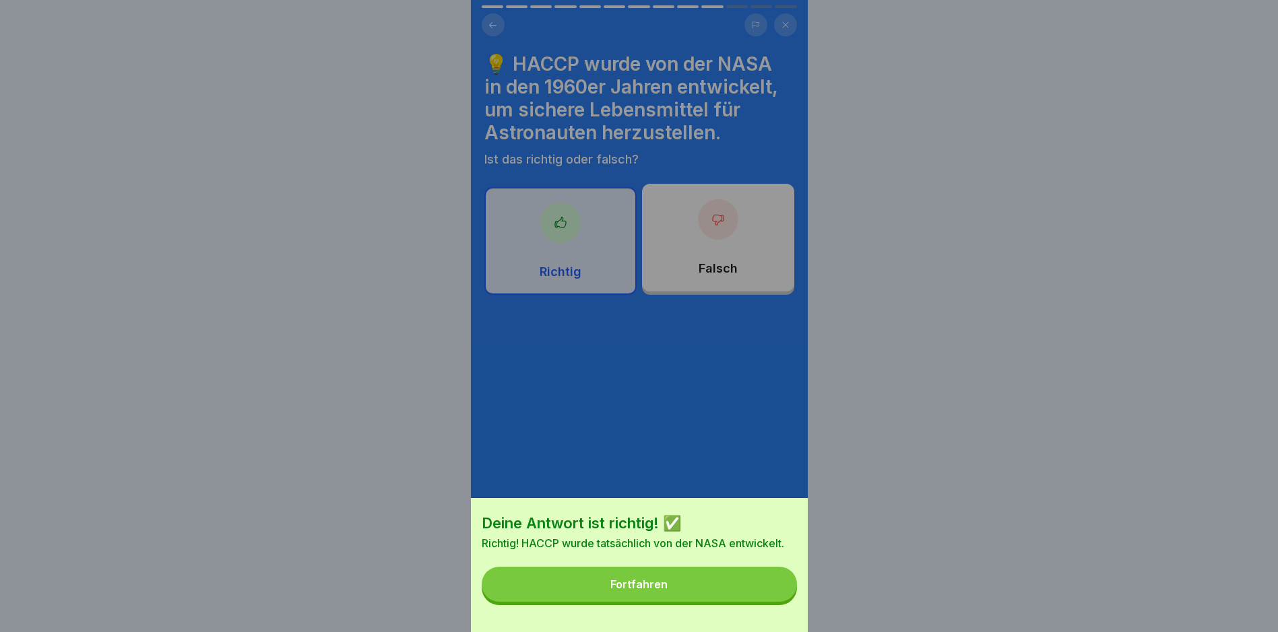
click at [733, 599] on button "Fortfahren" at bounding box center [639, 584] width 315 height 35
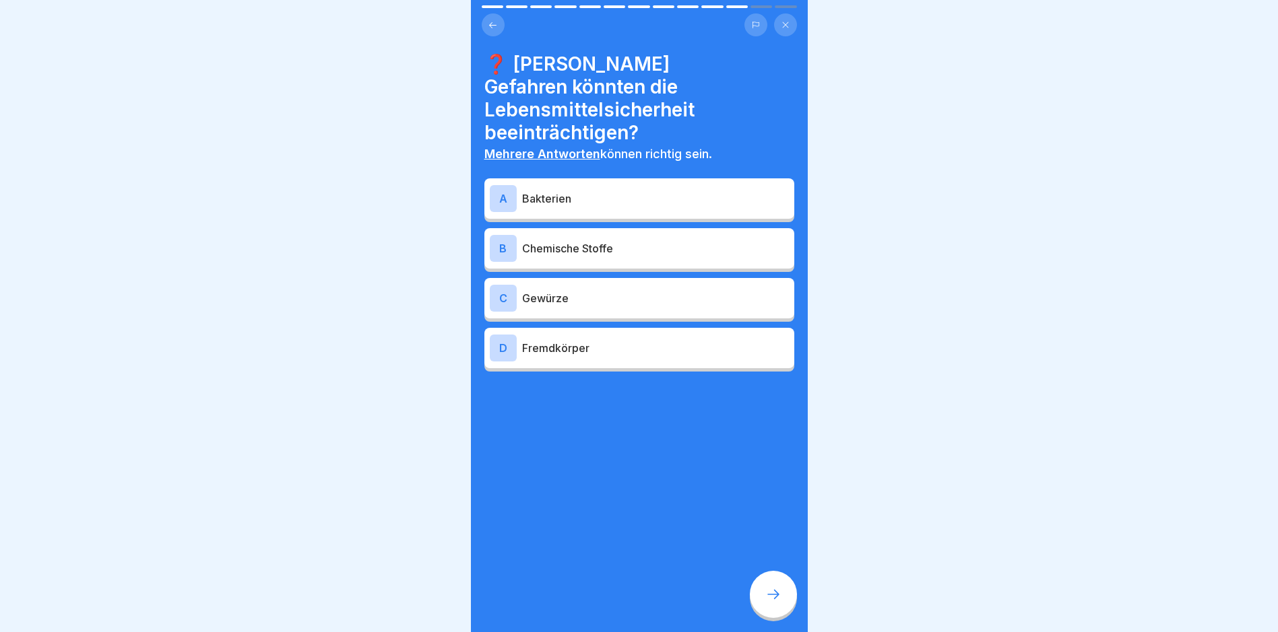
click at [677, 191] on p "Bakterien" at bounding box center [655, 199] width 267 height 16
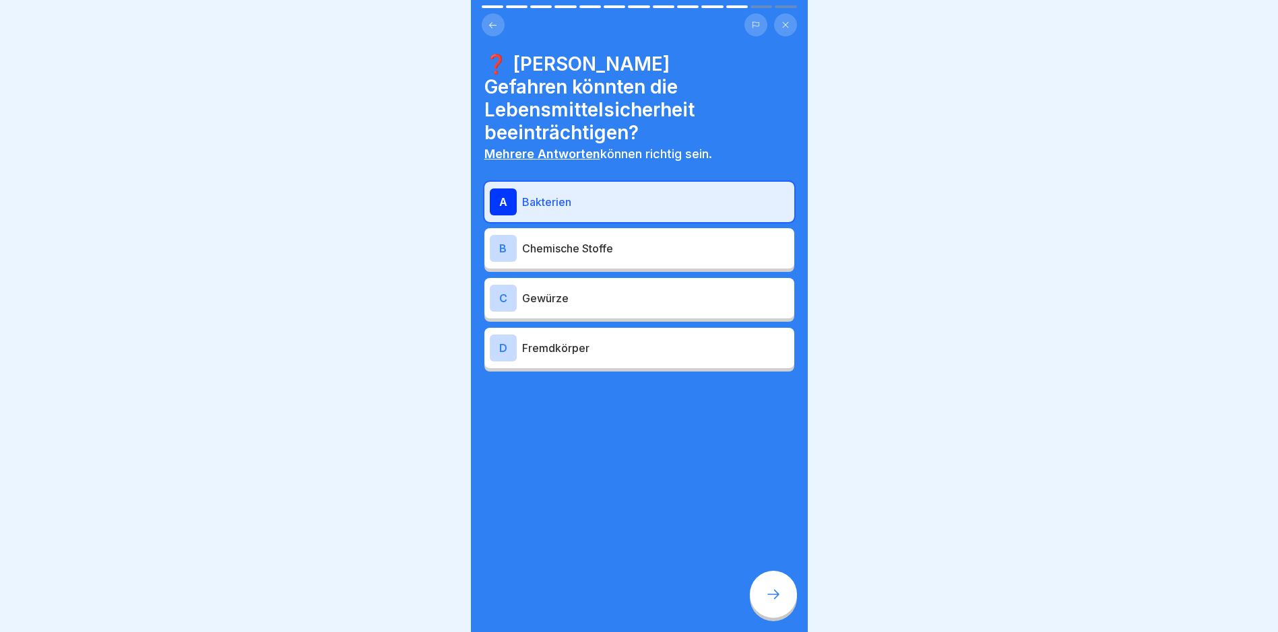
click at [632, 240] on p "Chemische Stoffe" at bounding box center [655, 248] width 267 height 16
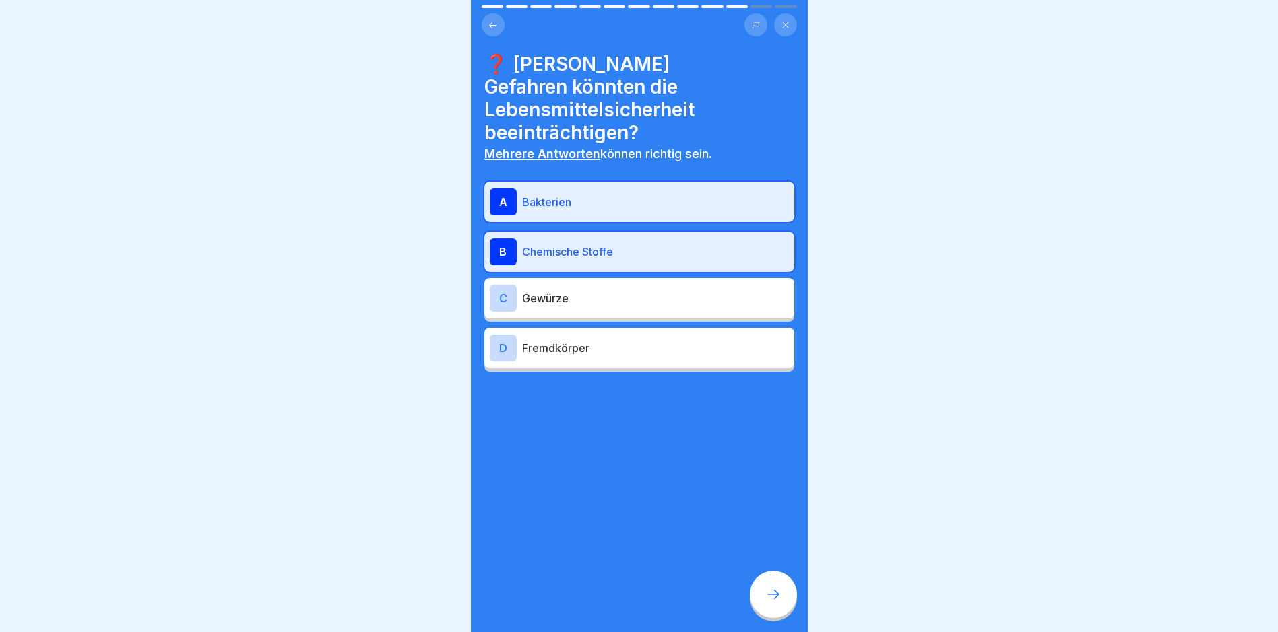
click at [635, 372] on div at bounding box center [639, 412] width 310 height 81
click at [638, 345] on div "D Fremdkörper" at bounding box center [639, 348] width 310 height 40
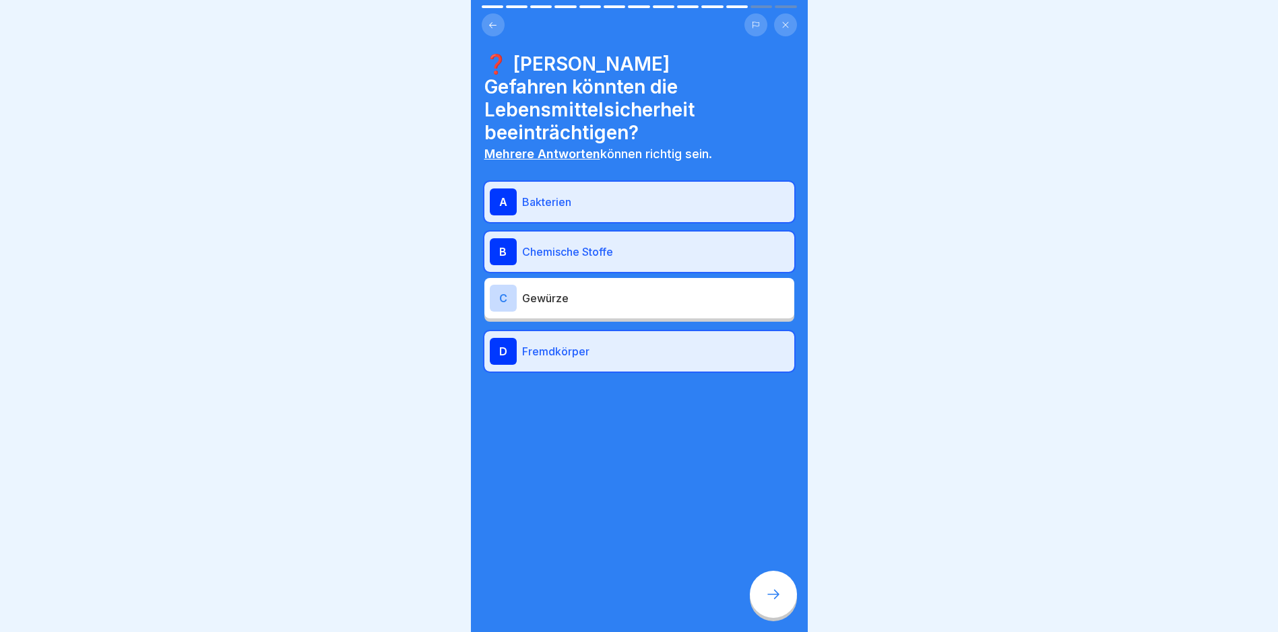
click at [763, 601] on div at bounding box center [773, 594] width 47 height 47
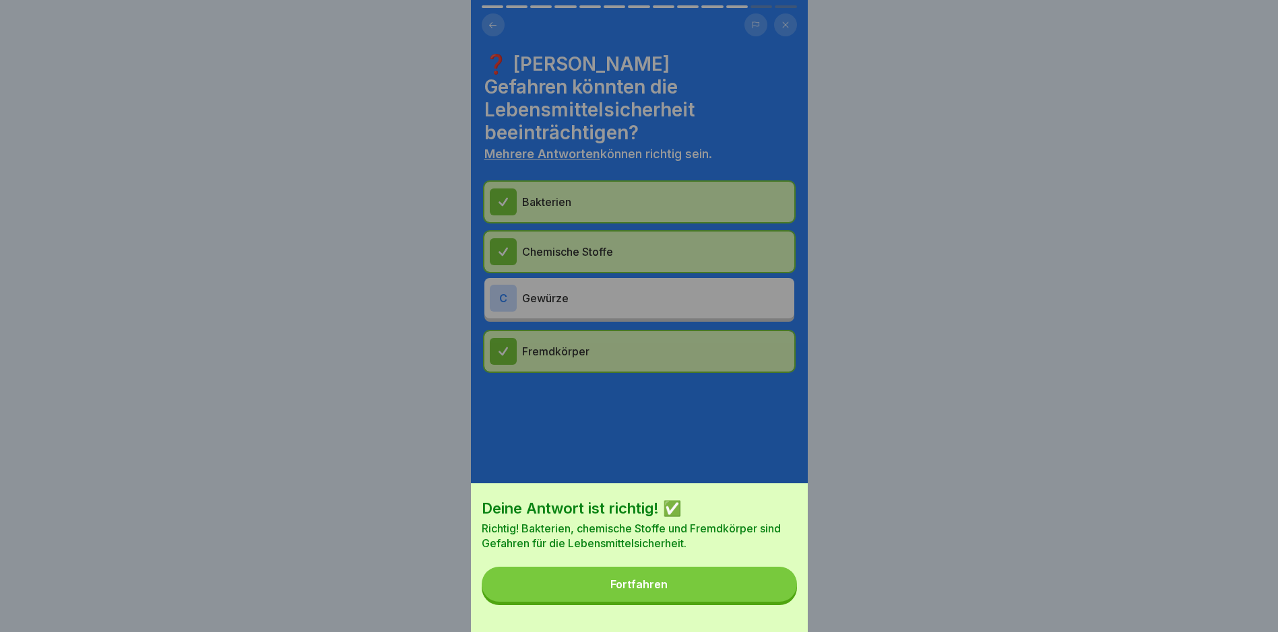
click at [671, 601] on button "Fortfahren" at bounding box center [639, 584] width 315 height 35
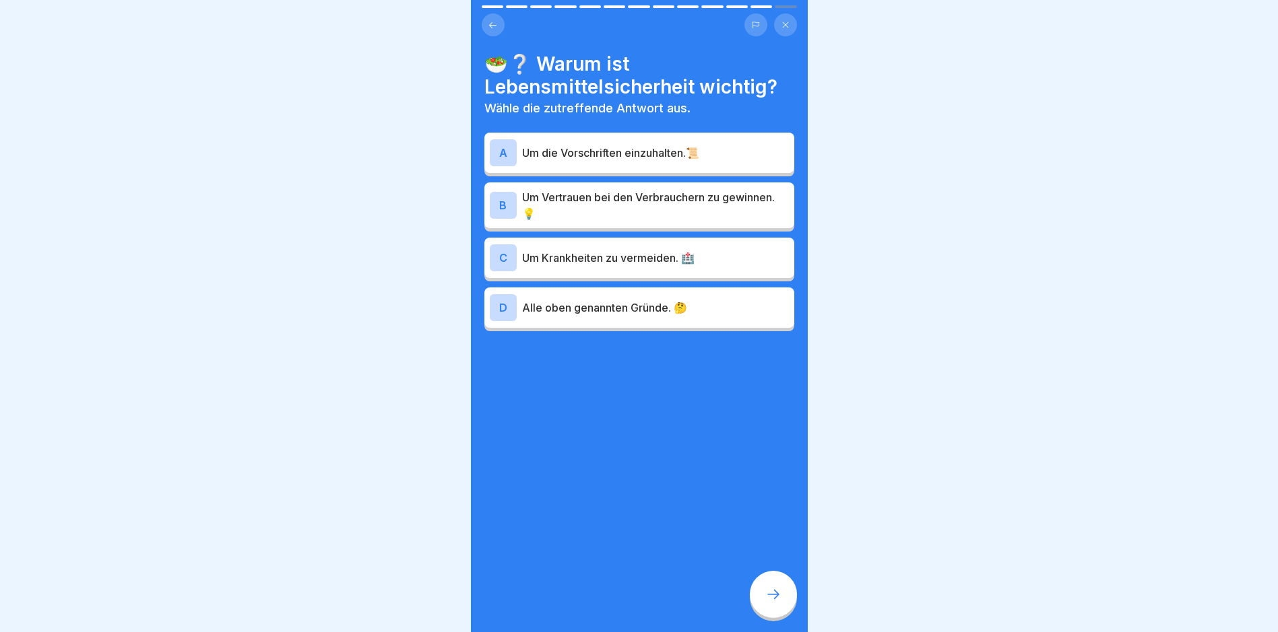
click at [682, 270] on div "C Um Krankheiten zu vermeiden. 🏥" at bounding box center [639, 257] width 299 height 27
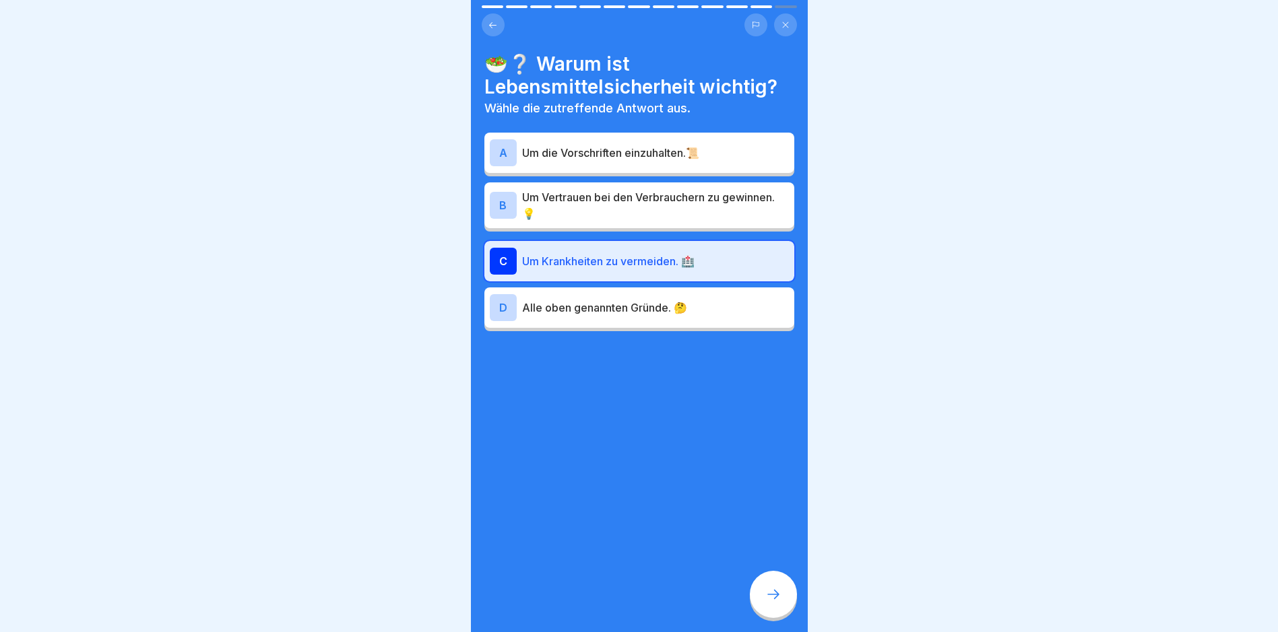
click at [682, 270] on div "C Um Krankheiten zu vermeiden. 🏥" at bounding box center [639, 261] width 299 height 27
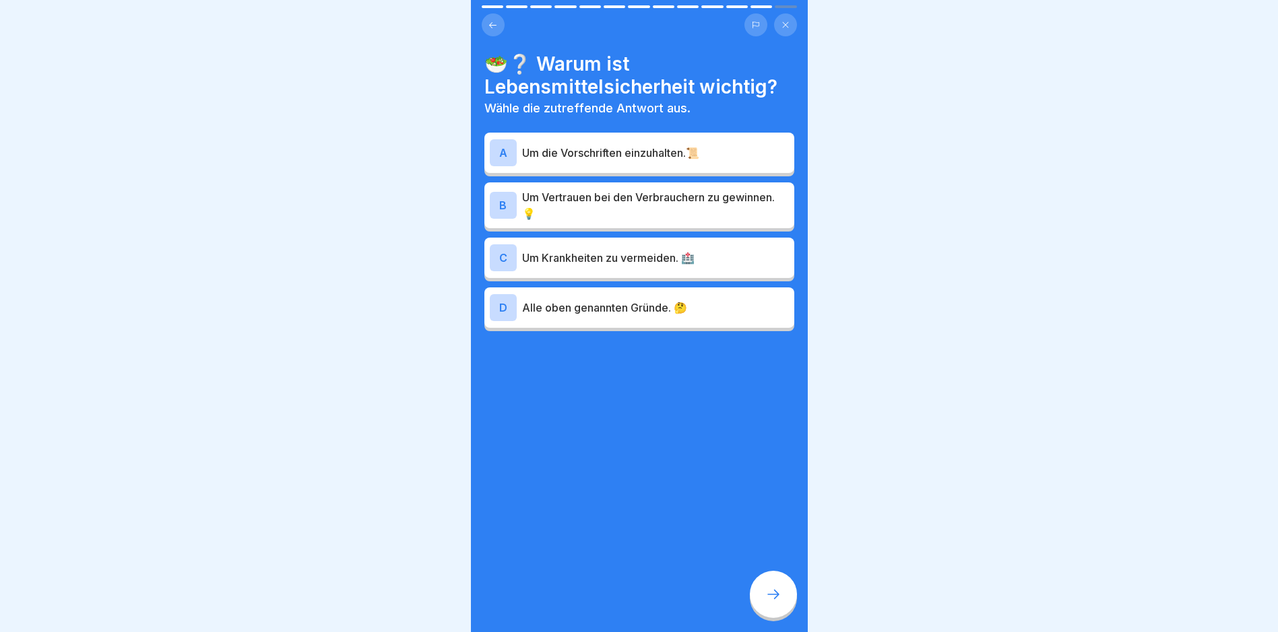
click at [683, 308] on p "Alle oben genannten Gründe. 🤔" at bounding box center [655, 308] width 267 height 16
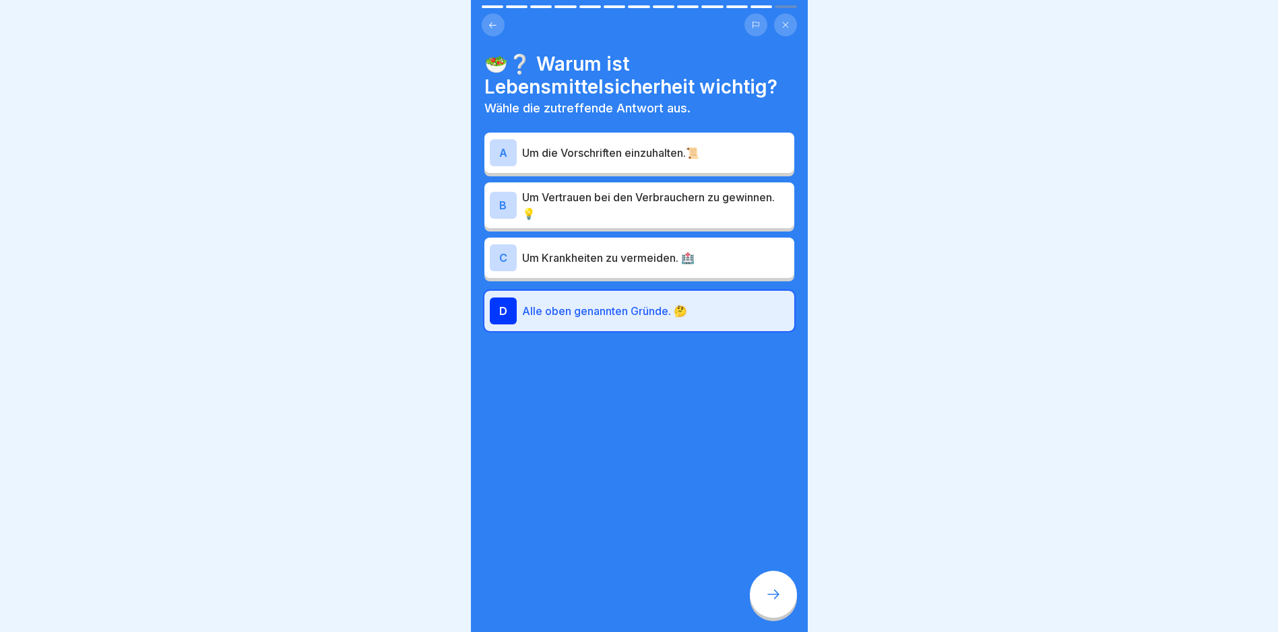
click at [789, 590] on div at bounding box center [773, 594] width 47 height 47
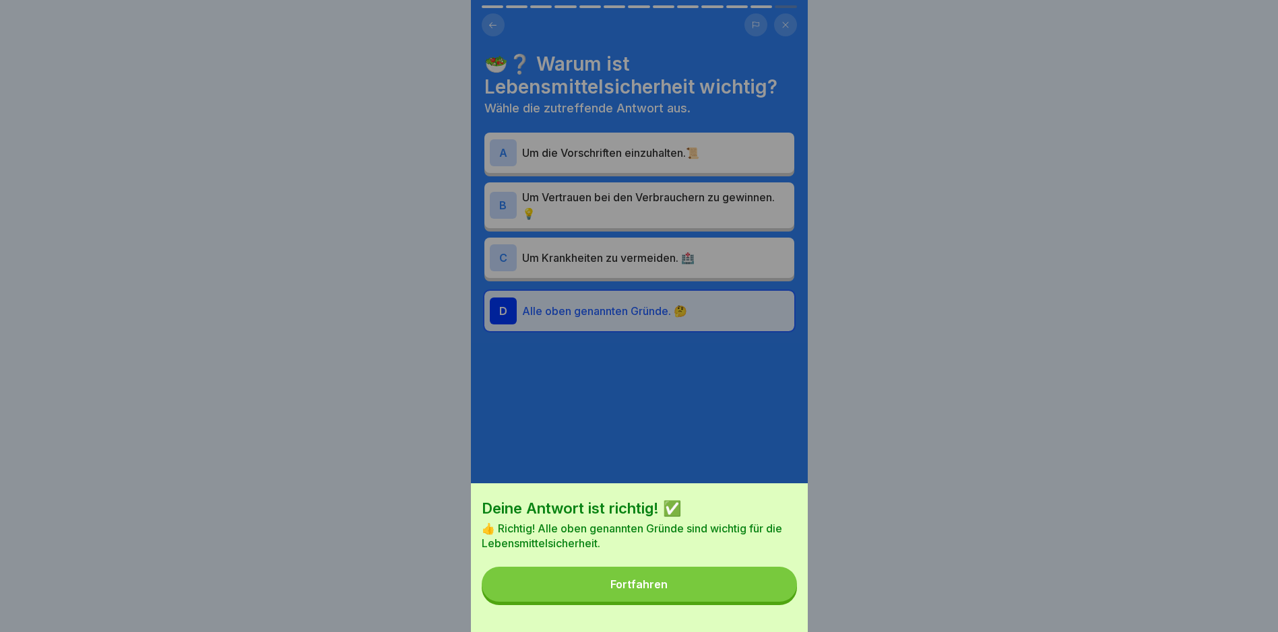
click at [783, 602] on button "Fortfahren" at bounding box center [639, 584] width 315 height 35
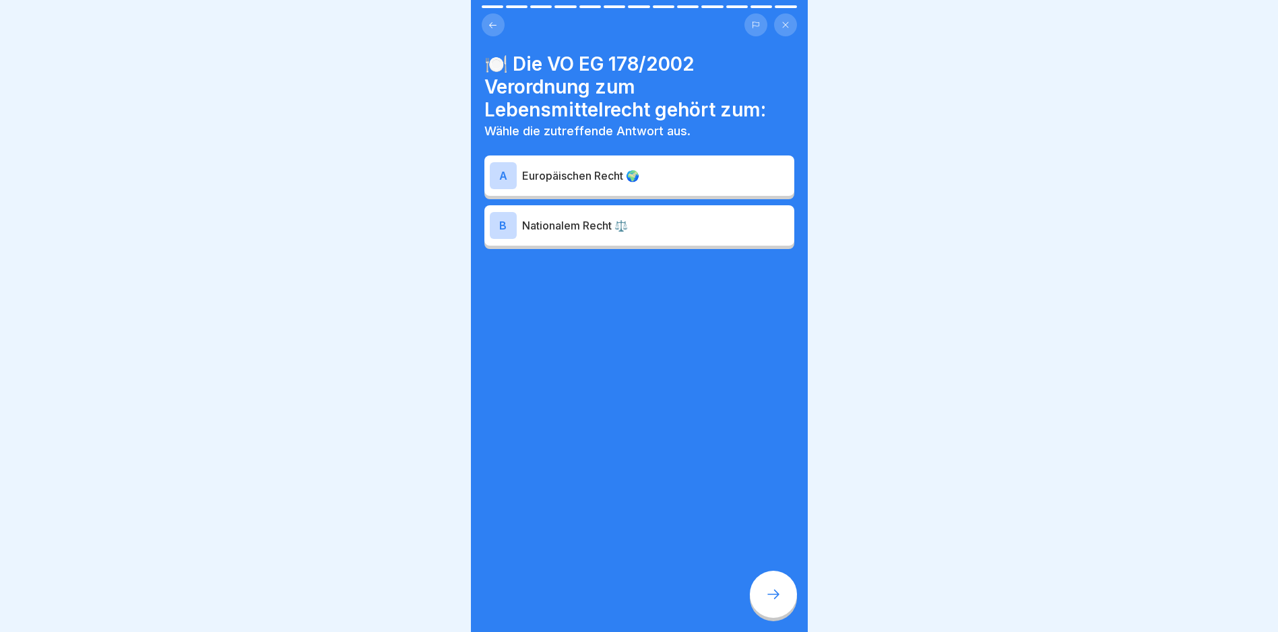
click at [597, 198] on div "A Europäischen Recht 🌍 B Nationalem Recht ⚖️" at bounding box center [639, 204] width 310 height 90
click at [624, 183] on p "Europäischen Recht 🌍" at bounding box center [655, 176] width 267 height 16
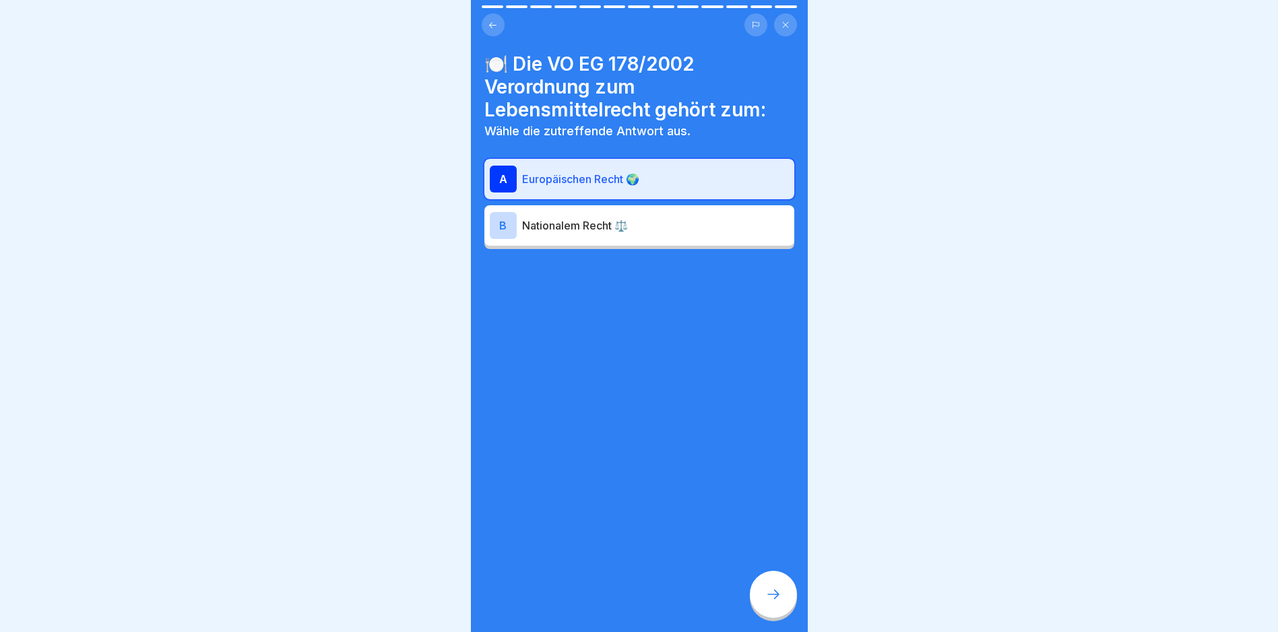
click at [783, 605] on div at bounding box center [773, 594] width 47 height 47
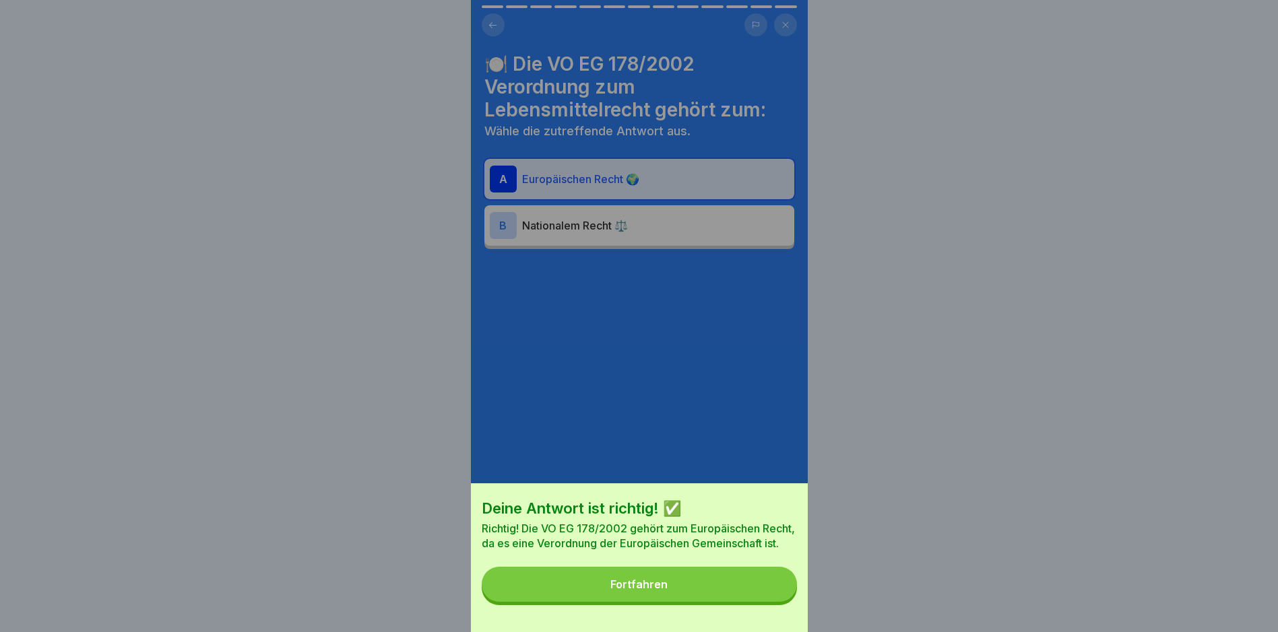
click at [654, 588] on button "Fortfahren" at bounding box center [639, 584] width 315 height 35
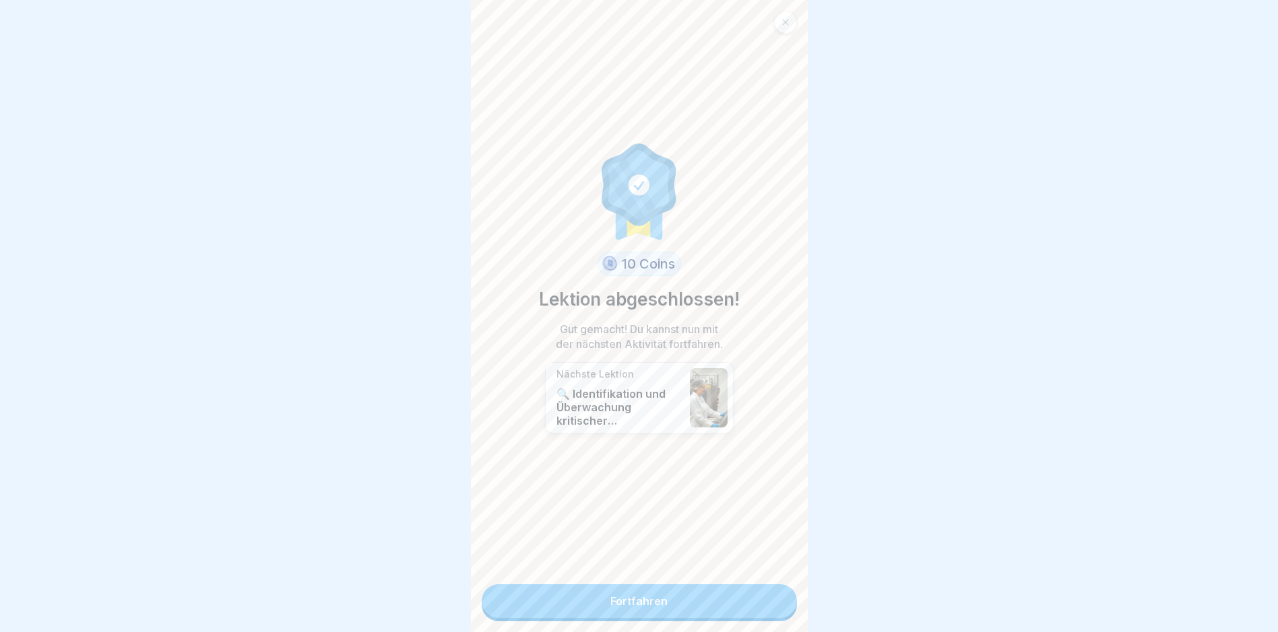
click at [610, 585] on div "10 Coins Lektion abgeschlossen! Gut gemacht! Du kannst nun mit der nächsten Akt…" at bounding box center [639, 316] width 337 height 632
click at [645, 595] on link "Fortfahren" at bounding box center [639, 602] width 315 height 34
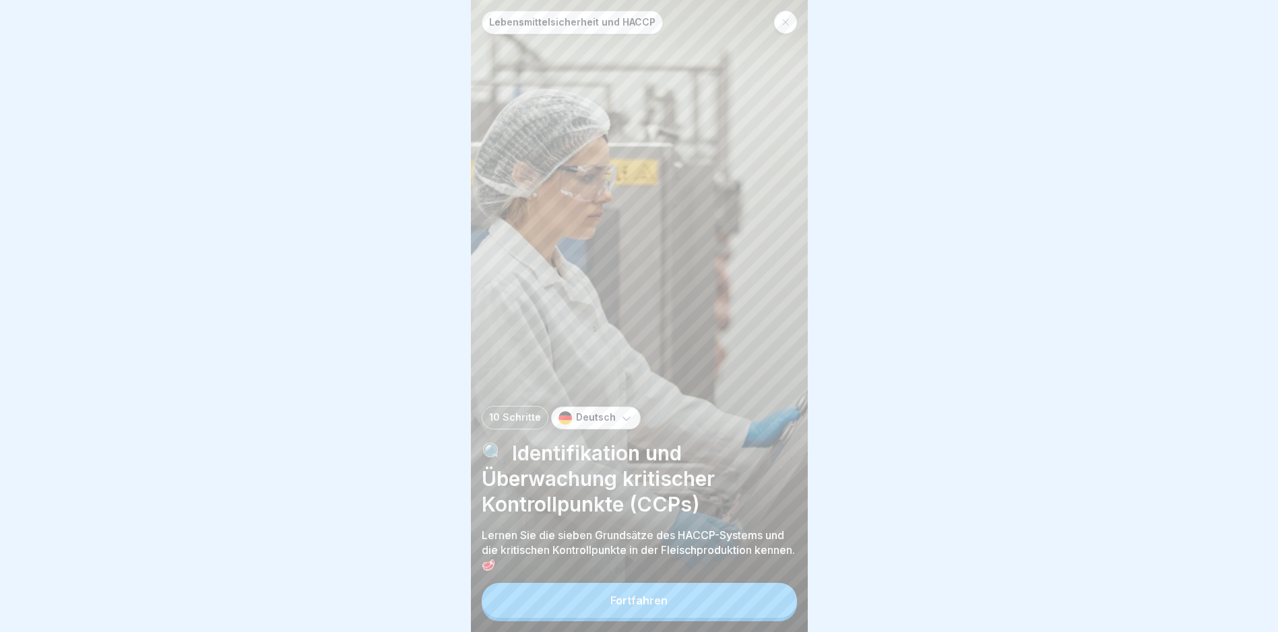
click at [679, 610] on button "Fortfahren" at bounding box center [639, 600] width 315 height 35
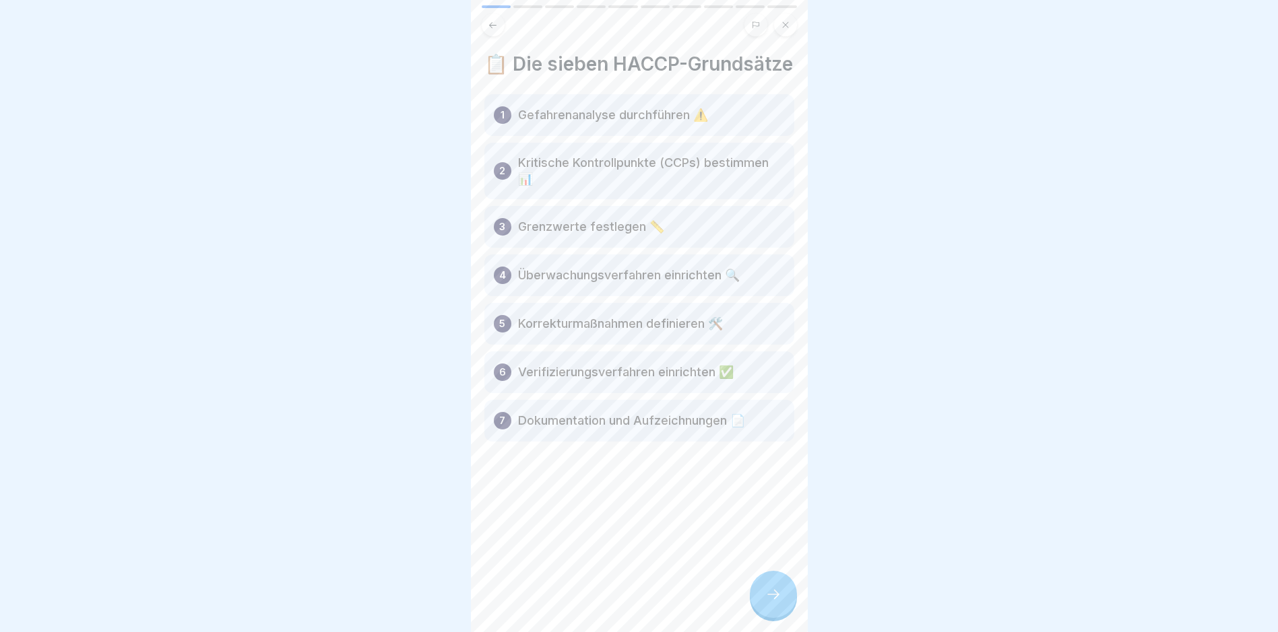
click at [771, 590] on div at bounding box center [773, 594] width 47 height 47
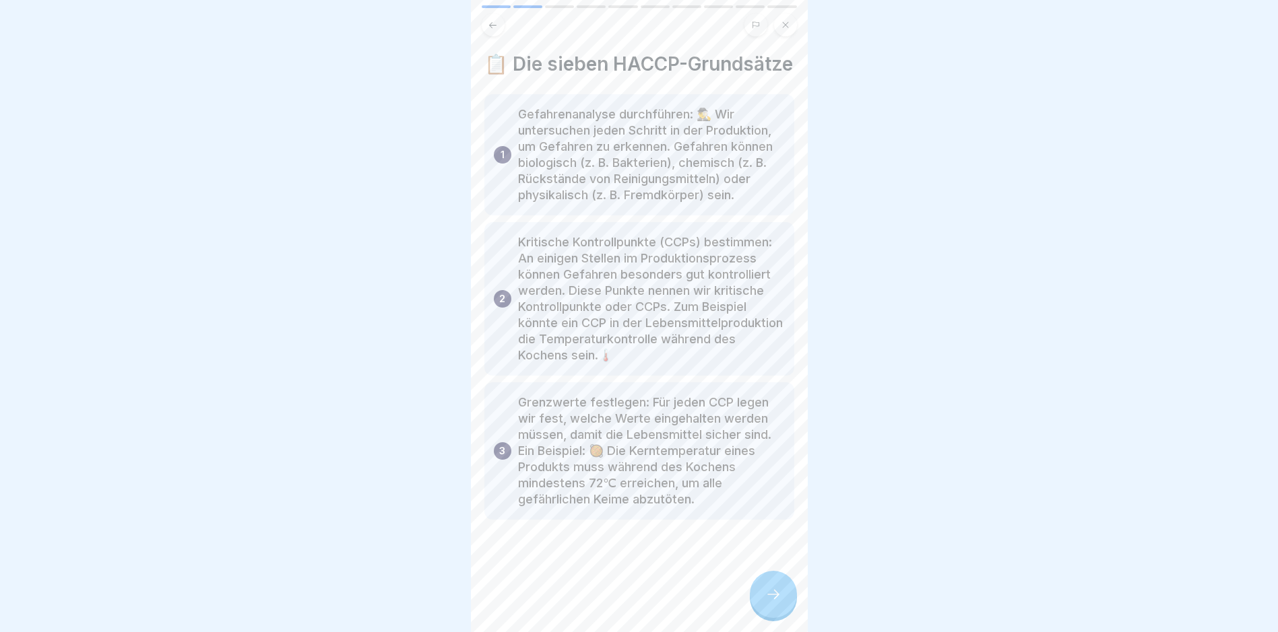
scroll to position [10, 0]
click at [762, 593] on div at bounding box center [773, 594] width 47 height 47
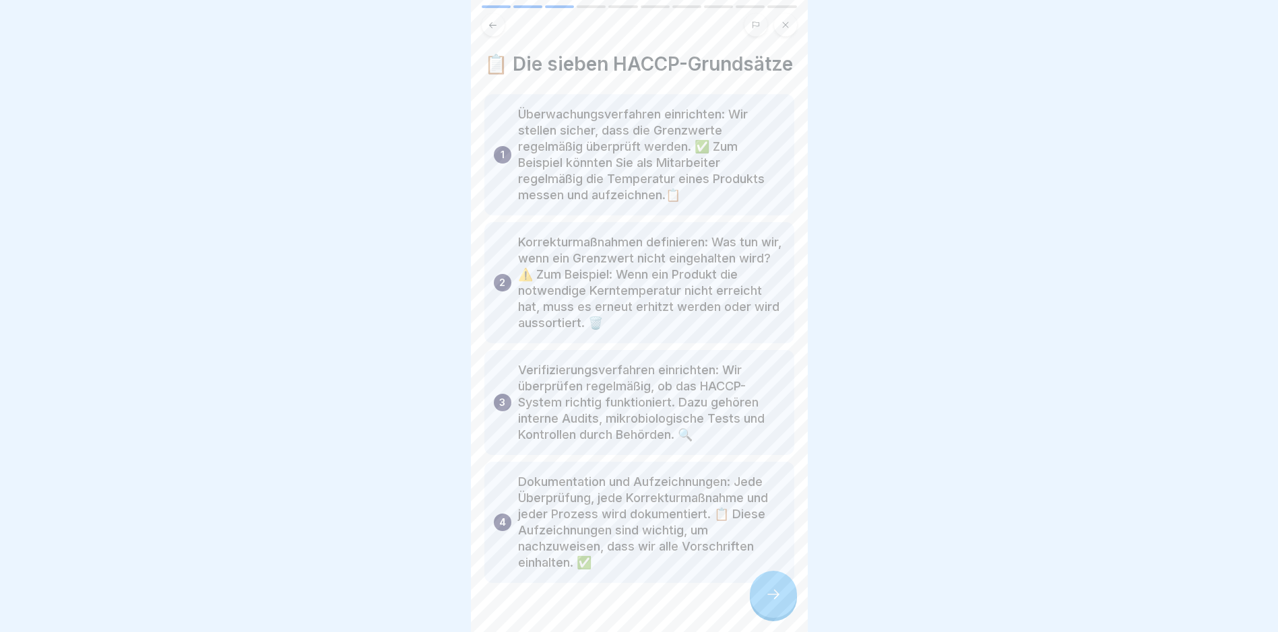
click at [758, 596] on div at bounding box center [773, 594] width 47 height 47
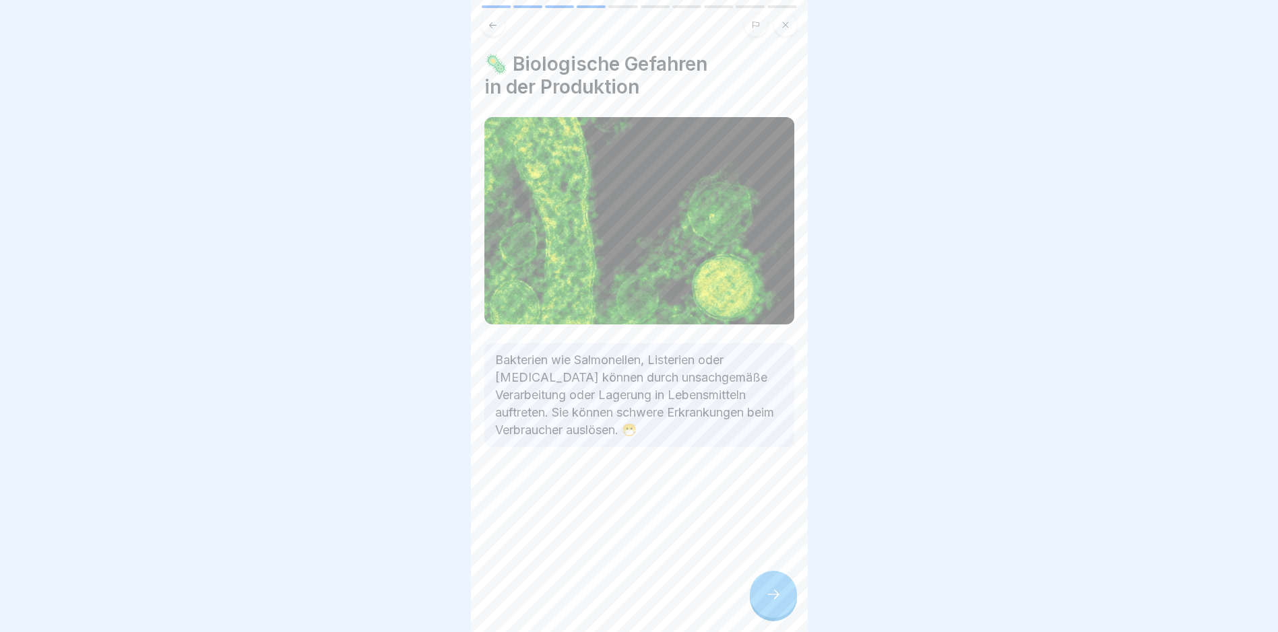
click at [773, 581] on div at bounding box center [773, 594] width 47 height 47
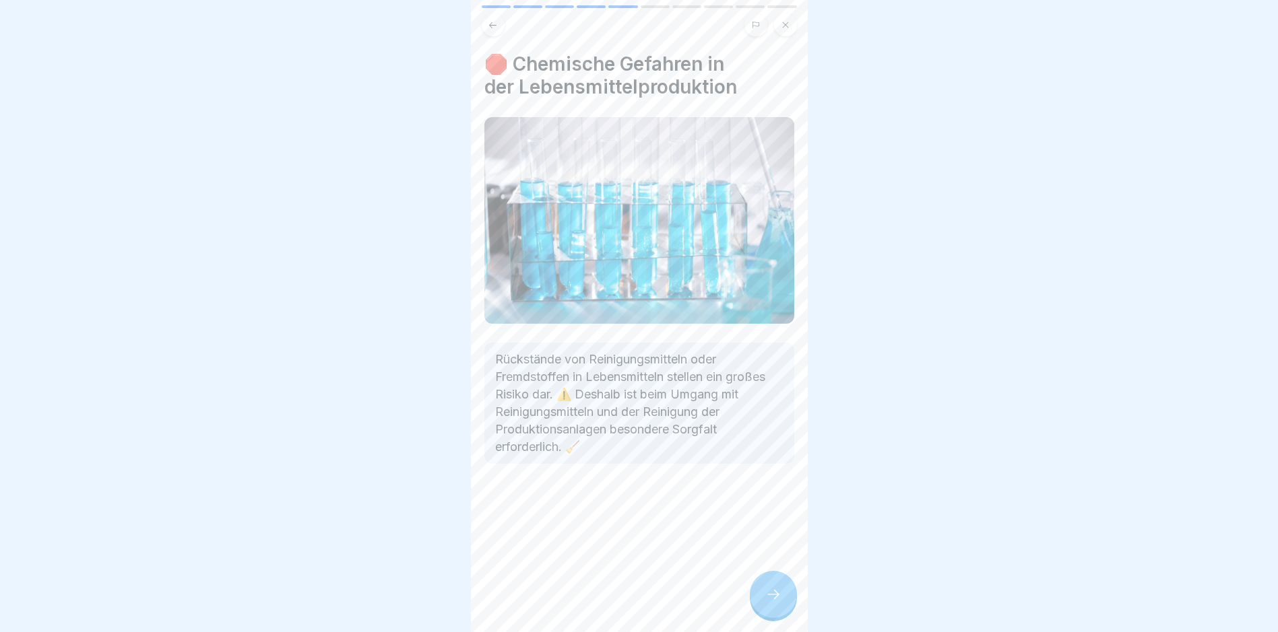
click at [781, 603] on div at bounding box center [773, 594] width 47 height 47
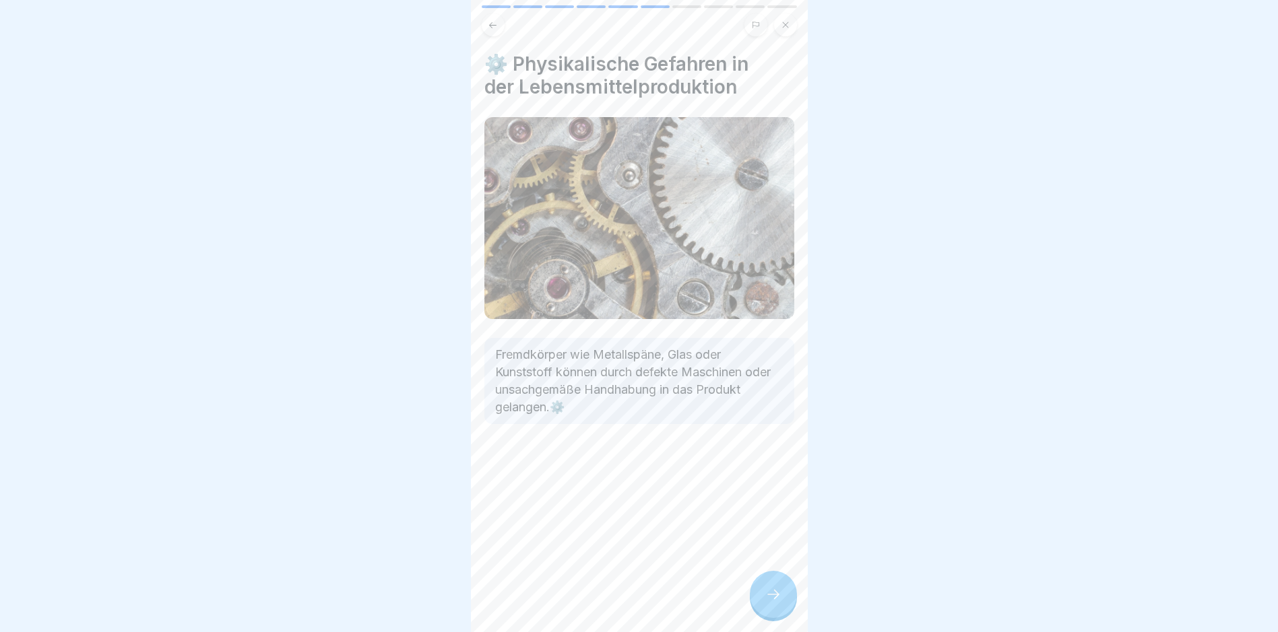
click at [782, 596] on div at bounding box center [773, 594] width 47 height 47
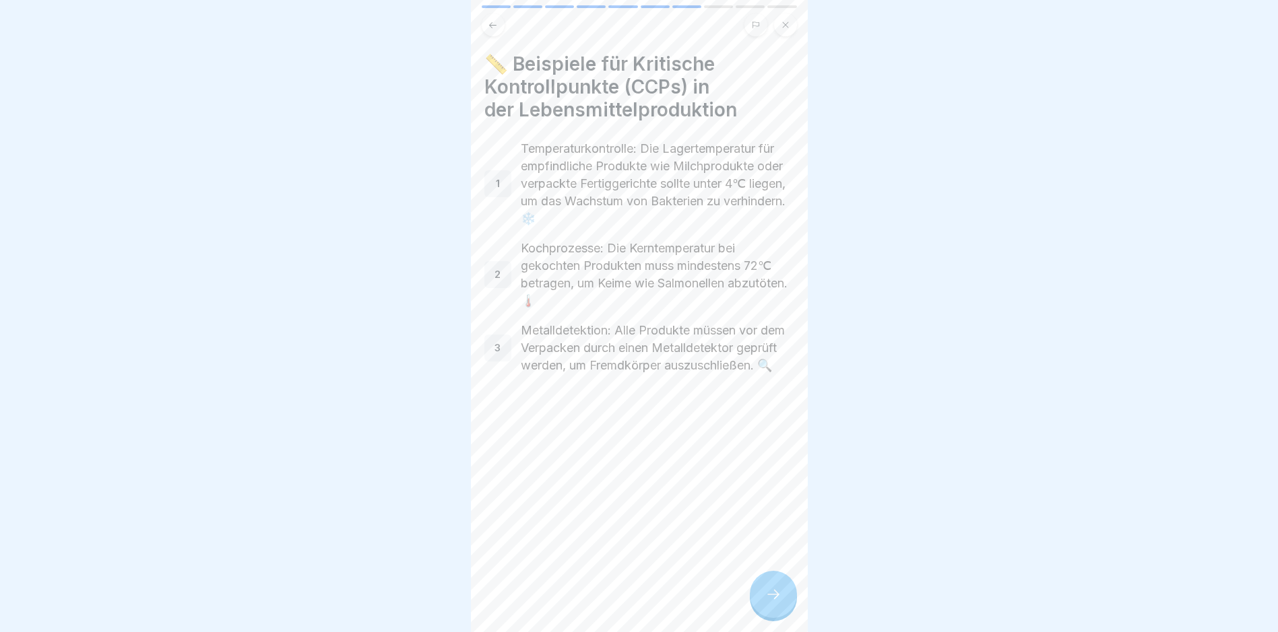
click at [769, 585] on div at bounding box center [773, 594] width 47 height 47
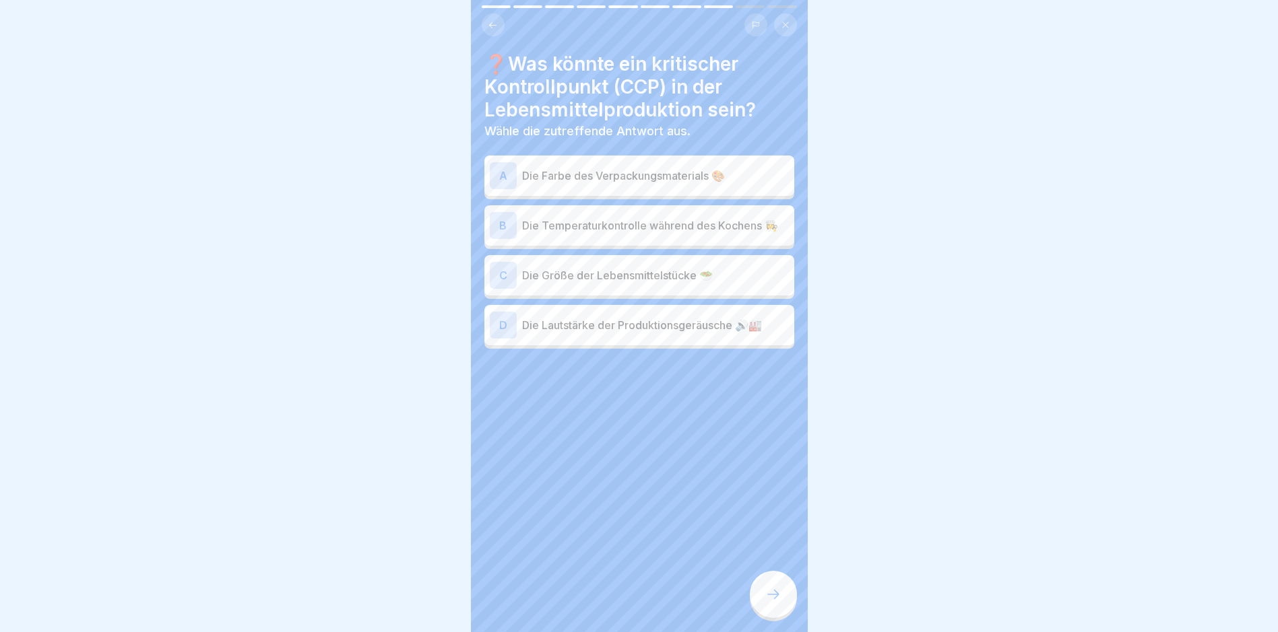
click at [664, 224] on p "Die Temperaturkontrolle während des Kochens 👩‍🍳" at bounding box center [655, 226] width 267 height 16
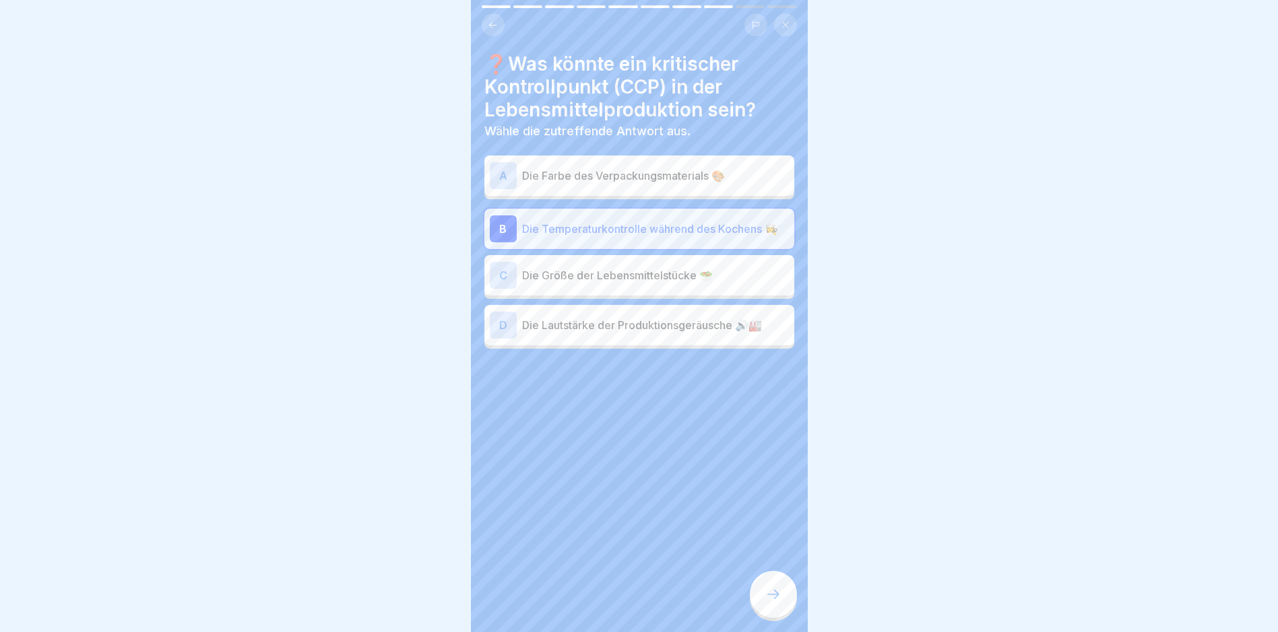
click at [739, 615] on div "❓Was könnte ein kritischer Kontrollpunkt (CCP) in der Lebensmittelproduktion se…" at bounding box center [639, 316] width 337 height 632
click at [775, 607] on div at bounding box center [773, 594] width 47 height 47
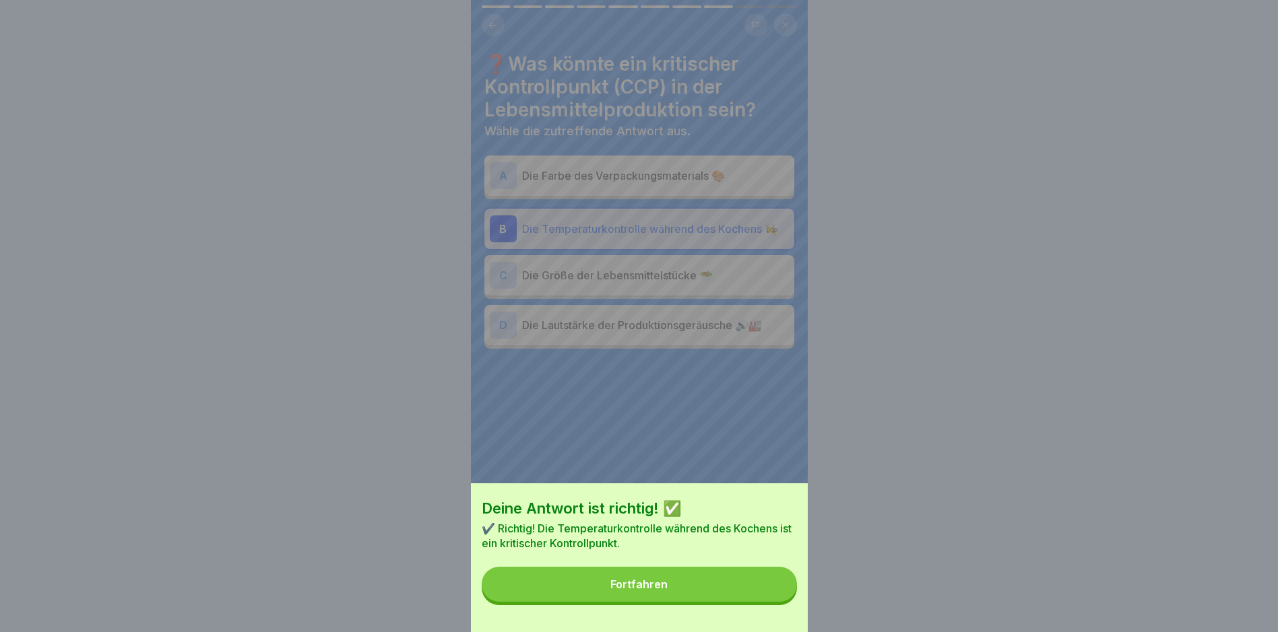
click at [752, 599] on button "Fortfahren" at bounding box center [639, 584] width 315 height 35
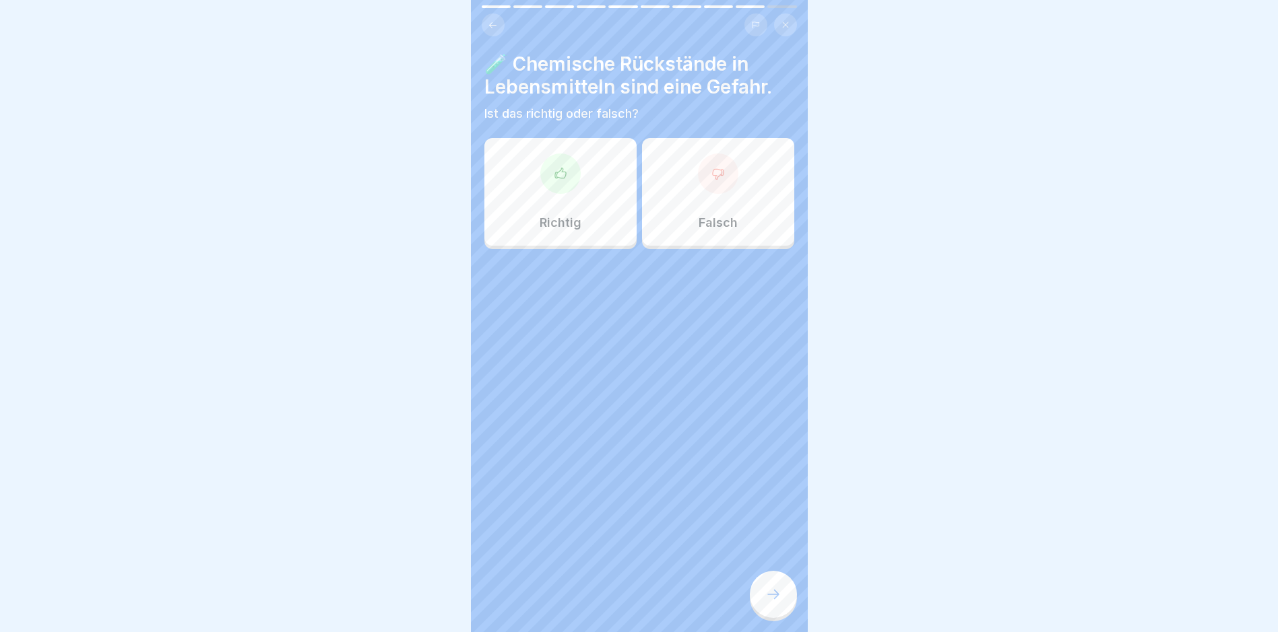
click at [610, 103] on div "🧪 Chemische Rückstände in Lebensmitteln sind eine Gefahr. Ist das richtig oder …" at bounding box center [639, 87] width 310 height 69
click at [602, 151] on div "Richtig" at bounding box center [560, 192] width 152 height 108
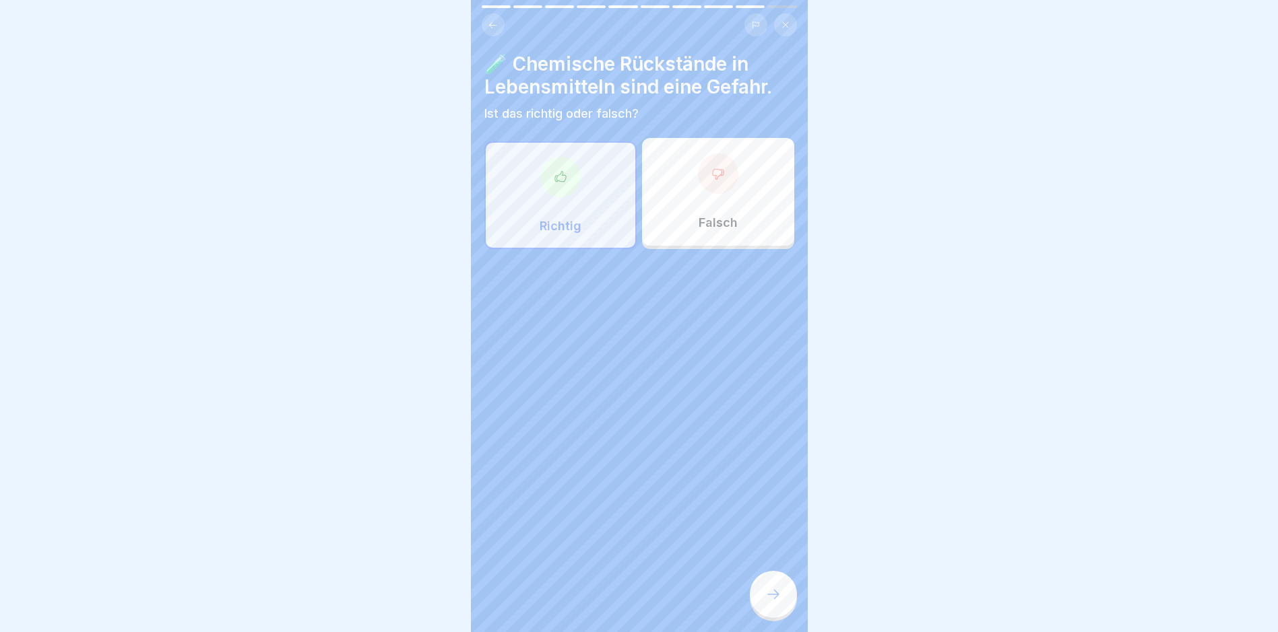
click at [783, 560] on div "🧪 Chemische Rückstände in Lebensmitteln sind eine Gefahr. Ist das richtig oder …" at bounding box center [639, 316] width 337 height 632
click at [771, 585] on div at bounding box center [773, 594] width 47 height 47
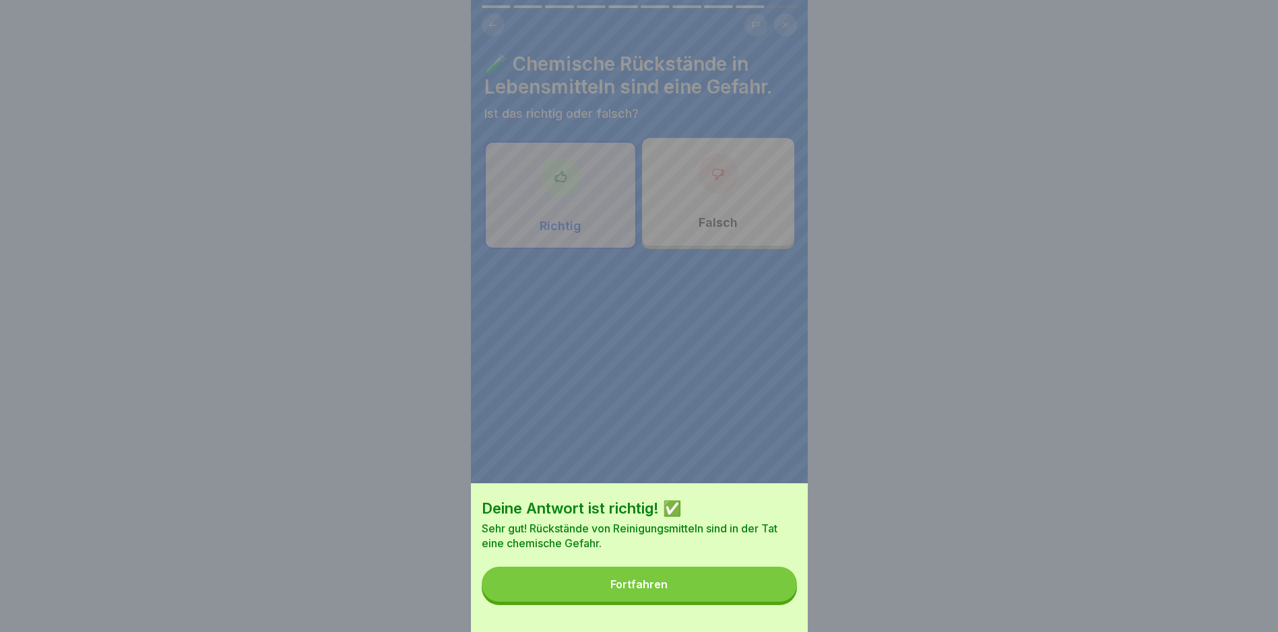
click at [671, 602] on button "Fortfahren" at bounding box center [639, 584] width 315 height 35
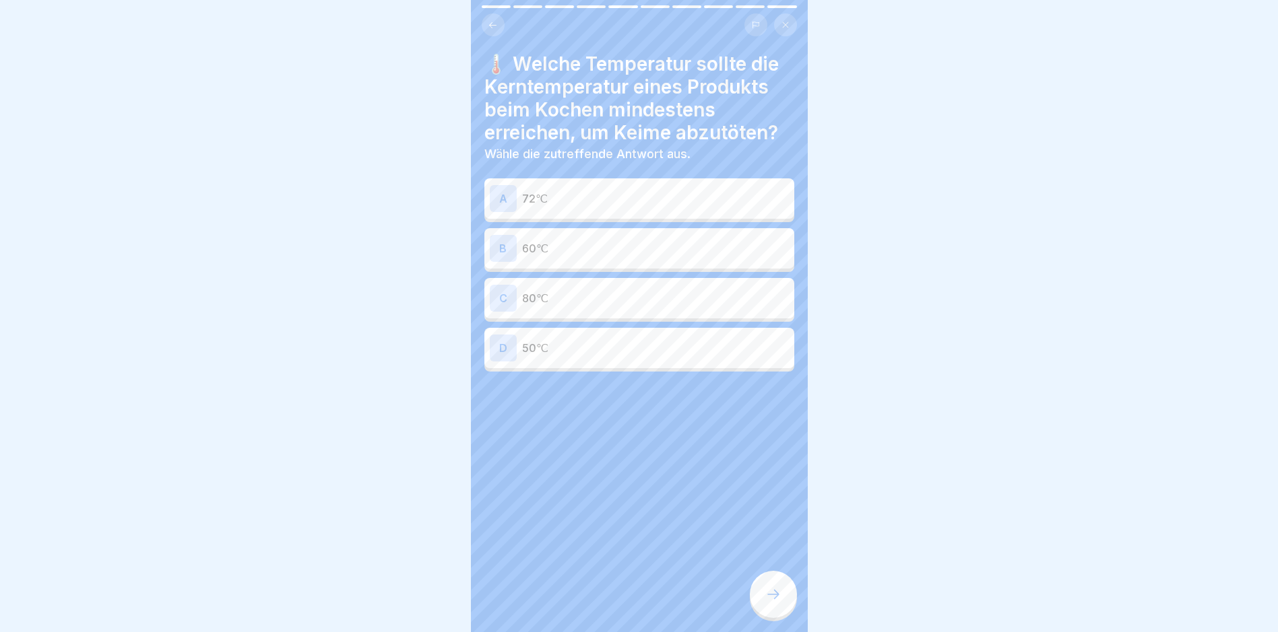
click at [672, 297] on div "C 80℃" at bounding box center [639, 298] width 299 height 27
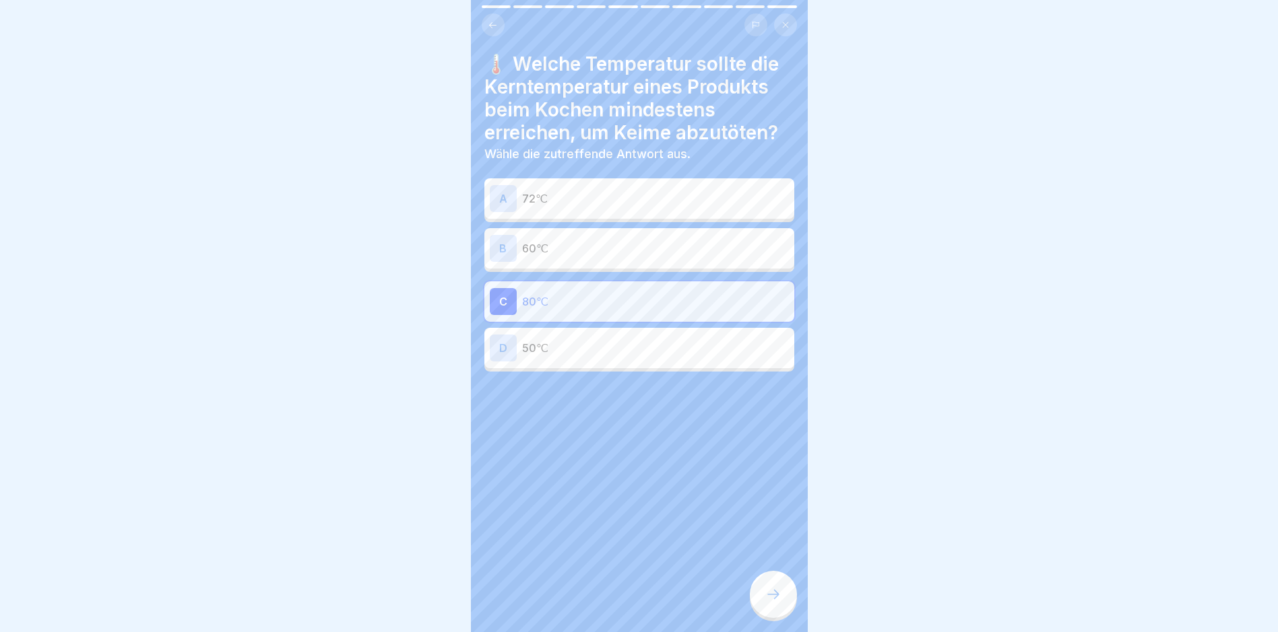
click at [770, 608] on div at bounding box center [773, 594] width 47 height 47
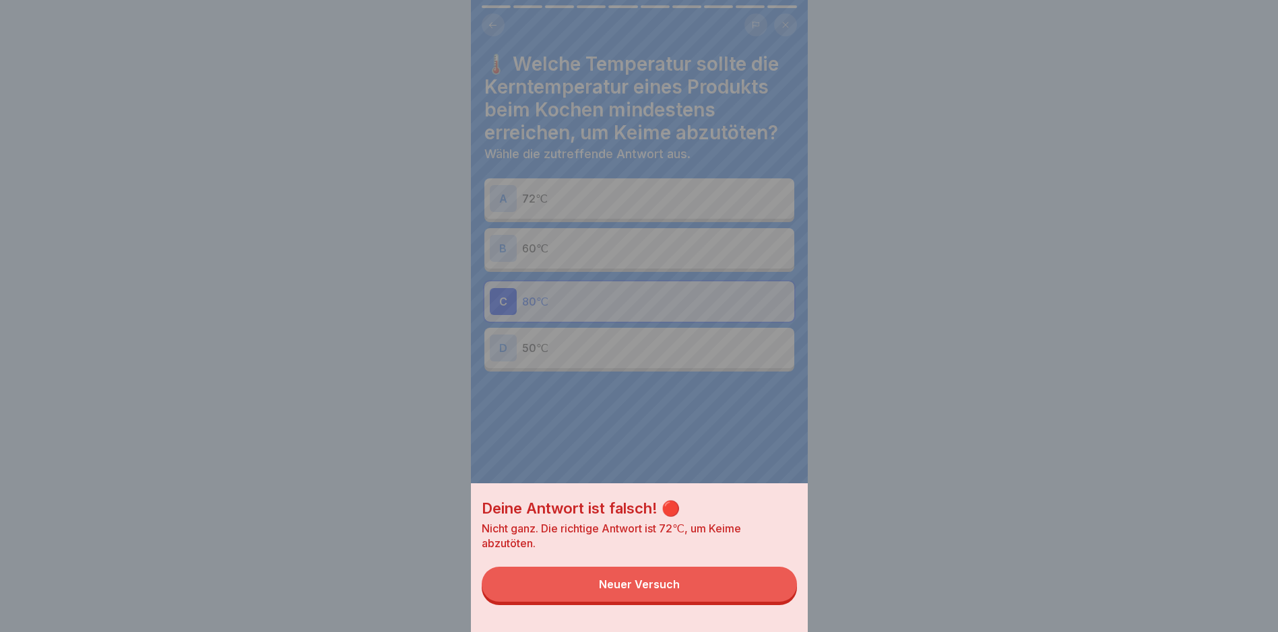
click at [544, 598] on button "Neuer Versuch" at bounding box center [639, 584] width 315 height 35
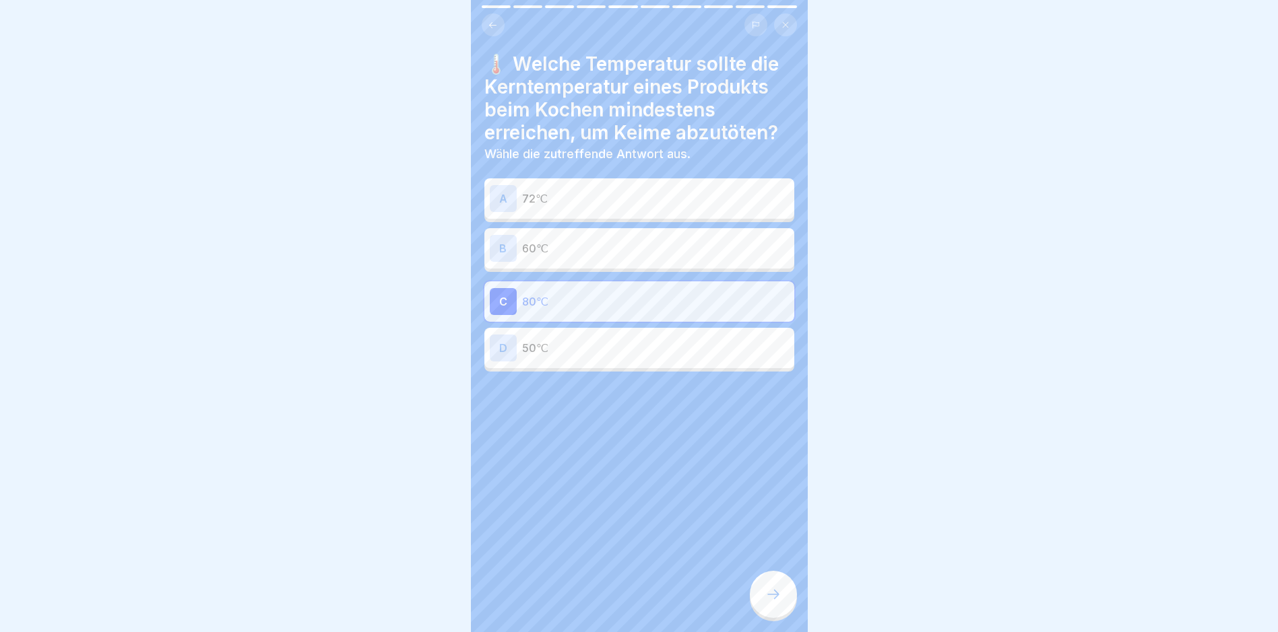
click at [575, 191] on p "72℃" at bounding box center [655, 199] width 267 height 16
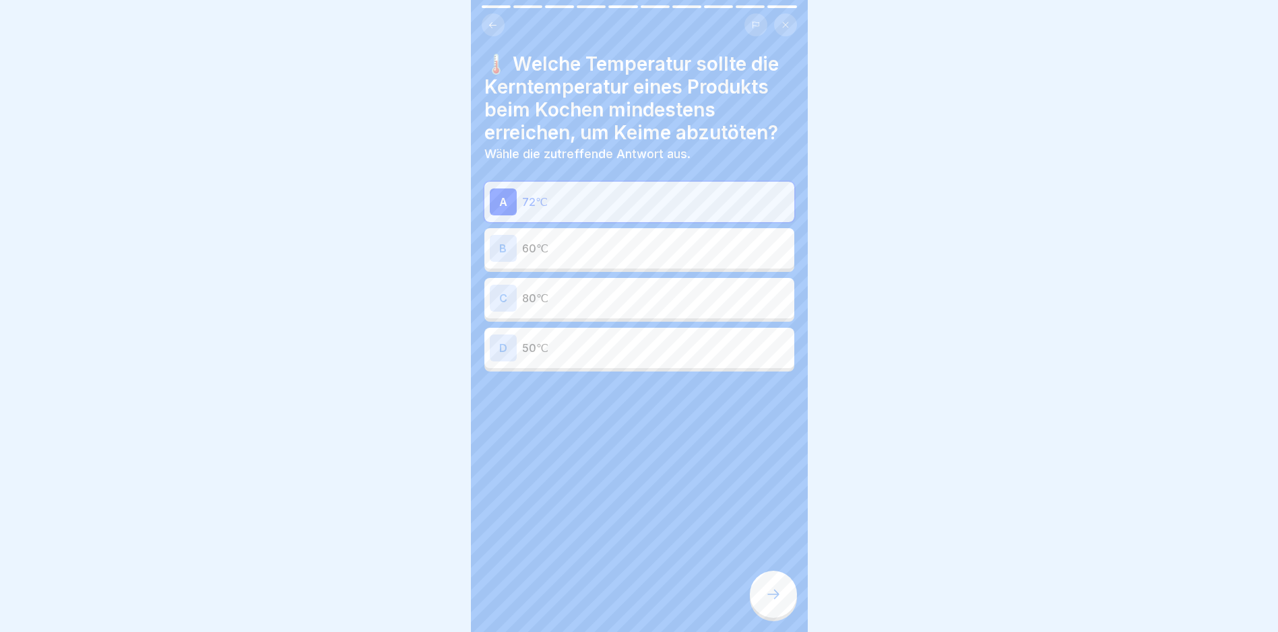
click at [884, 572] on div at bounding box center [639, 316] width 1278 height 632
click at [785, 597] on div at bounding box center [773, 594] width 47 height 47
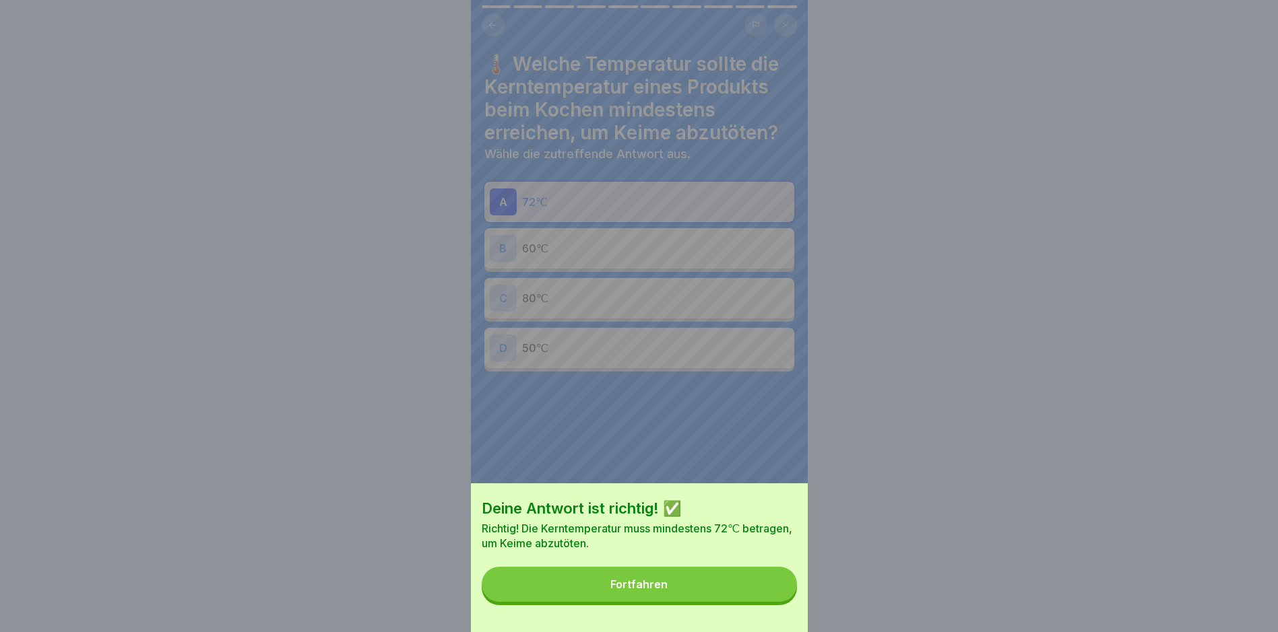
click at [785, 597] on button "Fortfahren" at bounding box center [639, 584] width 315 height 35
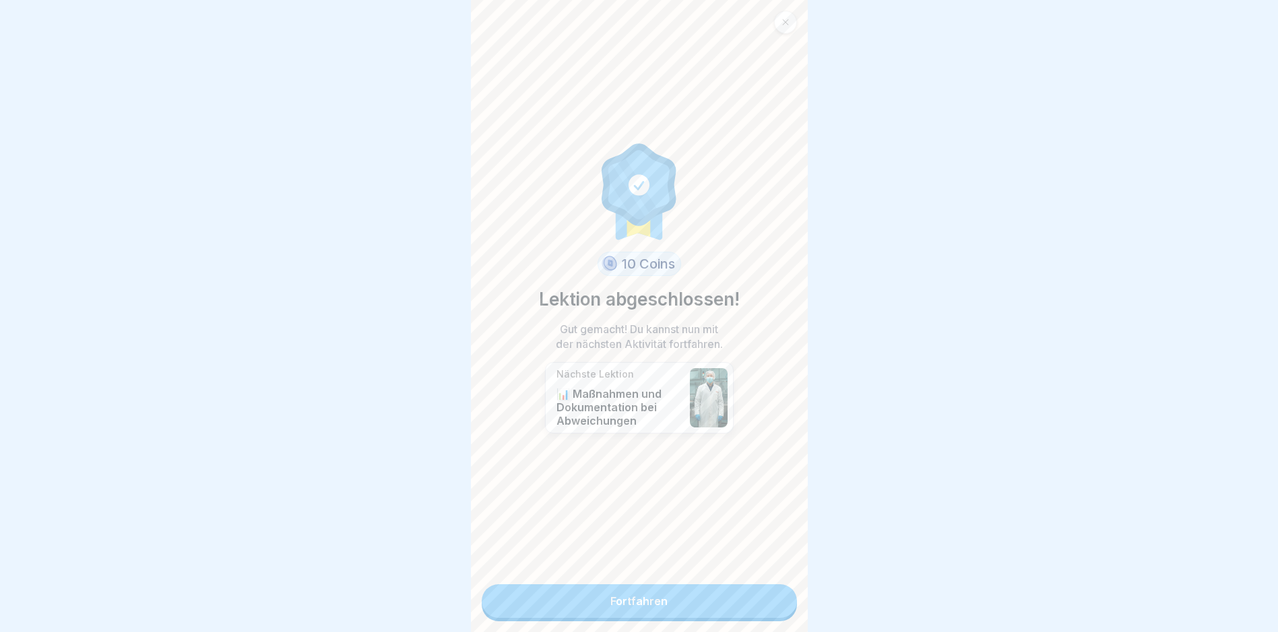
click at [691, 597] on link "Fortfahren" at bounding box center [639, 602] width 315 height 34
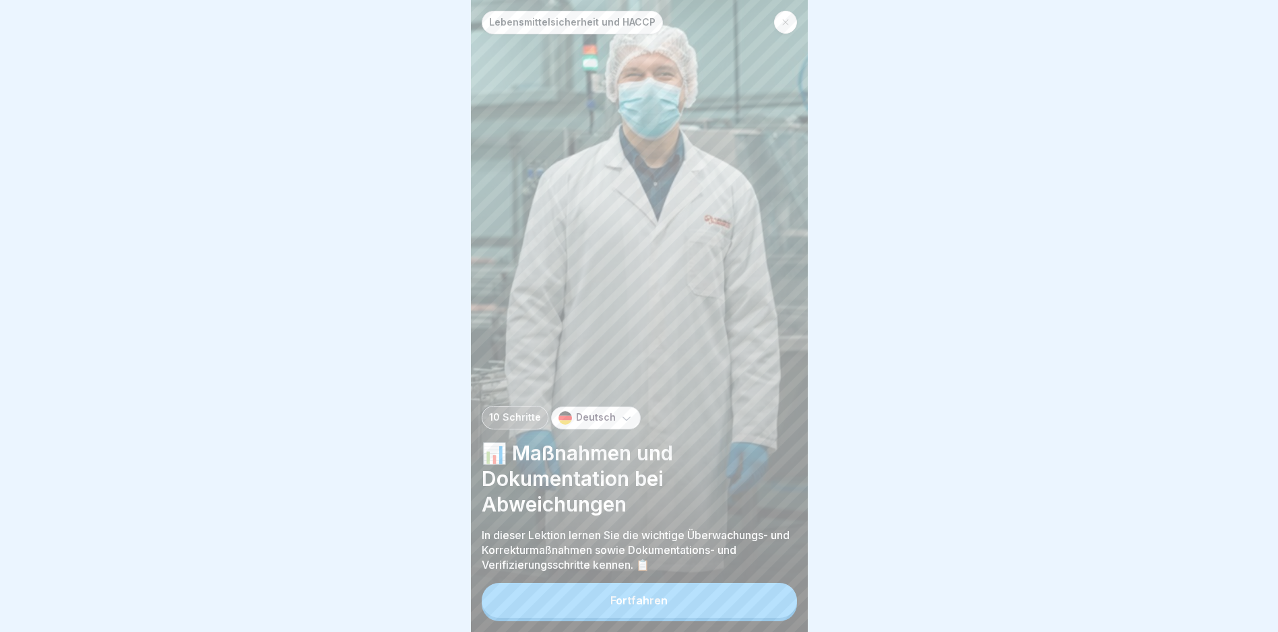
click at [635, 607] on div "Fortfahren" at bounding box center [638, 601] width 57 height 12
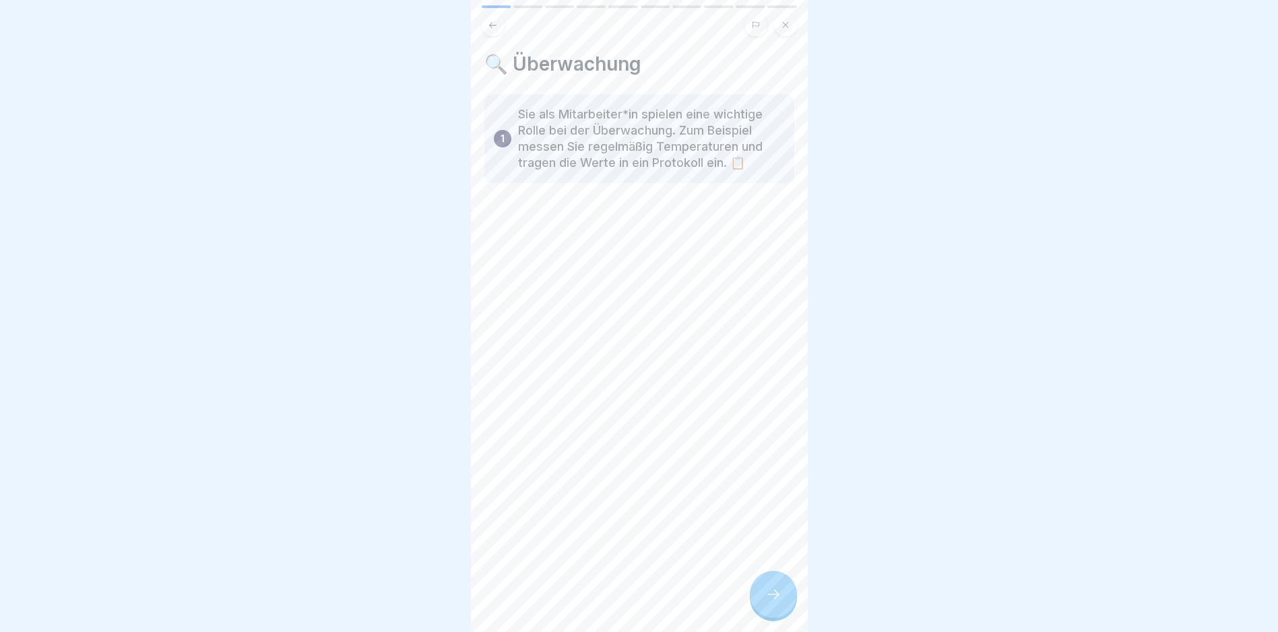
click at [766, 598] on icon at bounding box center [773, 595] width 16 height 16
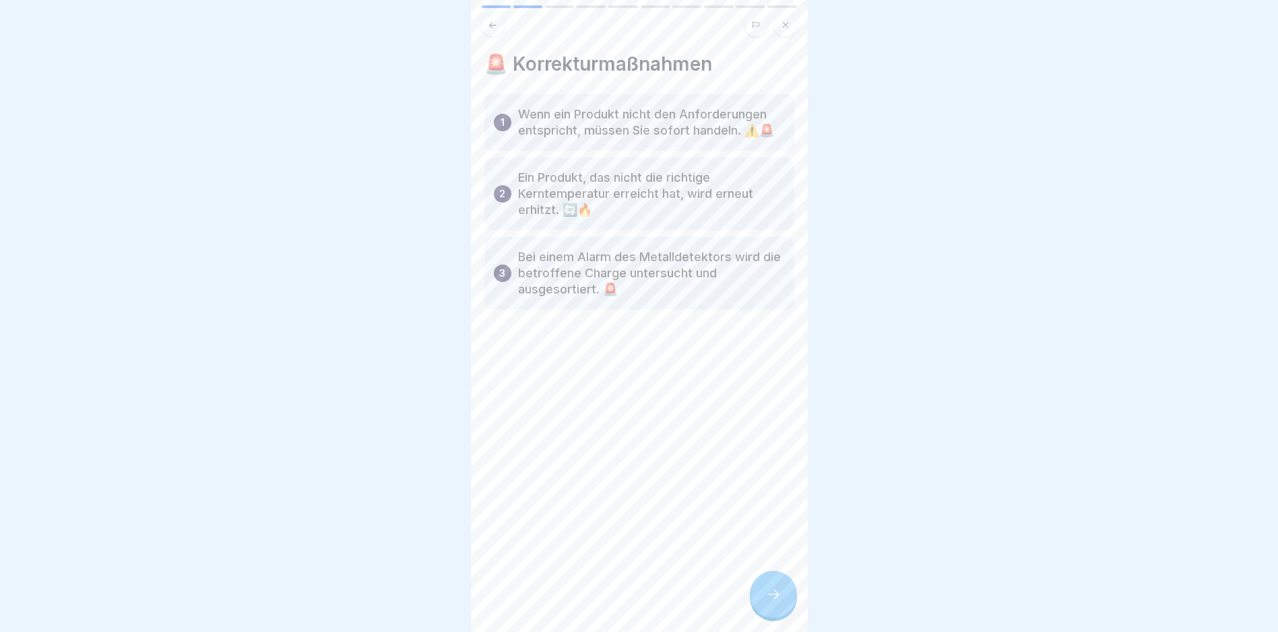
click at [776, 599] on icon at bounding box center [773, 594] width 12 height 9
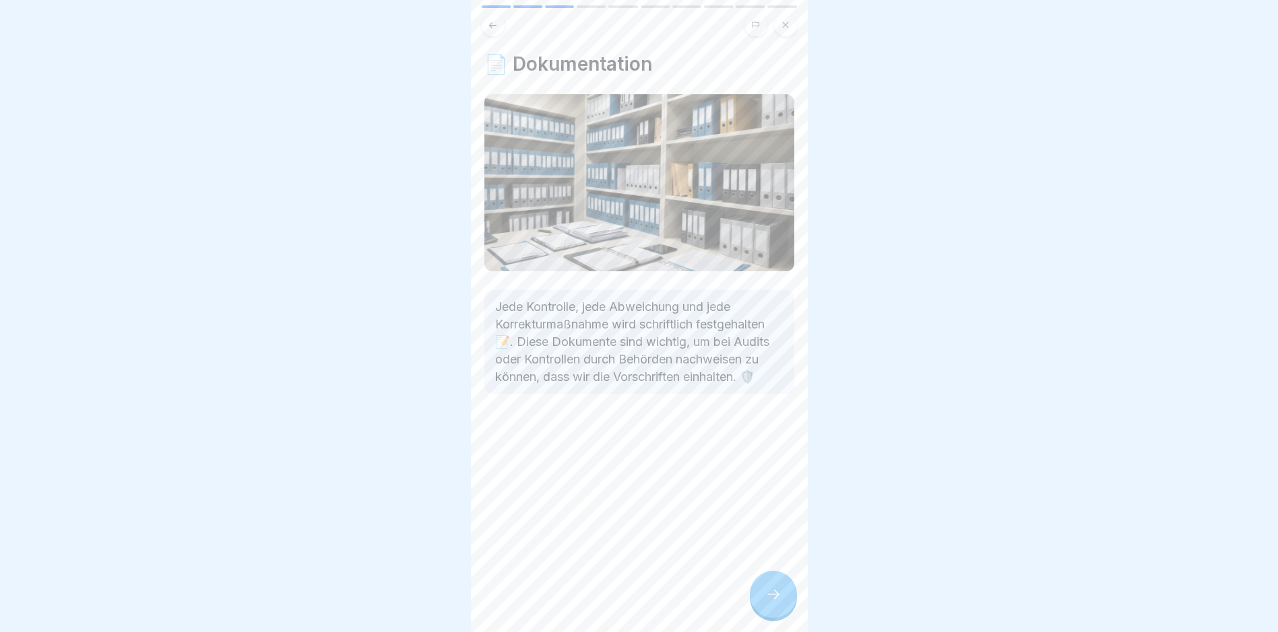
click at [780, 583] on div "Lebensmittelsicherheit und HACCP 10 Schritte Deutsch 📊 Maßnahmen und Dokumentat…" at bounding box center [639, 316] width 337 height 632
click at [773, 591] on div at bounding box center [773, 594] width 47 height 47
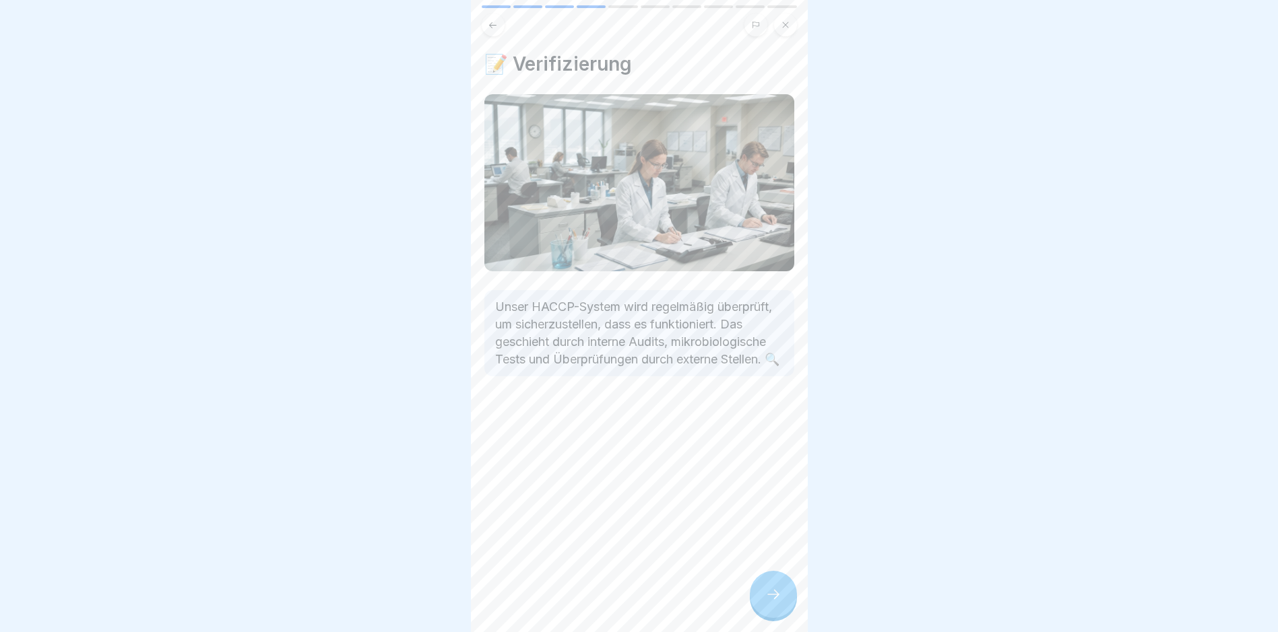
click at [783, 602] on div at bounding box center [773, 594] width 47 height 47
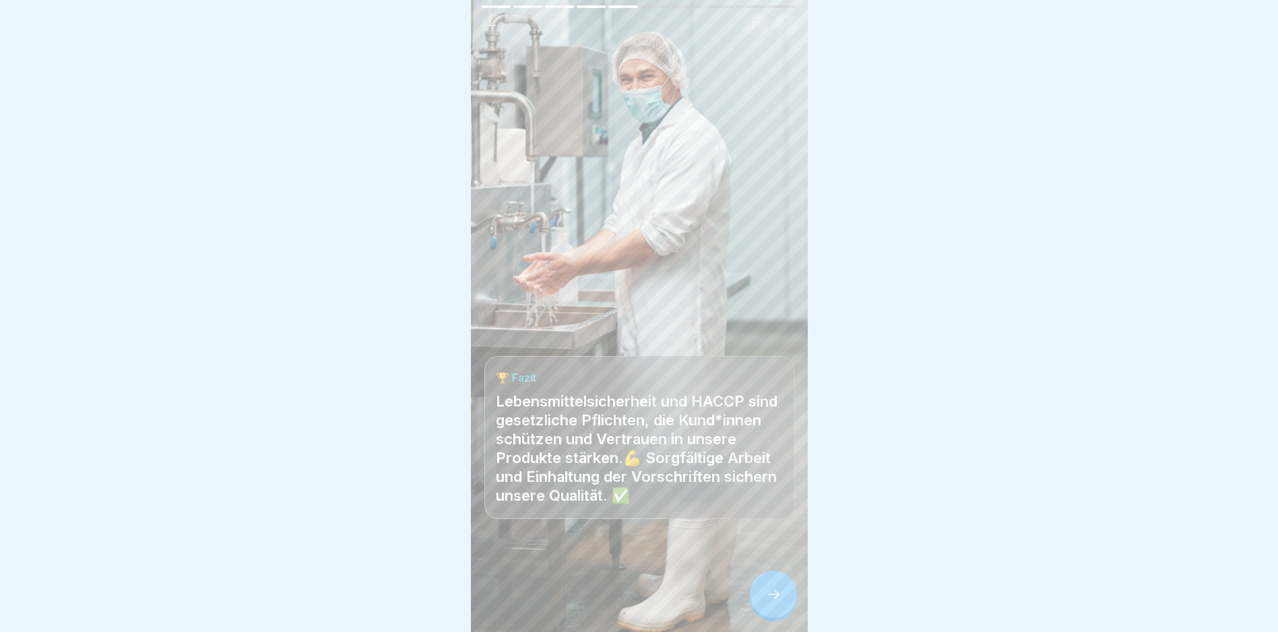
click at [791, 616] on div at bounding box center [773, 594] width 47 height 47
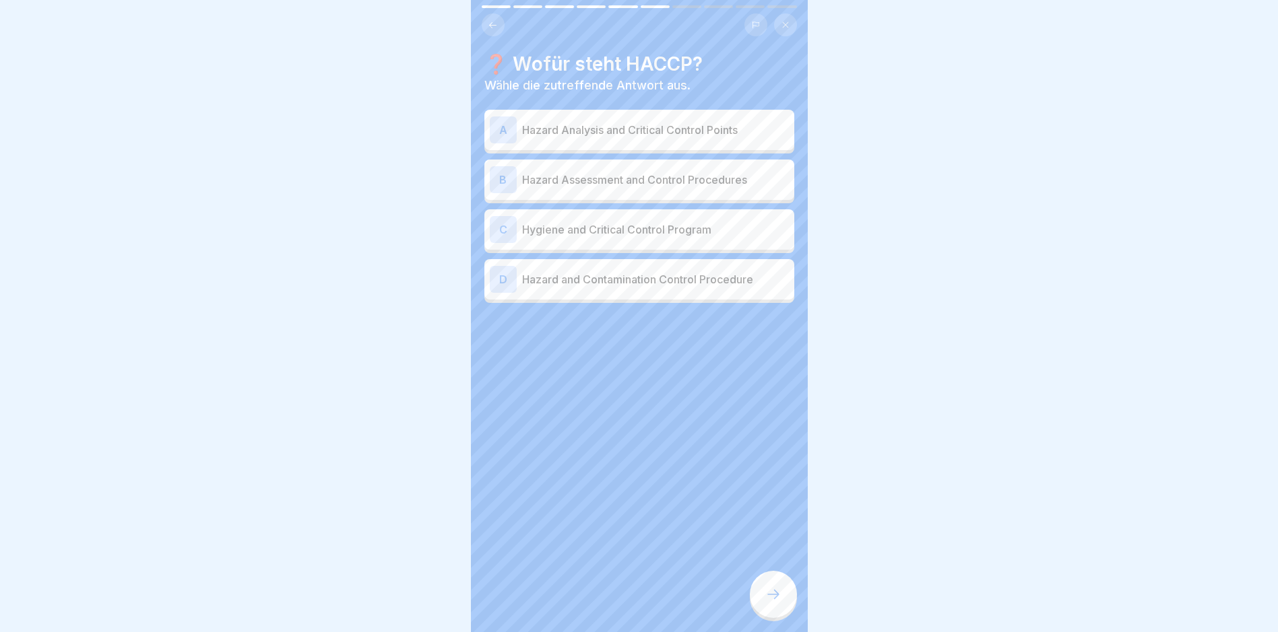
click at [597, 236] on p "Hygiene and Critical Control Program" at bounding box center [655, 230] width 267 height 16
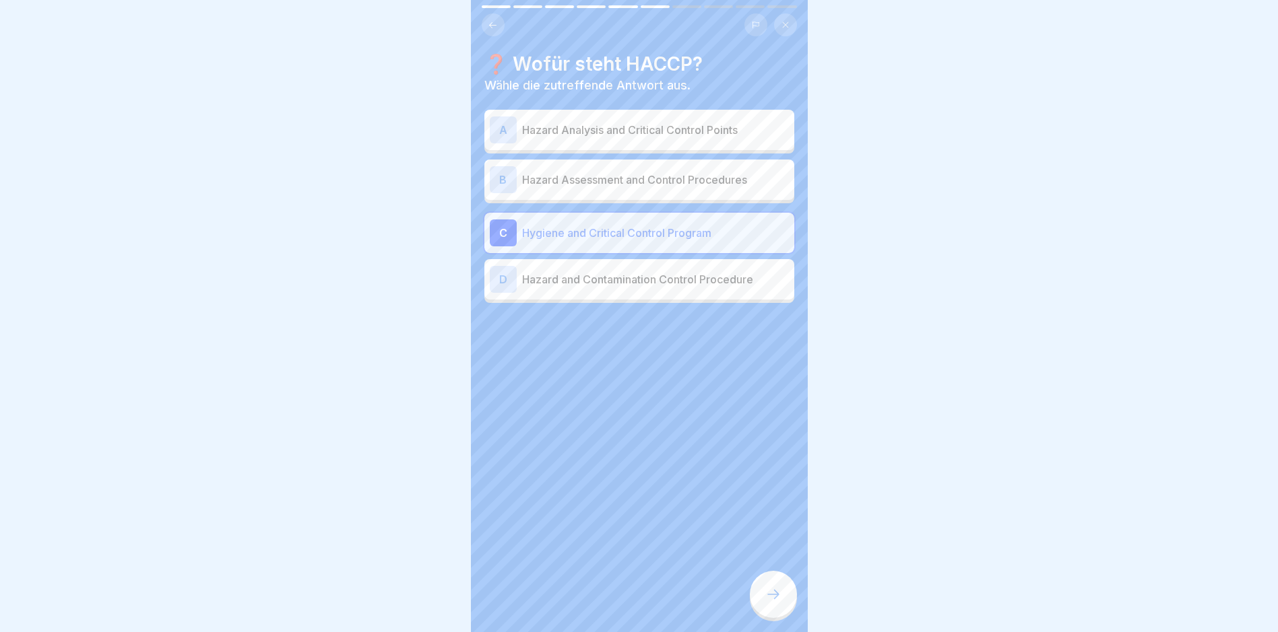
click at [768, 597] on div at bounding box center [773, 594] width 47 height 47
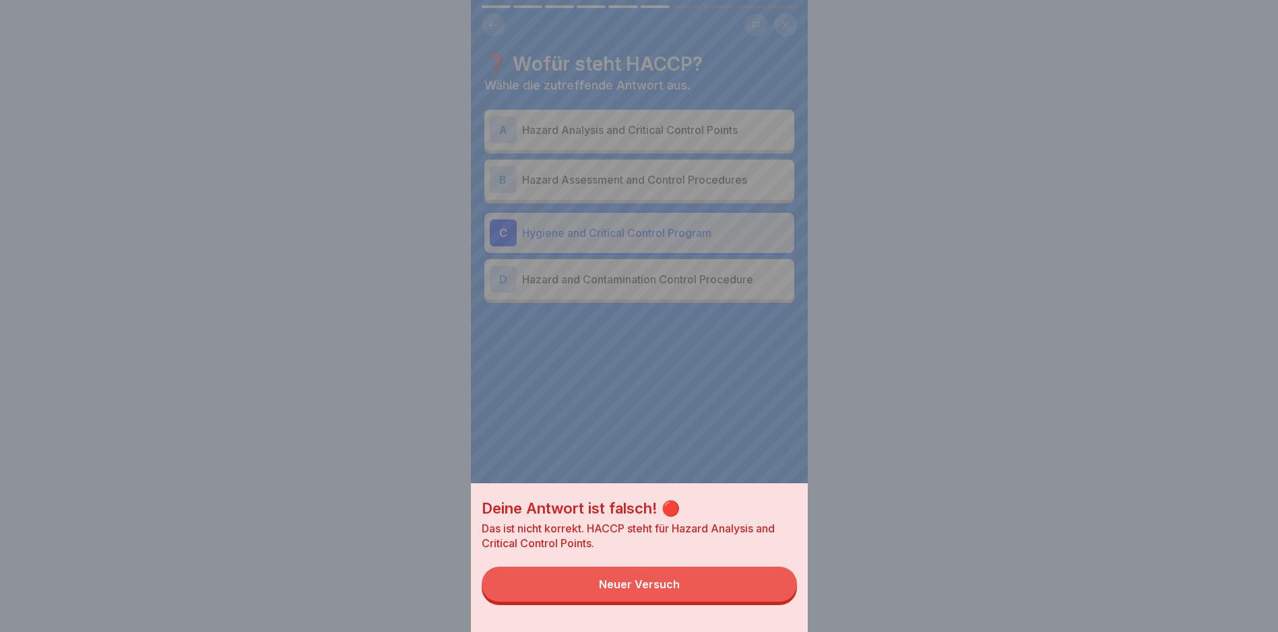
click at [667, 591] on div "Neuer Versuch" at bounding box center [639, 585] width 81 height 12
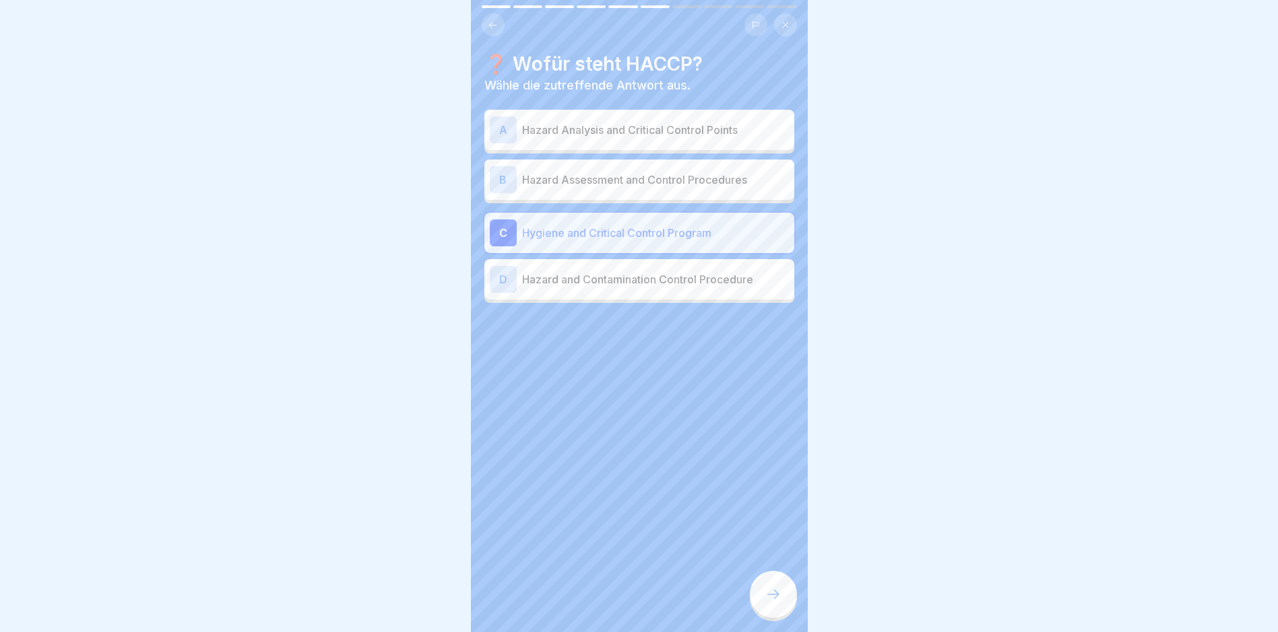
click at [601, 139] on div "A Hazard Analysis and Critical Control Points" at bounding box center [639, 130] width 299 height 27
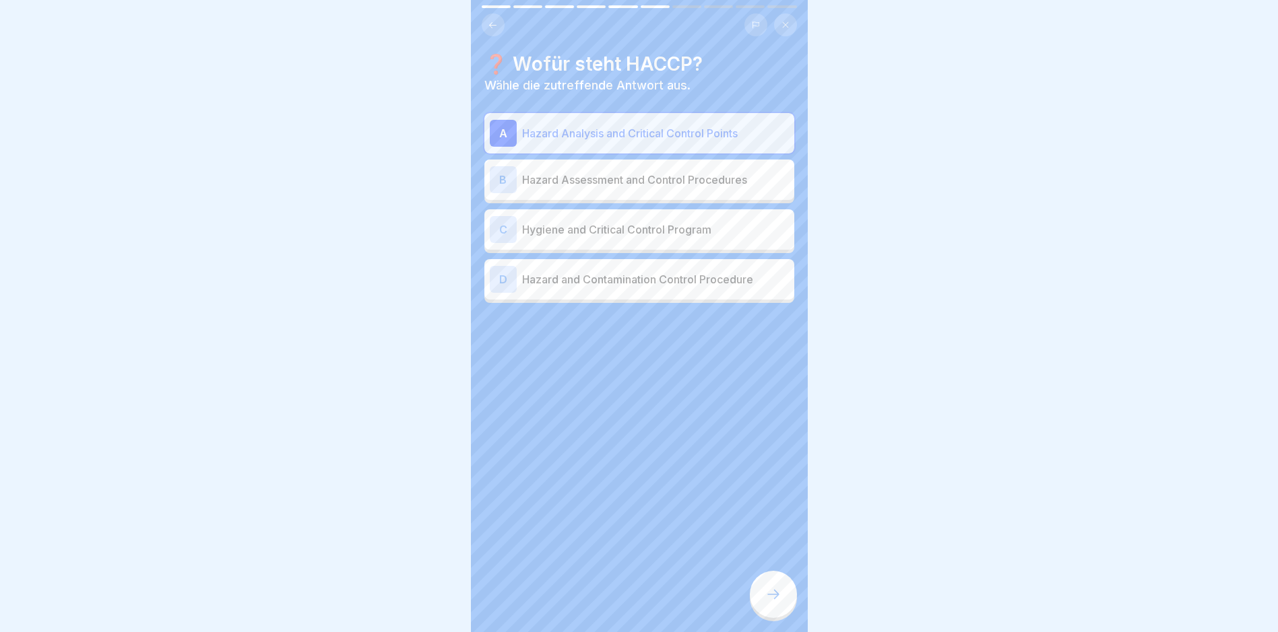
click at [785, 603] on div at bounding box center [773, 594] width 47 height 47
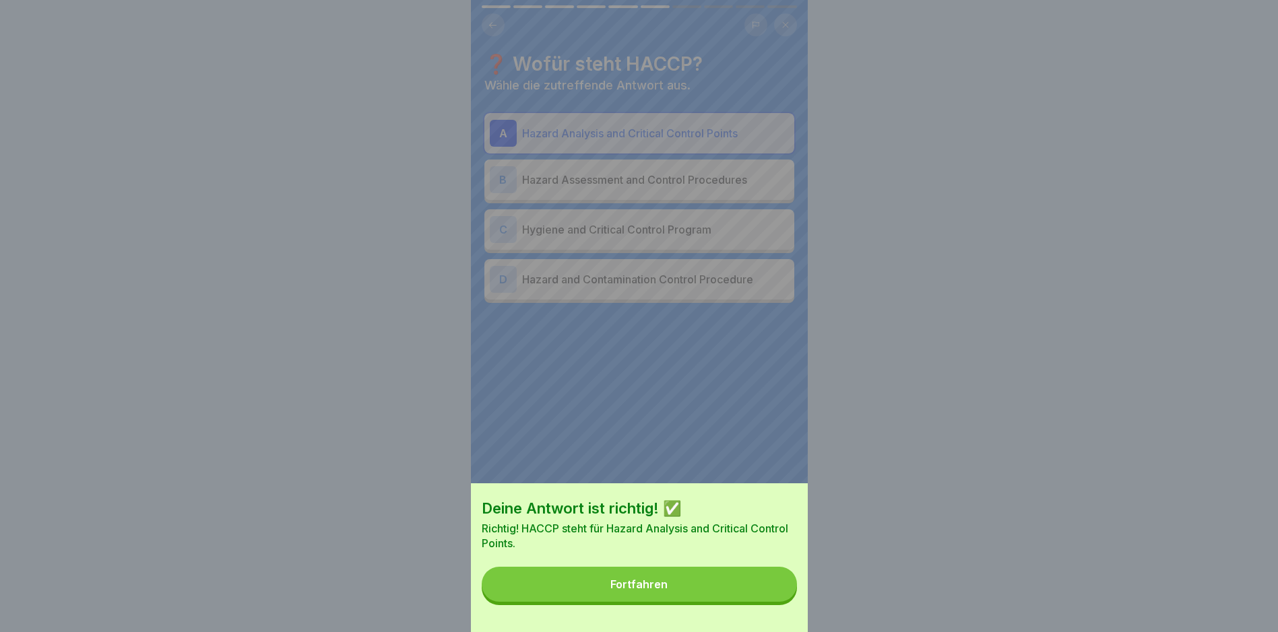
click at [636, 602] on button "Fortfahren" at bounding box center [639, 584] width 315 height 35
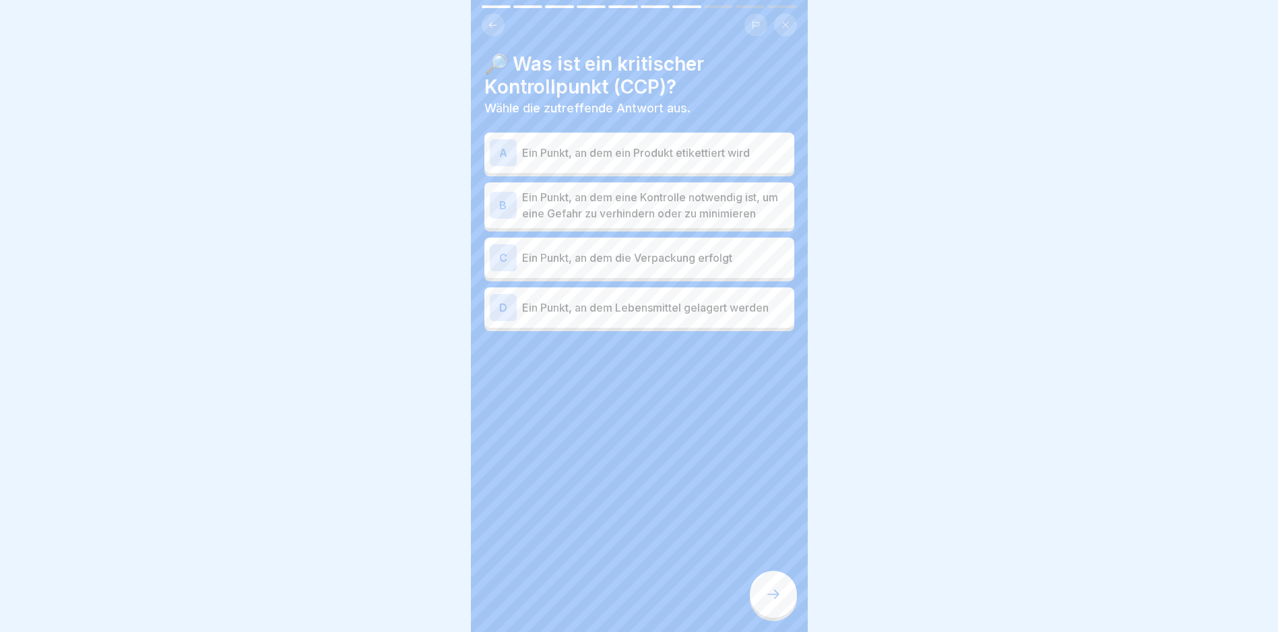
click at [615, 214] on p "Ein Punkt, an dem eine Kontrolle notwendig ist, um eine Gefahr zu verhindern od…" at bounding box center [655, 205] width 267 height 32
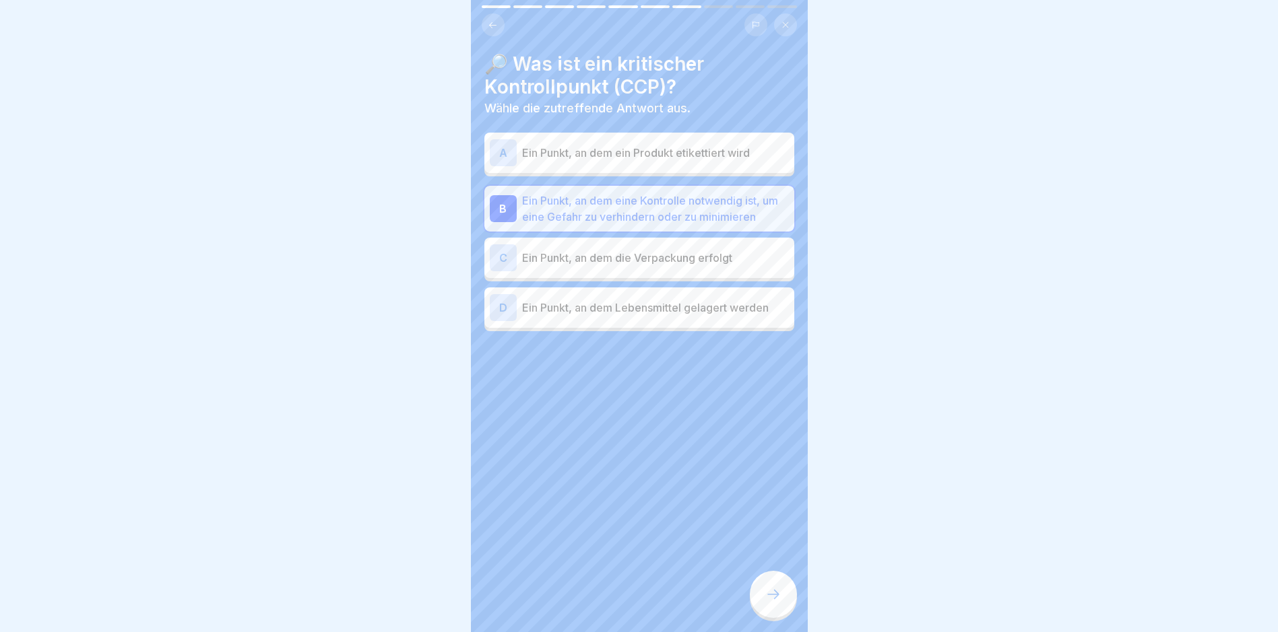
click at [783, 600] on div at bounding box center [773, 594] width 47 height 47
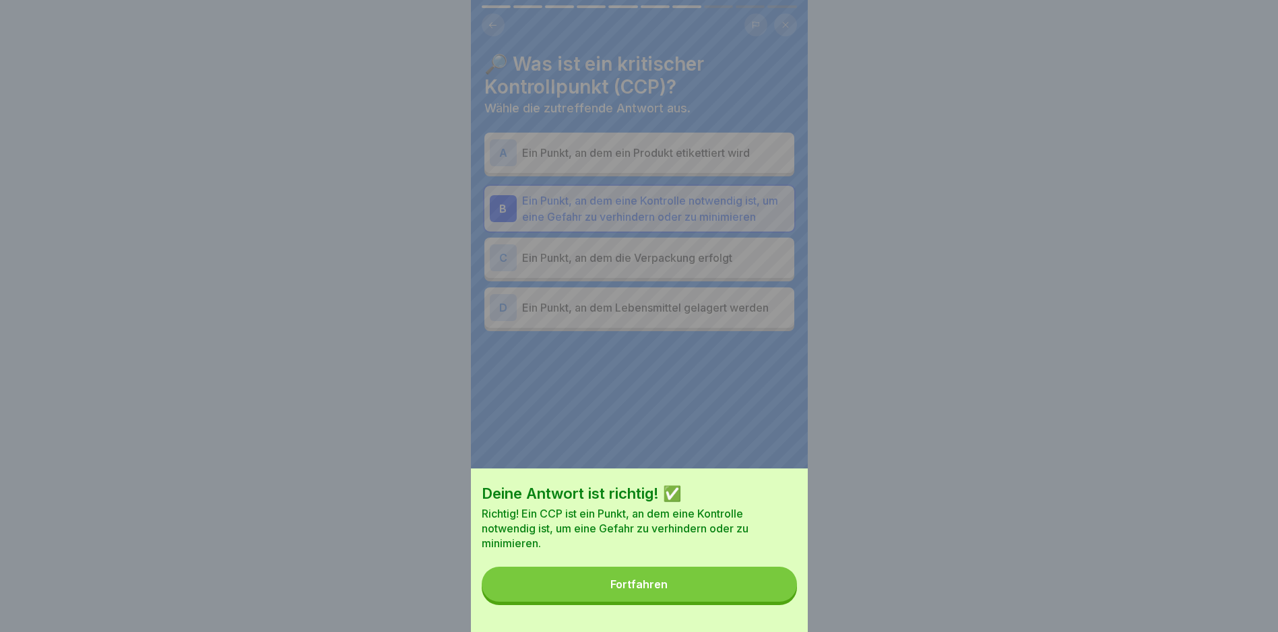
click at [746, 585] on button "Fortfahren" at bounding box center [639, 584] width 315 height 35
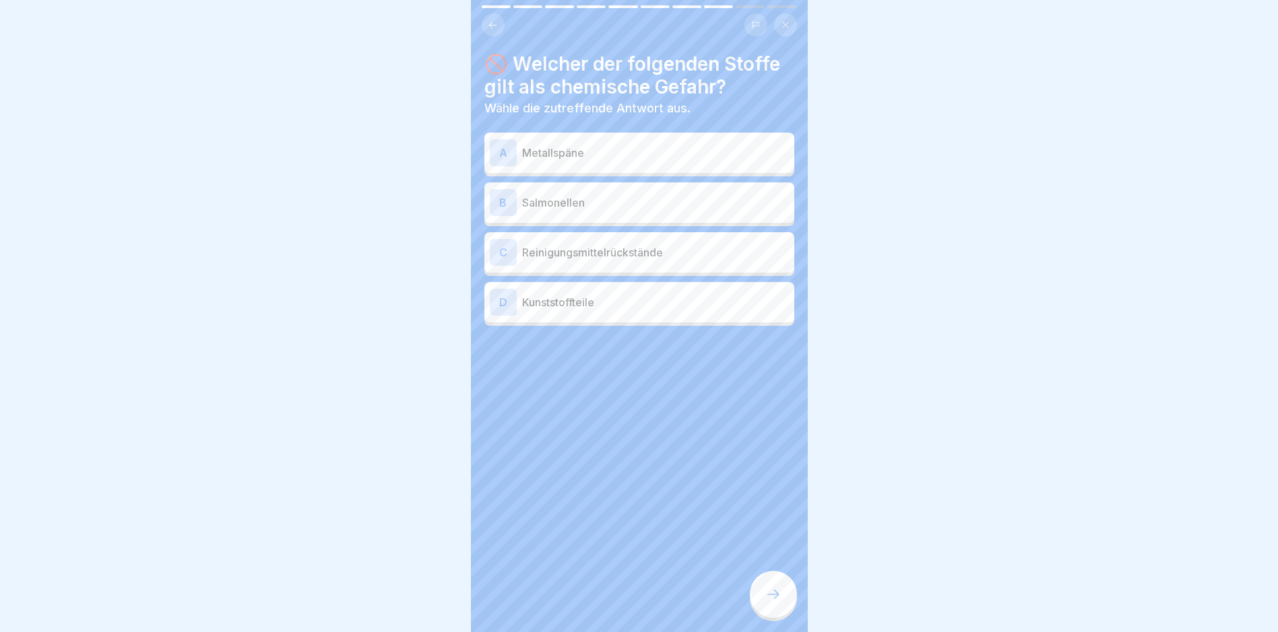
click at [712, 253] on p "Reinigungsmittelrückstände" at bounding box center [655, 252] width 267 height 16
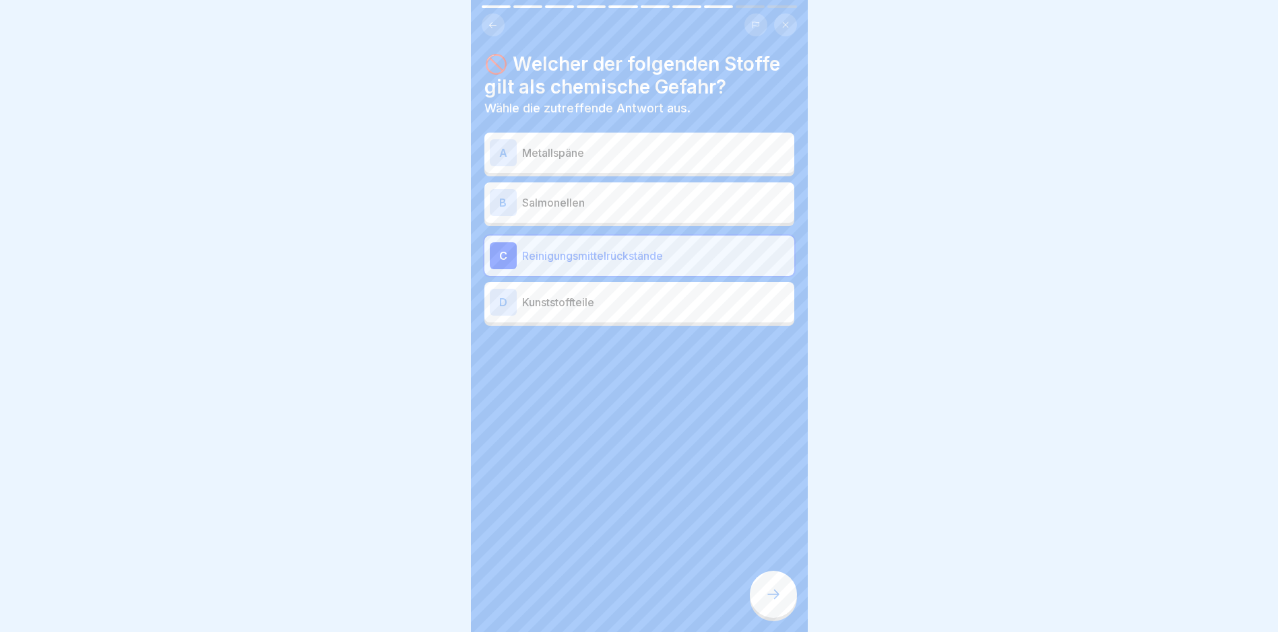
click at [746, 597] on div "🚫 Welcher der folgenden Stoffe gilt als chemische Gefahr? Wähle die zutreffende…" at bounding box center [639, 316] width 337 height 632
click at [749, 599] on div "🚫 Welcher der folgenden Stoffe gilt als chemische Gefahr? Wähle die zutreffende…" at bounding box center [639, 316] width 337 height 632
click at [770, 603] on icon at bounding box center [773, 595] width 16 height 16
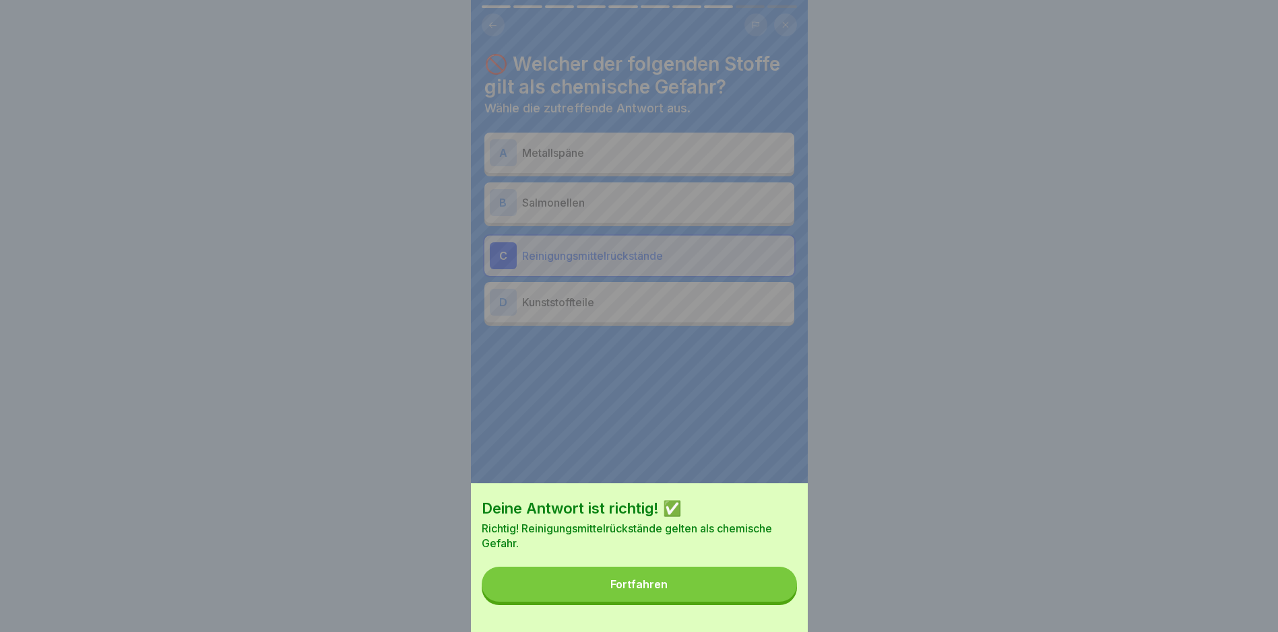
click at [770, 602] on button "Fortfahren" at bounding box center [639, 584] width 315 height 35
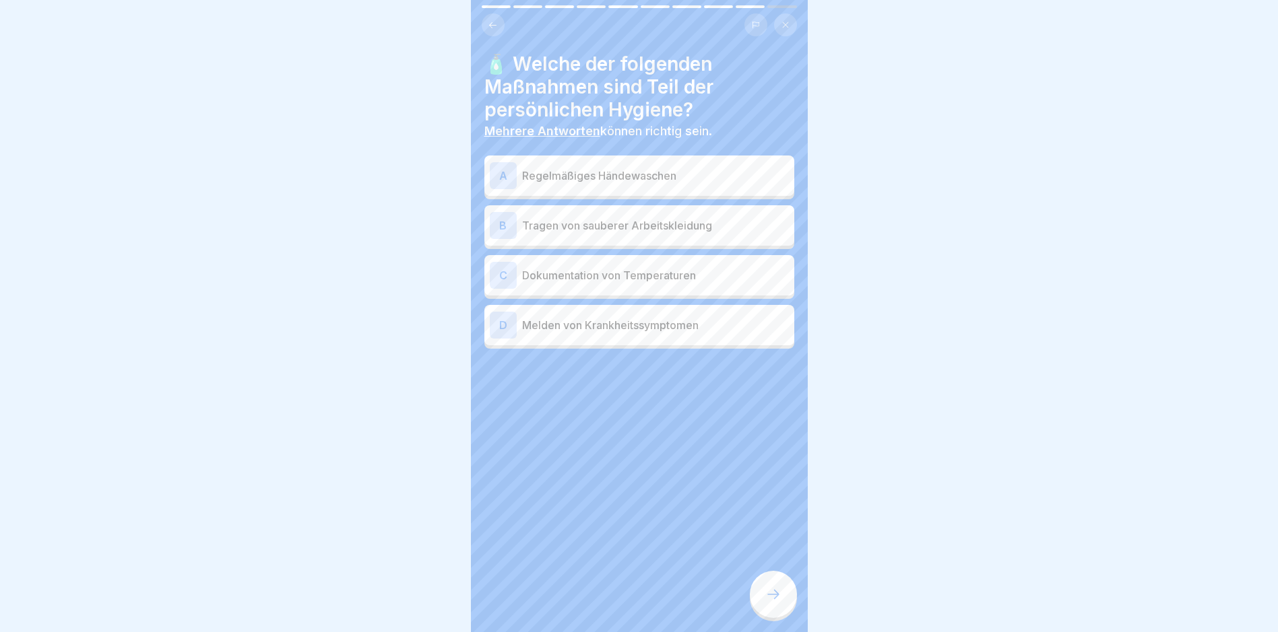
click at [733, 163] on div "A Regelmäßiges Händewaschen" at bounding box center [639, 175] width 299 height 27
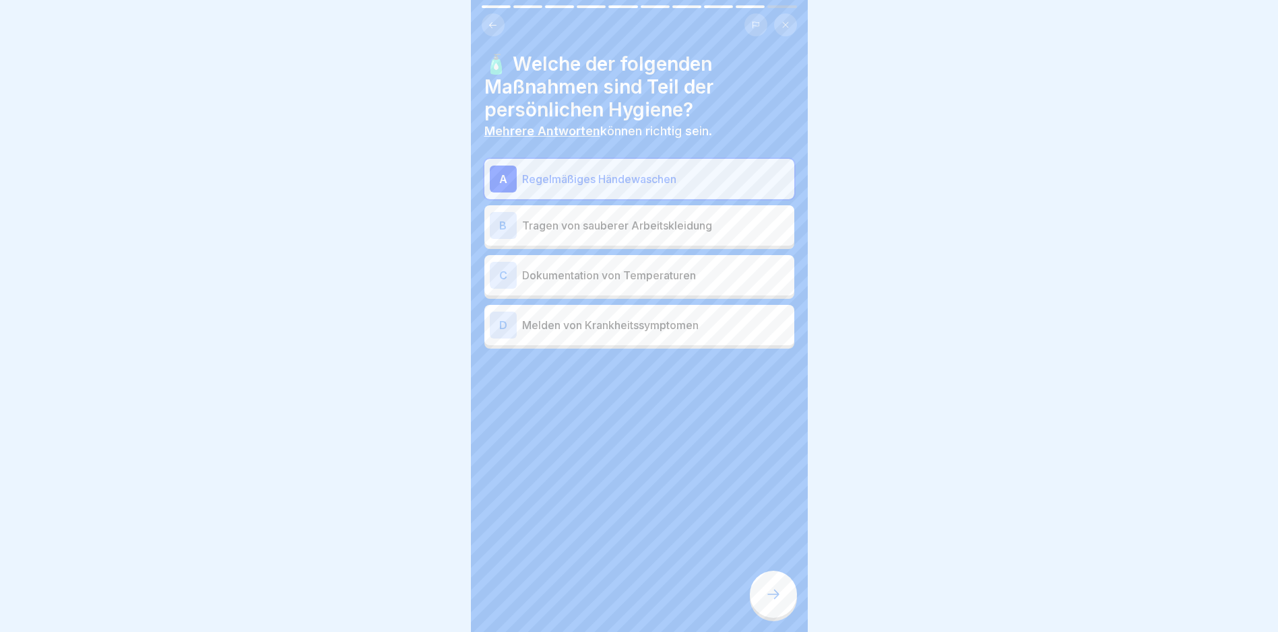
click at [748, 215] on div "B Tragen von sauberer Arbeitskleidung" at bounding box center [639, 225] width 299 height 27
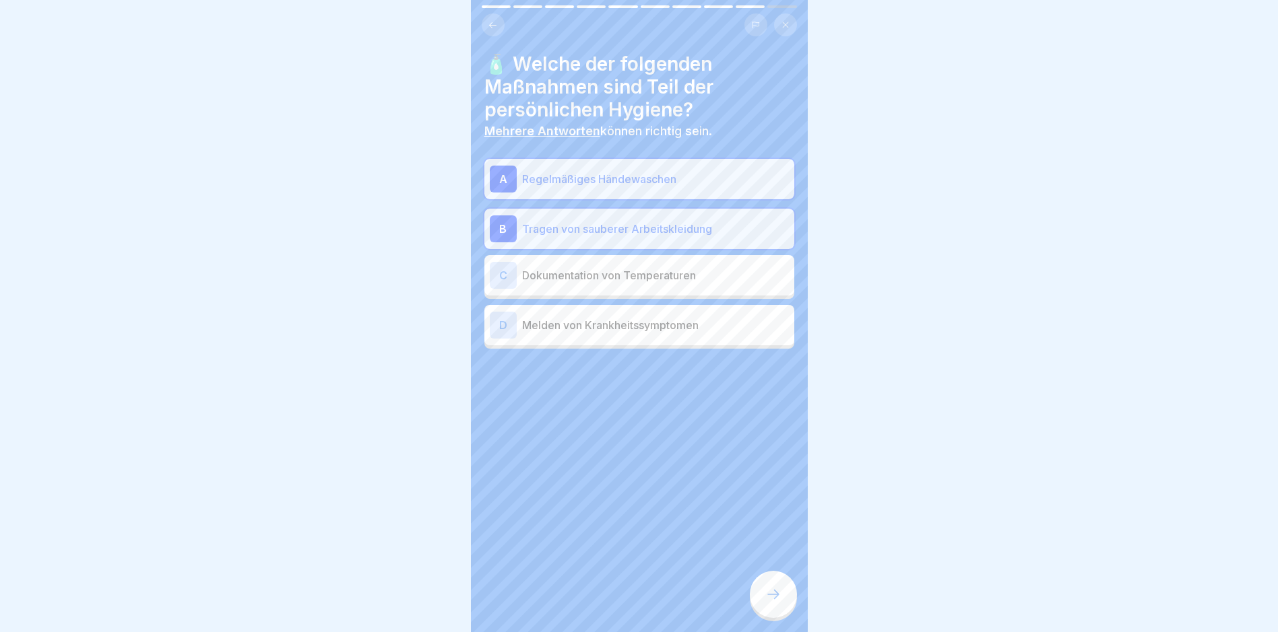
click at [651, 319] on p "Melden von Krankheitssymptomen" at bounding box center [655, 325] width 267 height 16
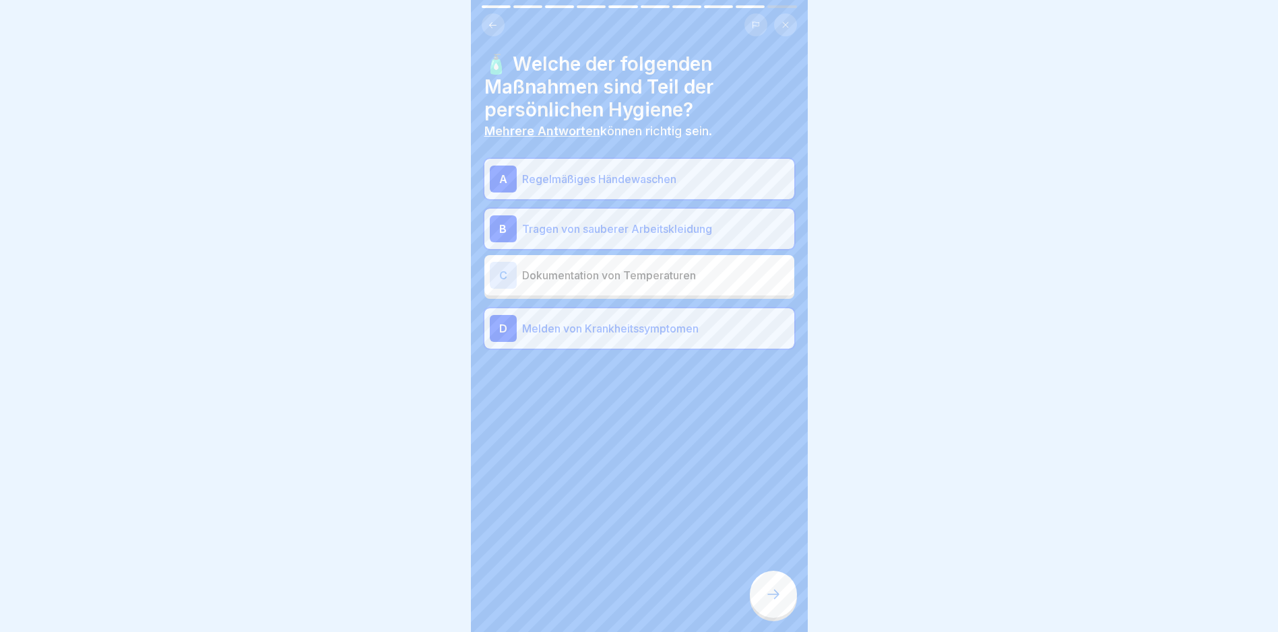
click at [772, 603] on icon at bounding box center [773, 595] width 16 height 16
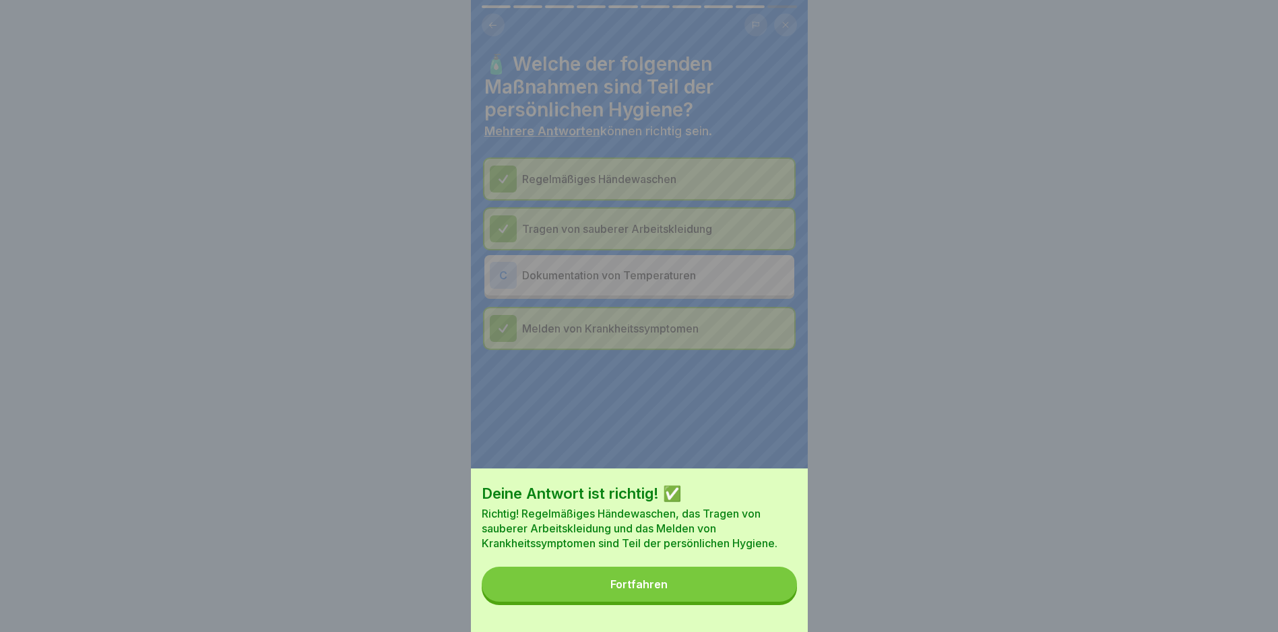
click at [746, 578] on div "Deine Antwort ist richtig! ✅ Richtig! Regelmäßiges Händewaschen, das Tragen von…" at bounding box center [639, 551] width 337 height 164
click at [729, 593] on button "Fortfahren" at bounding box center [639, 584] width 315 height 35
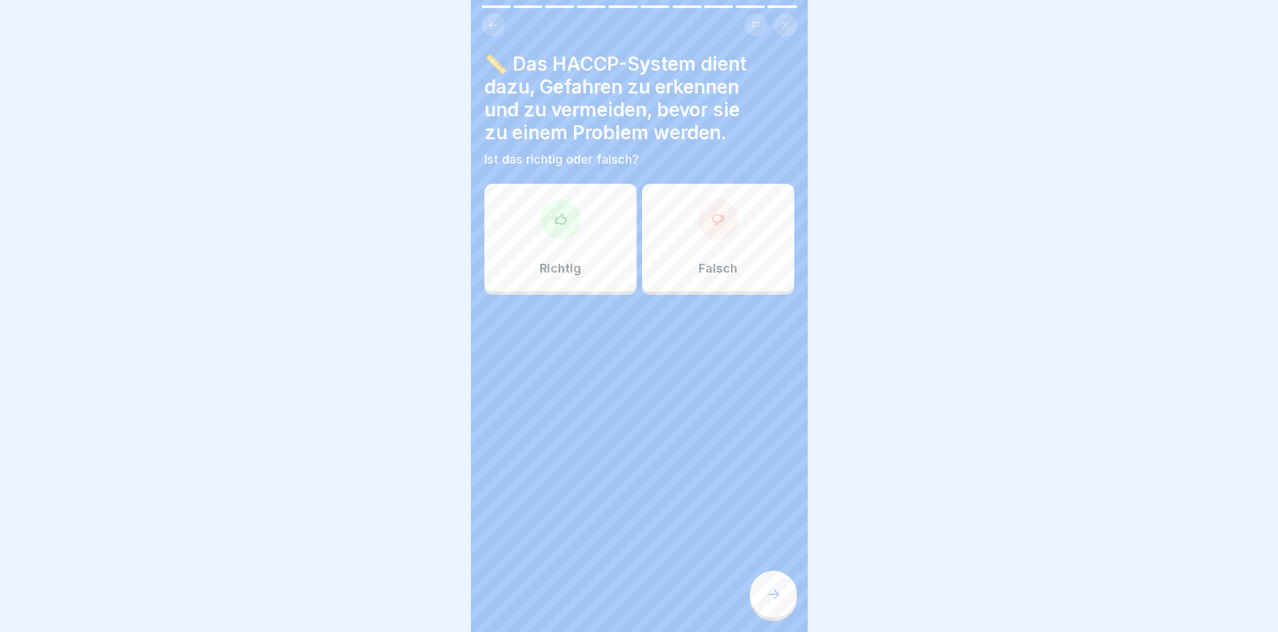
click at [599, 273] on div "Richtig" at bounding box center [560, 238] width 152 height 108
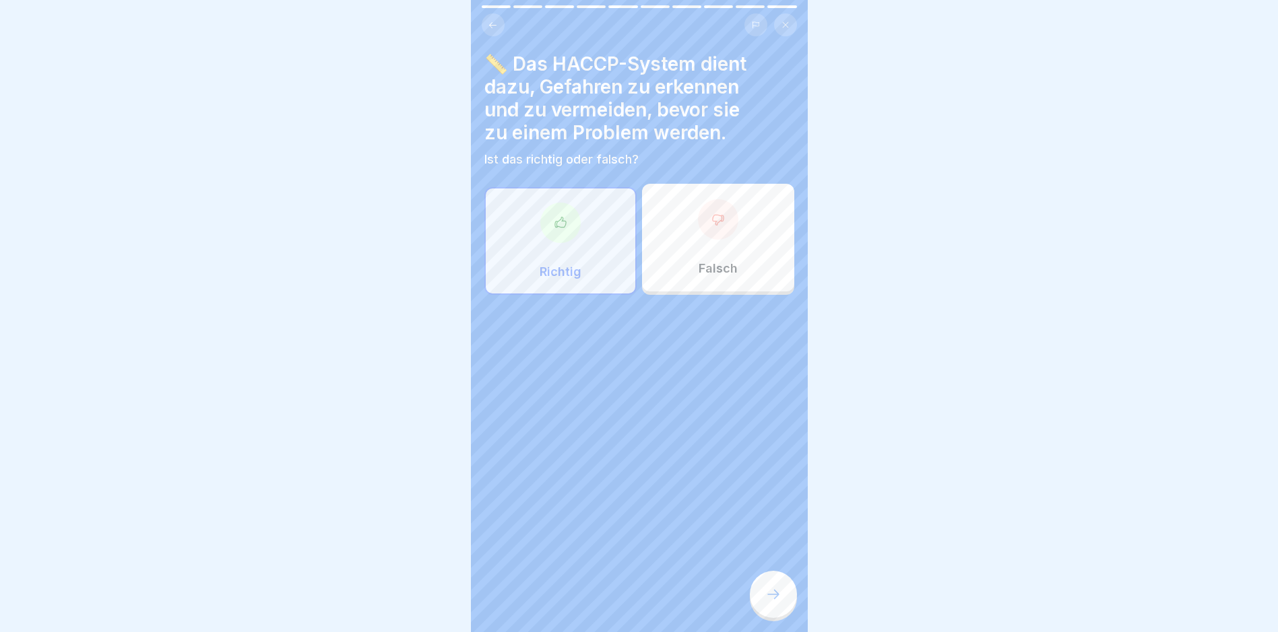
click at [787, 608] on div at bounding box center [773, 594] width 47 height 47
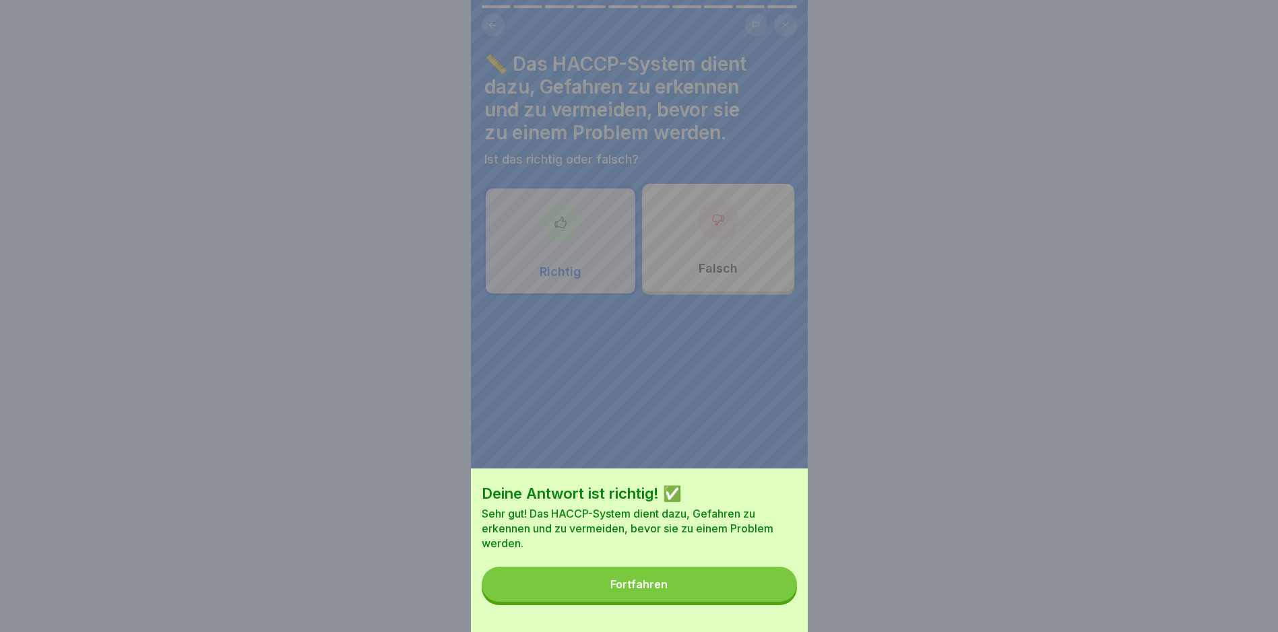
click at [764, 588] on button "Fortfahren" at bounding box center [639, 584] width 315 height 35
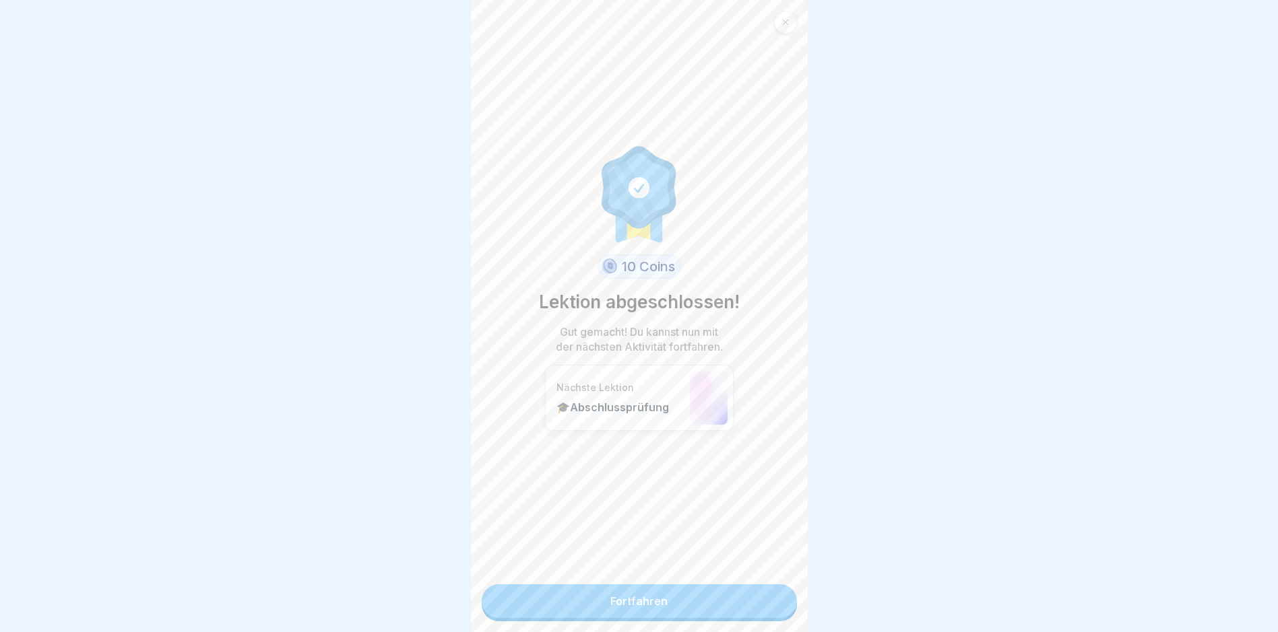
click at [722, 608] on link "Fortfahren" at bounding box center [639, 602] width 315 height 34
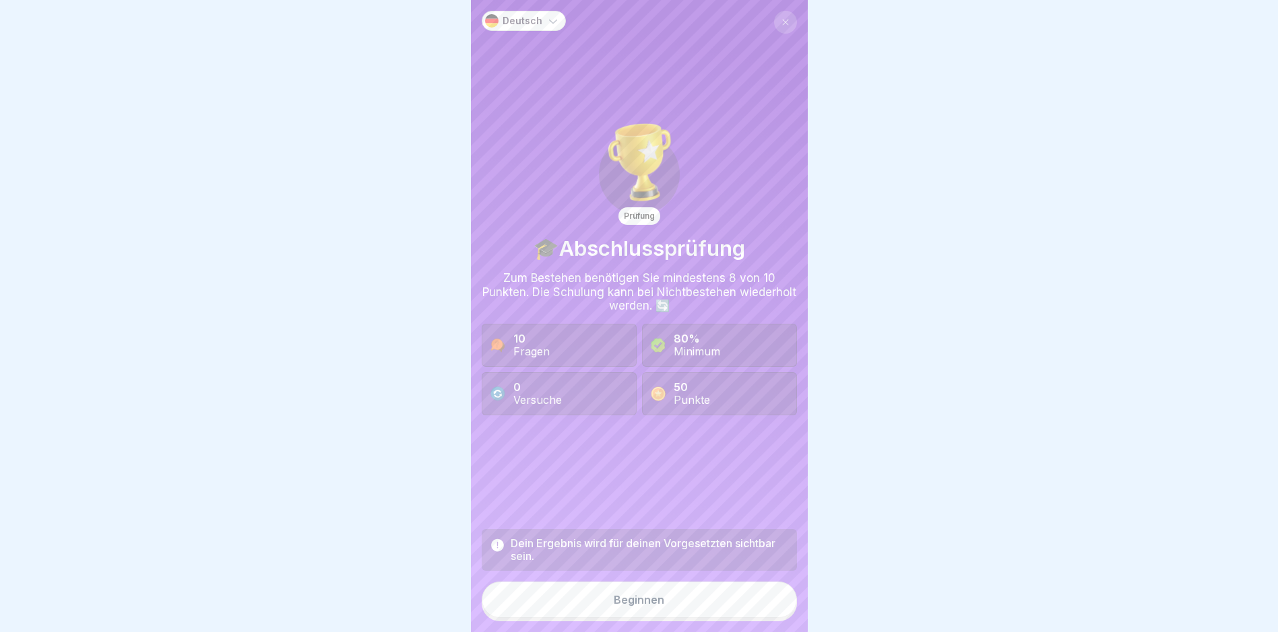
click at [697, 603] on button "Beginnen" at bounding box center [639, 600] width 315 height 36
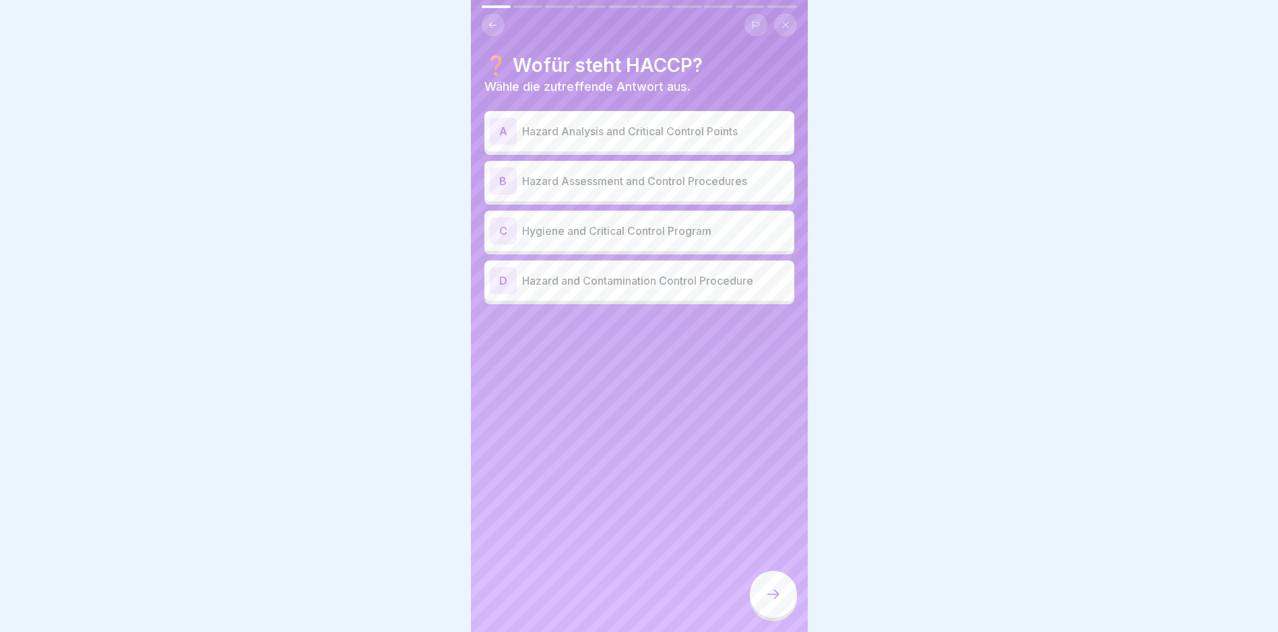
click at [669, 125] on p "Hazard Analysis and Critical Control Points" at bounding box center [655, 131] width 267 height 16
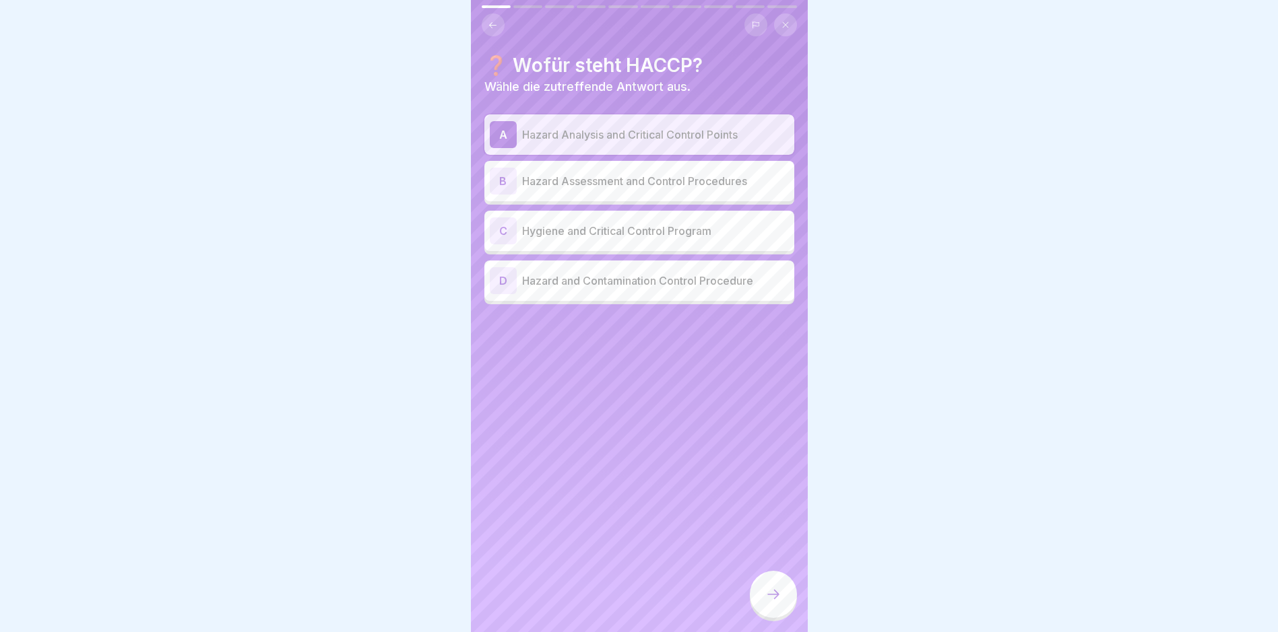
click at [768, 603] on icon at bounding box center [773, 595] width 16 height 16
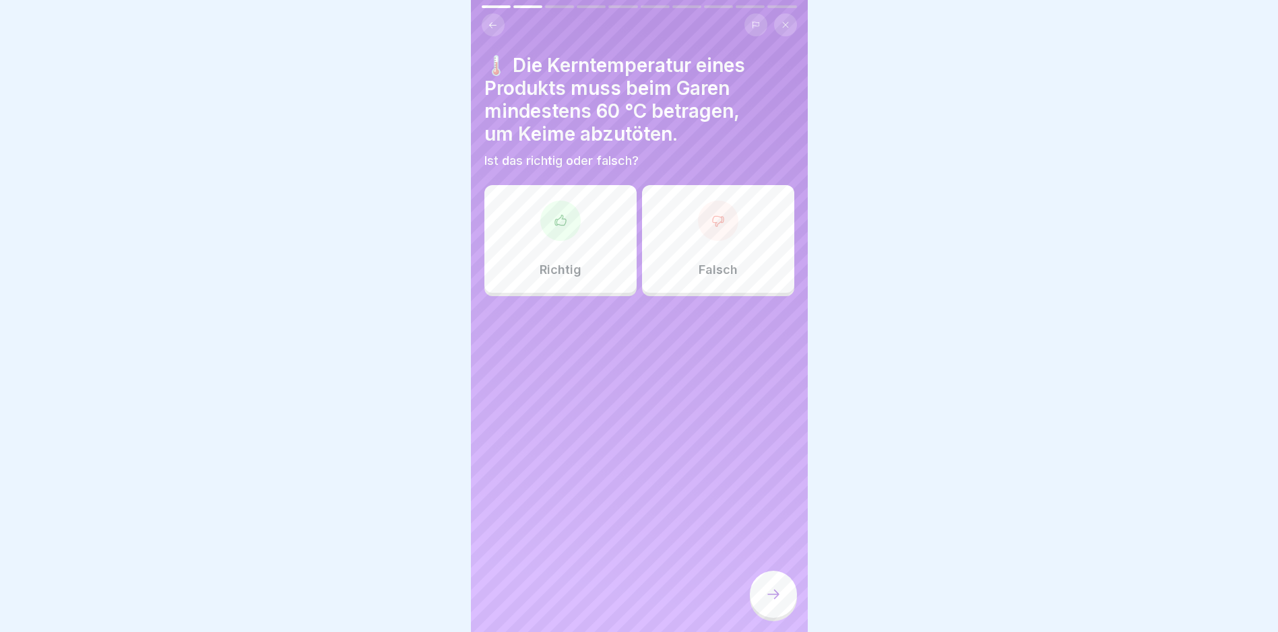
click at [712, 278] on div "Falsch" at bounding box center [718, 239] width 152 height 108
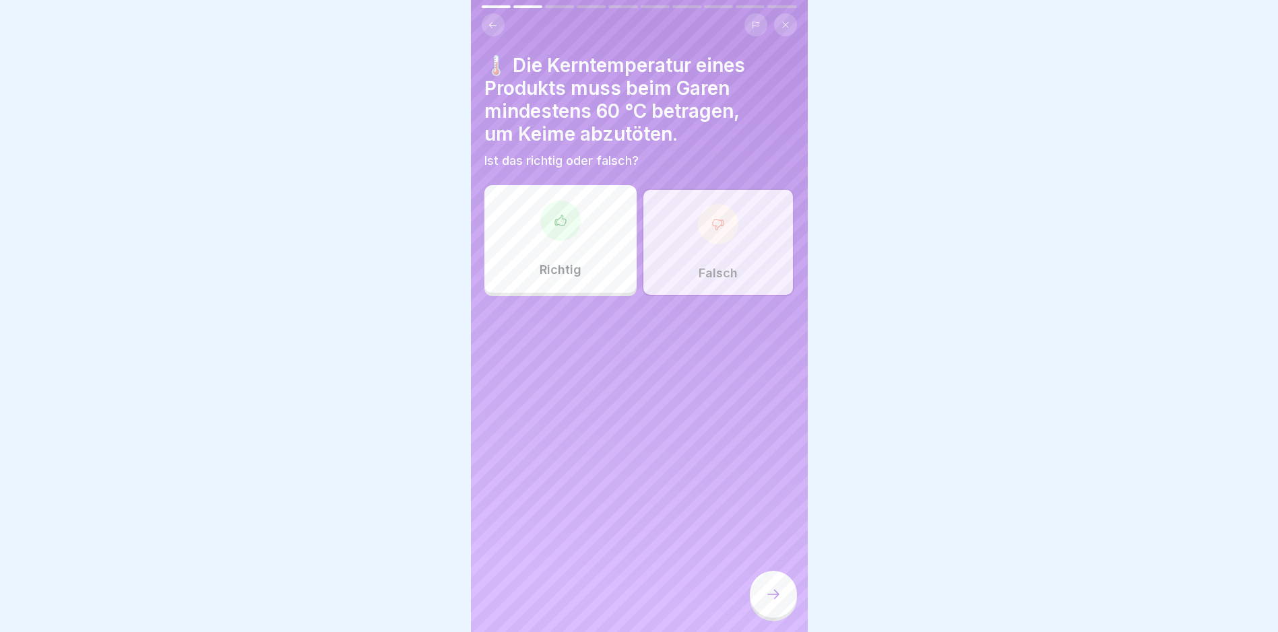
click at [756, 596] on div at bounding box center [773, 594] width 47 height 47
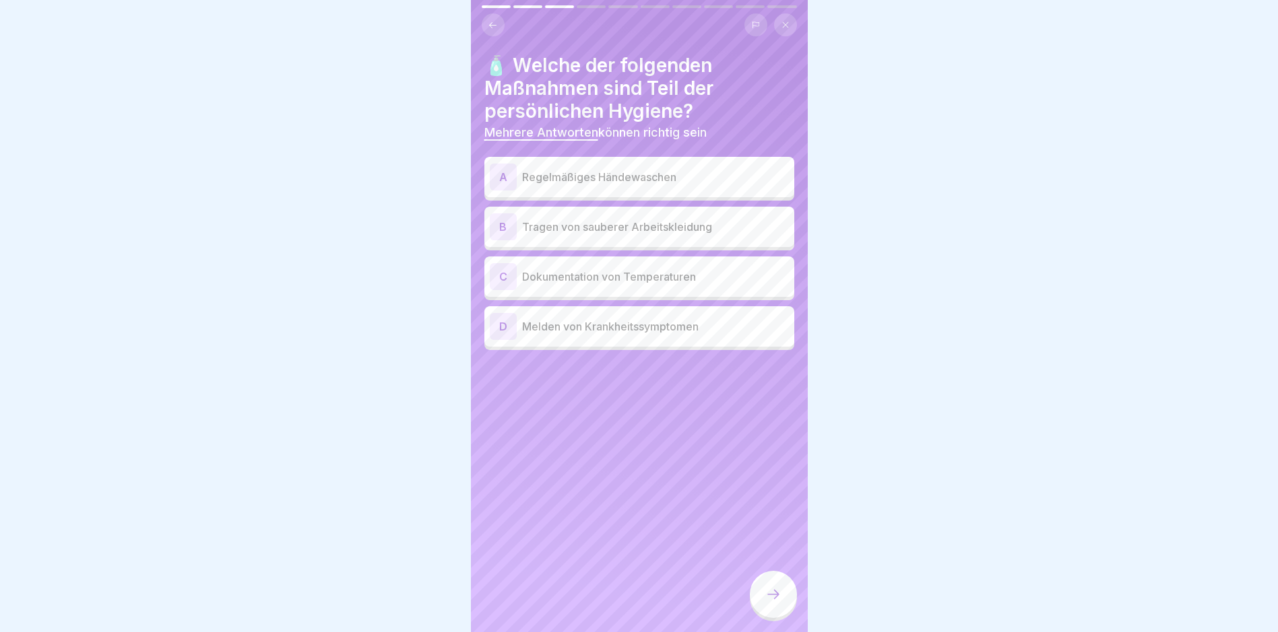
click at [715, 189] on div "A Regelmäßiges Händewaschen" at bounding box center [639, 177] width 299 height 27
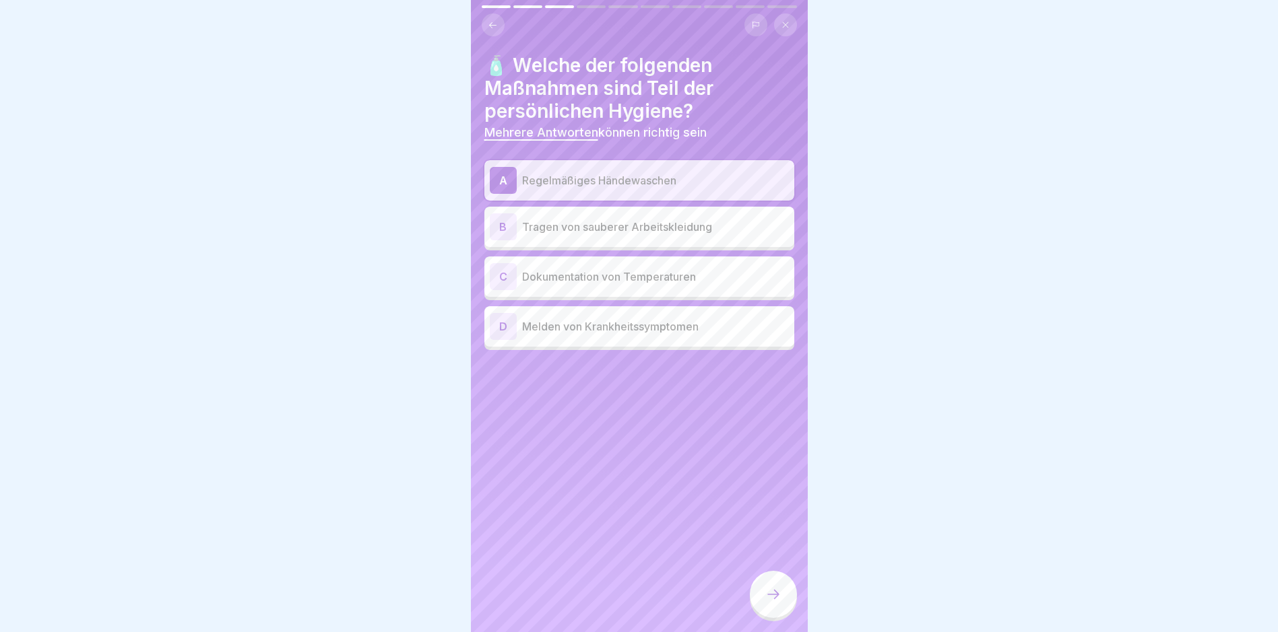
click at [704, 230] on p "Tragen von sauberer Arbeitskleidung" at bounding box center [655, 227] width 267 height 16
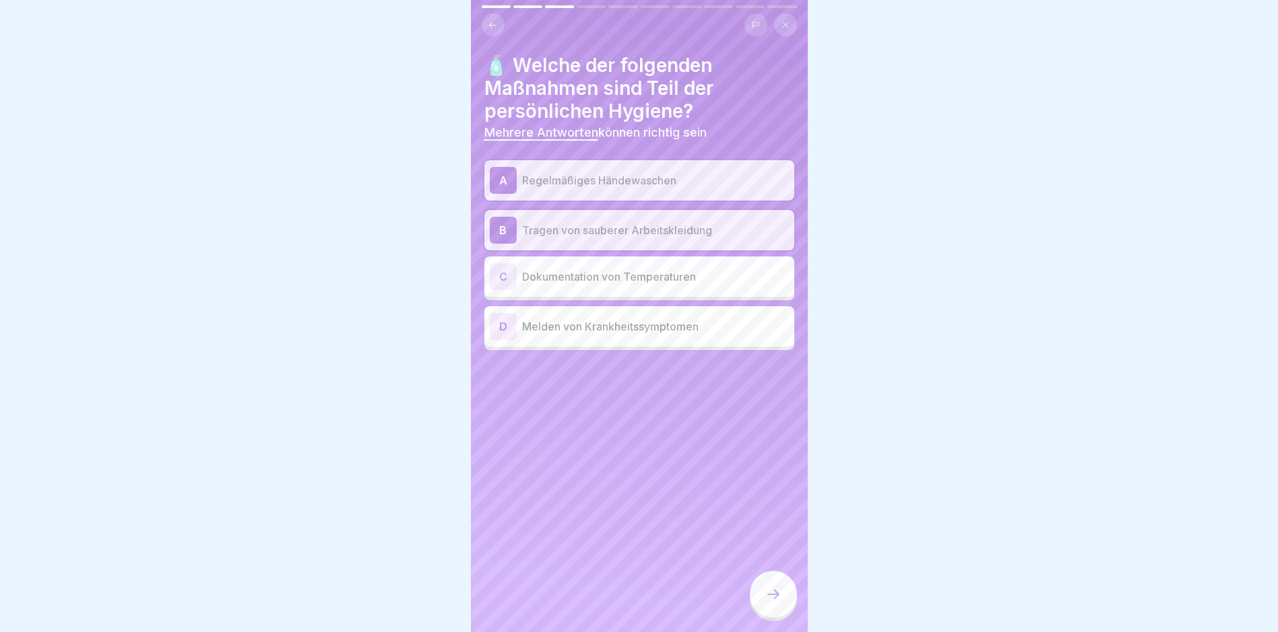
click at [715, 322] on p "Melden von Krankheitssymptomen" at bounding box center [655, 327] width 267 height 16
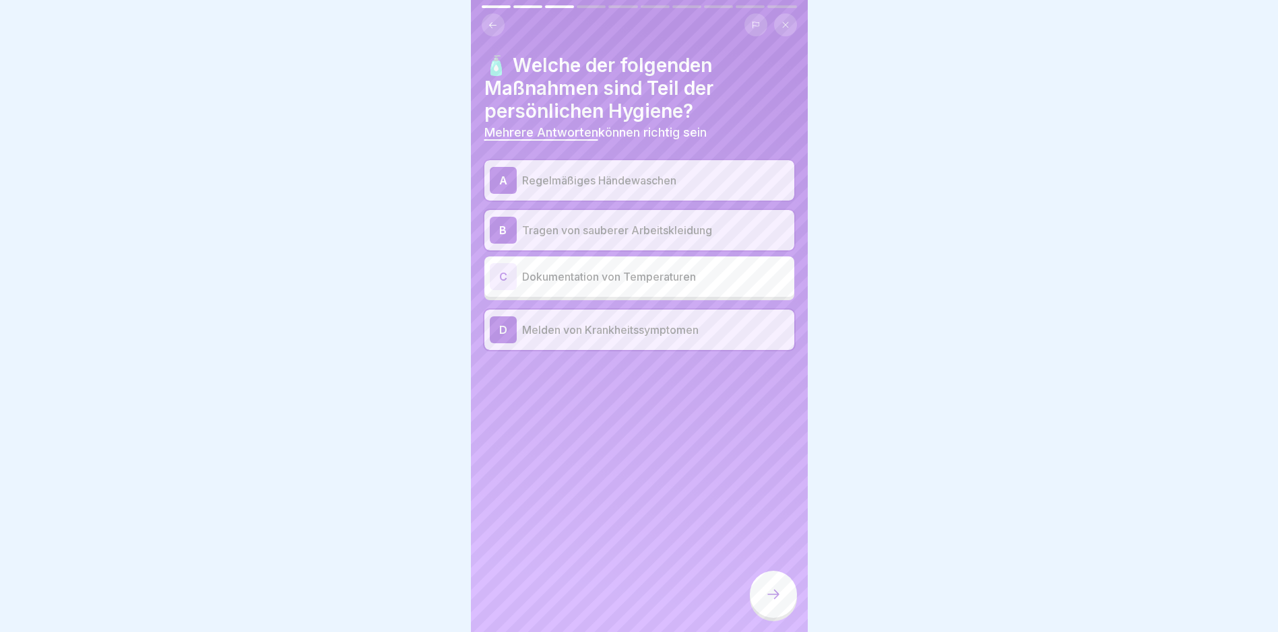
click at [770, 597] on div at bounding box center [773, 594] width 47 height 47
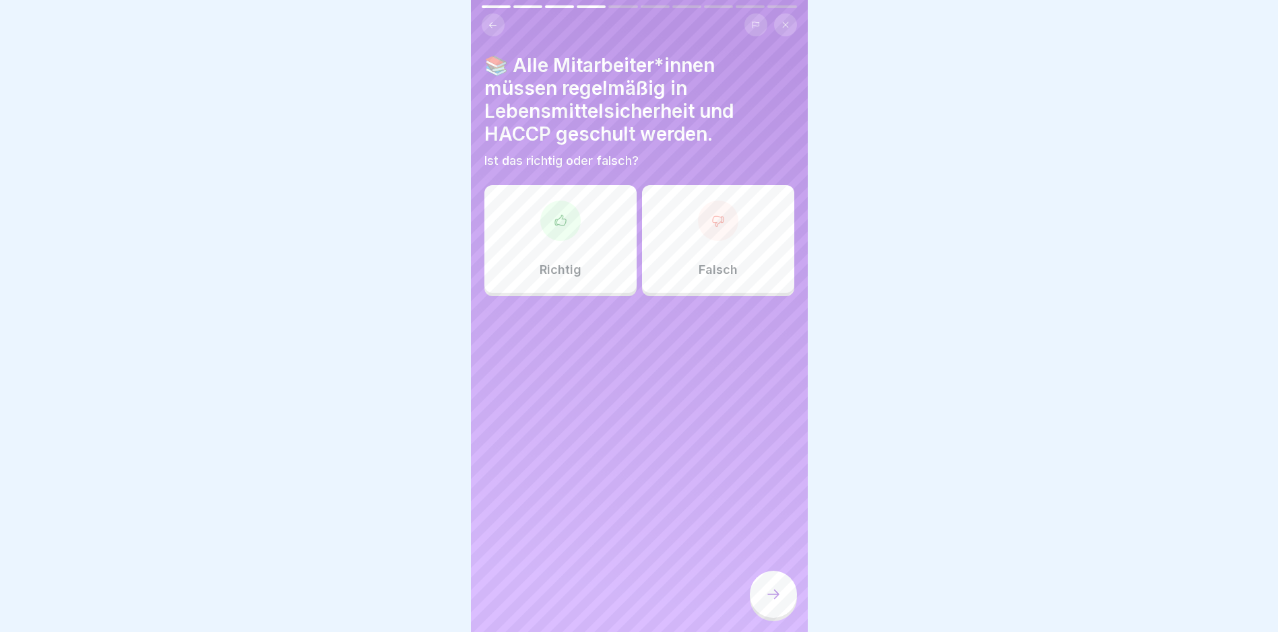
click at [575, 226] on div at bounding box center [560, 221] width 40 height 40
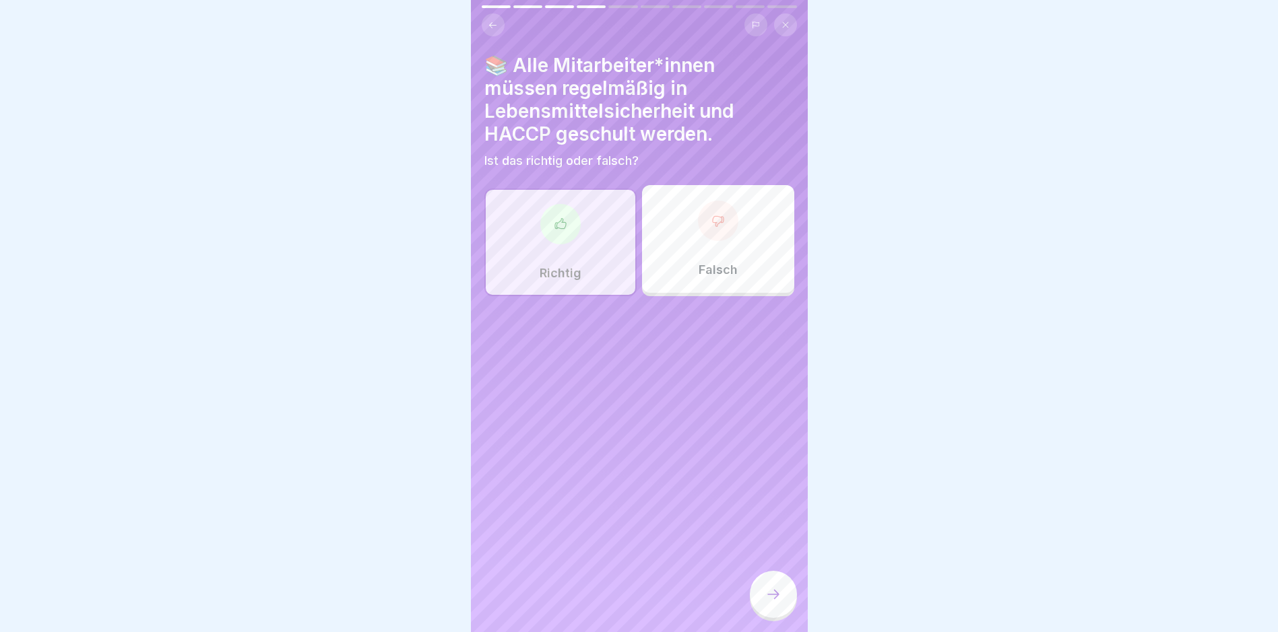
click at [792, 597] on div at bounding box center [773, 594] width 47 height 47
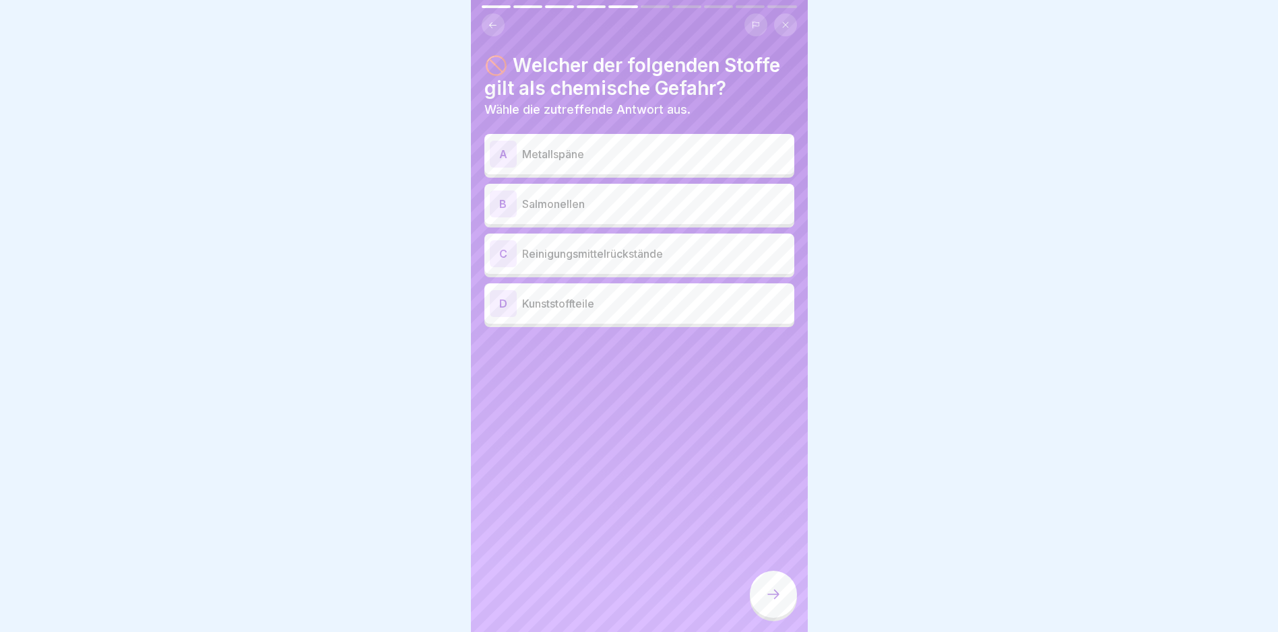
click at [676, 257] on p "Reinigungsmittelrückstände" at bounding box center [655, 254] width 267 height 16
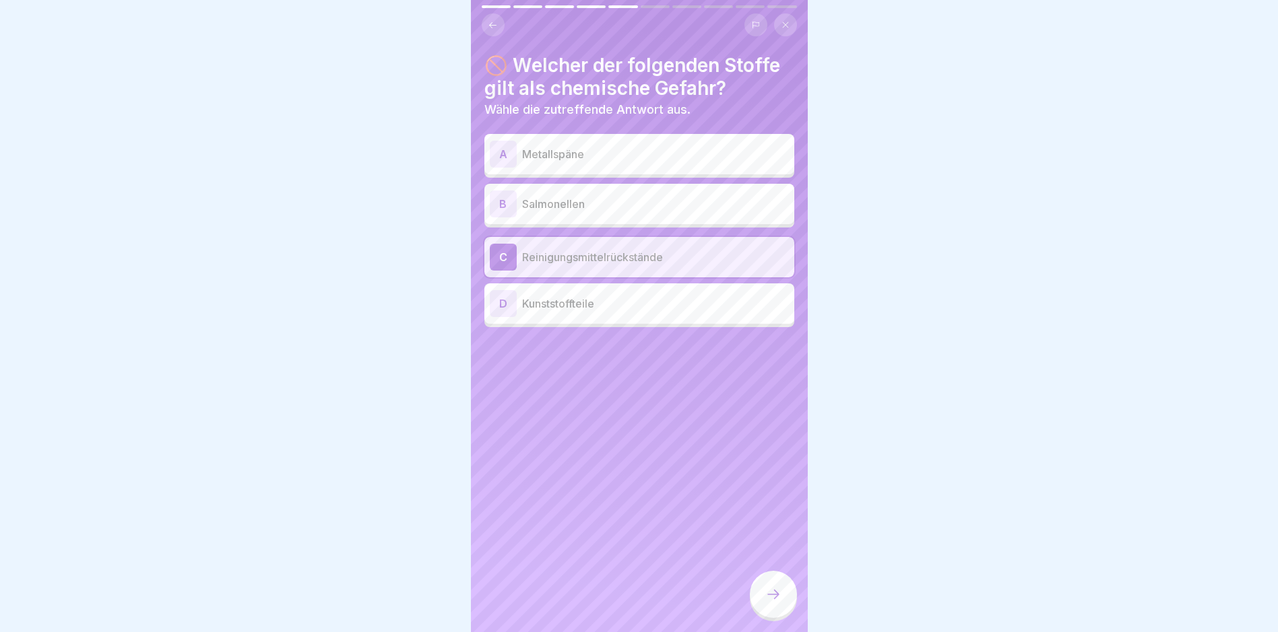
click at [783, 610] on div at bounding box center [773, 594] width 47 height 47
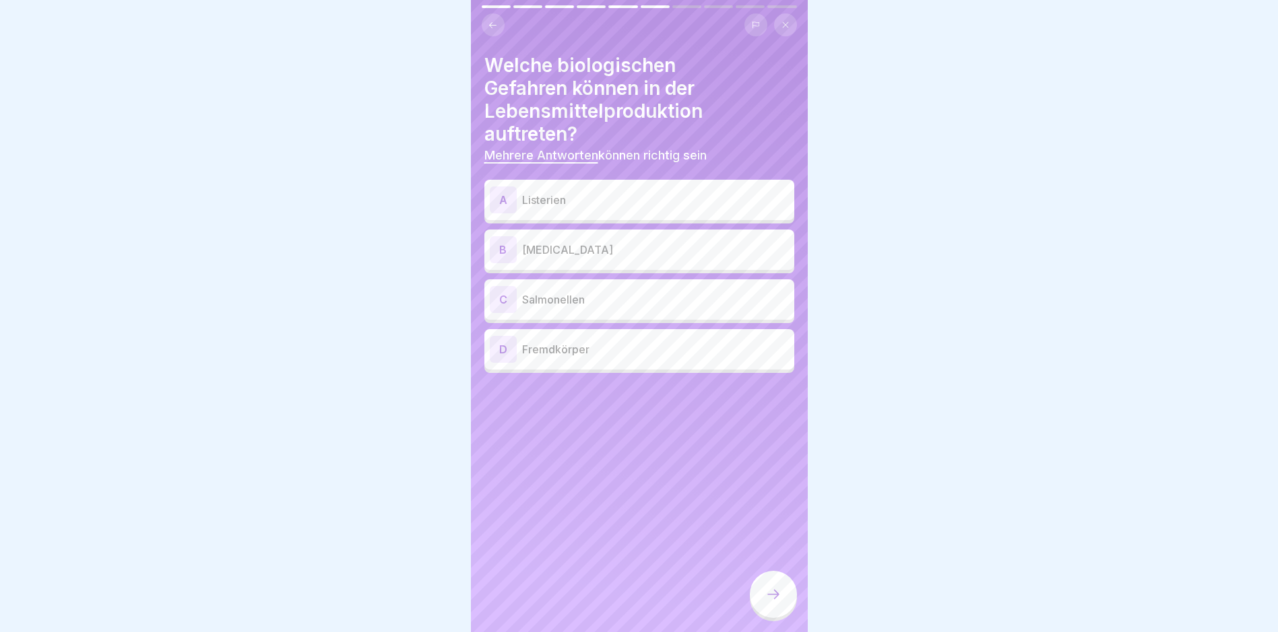
click at [660, 242] on p "[MEDICAL_DATA]" at bounding box center [655, 250] width 267 height 16
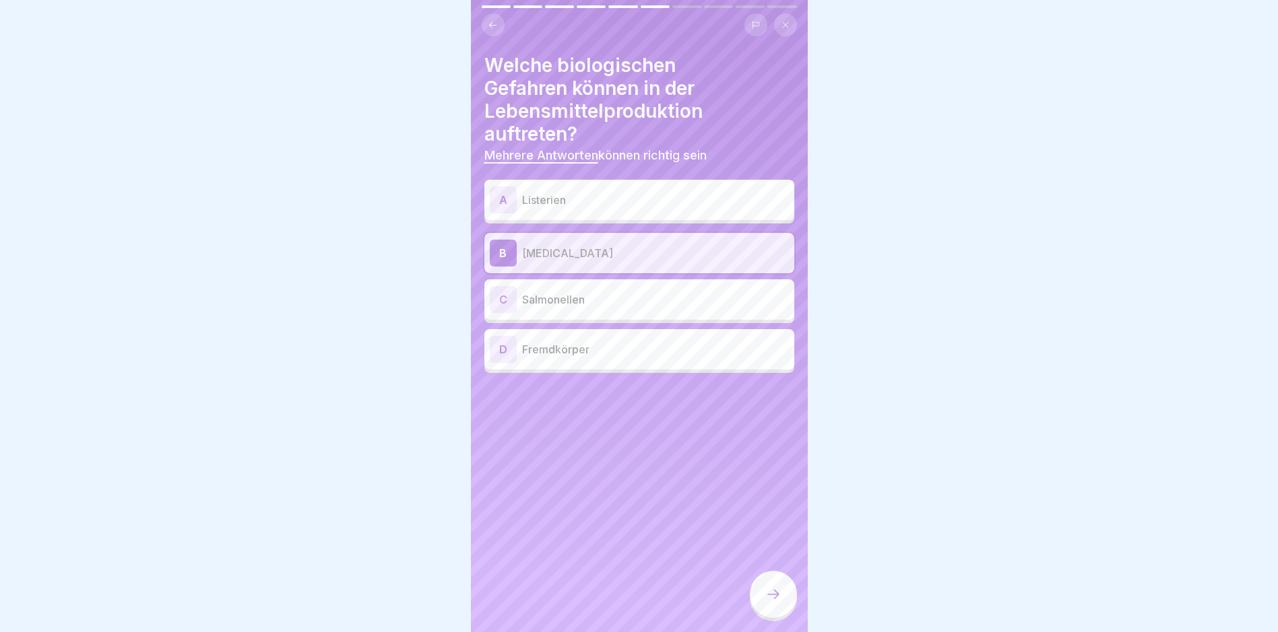
click at [711, 288] on div "C Salmonellen" at bounding box center [639, 299] width 299 height 27
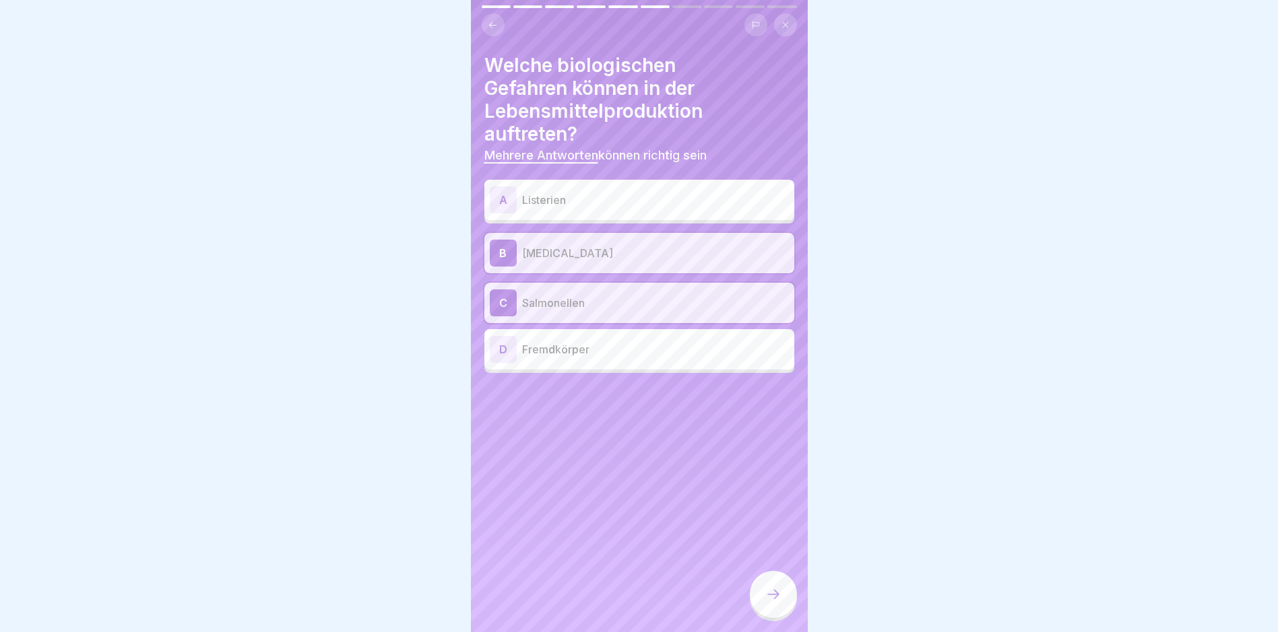
click at [760, 595] on div at bounding box center [773, 594] width 47 height 47
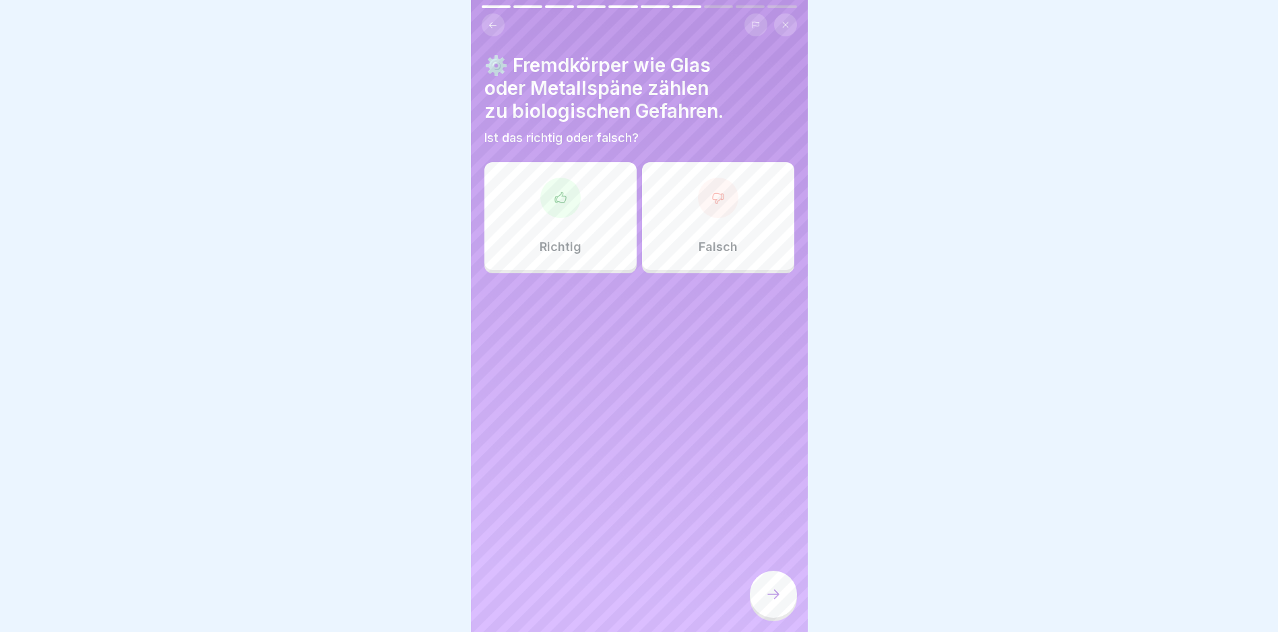
click at [690, 253] on div "Falsch" at bounding box center [718, 216] width 152 height 108
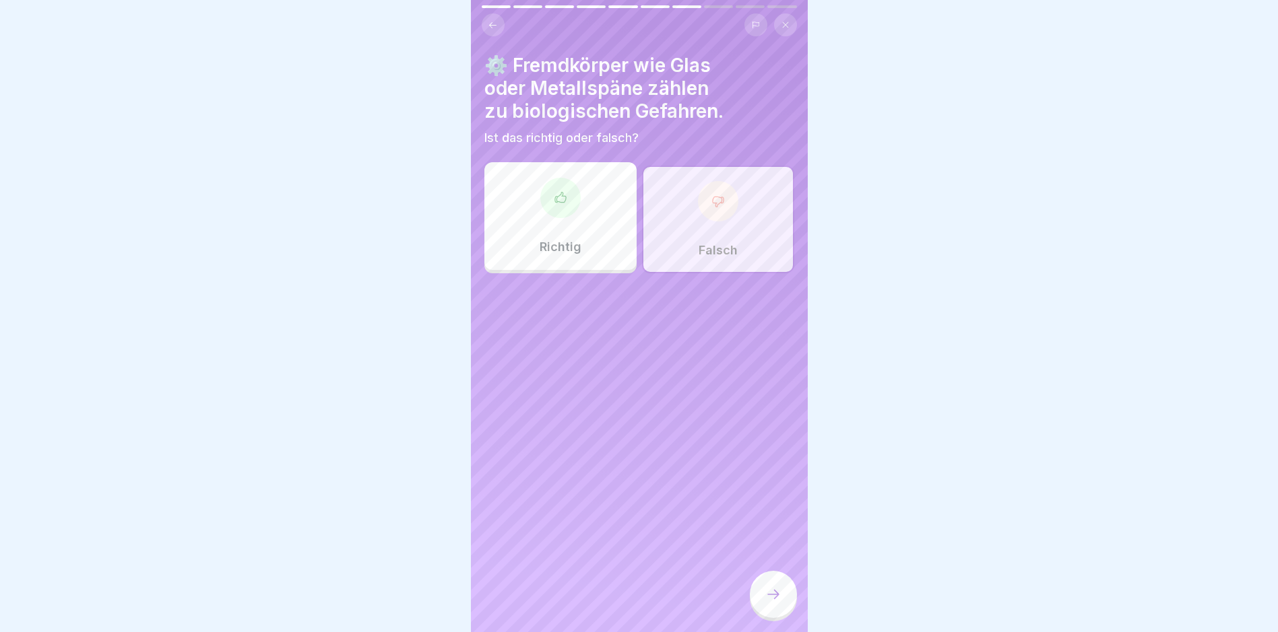
click at [783, 622] on div at bounding box center [773, 596] width 47 height 51
click at [783, 604] on div at bounding box center [773, 594] width 47 height 47
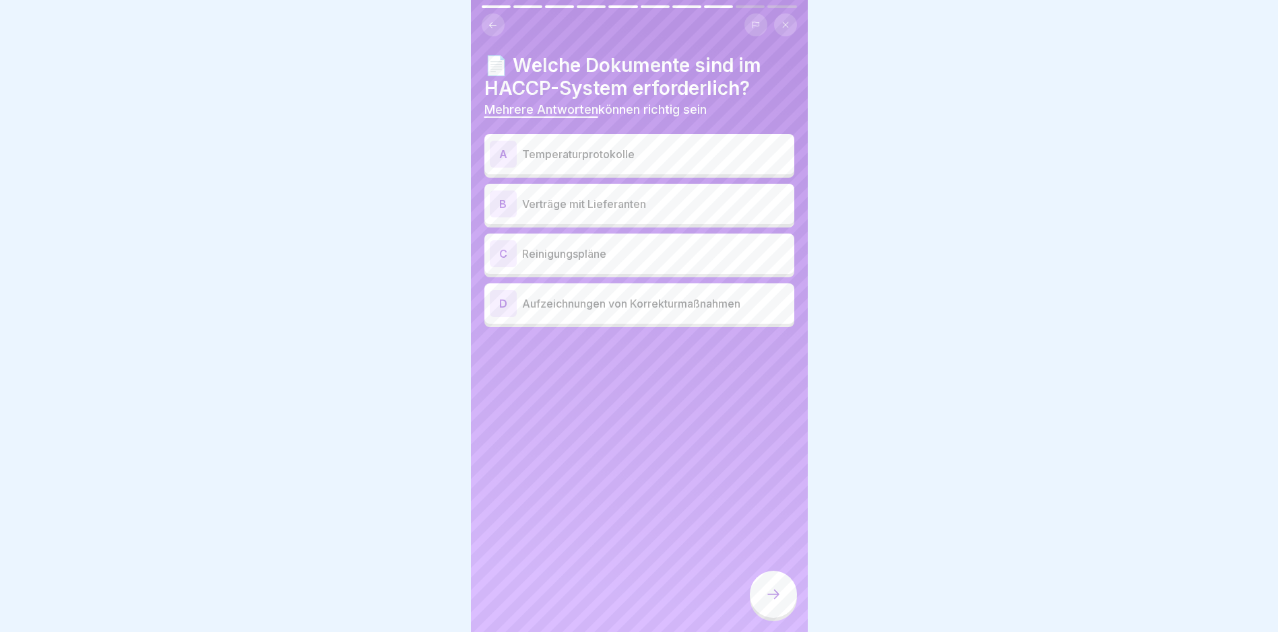
click at [663, 168] on div "A Temperaturprotokolle" at bounding box center [639, 154] width 310 height 40
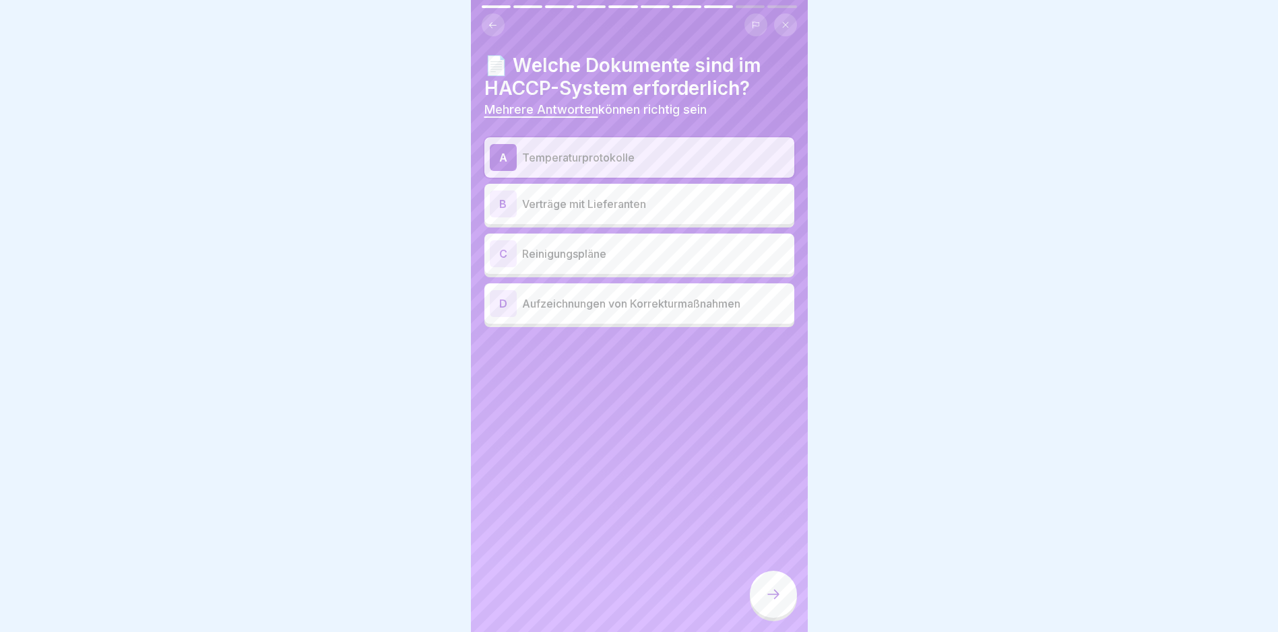
click at [648, 255] on p "Reinigungspläne" at bounding box center [655, 254] width 267 height 16
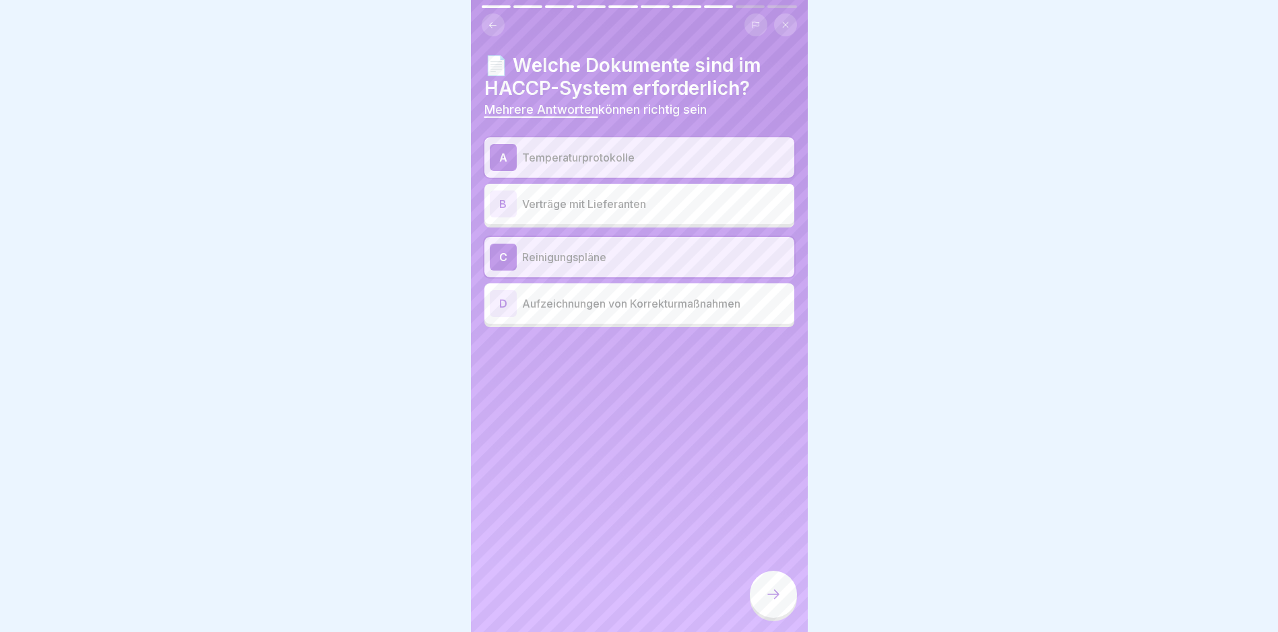
click at [758, 589] on div at bounding box center [773, 594] width 47 height 47
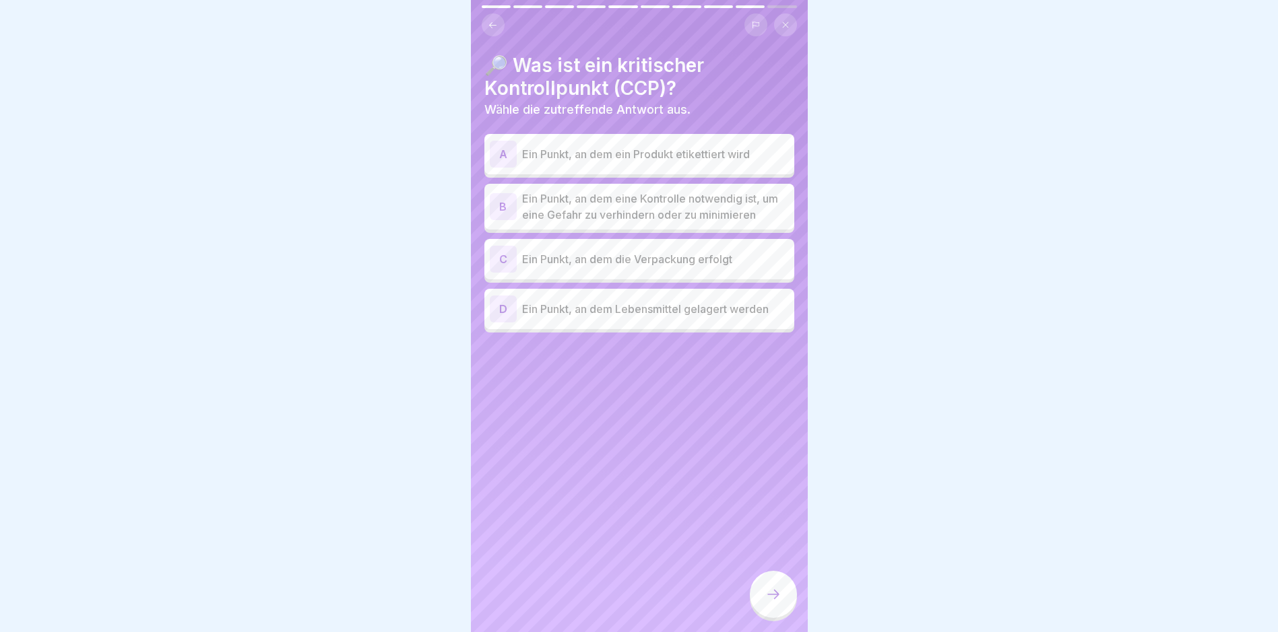
click at [678, 218] on p "Ein Punkt, an dem eine Kontrolle notwendig ist, um eine Gefahr zu verhindern od…" at bounding box center [655, 207] width 267 height 32
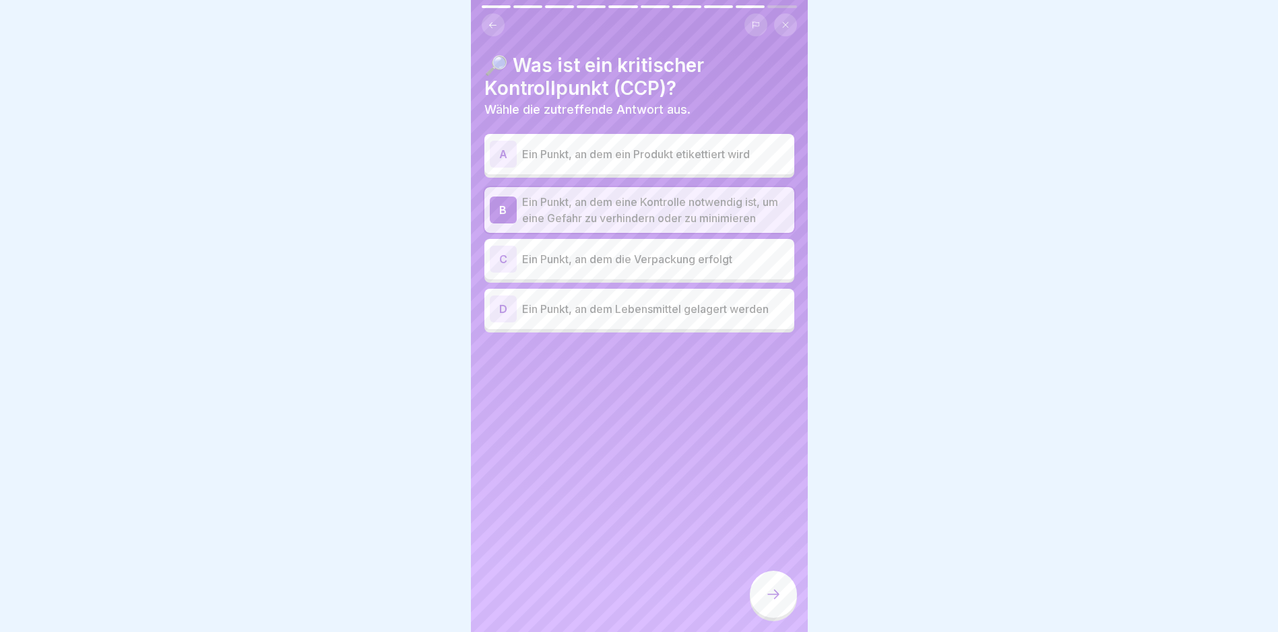
click at [770, 595] on div at bounding box center [773, 594] width 47 height 47
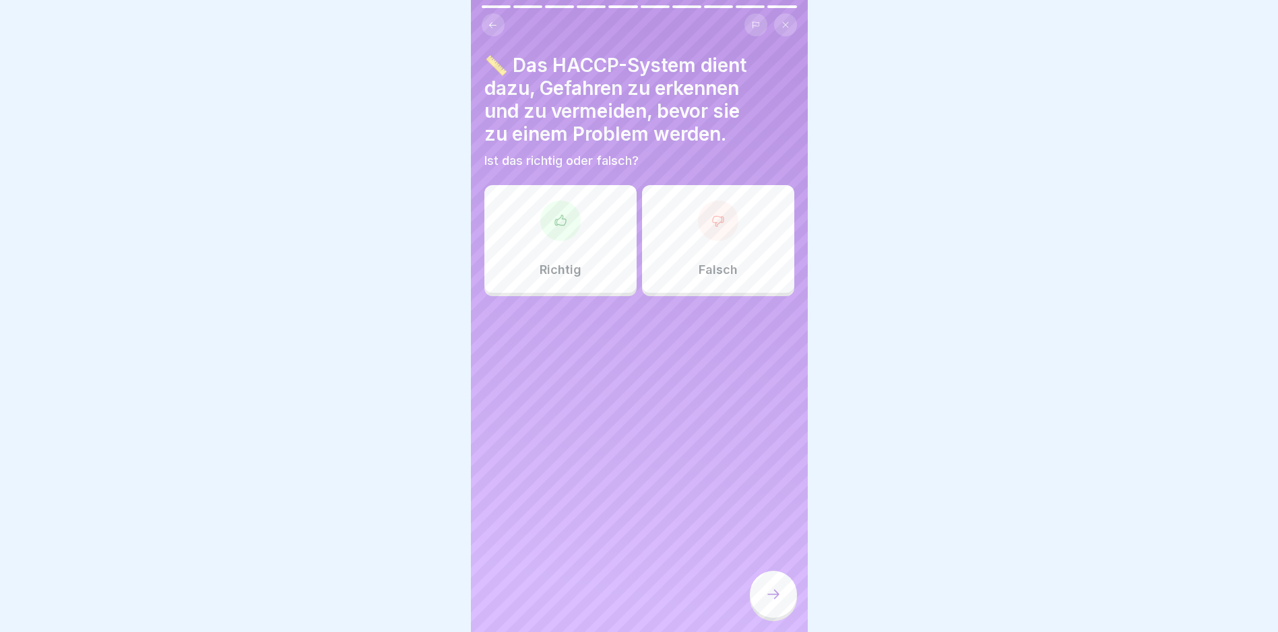
click at [567, 273] on p "Richtig" at bounding box center [560, 270] width 42 height 15
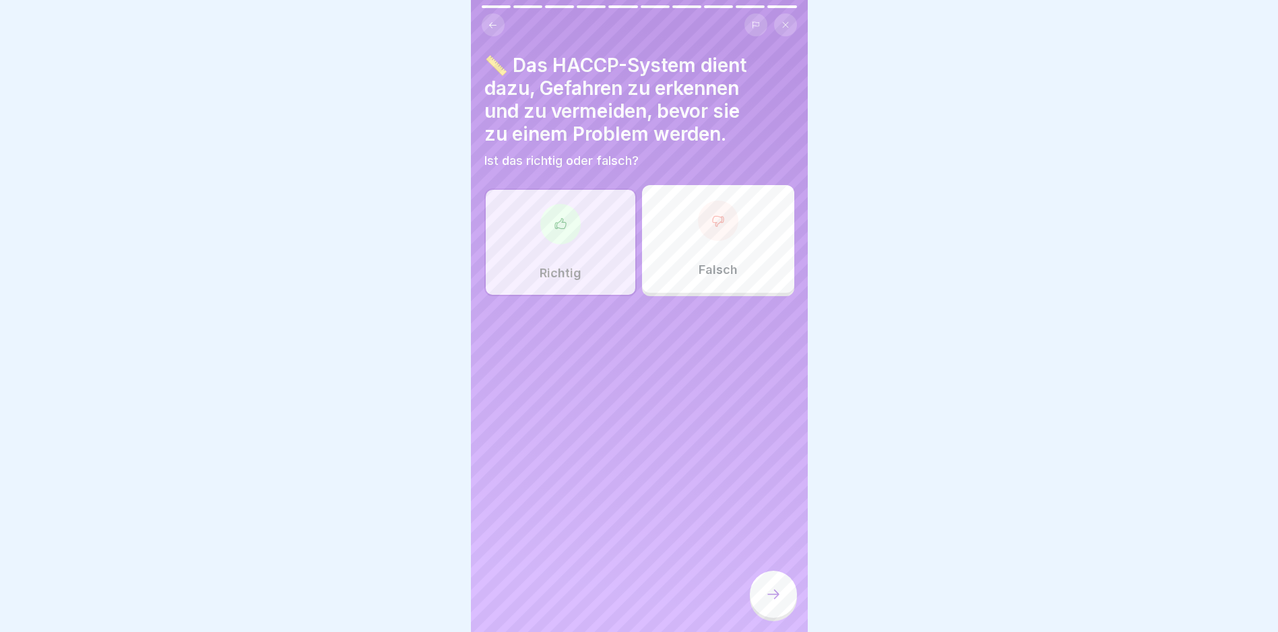
click at [763, 604] on div at bounding box center [773, 594] width 47 height 47
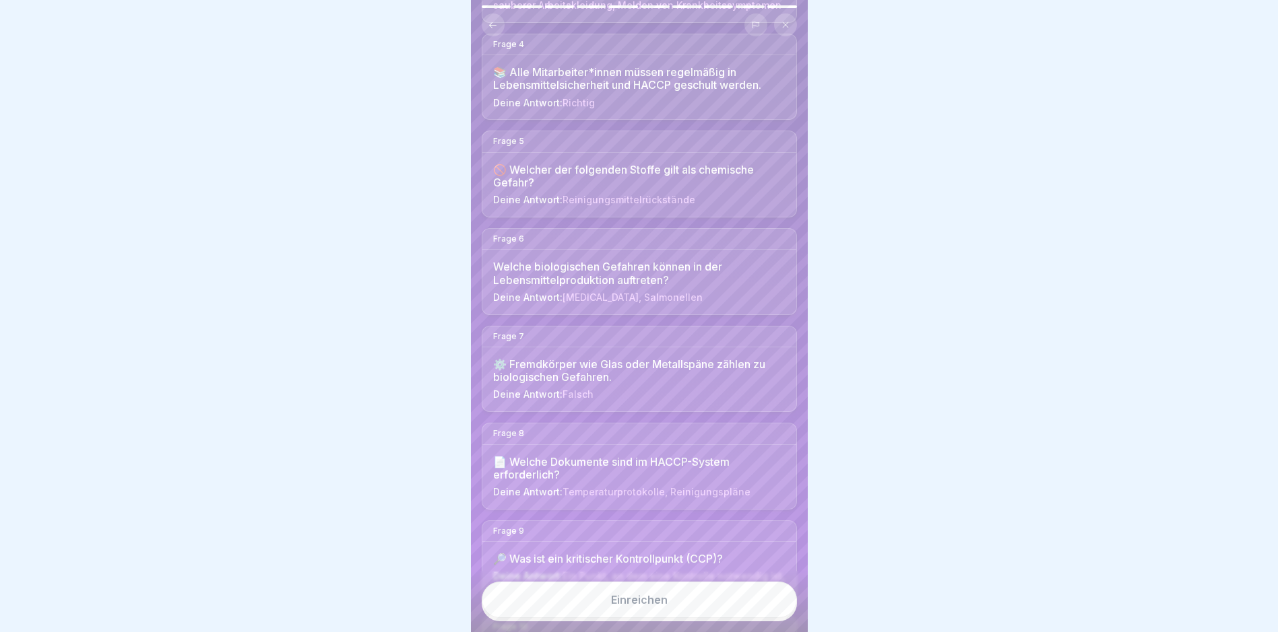
scroll to position [404, 0]
click at [641, 606] on div "Einreichen" at bounding box center [639, 600] width 57 height 12
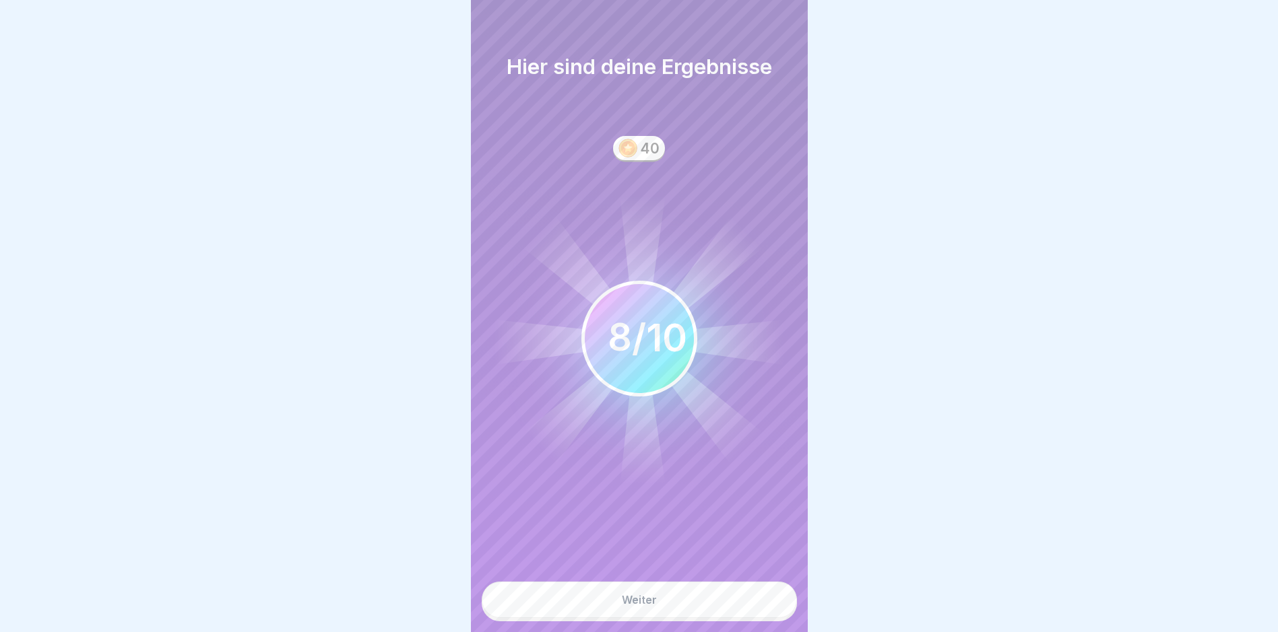
click at [713, 607] on button "Weiter" at bounding box center [639, 600] width 315 height 36
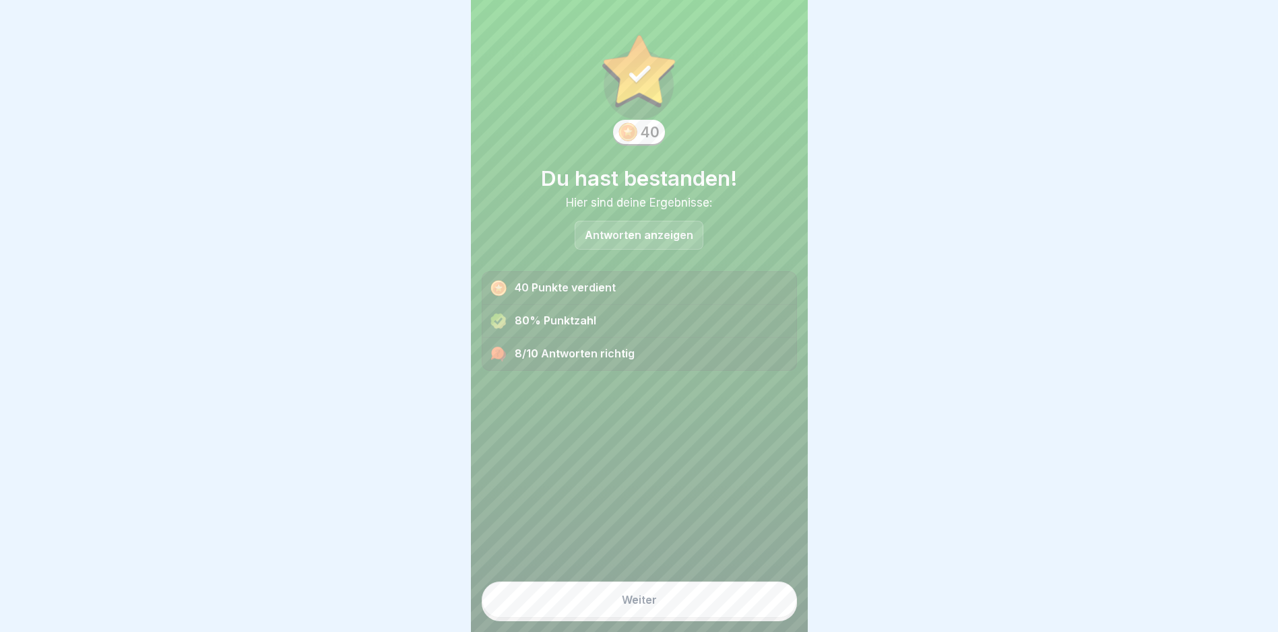
click at [662, 236] on p "Antworten anzeigen" at bounding box center [639, 235] width 108 height 11
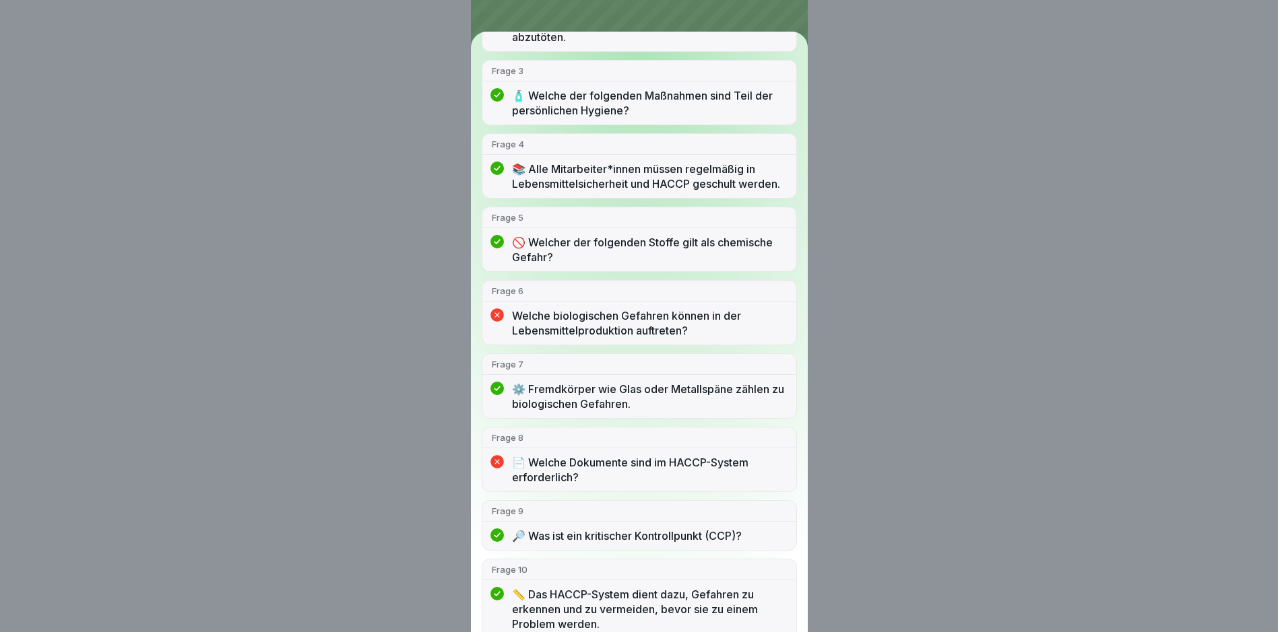
click at [589, 338] on p "Welche biologischen Gefahren können in der Lebensmittelproduktion auftreten?" at bounding box center [649, 323] width 275 height 30
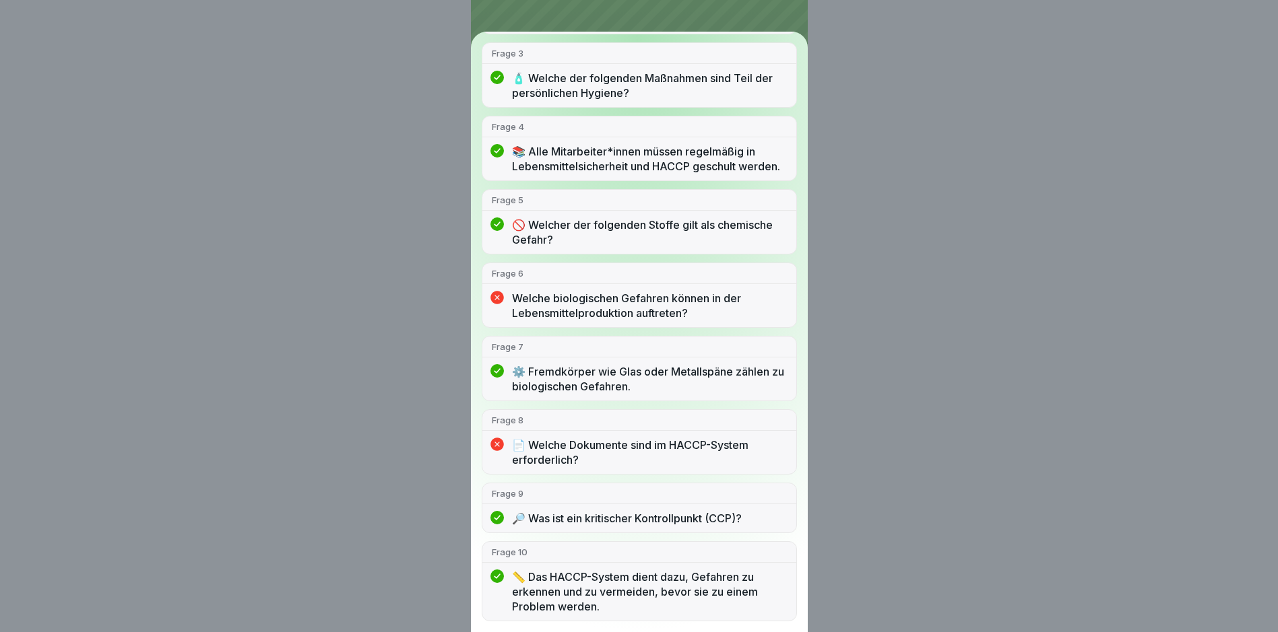
click at [764, 24] on div "Du hast bestanden! 8/10 Antworten richtig Frage 1 ❓ Wofür steht HACCP? Frage 2 …" at bounding box center [639, 316] width 337 height 632
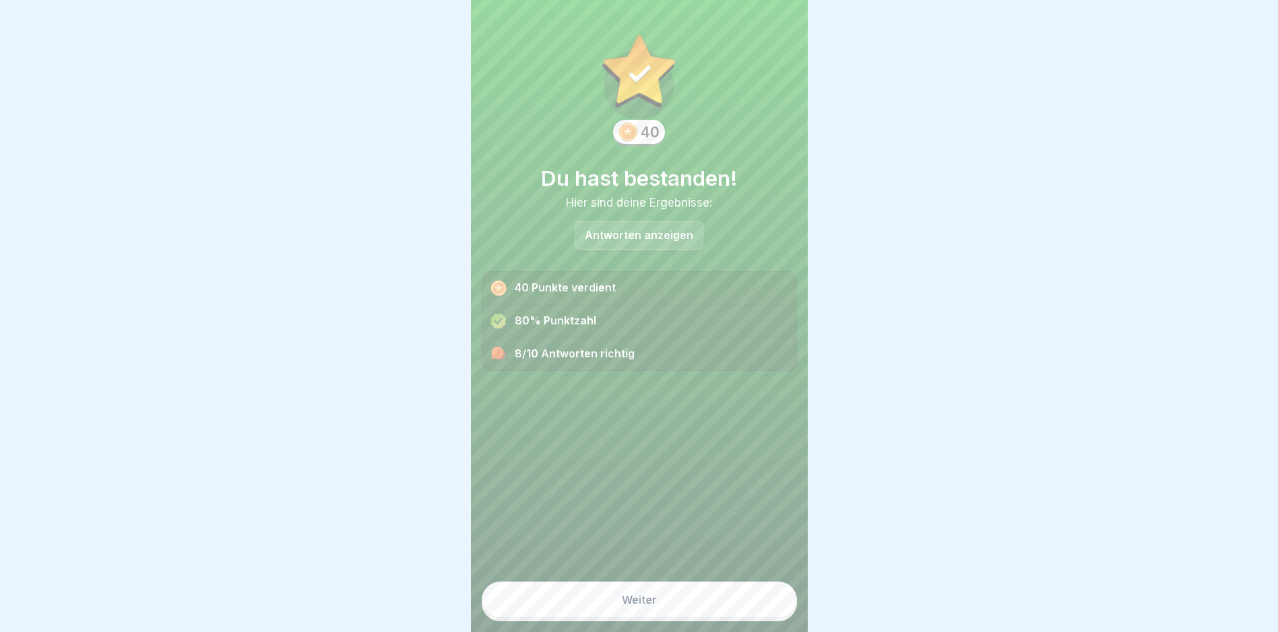
click at [645, 618] on button "Weiter" at bounding box center [639, 600] width 315 height 36
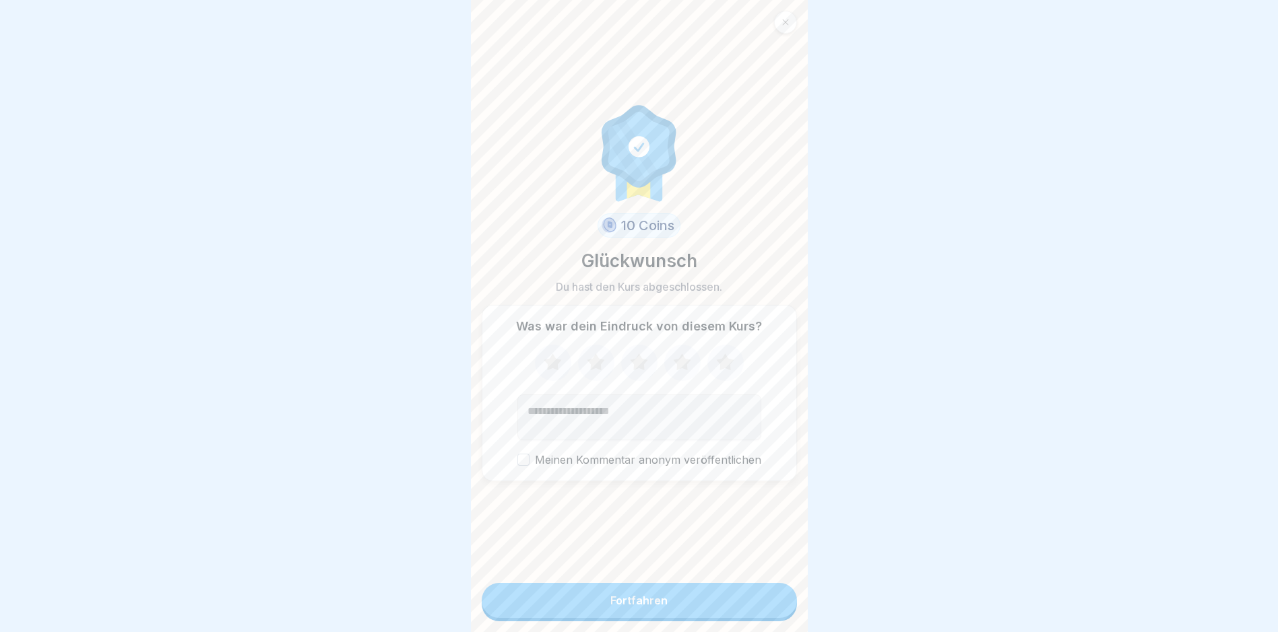
click at [617, 618] on button "Fortfahren" at bounding box center [639, 600] width 315 height 35
